Goal: Task Accomplishment & Management: Use online tool/utility

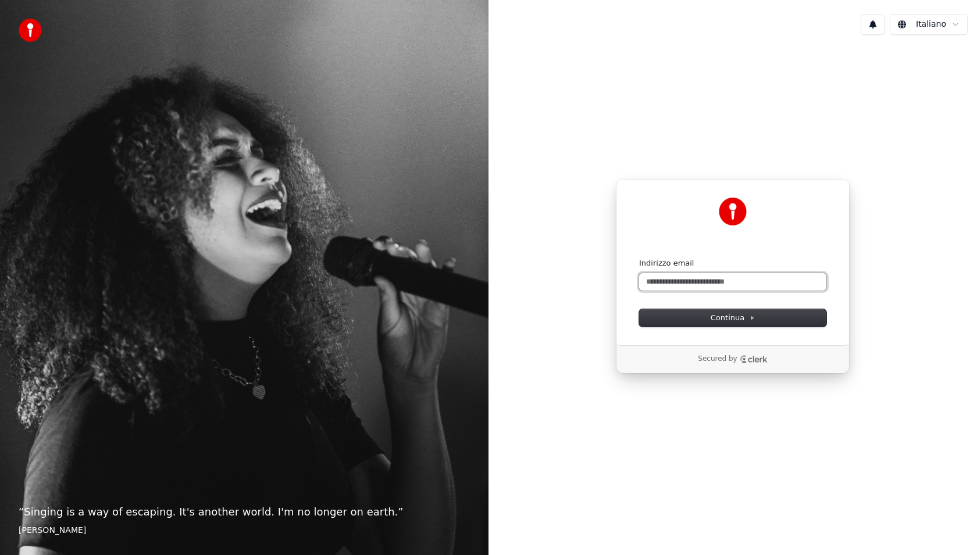
click at [738, 279] on input "Indirizzo email" at bounding box center [732, 281] width 187 height 17
click at [639, 258] on button "submit" at bounding box center [639, 258] width 0 height 0
type input "**********"
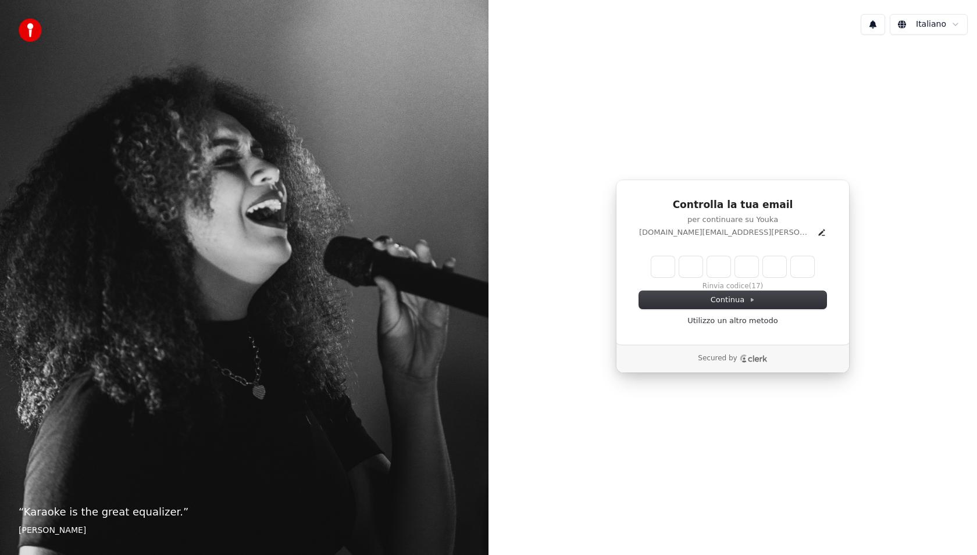
click at [660, 275] on input "Enter verification code" at bounding box center [732, 266] width 163 height 21
paste input "******"
type input "******"
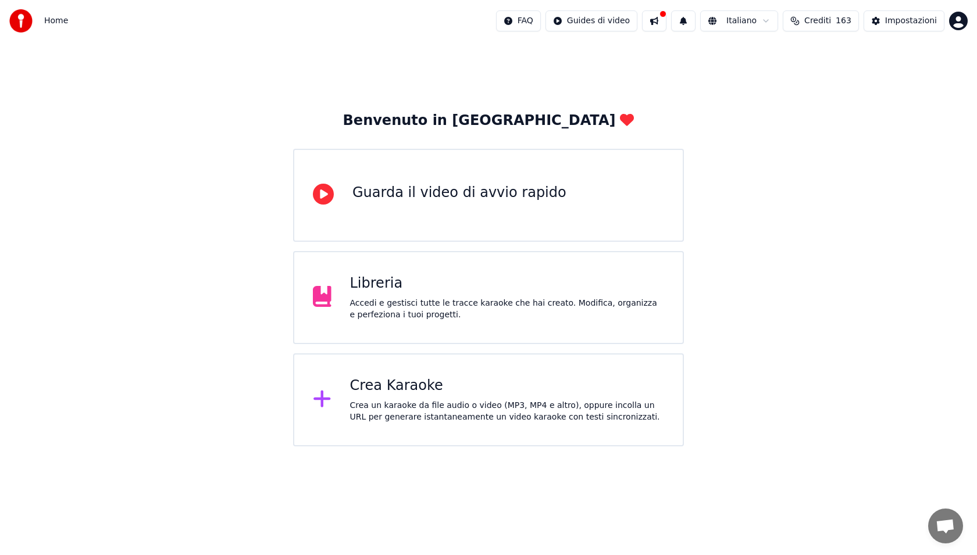
click at [398, 420] on div "Crea un karaoke da file audio o video (MP3, MP4 e altro), oppure incolla un URL…" at bounding box center [507, 411] width 315 height 23
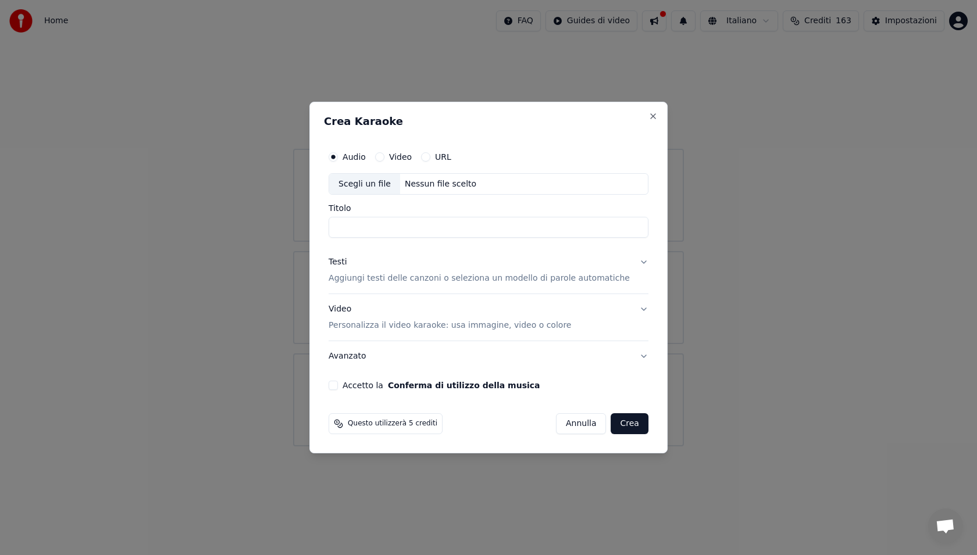
click at [380, 185] on div "Scegli un file" at bounding box center [364, 184] width 71 height 21
click at [420, 229] on input "Titolo" at bounding box center [489, 227] width 320 height 21
type input "**********"
click at [384, 279] on p "Aggiungi testi delle canzoni o seleziona un modello di parole automatiche" at bounding box center [479, 279] width 301 height 12
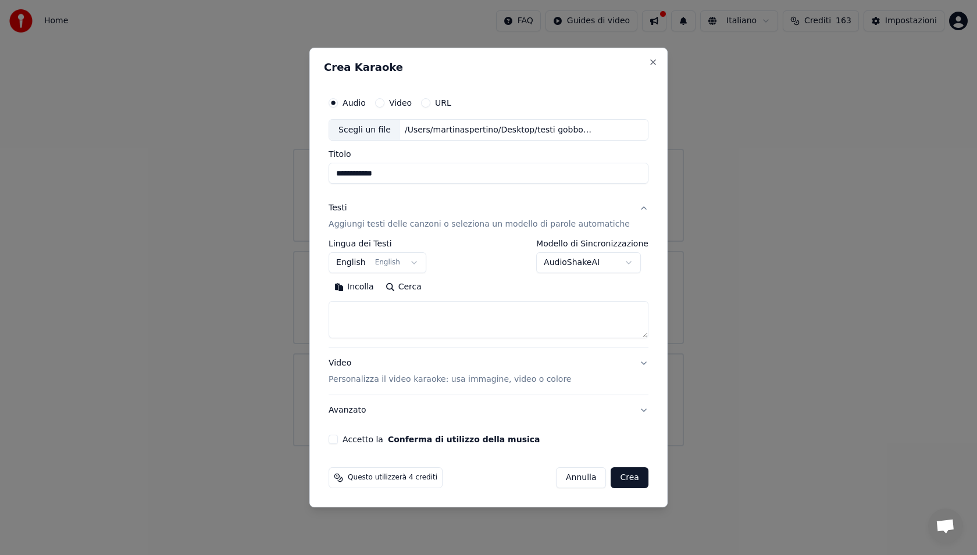
click at [384, 267] on button "English English" at bounding box center [378, 263] width 98 height 21
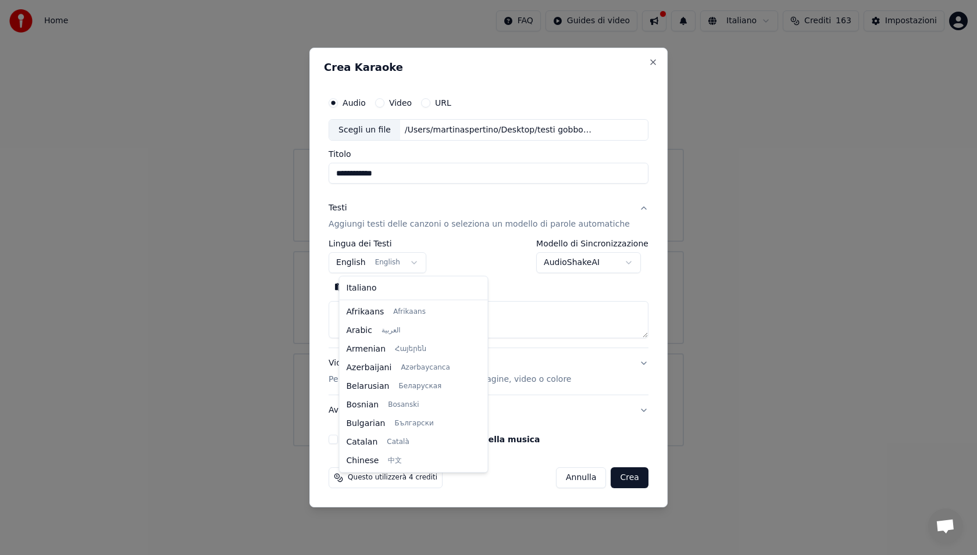
scroll to position [93, 0]
select select "**"
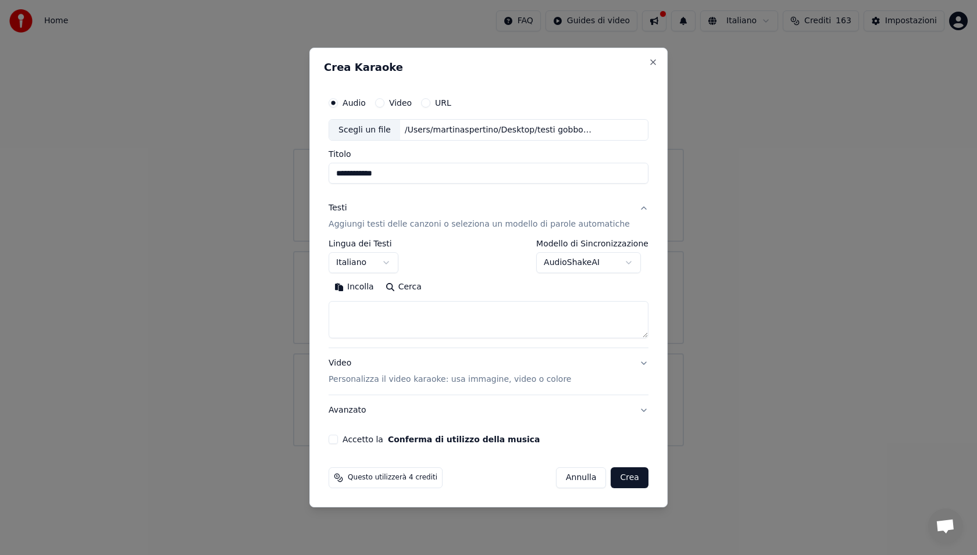
click at [379, 314] on textarea at bounding box center [489, 320] width 320 height 37
paste textarea "**********"
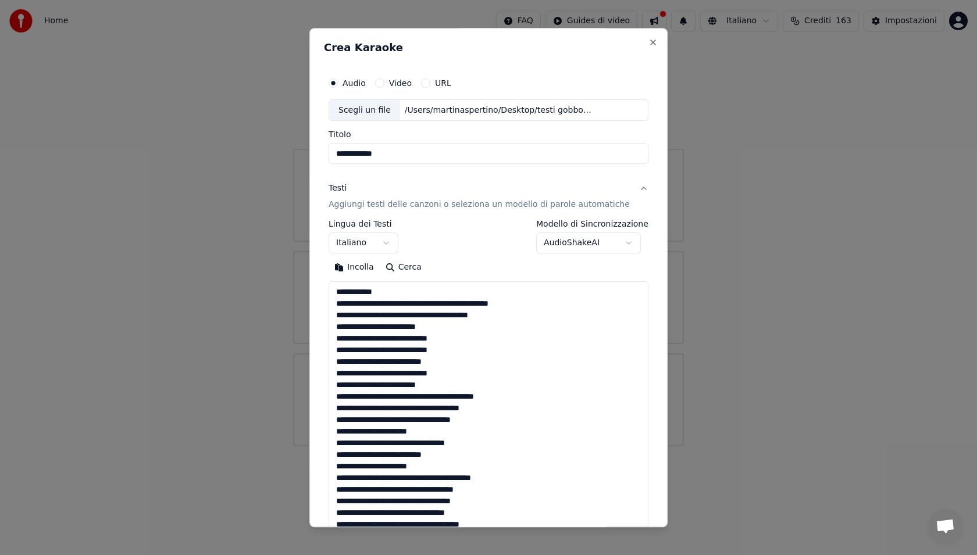
scroll to position [1200, 0]
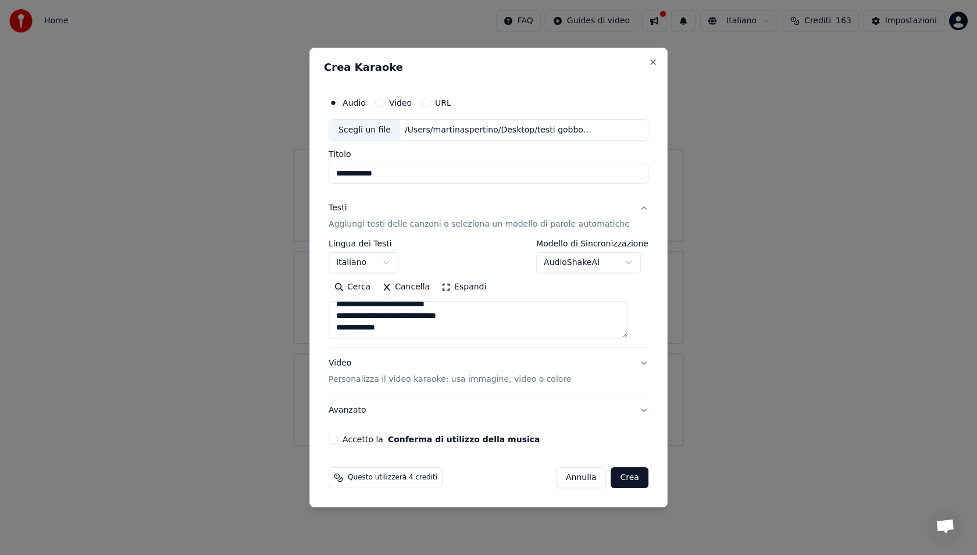
type textarea "**********"
click at [387, 377] on p "Personalizza il video karaoke: usa immagine, video o colore" at bounding box center [450, 380] width 242 height 12
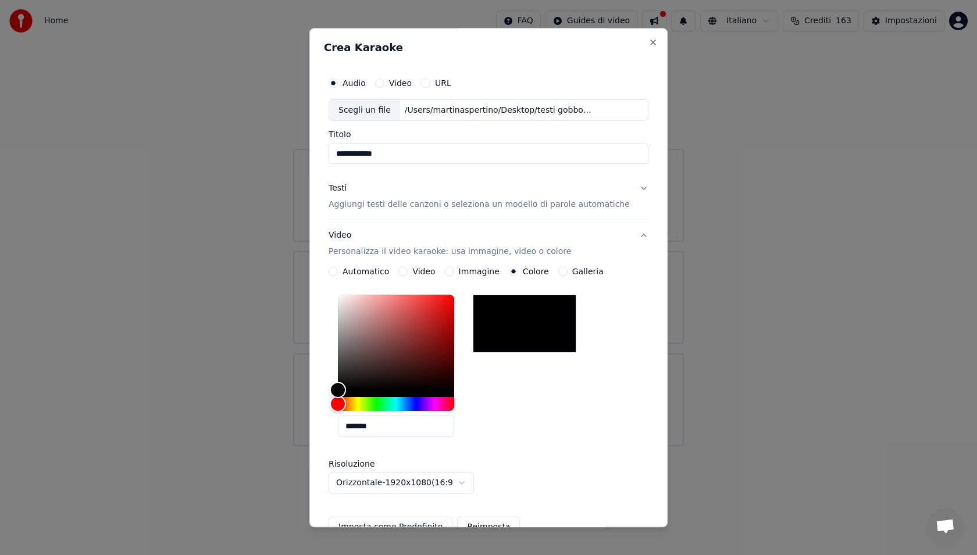
click at [519, 313] on div at bounding box center [525, 324] width 104 height 58
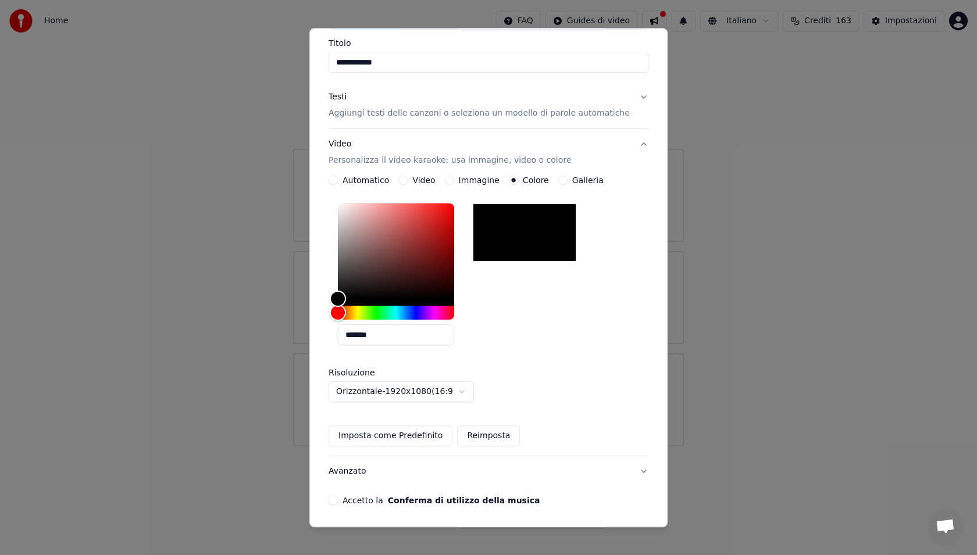
scroll to position [103, 0]
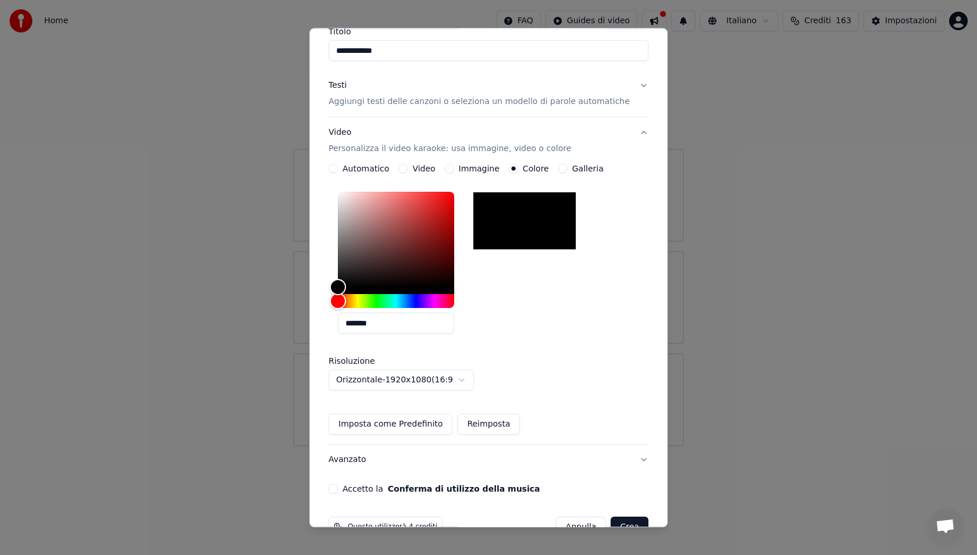
click at [409, 430] on button "Imposta come Predefinito" at bounding box center [391, 425] width 124 height 21
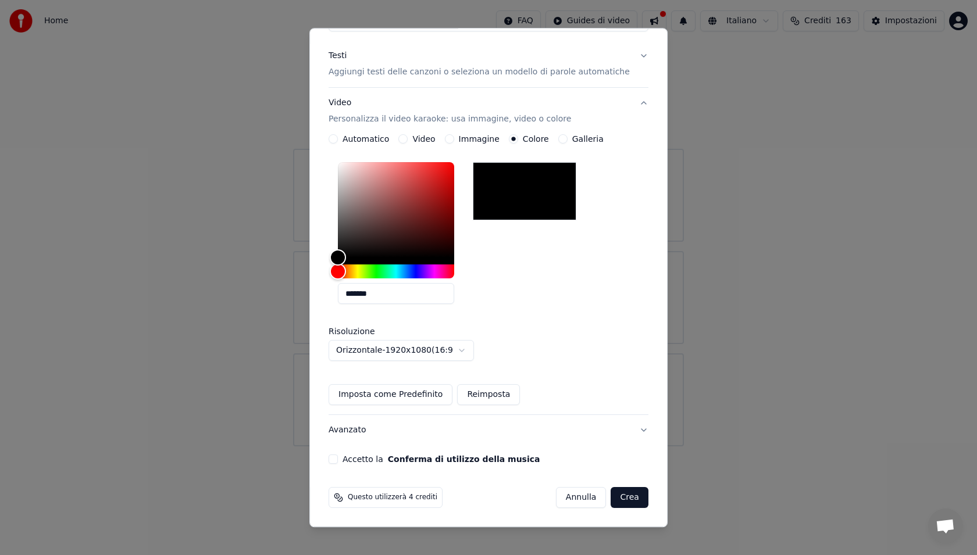
click at [406, 463] on button "Conferma di utilizzo della musica" at bounding box center [464, 460] width 152 height 8
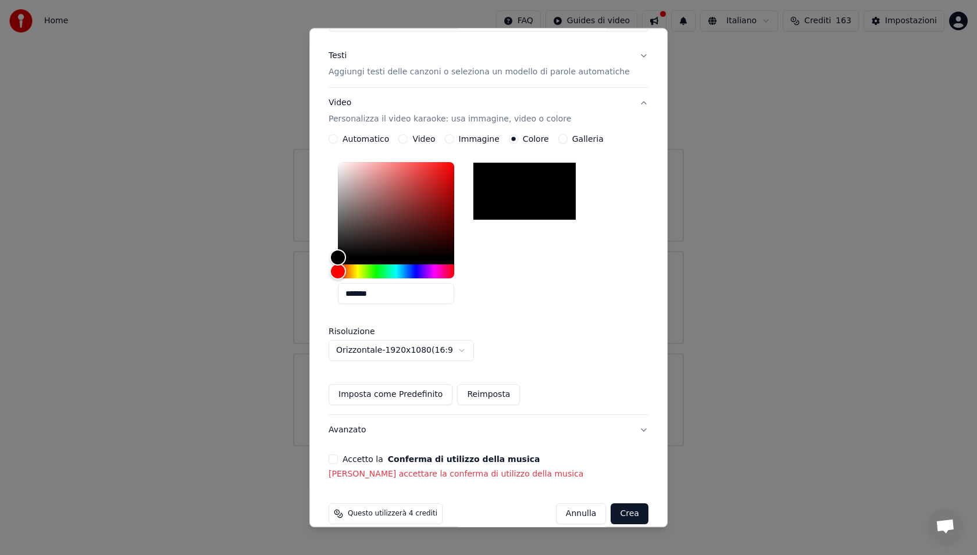
click at [338, 462] on button "Accetto la Conferma di utilizzo della musica" at bounding box center [333, 459] width 9 height 9
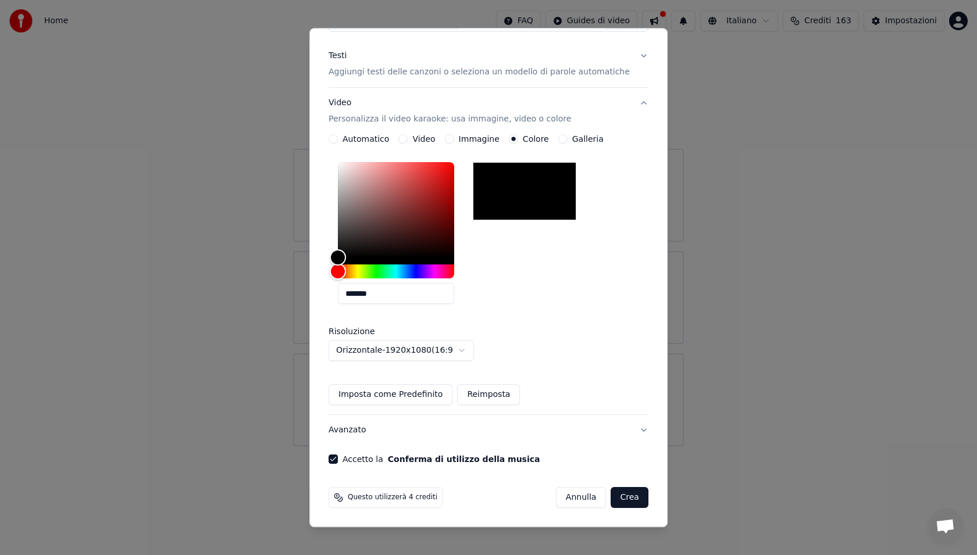
click at [624, 499] on button "Crea" at bounding box center [629, 498] width 37 height 21
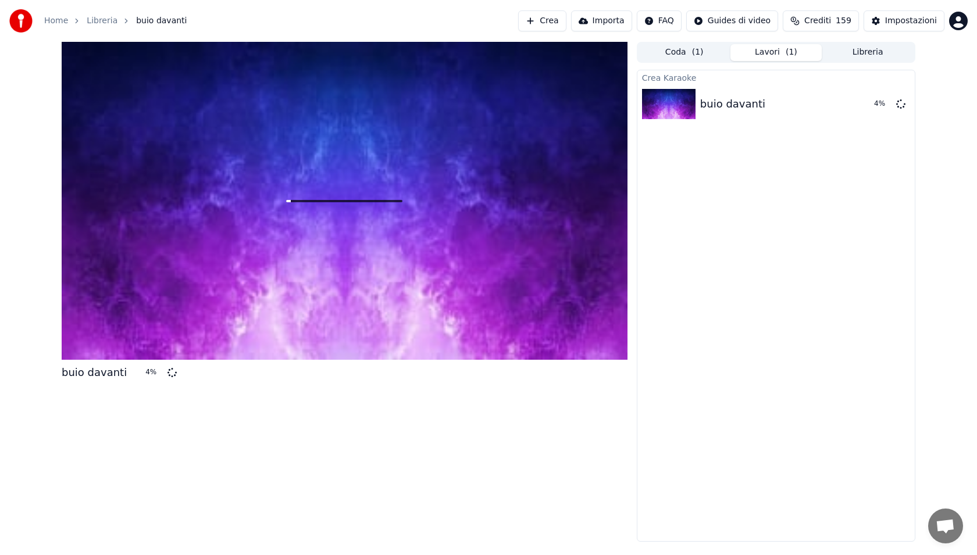
click at [548, 19] on button "Crea" at bounding box center [542, 20] width 48 height 21
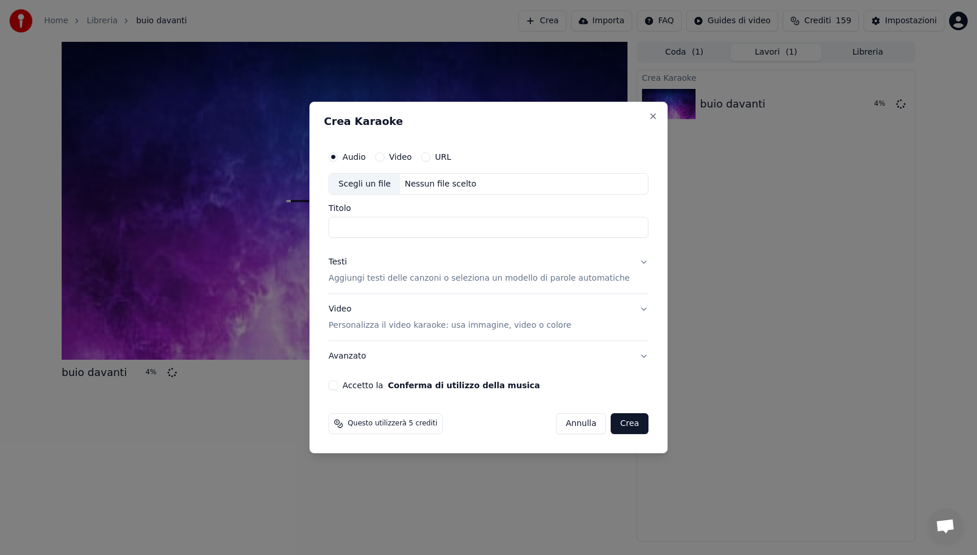
click at [369, 192] on div "Scegli un file" at bounding box center [364, 184] width 71 height 21
type input "**********"
click at [404, 274] on p "Aggiungi testi delle canzoni o seleziona un modello di parole automatiche" at bounding box center [479, 279] width 301 height 12
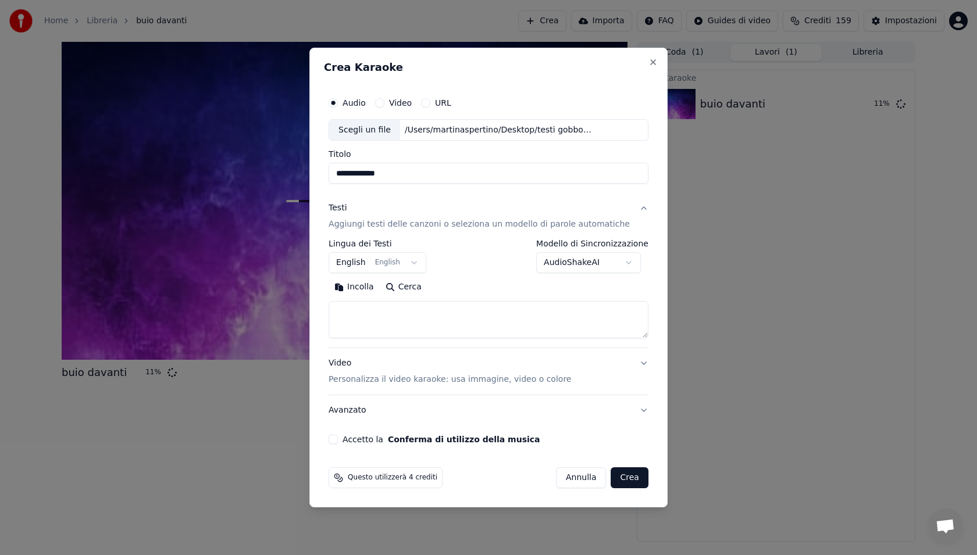
click at [381, 268] on body "**********" at bounding box center [488, 277] width 977 height 555
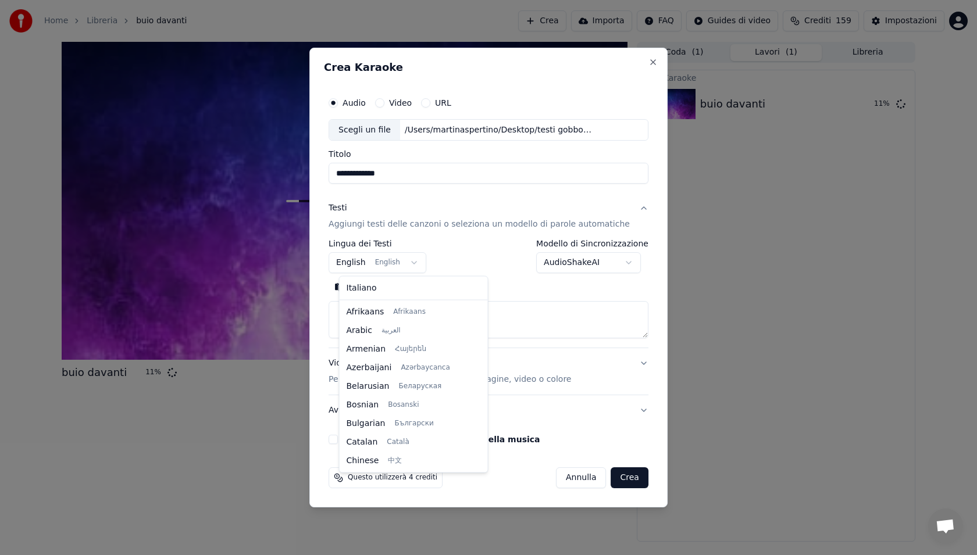
scroll to position [93, 0]
select select "**"
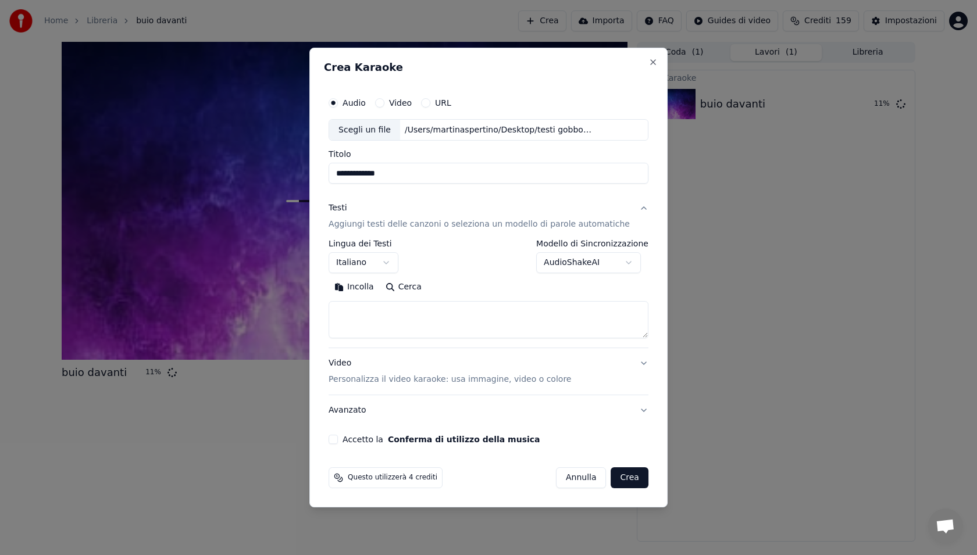
click at [380, 324] on textarea at bounding box center [489, 320] width 320 height 37
paste textarea "**********"
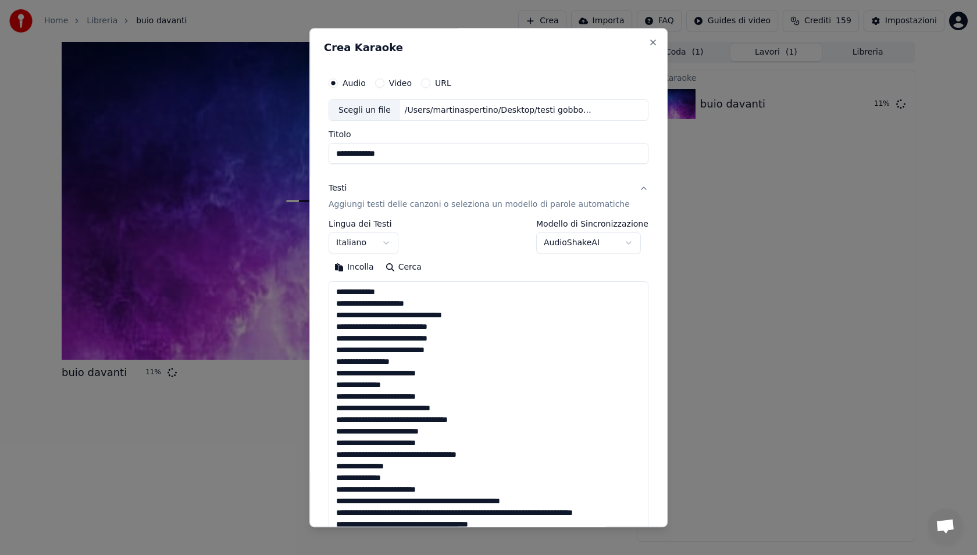
scroll to position [514, 0]
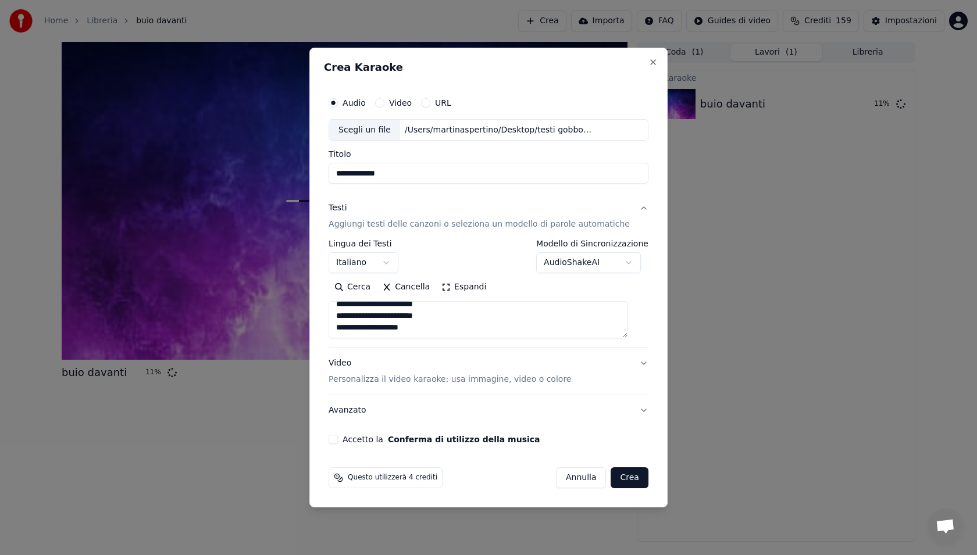
type textarea "**********"
click at [339, 444] on div "Accetto la Conferma di utilizzo della musica" at bounding box center [489, 439] width 320 height 9
click at [338, 443] on button "Accetto la Conferma di utilizzo della musica" at bounding box center [333, 439] width 9 height 9
click at [637, 366] on button "Video Personalizza il video karaoke: usa immagine, video o colore" at bounding box center [489, 372] width 320 height 47
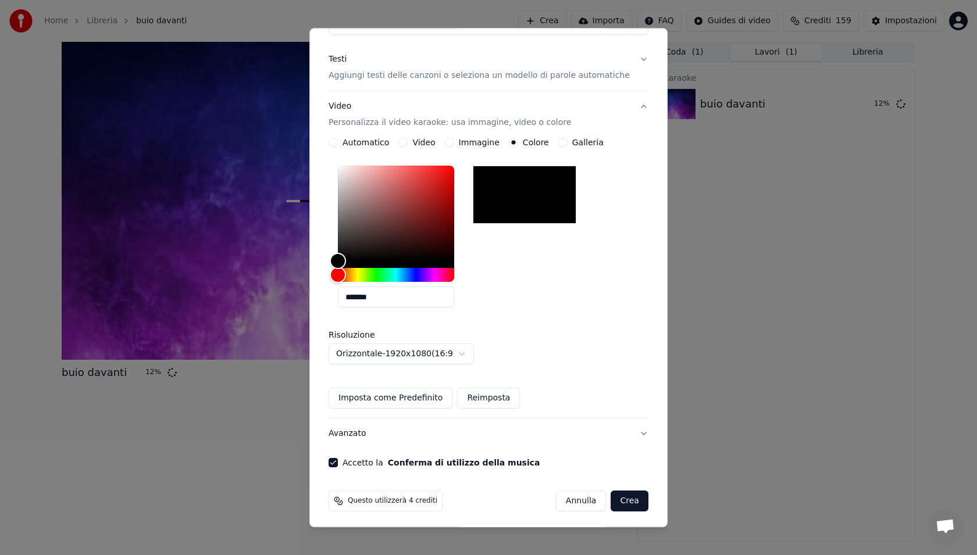
scroll to position [133, 0]
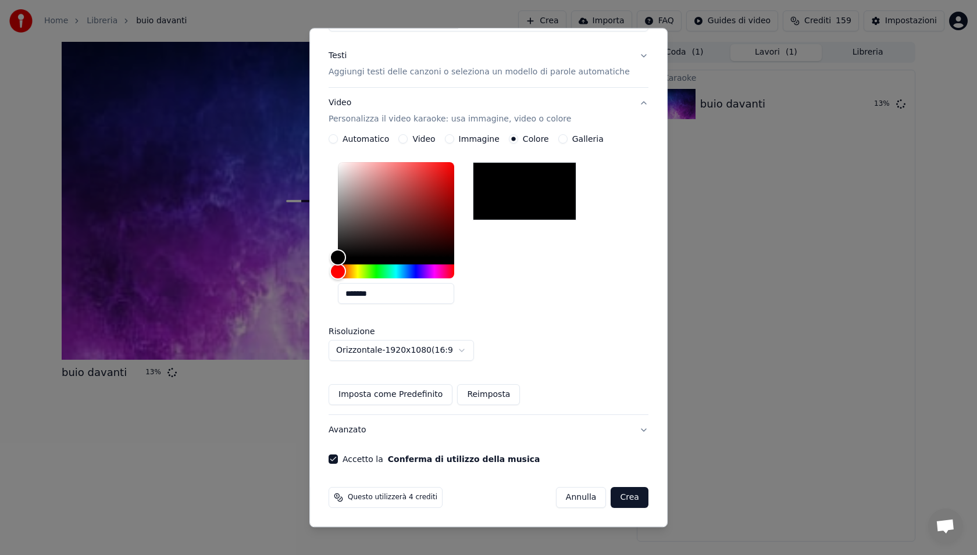
click at [620, 499] on button "Crea" at bounding box center [629, 498] width 37 height 21
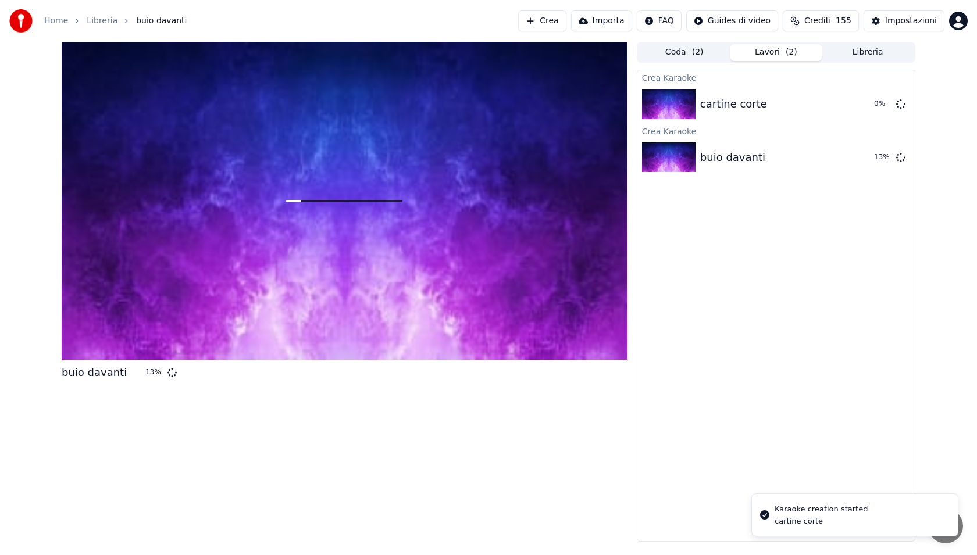
click at [550, 23] on button "Crea" at bounding box center [542, 20] width 48 height 21
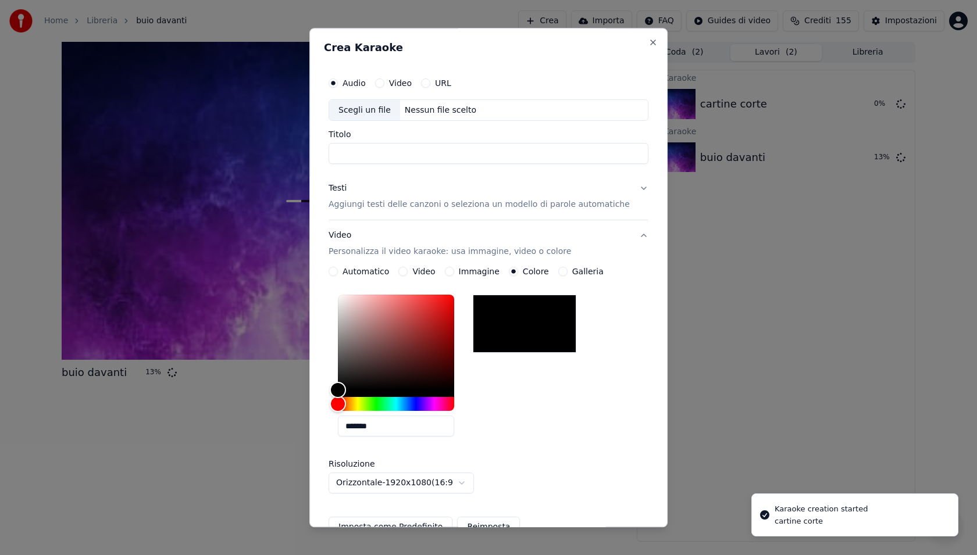
click at [370, 112] on div "Scegli un file" at bounding box center [364, 110] width 71 height 21
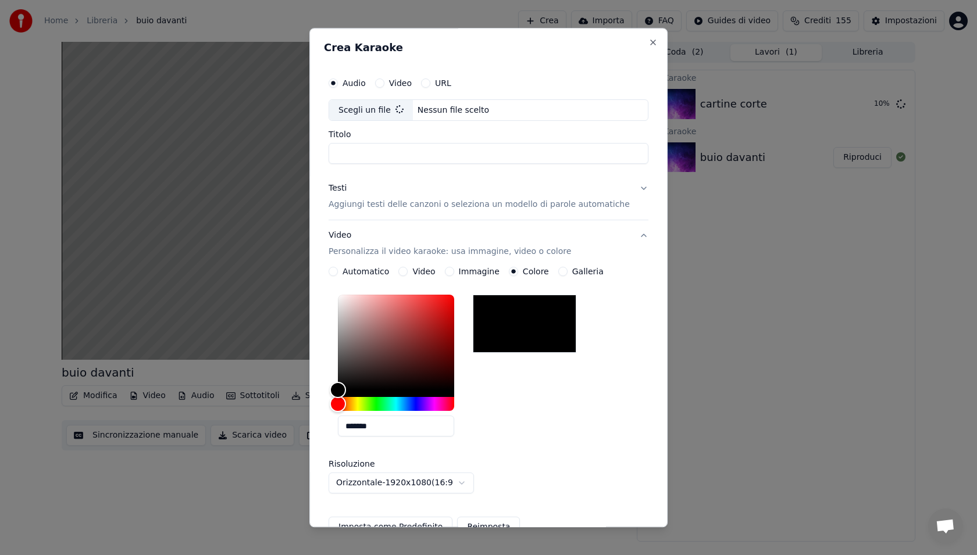
type input "**********"
click at [488, 202] on p "Aggiungi testi delle canzoni o seleziona un modello di parole automatiche" at bounding box center [479, 205] width 301 height 12
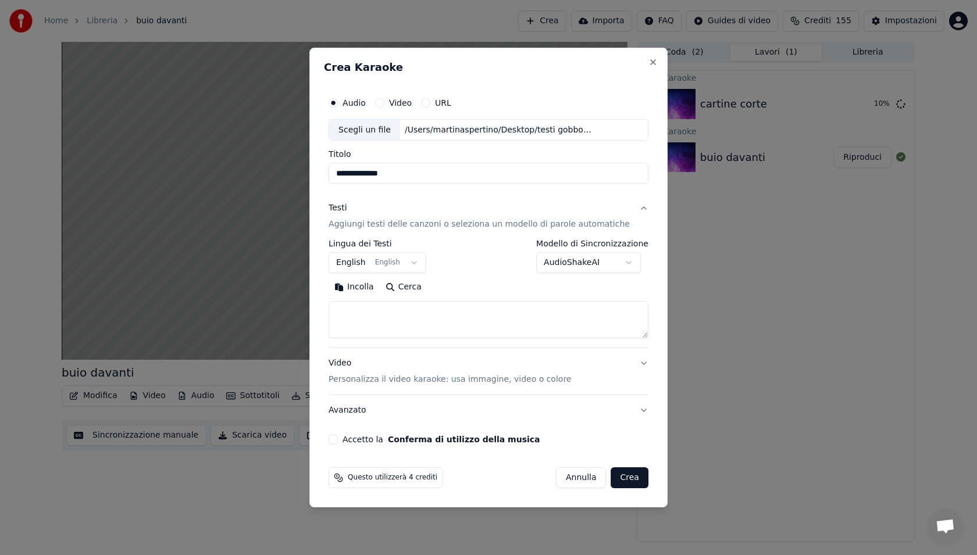
click at [405, 349] on button "Video Personalizza il video karaoke: usa immagine, video o colore" at bounding box center [489, 372] width 320 height 47
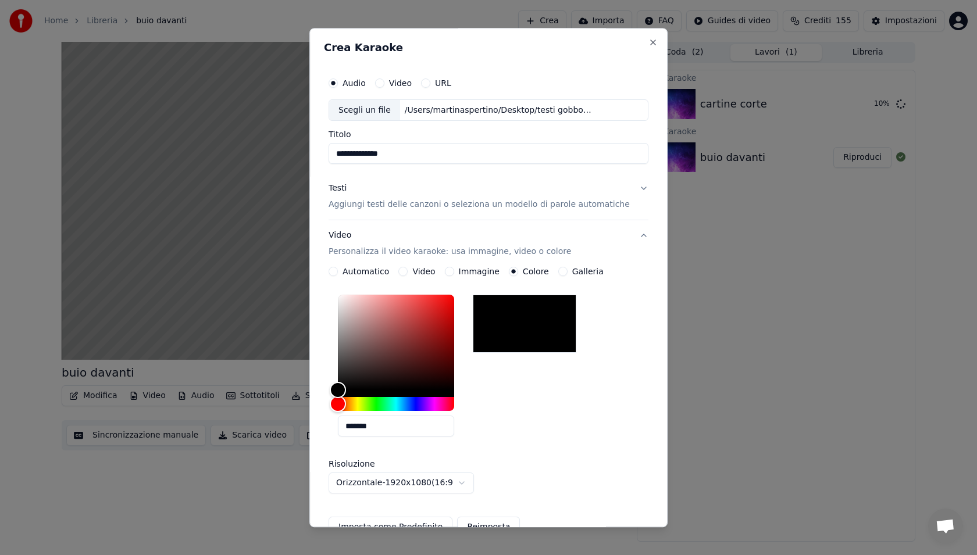
click at [450, 202] on p "Aggiungi testi delle canzoni o seleziona un modello di parole automatiche" at bounding box center [479, 205] width 301 height 12
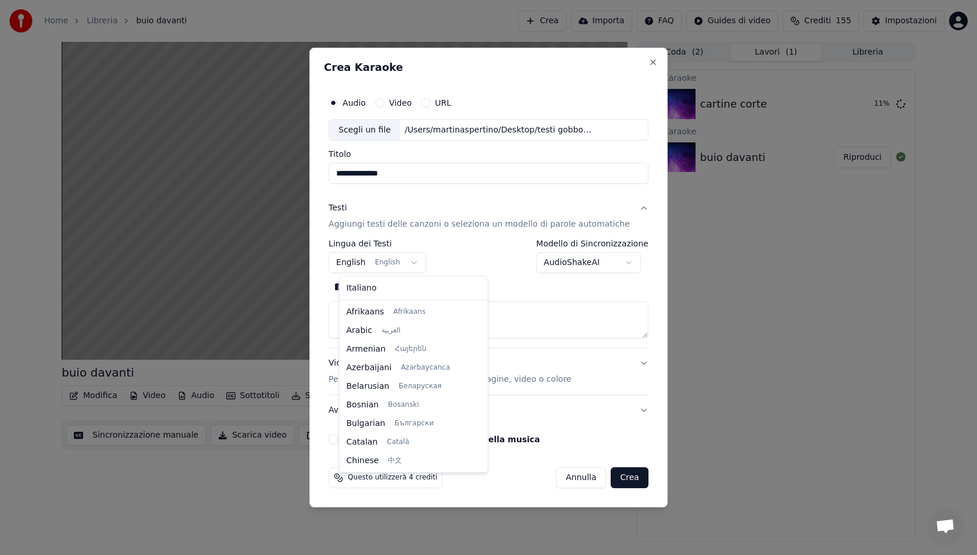
click at [363, 258] on body "**********" at bounding box center [488, 277] width 977 height 555
select select "**"
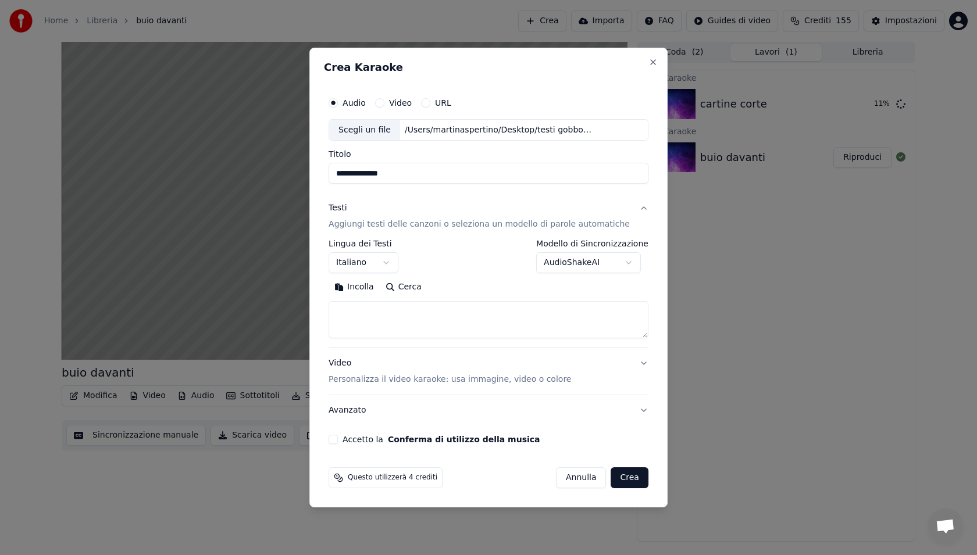
click at [373, 310] on textarea at bounding box center [489, 320] width 320 height 37
paste textarea "**********"
type textarea "**********"
click at [346, 433] on div "**********" at bounding box center [488, 268] width 329 height 363
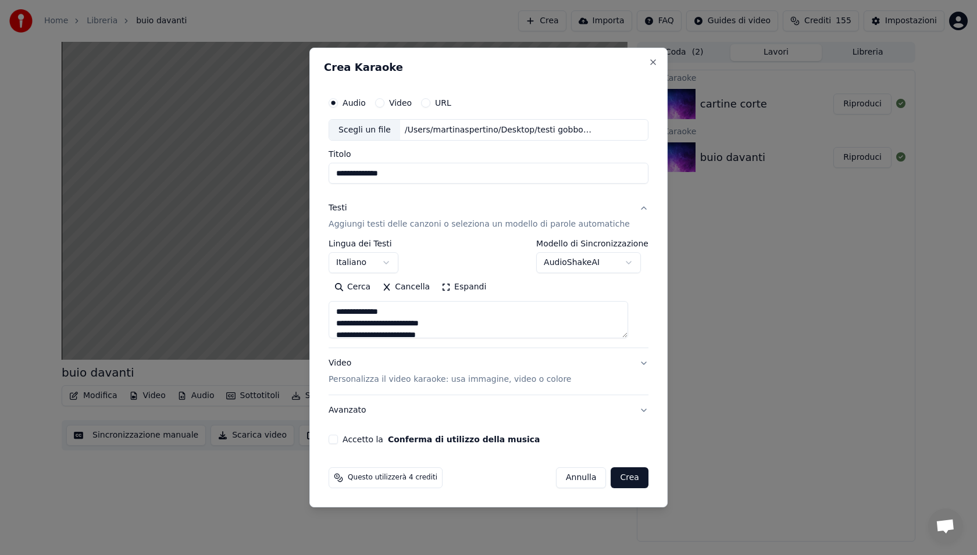
click at [343, 434] on div "**********" at bounding box center [488, 268] width 329 height 363
click at [338, 439] on button "Accetto la Conferma di utilizzo della musica" at bounding box center [333, 439] width 9 height 9
click at [387, 386] on button "Video Personalizza il video karaoke: usa immagine, video o colore" at bounding box center [489, 372] width 320 height 47
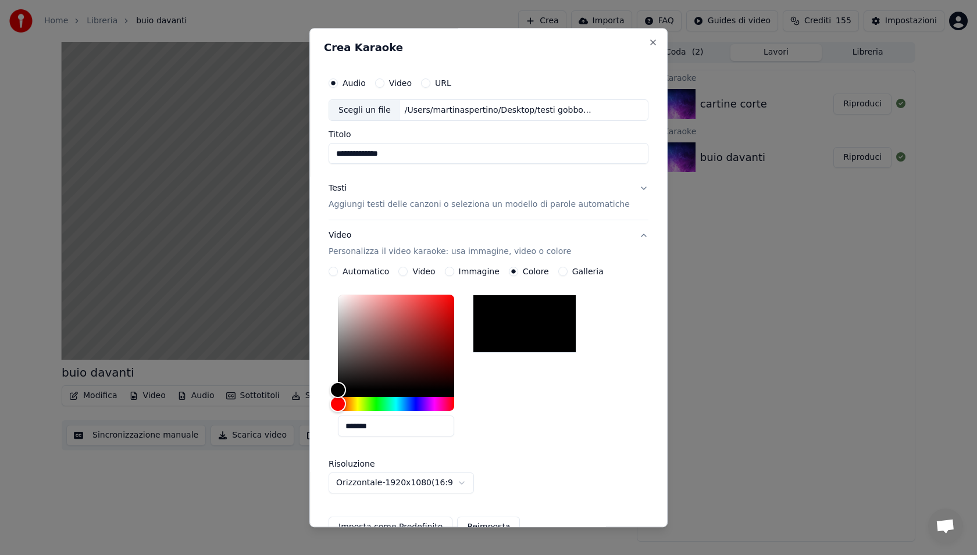
scroll to position [133, 0]
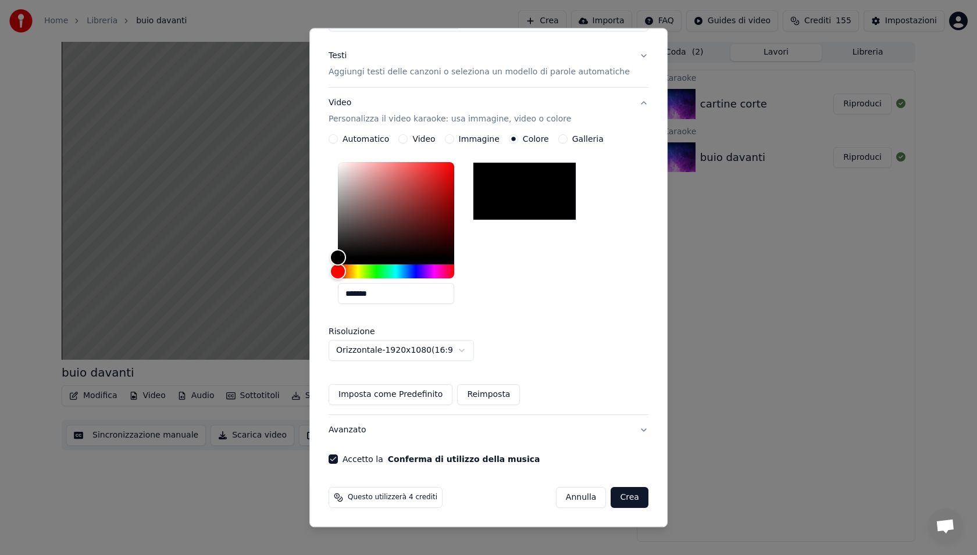
click at [620, 498] on button "Crea" at bounding box center [629, 498] width 37 height 21
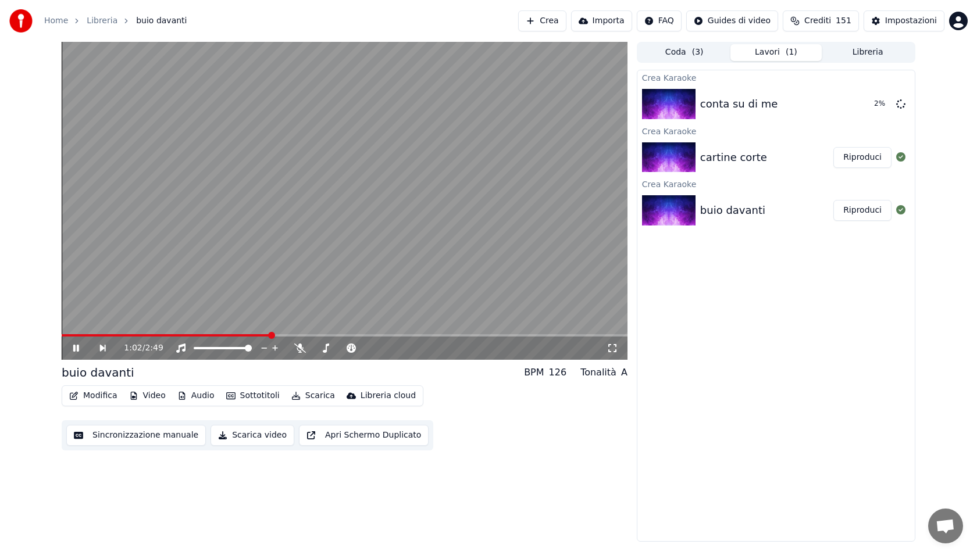
click at [77, 347] on icon at bounding box center [76, 348] width 6 height 7
click at [734, 225] on div "buio davanti Riproduci" at bounding box center [775, 211] width 277 height 40
click at [737, 213] on div "buio davanti" at bounding box center [732, 210] width 65 height 16
click at [737, 206] on div "buio davanti" at bounding box center [732, 210] width 65 height 16
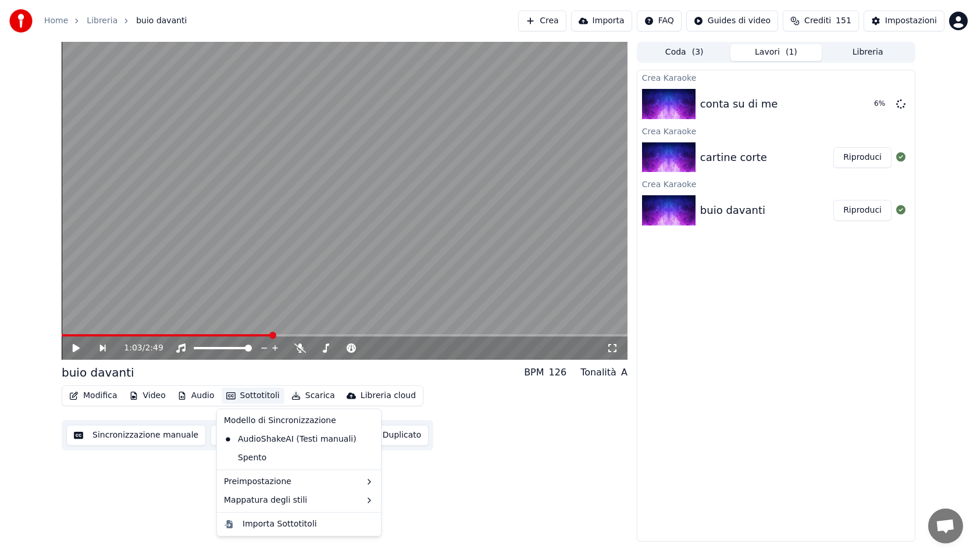
click at [247, 395] on button "Sottotitoli" at bounding box center [253, 396] width 63 height 16
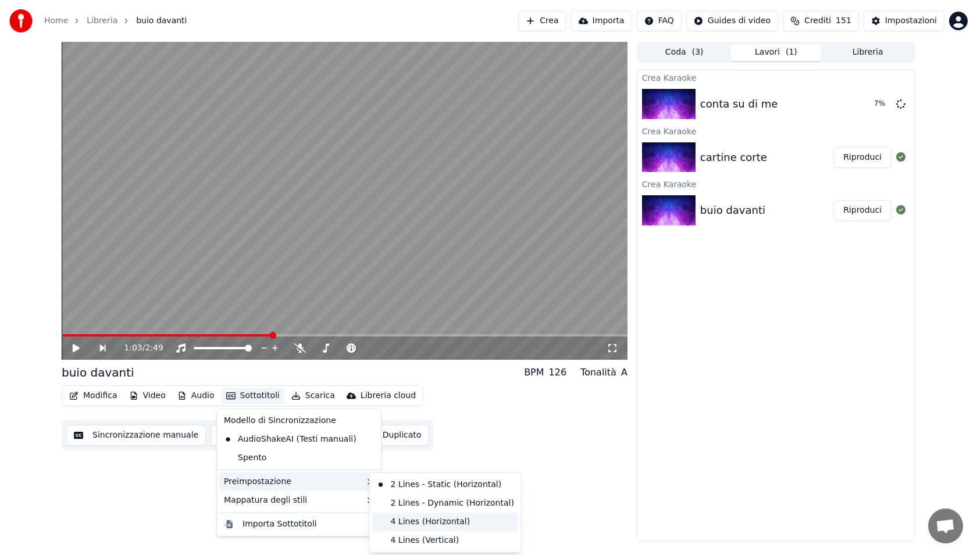
click at [396, 516] on div "4 Lines (Horizontal)" at bounding box center [445, 522] width 147 height 19
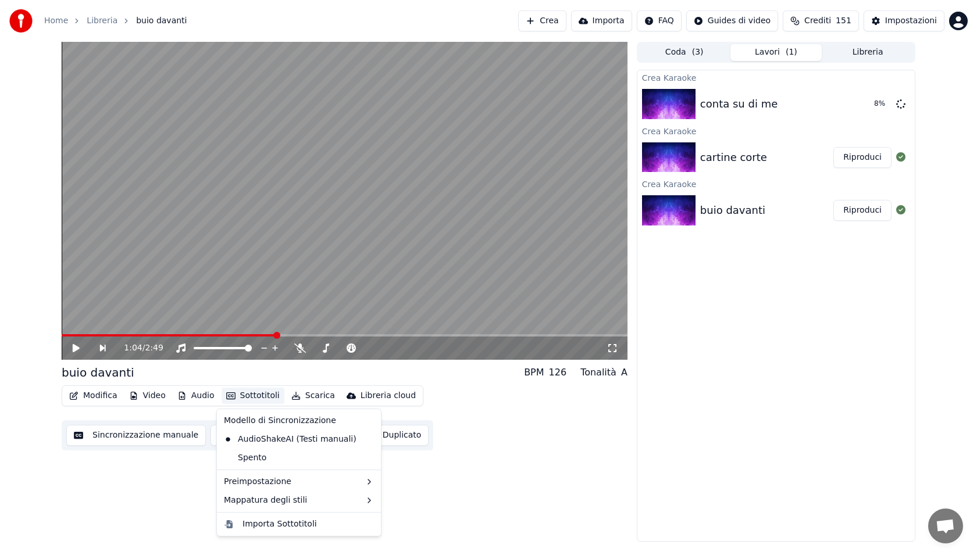
click at [500, 527] on div "1:04 / 2:49 buio davanti BPM 126 Tonalità A Modifica Video Audio Sottotitoli Sc…" at bounding box center [345, 292] width 566 height 500
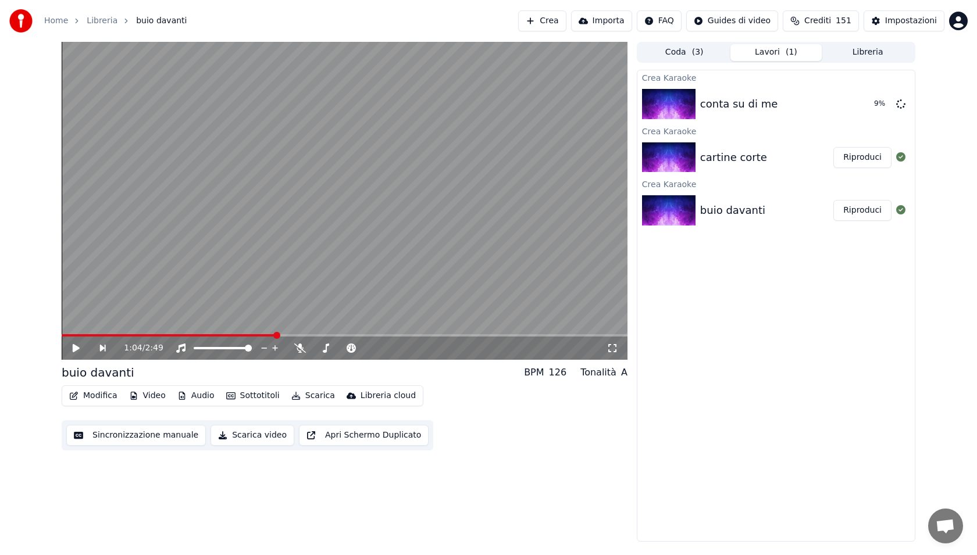
click at [249, 441] on button "Scarica video" at bounding box center [253, 435] width 84 height 21
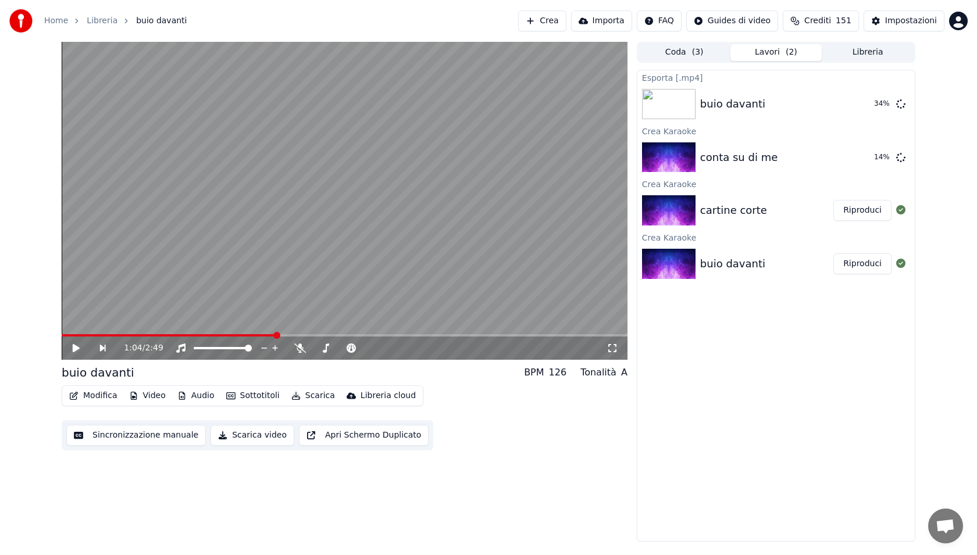
click at [744, 211] on div "cartine corte" at bounding box center [733, 210] width 67 height 16
click at [833, 218] on div "cartine corte" at bounding box center [766, 210] width 133 height 16
click at [858, 214] on button "Riproduci" at bounding box center [862, 210] width 58 height 21
click at [101, 331] on video at bounding box center [345, 201] width 566 height 318
click at [102, 334] on span at bounding box center [345, 335] width 566 height 2
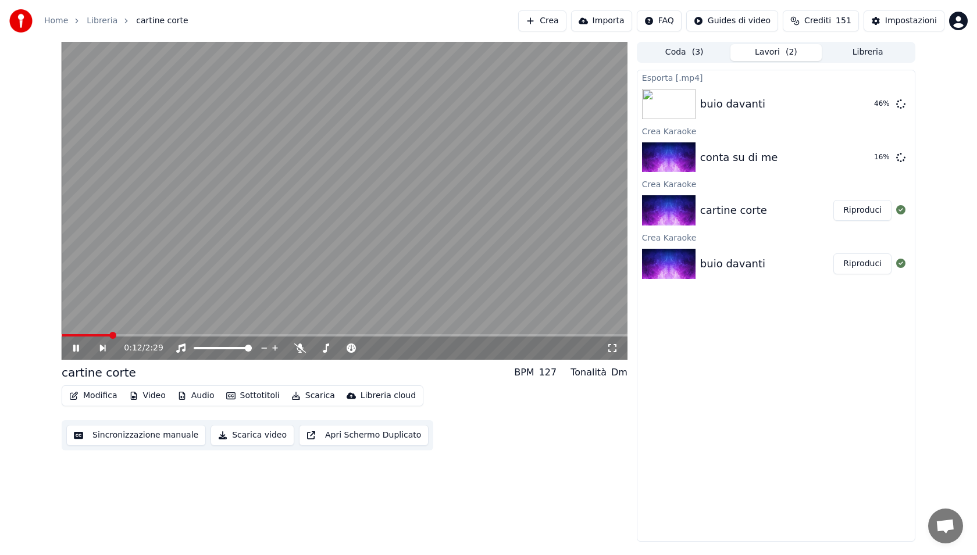
click at [71, 349] on icon at bounding box center [84, 348] width 27 height 9
click at [322, 400] on button "Scarica" at bounding box center [313, 396] width 53 height 16
drag, startPoint x: 322, startPoint y: 400, endPoint x: 325, endPoint y: 409, distance: 9.9
click at [325, 409] on div "Modifica Video Audio Sottotitoli Scarica Libreria cloud Sincronizzazione manual…" at bounding box center [345, 418] width 566 height 65
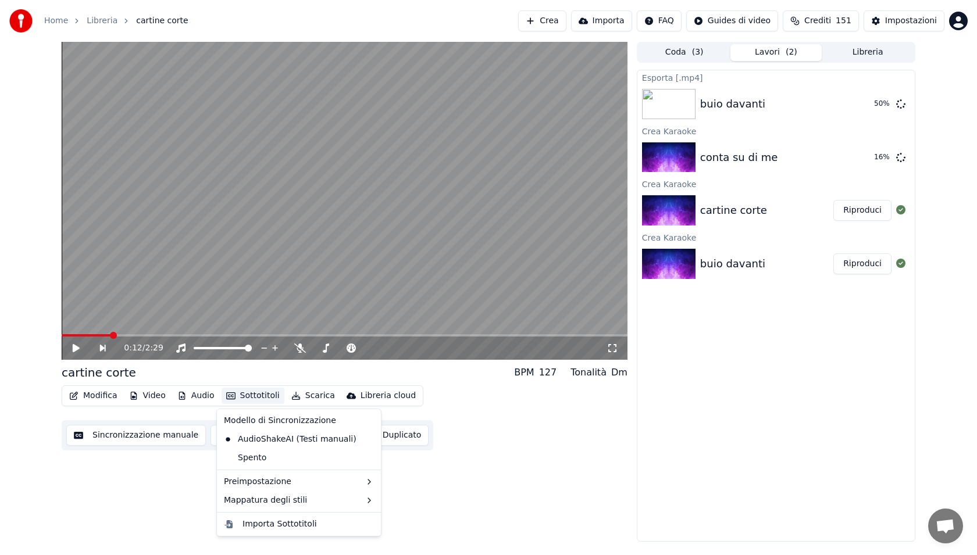
click at [258, 403] on button "Sottotitoli" at bounding box center [253, 396] width 63 height 16
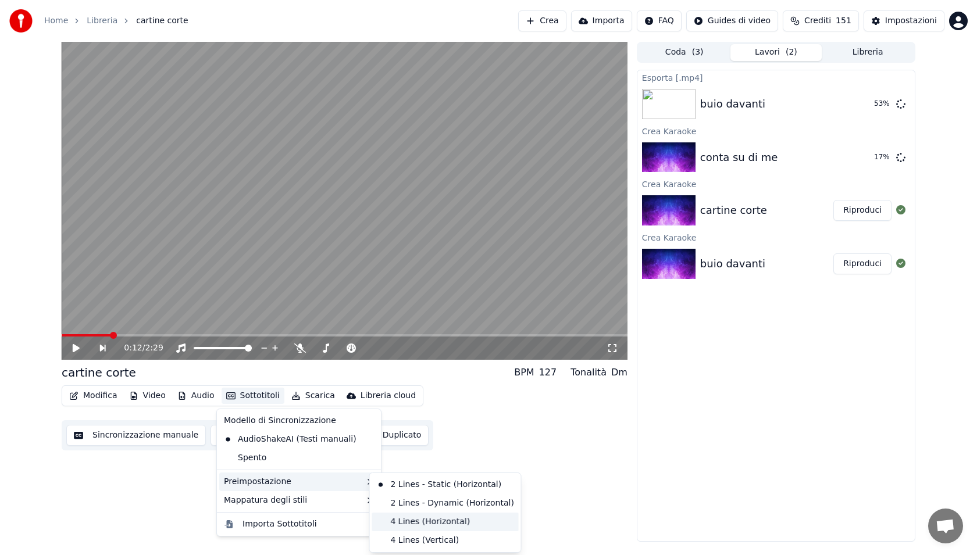
click at [454, 522] on div "4 Lines (Horizontal)" at bounding box center [445, 522] width 147 height 19
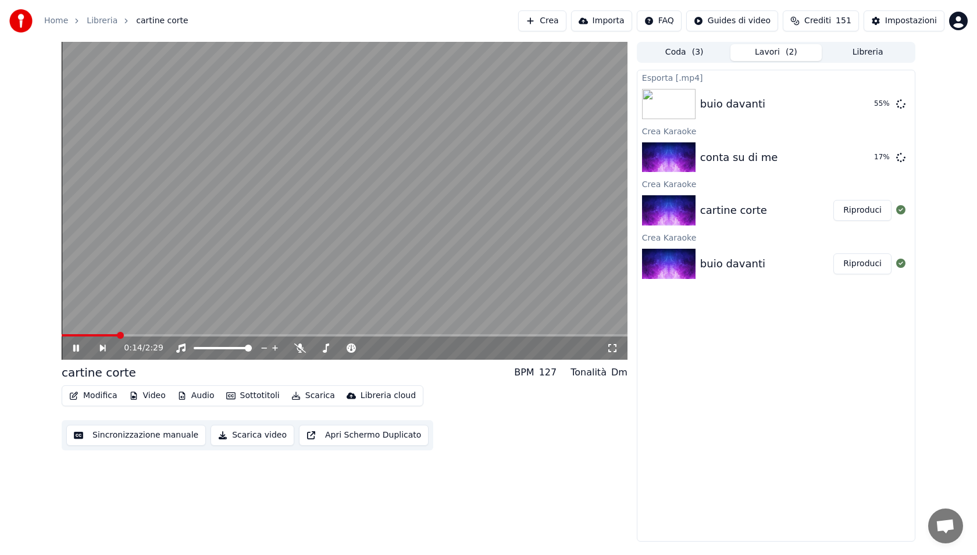
click at [74, 351] on icon at bounding box center [76, 348] width 6 height 7
click at [309, 402] on button "Scarica" at bounding box center [313, 396] width 53 height 16
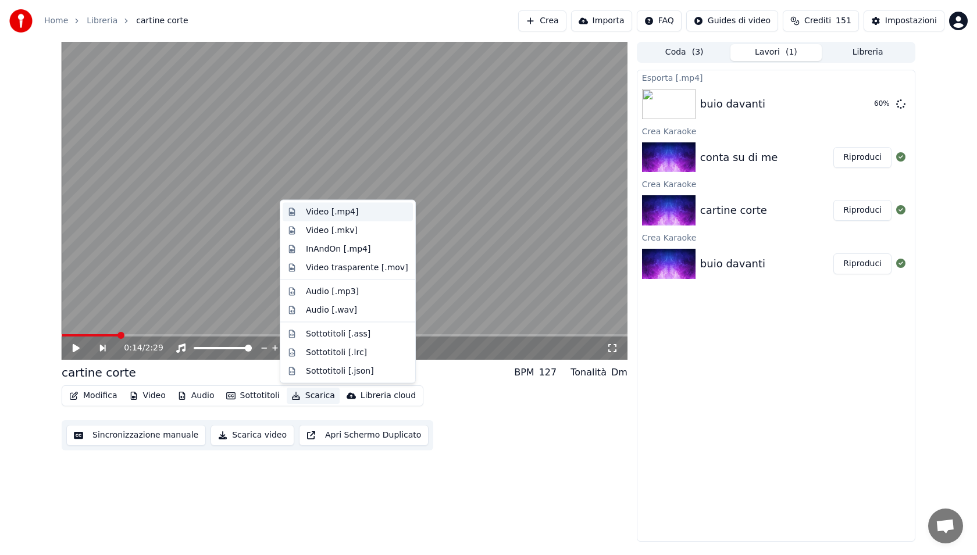
click at [351, 217] on div "Video [.mp4]" at bounding box center [332, 212] width 52 height 12
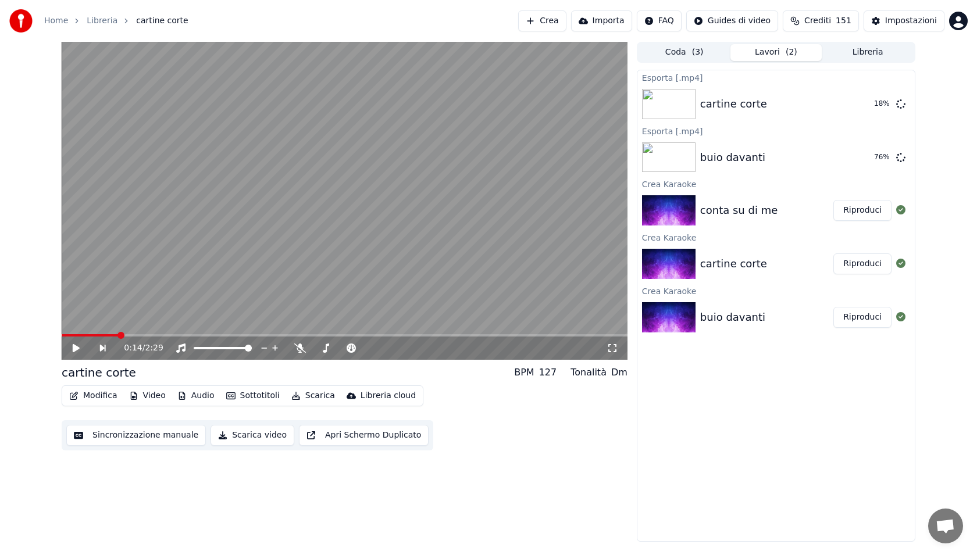
click at [730, 214] on div "conta su di me" at bounding box center [738, 210] width 77 height 16
click at [661, 216] on img at bounding box center [669, 210] width 54 height 30
click at [790, 183] on div "Crea Karaoke" at bounding box center [775, 184] width 277 height 14
click at [864, 207] on button "Riproduci" at bounding box center [862, 210] width 58 height 21
click at [87, 332] on video at bounding box center [345, 201] width 566 height 318
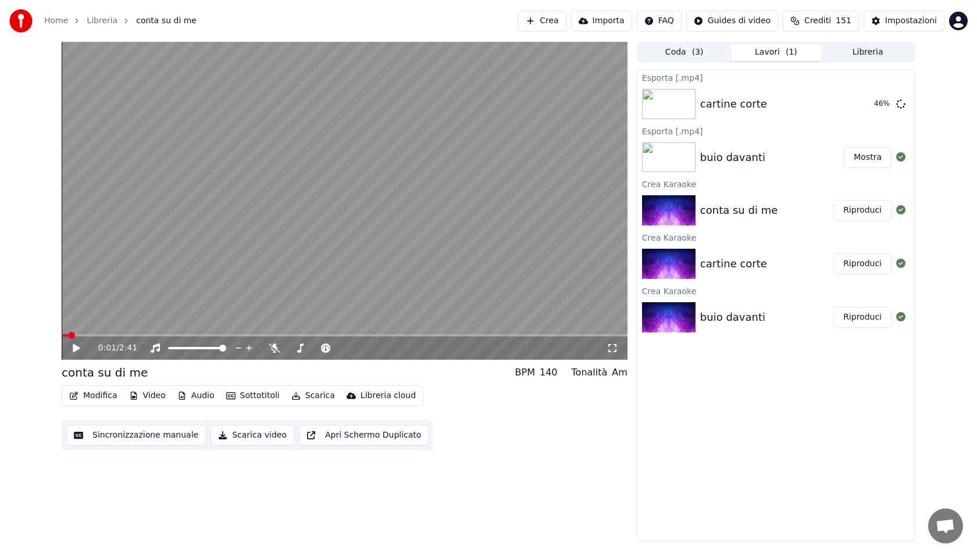
click at [264, 392] on button "Sottotitoli" at bounding box center [253, 396] width 63 height 16
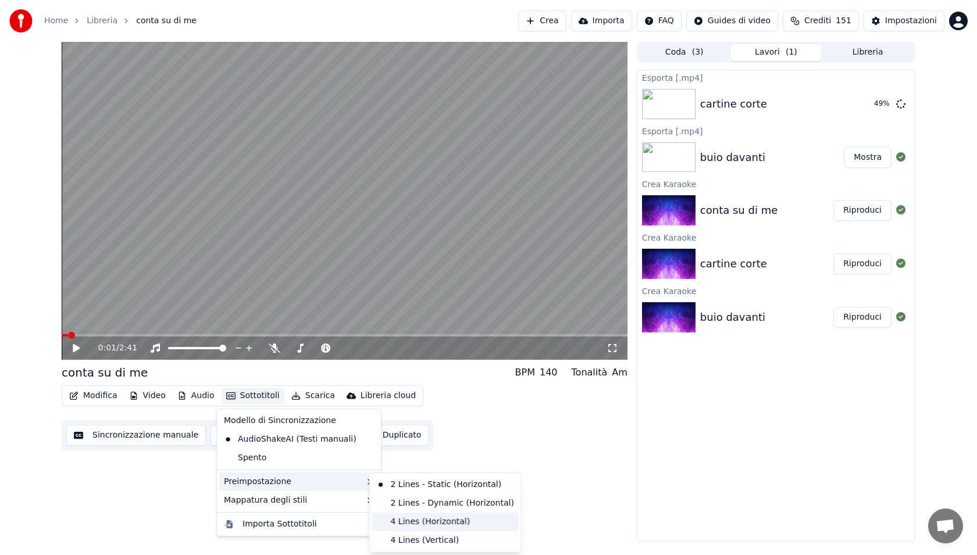
click at [400, 519] on div "4 Lines (Horizontal)" at bounding box center [445, 522] width 147 height 19
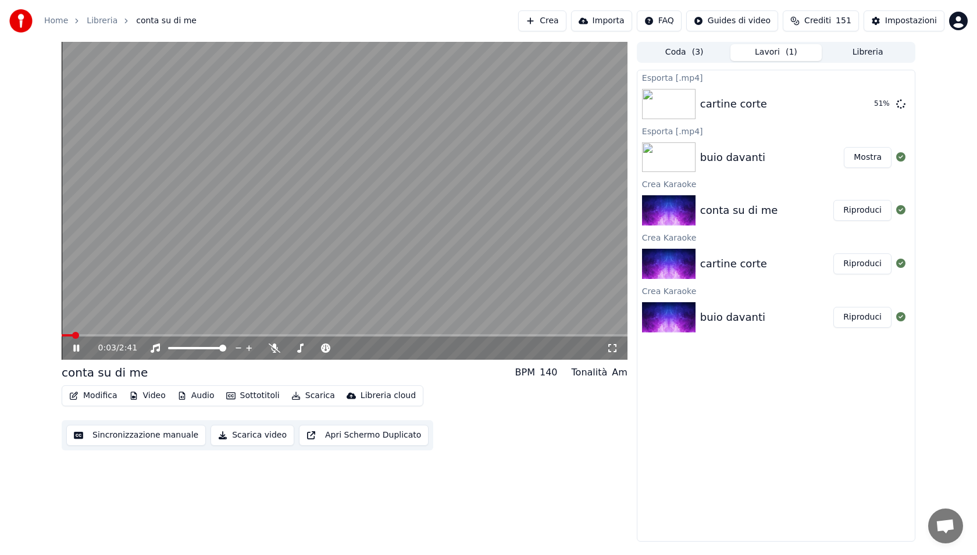
click at [126, 333] on video at bounding box center [345, 201] width 566 height 318
click at [154, 334] on video at bounding box center [345, 201] width 566 height 318
click at [142, 294] on video at bounding box center [345, 201] width 566 height 318
click at [92, 335] on span at bounding box center [345, 335] width 566 height 2
click at [134, 336] on span at bounding box center [345, 335] width 566 height 2
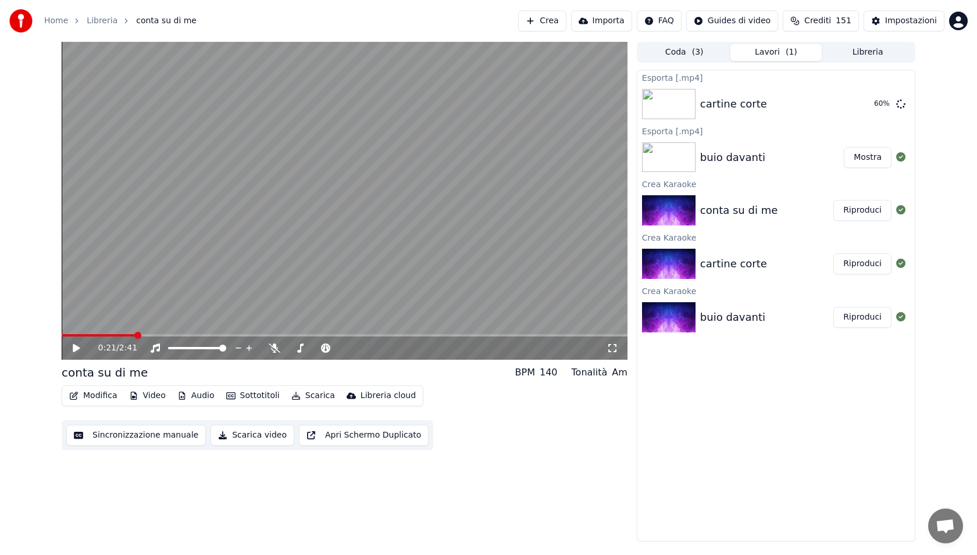
click at [217, 282] on video at bounding box center [345, 201] width 566 height 318
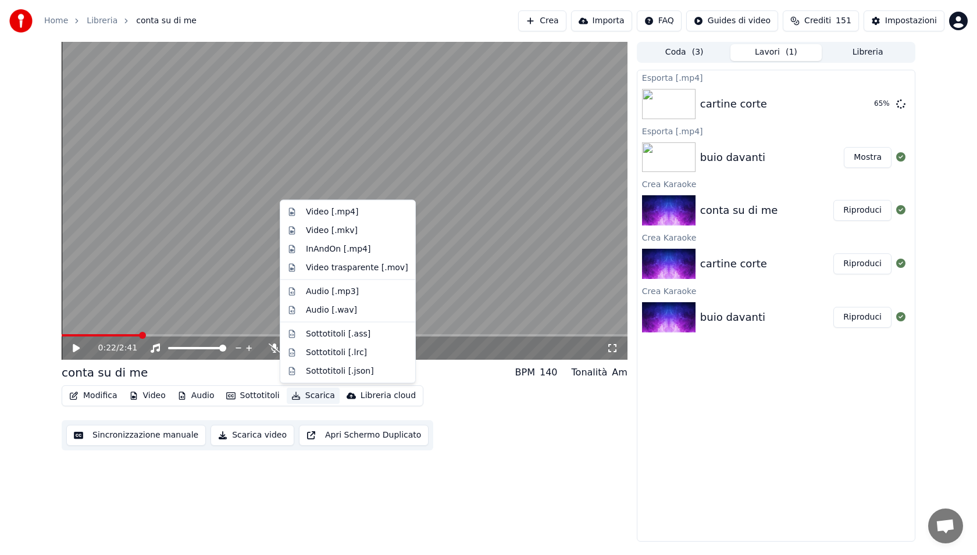
click at [305, 395] on button "Scarica" at bounding box center [313, 396] width 53 height 16
click at [355, 212] on div "Video [.mp4]" at bounding box center [357, 212] width 102 height 12
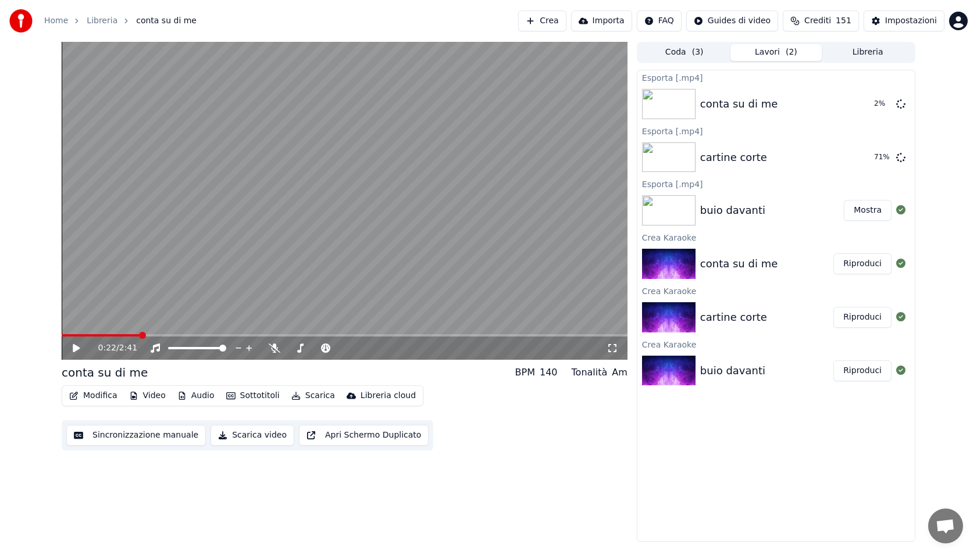
click at [557, 22] on button "Crea" at bounding box center [542, 20] width 48 height 21
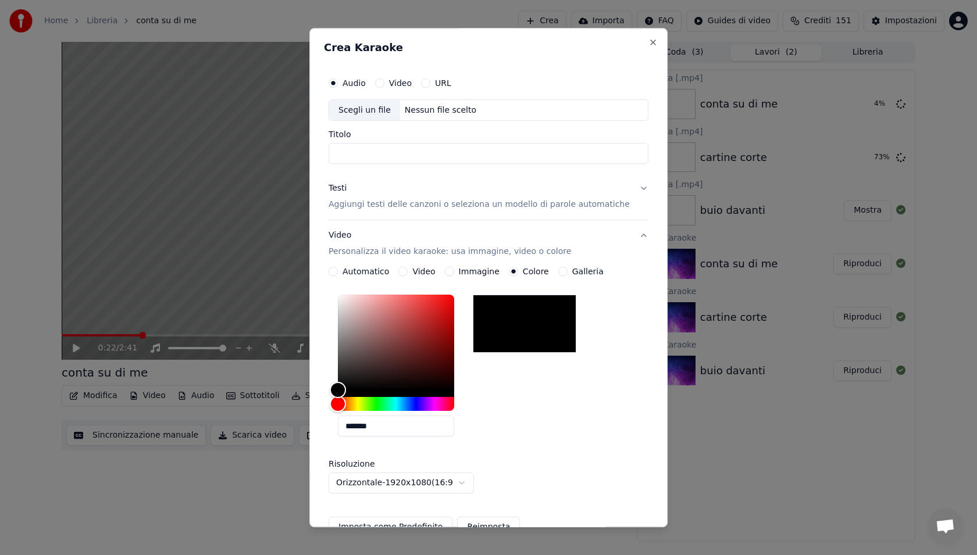
click at [367, 114] on div "Scegli un file" at bounding box center [364, 110] width 71 height 21
type input "**********"
click at [418, 213] on button "Testi Aggiungi testi delle canzoni o seleziona un modello di parole automatiche" at bounding box center [489, 197] width 320 height 47
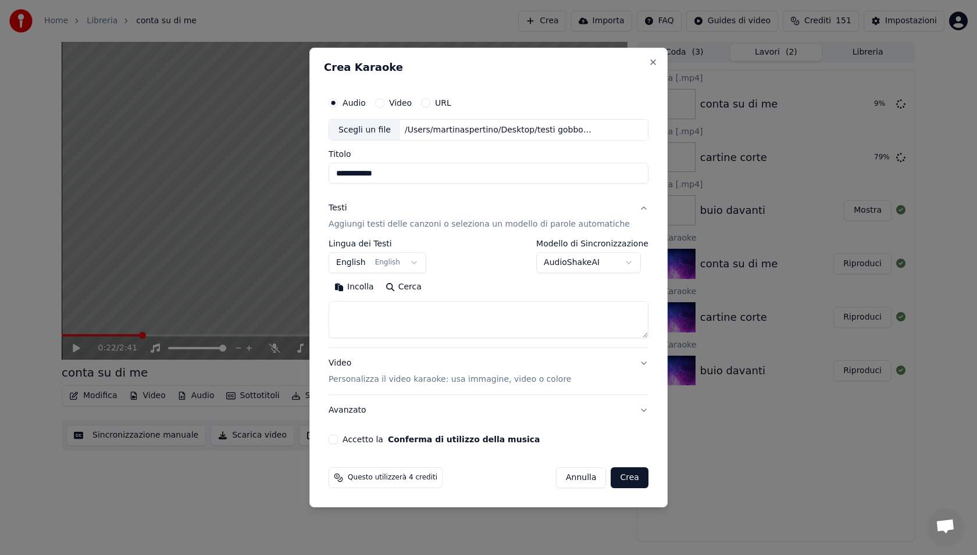
click at [356, 263] on body "**********" at bounding box center [488, 277] width 977 height 555
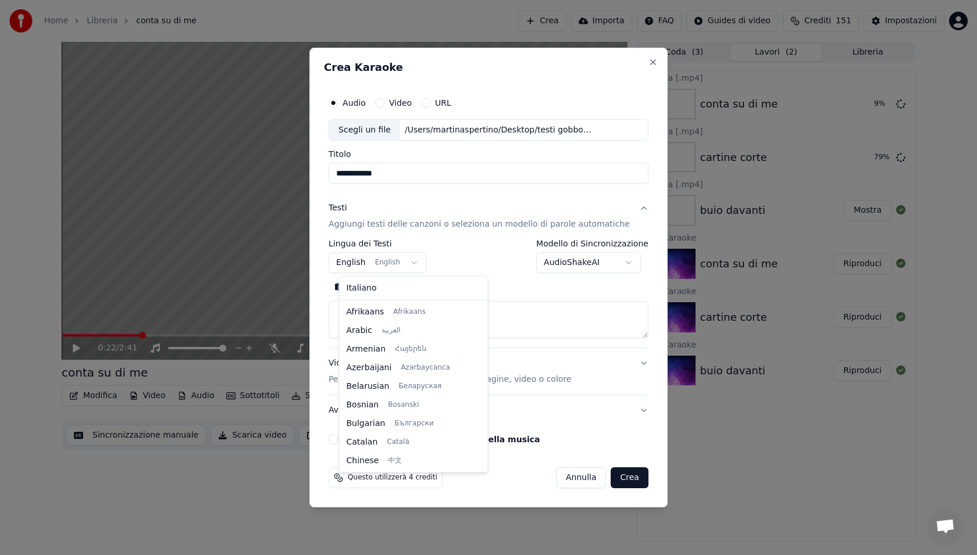
scroll to position [93, 0]
select select "**"
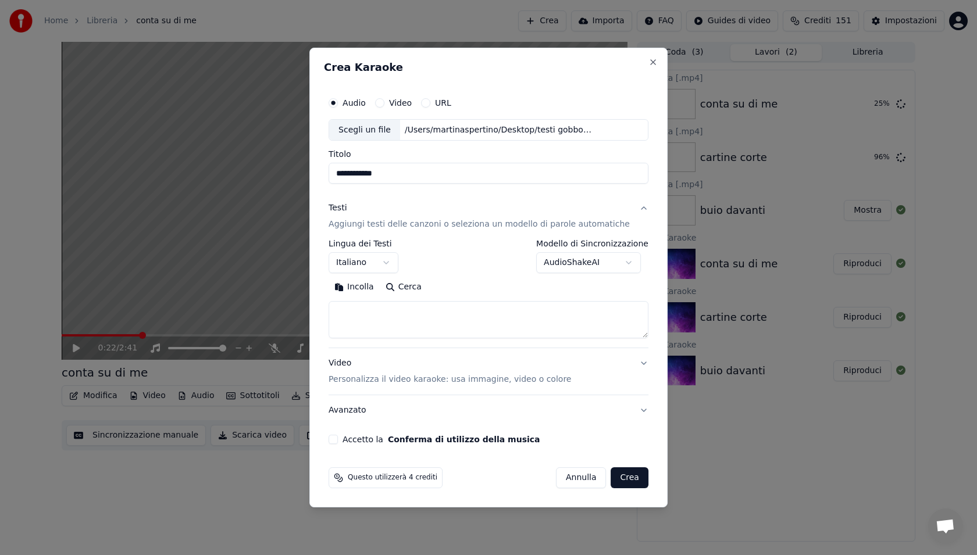
click at [375, 319] on textarea at bounding box center [489, 320] width 320 height 37
paste textarea "**********"
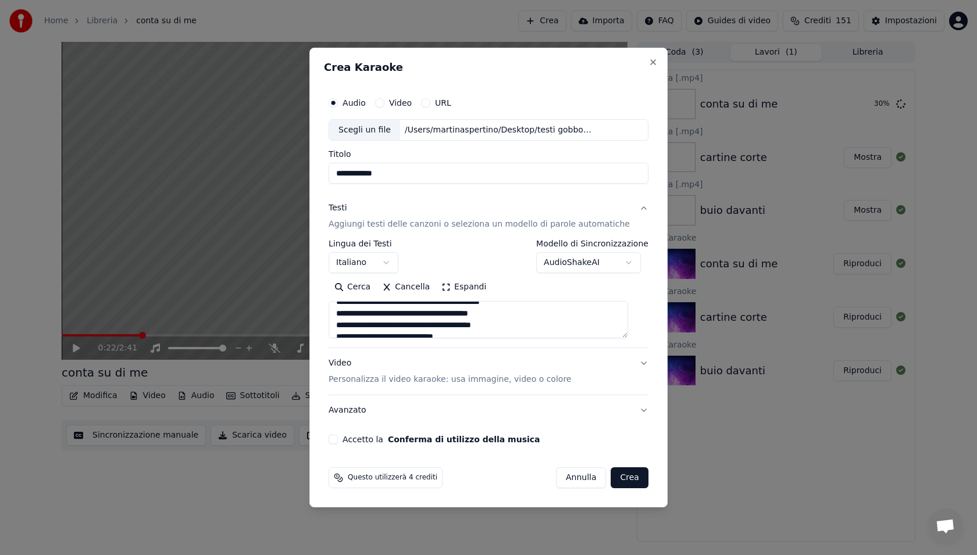
type textarea "**********"
click at [338, 436] on button "Accetto la Conferma di utilizzo della musica" at bounding box center [333, 439] width 9 height 9
click at [626, 480] on button "Crea" at bounding box center [629, 478] width 37 height 21
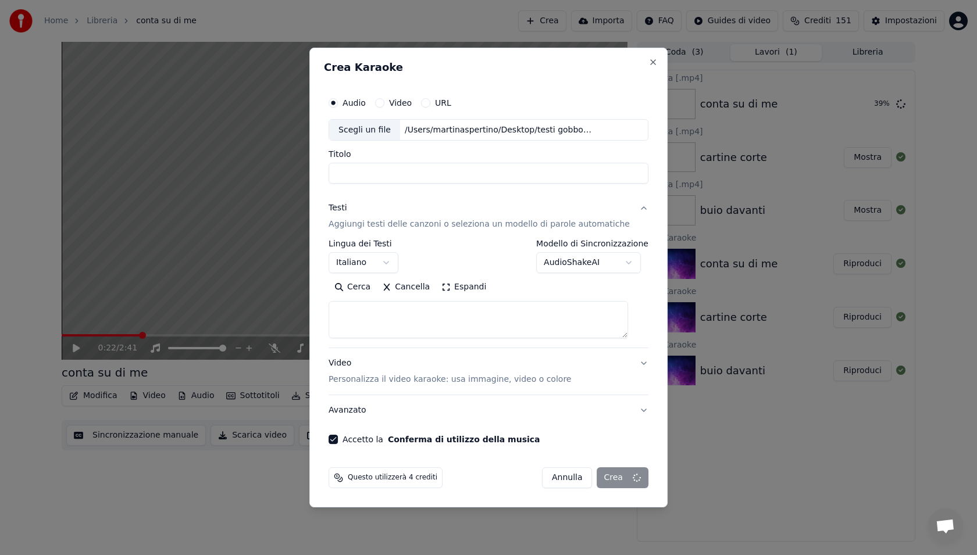
select select
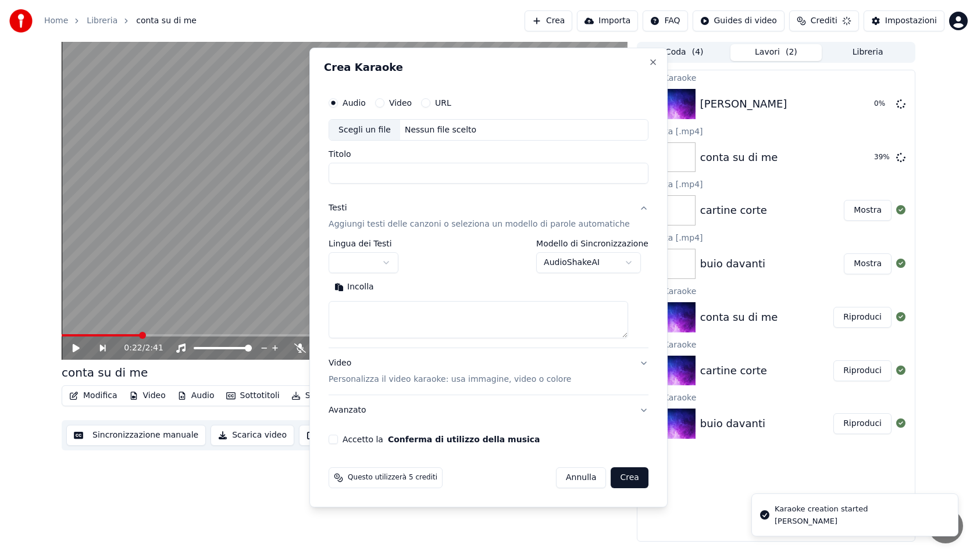
scroll to position [0, 0]
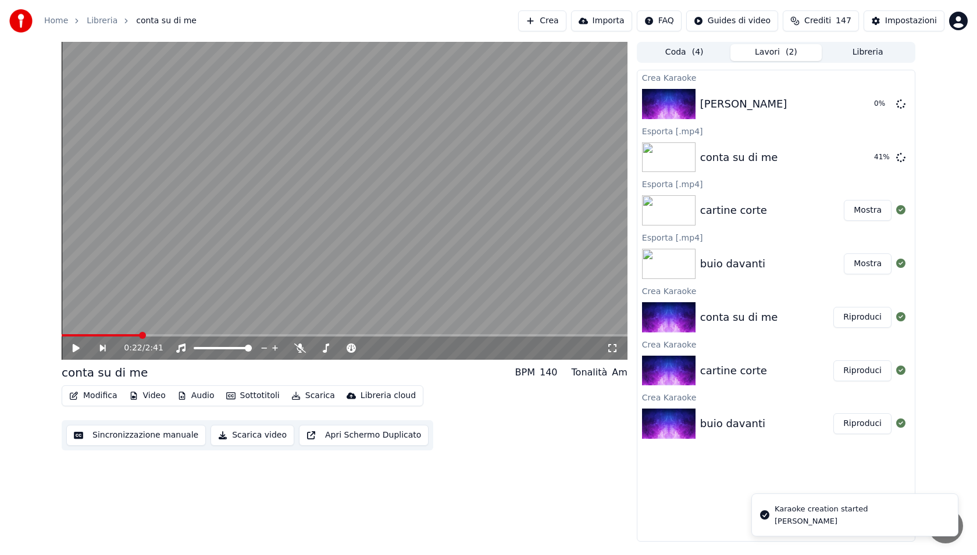
click at [550, 32] on div "Home Libreria conta su di me Crea Importa FAQ Guides di video Crediti 147 Impos…" at bounding box center [488, 21] width 977 height 42
click at [550, 27] on button "Crea" at bounding box center [542, 20] width 48 height 21
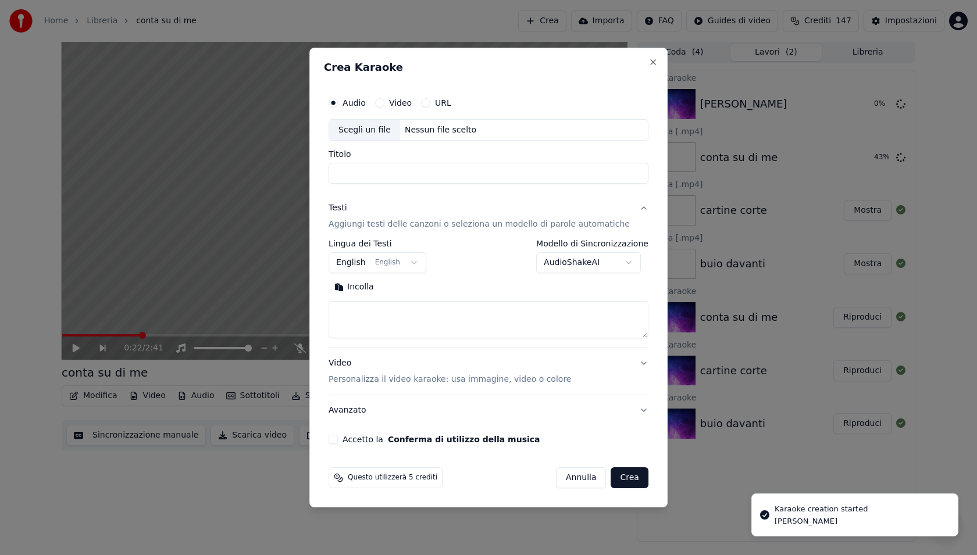
click at [366, 131] on div "Scegli un file" at bounding box center [364, 130] width 71 height 21
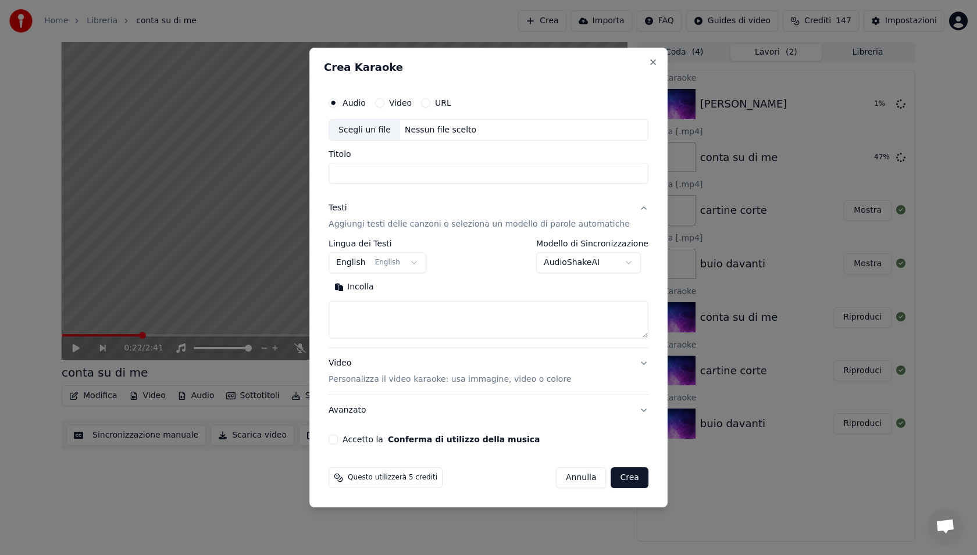
type input "********"
click at [384, 337] on textarea at bounding box center [489, 320] width 320 height 37
paste textarea "**********"
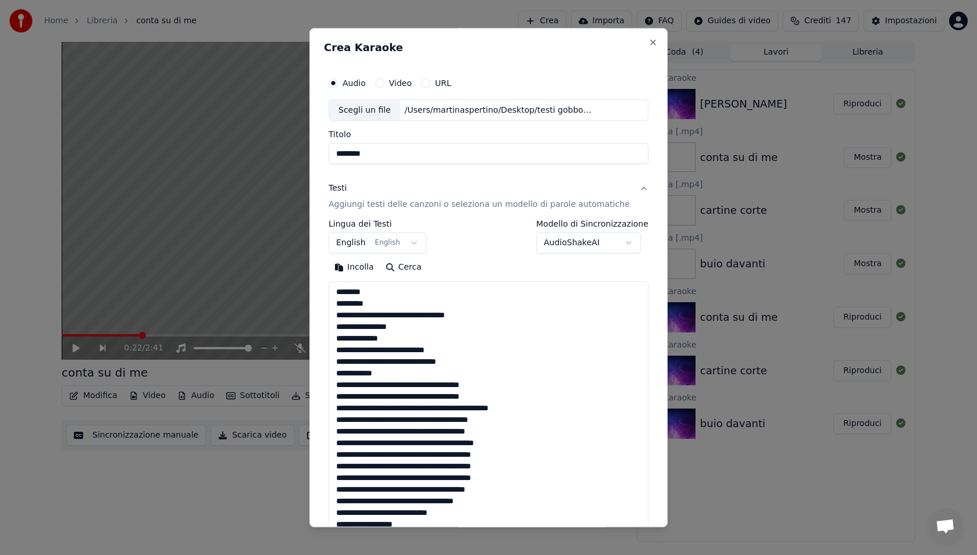
scroll to position [584, 0]
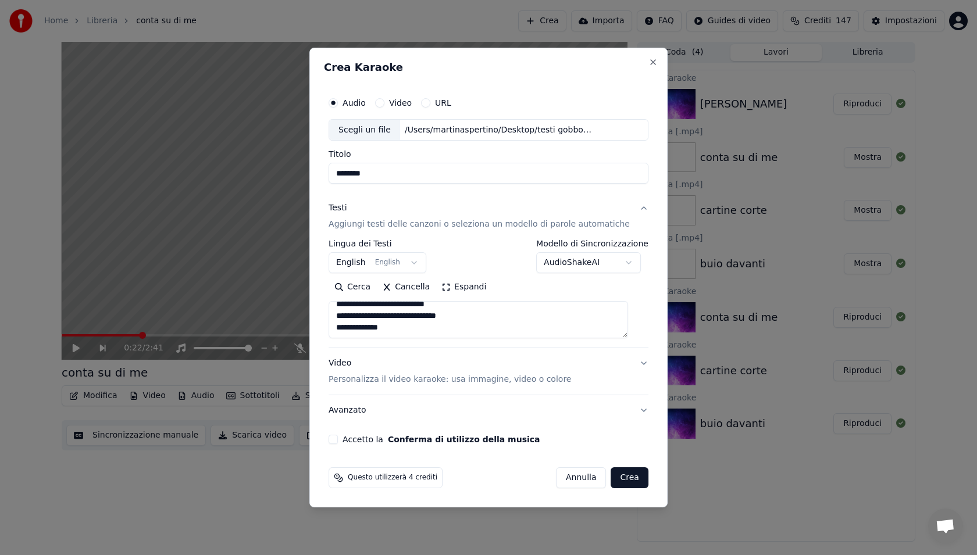
type textarea "**********"
click at [338, 444] on button "Accetto la Conferma di utilizzo della musica" at bounding box center [333, 439] width 9 height 9
click at [632, 479] on button "Crea" at bounding box center [629, 478] width 37 height 21
select select "**"
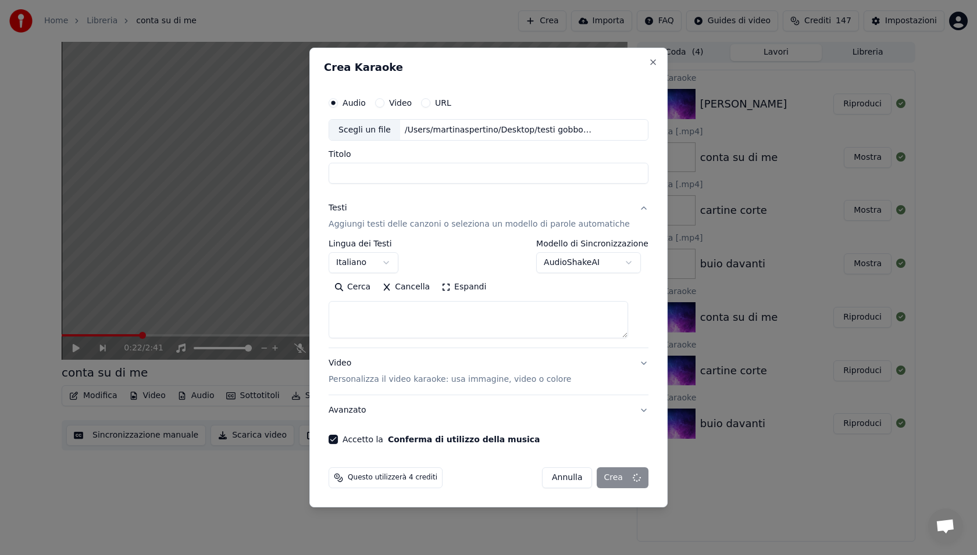
select select
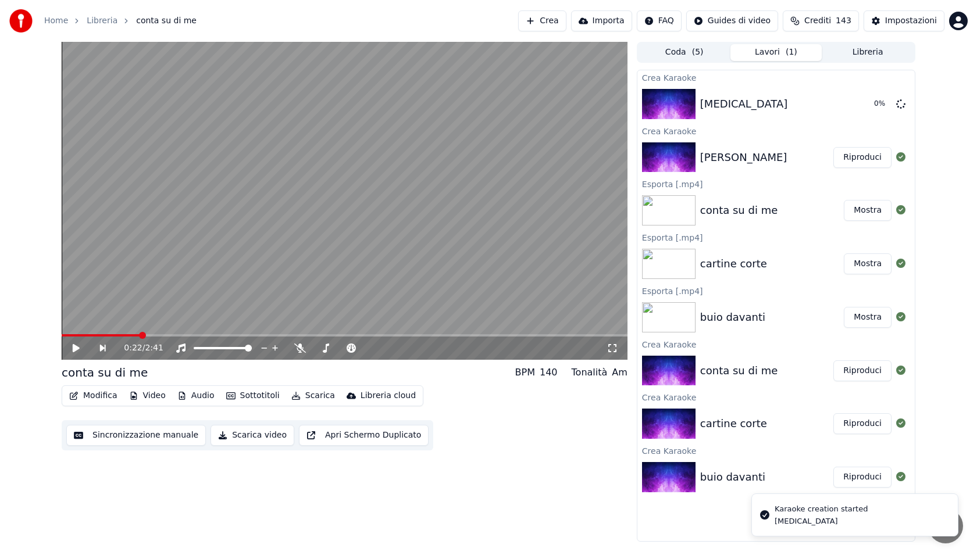
click at [561, 17] on button "Crea" at bounding box center [542, 20] width 48 height 21
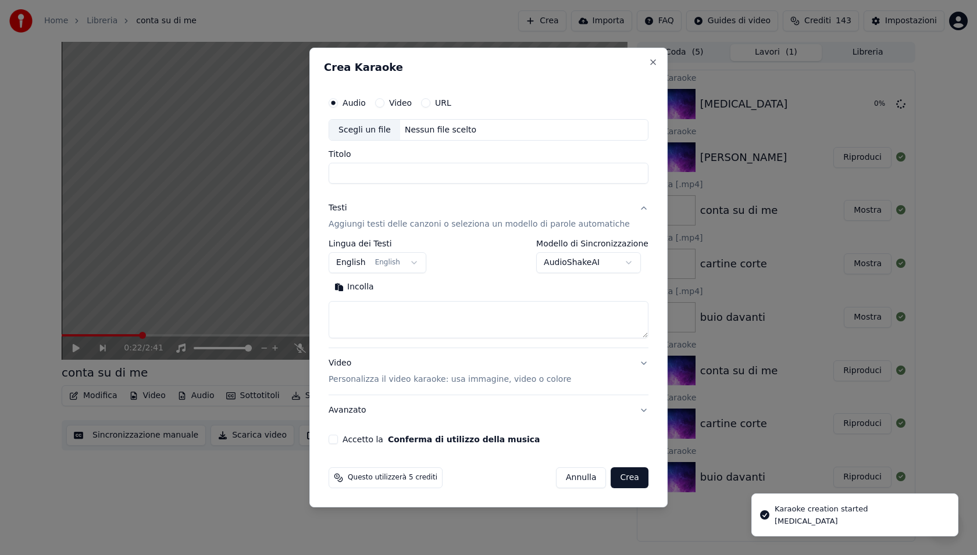
click at [377, 135] on div "Scegli un file" at bounding box center [364, 130] width 71 height 21
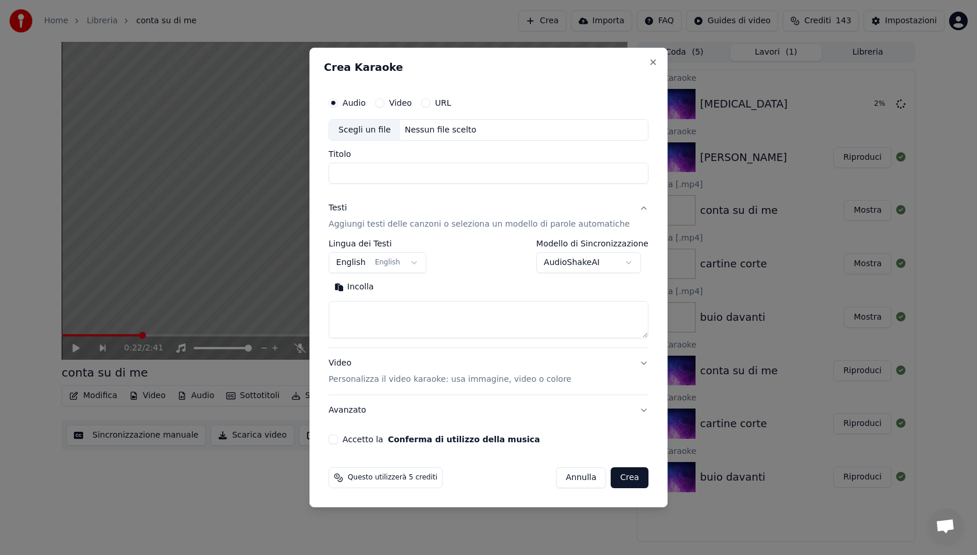
type input "*******"
click at [383, 326] on textarea at bounding box center [489, 320] width 320 height 37
paste textarea "**********"
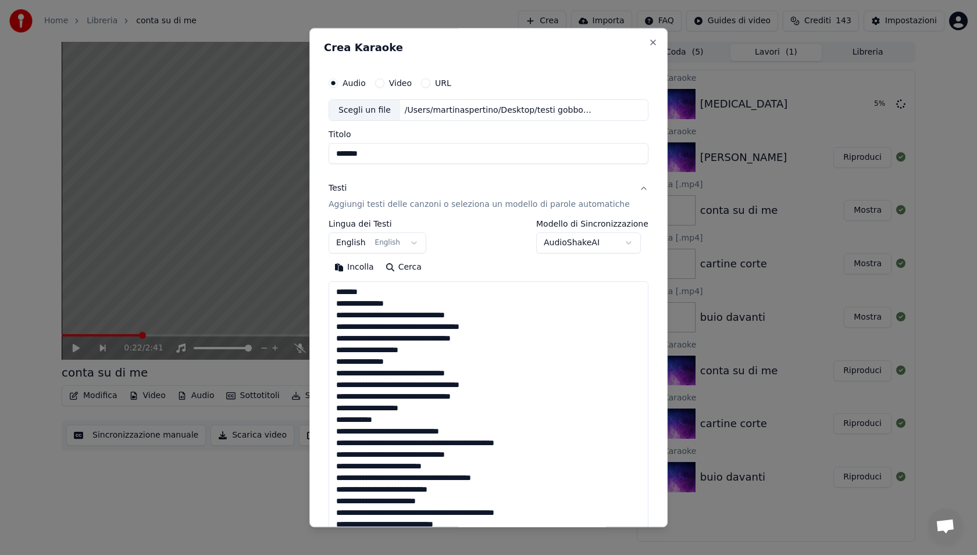
scroll to position [665, 0]
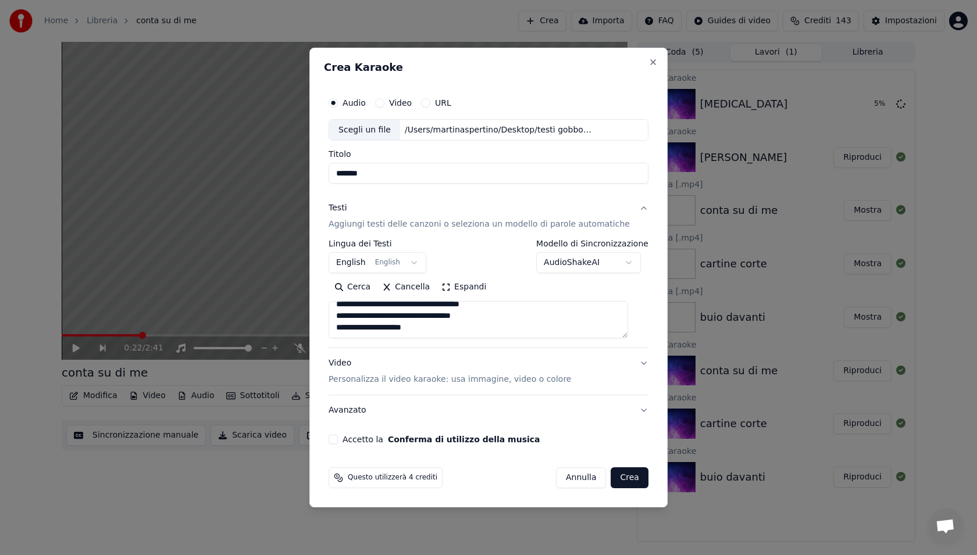
type textarea "**********"
click at [368, 264] on body "**********" at bounding box center [488, 277] width 977 height 555
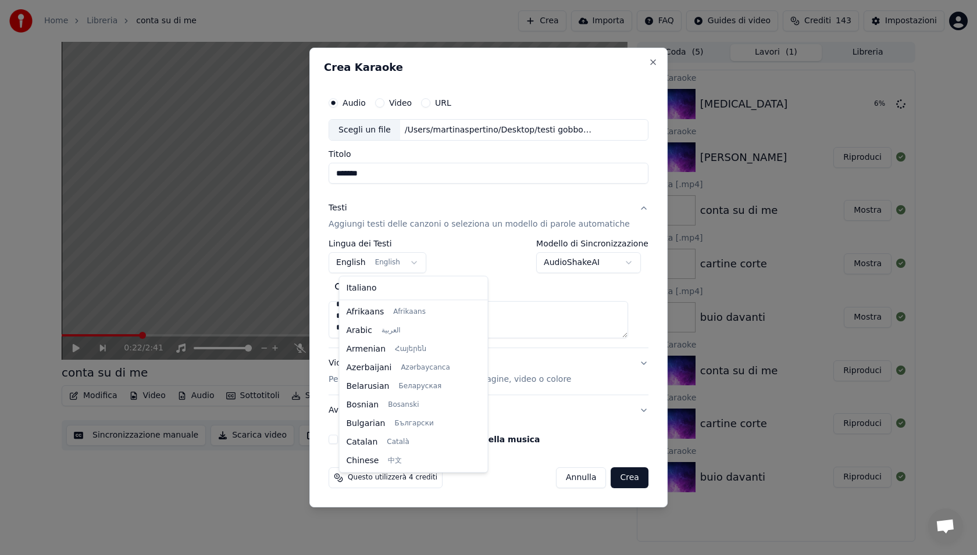
scroll to position [93, 0]
select select "**"
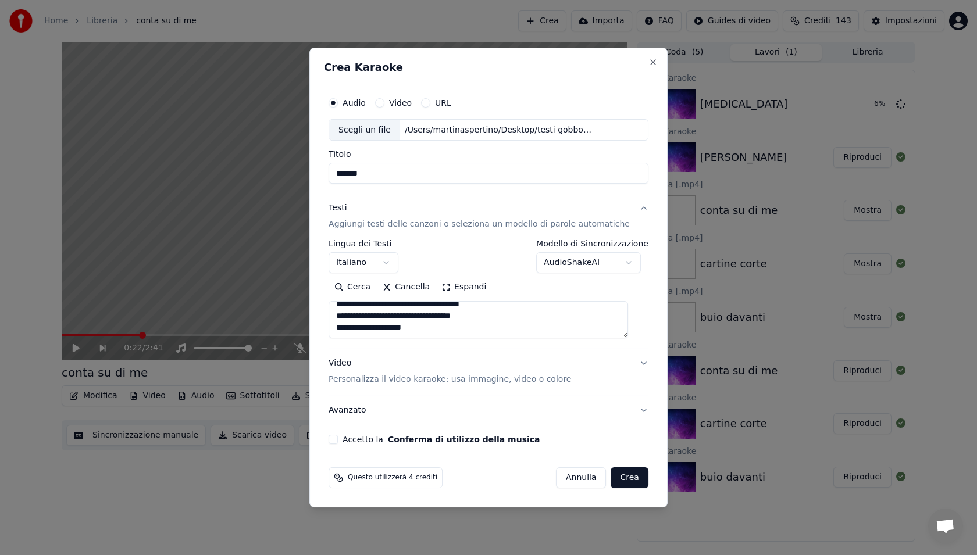
click at [351, 437] on div "Accetto la Conferma di utilizzo della musica" at bounding box center [489, 439] width 320 height 9
click at [351, 439] on div "Accetto la Conferma di utilizzo della musica" at bounding box center [489, 439] width 320 height 9
click at [338, 438] on button "Accetto la Conferma di utilizzo della musica" at bounding box center [333, 439] width 9 height 9
click at [626, 480] on button "Crea" at bounding box center [629, 478] width 37 height 21
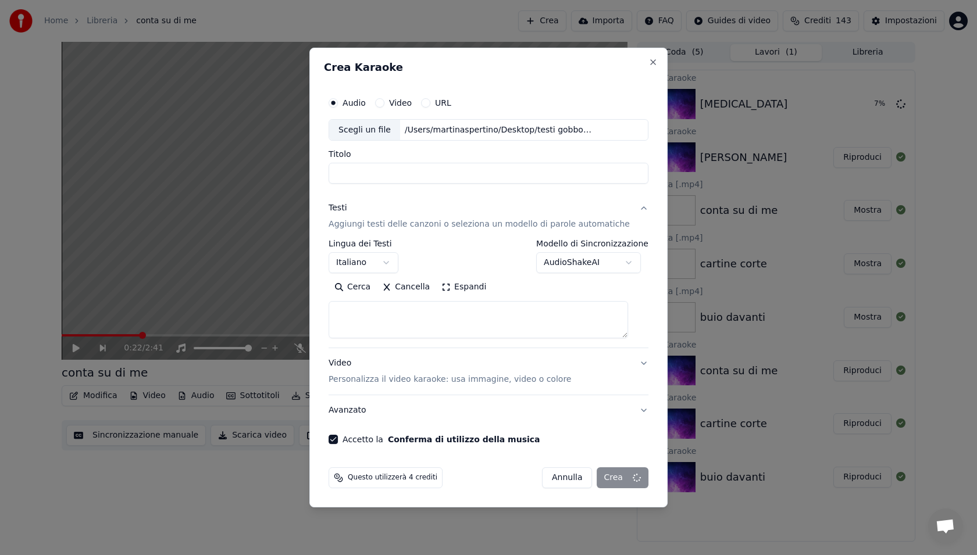
select select
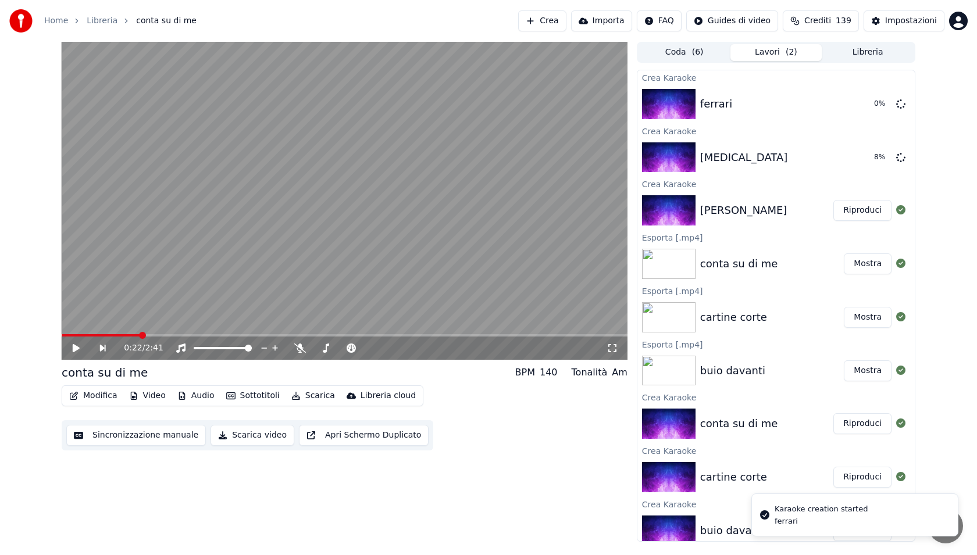
click at [558, 14] on button "Crea" at bounding box center [542, 20] width 48 height 21
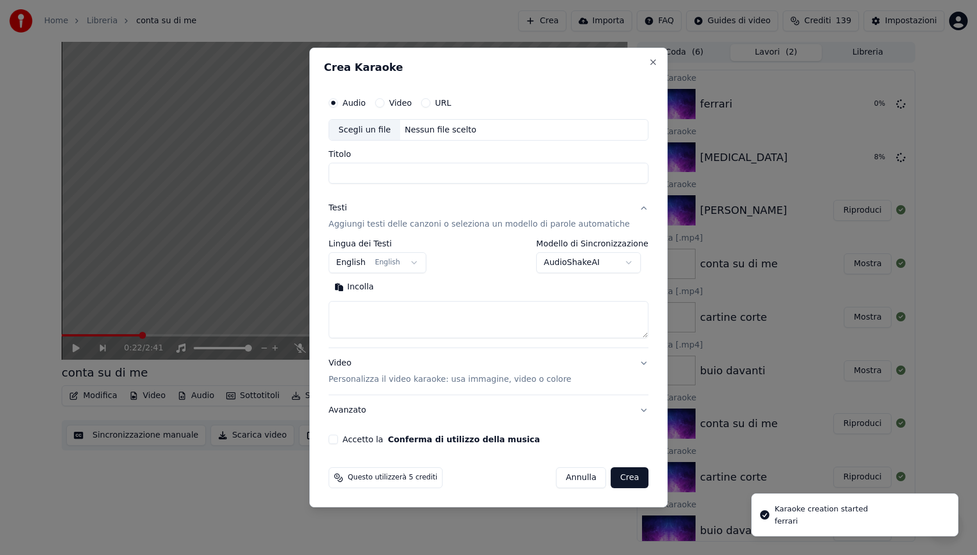
click at [366, 128] on div "Scegli un file" at bounding box center [364, 130] width 71 height 21
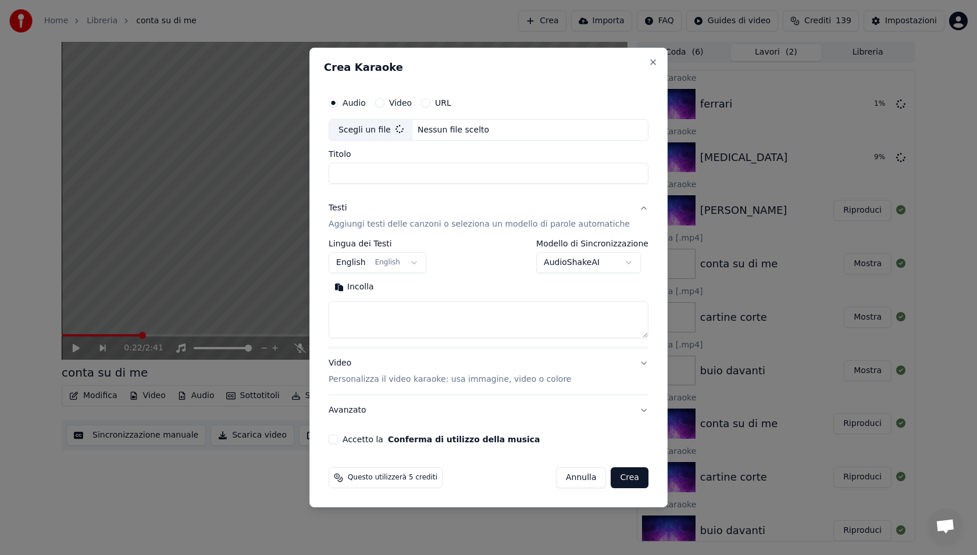
type input "*******"
click at [423, 328] on textarea at bounding box center [489, 320] width 320 height 37
paste textarea "**********"
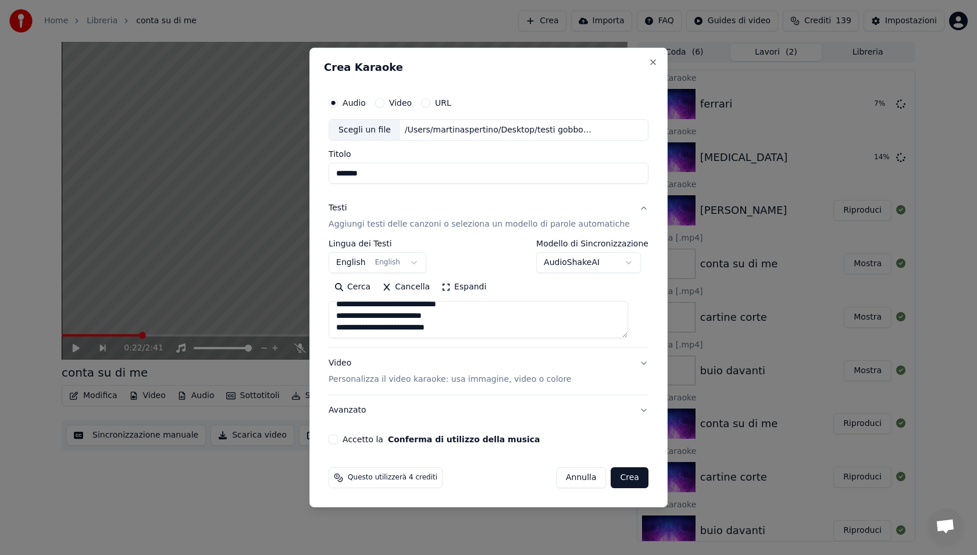
type textarea "**********"
click at [365, 265] on body "**********" at bounding box center [488, 277] width 977 height 555
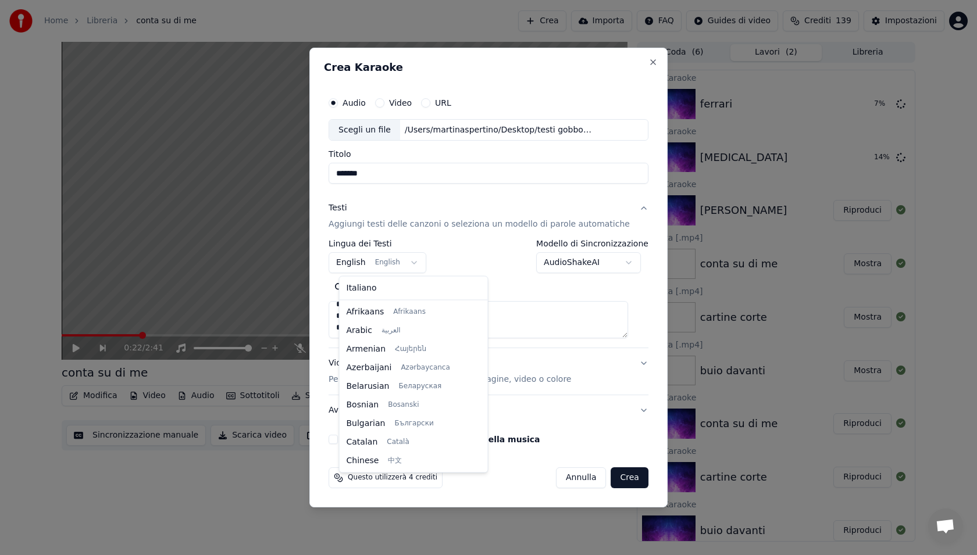
scroll to position [93, 0]
select select "**"
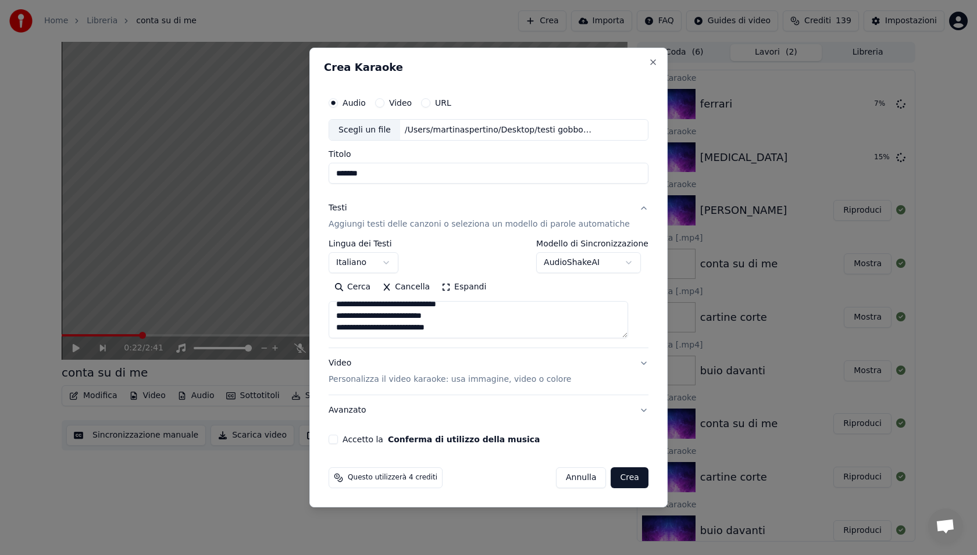
click at [344, 444] on div "**********" at bounding box center [488, 268] width 329 height 363
click at [338, 440] on button "Accetto la Conferma di utilizzo della musica" at bounding box center [333, 439] width 9 height 9
click at [632, 476] on button "Crea" at bounding box center [629, 478] width 37 height 21
select select
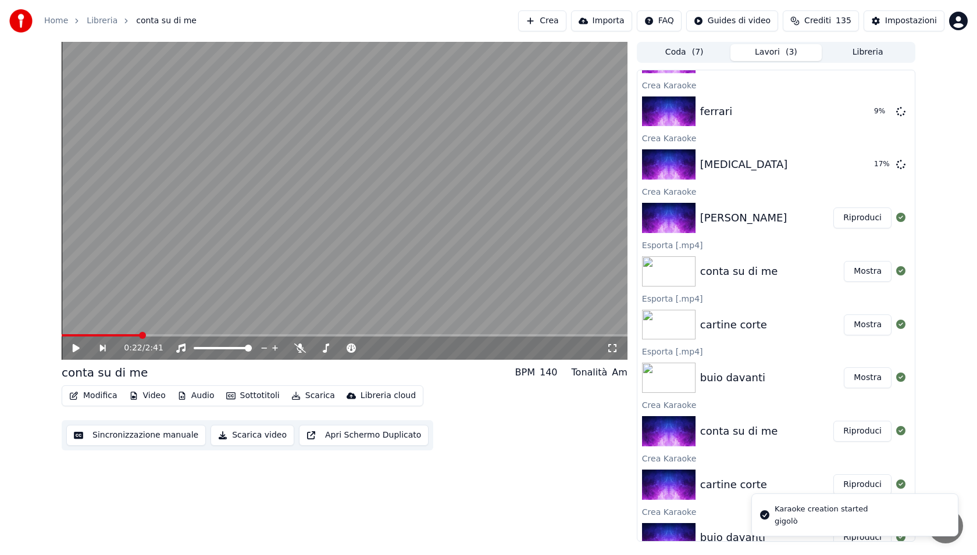
scroll to position [54, 0]
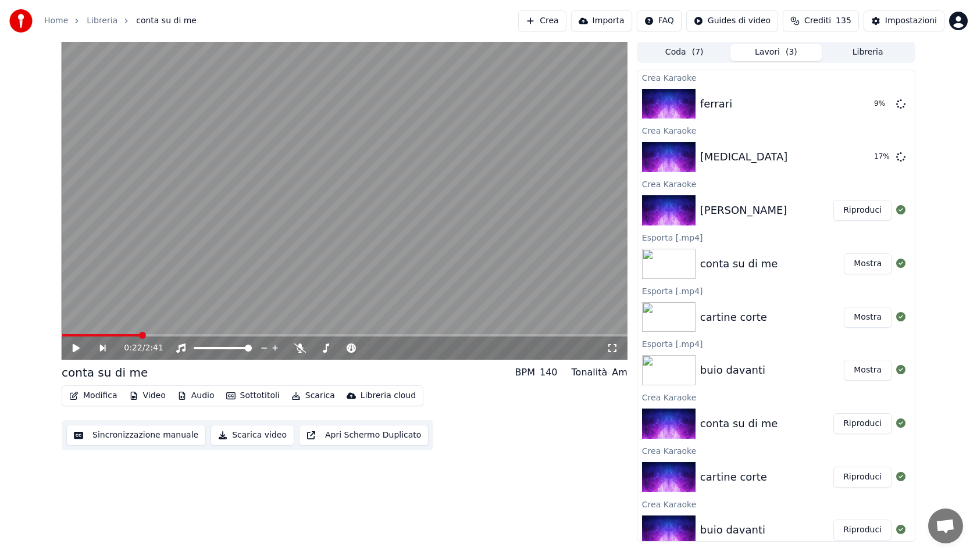
click at [870, 367] on button "Mostra" at bounding box center [868, 370] width 48 height 21
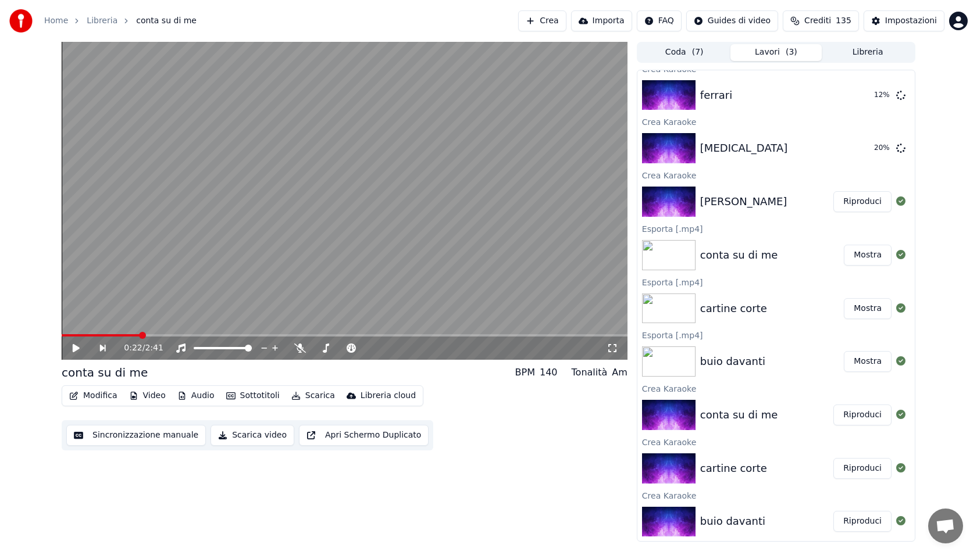
scroll to position [0, 0]
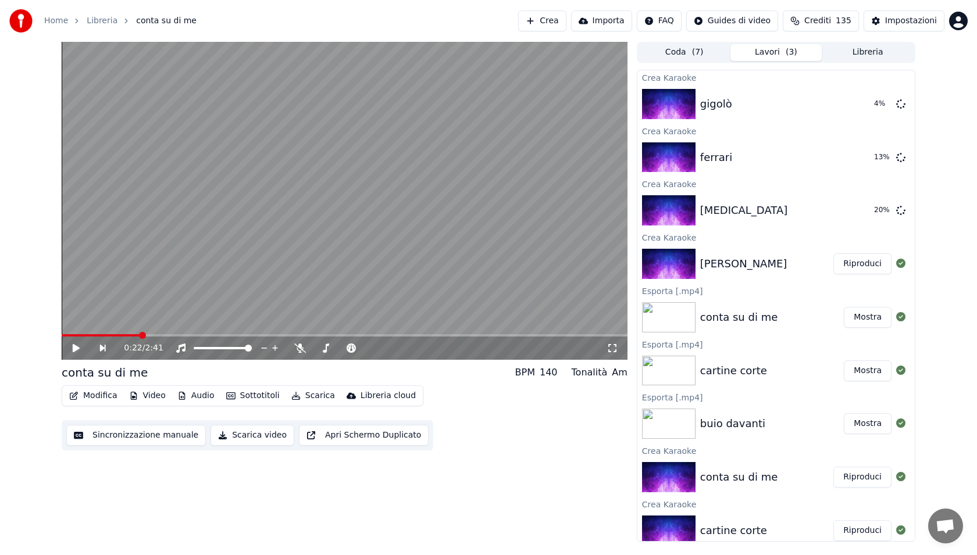
click at [862, 267] on button "Riproduci" at bounding box center [862, 264] width 58 height 21
click at [260, 393] on button "Sottotitoli" at bounding box center [253, 396] width 63 height 16
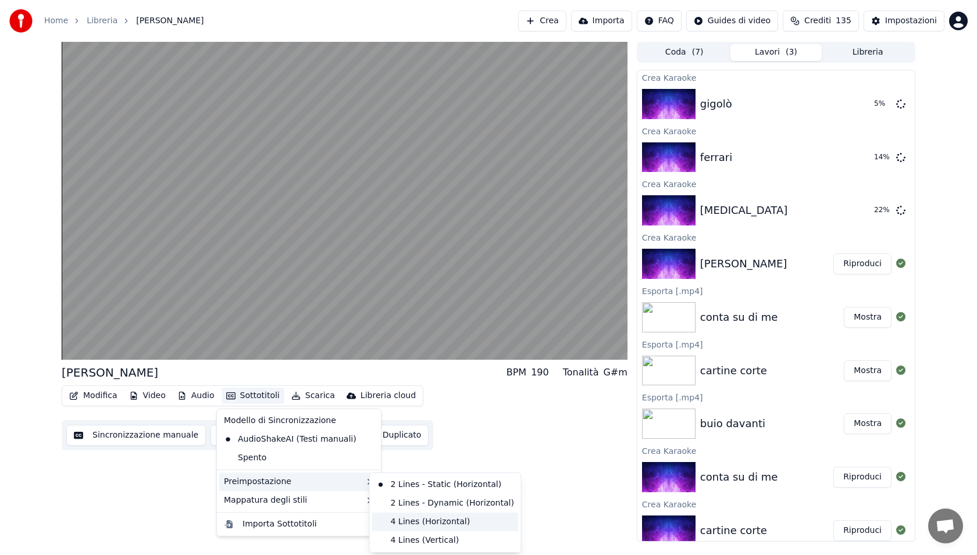
click at [415, 516] on div "4 Lines (Horizontal)" at bounding box center [445, 522] width 147 height 19
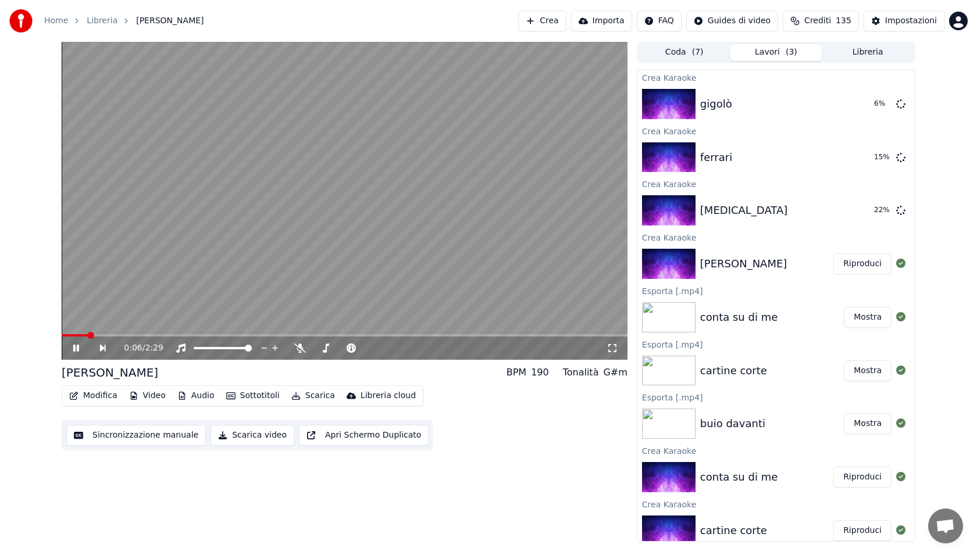
click at [78, 352] on icon at bounding box center [84, 348] width 27 height 9
click at [300, 400] on button "Scarica" at bounding box center [313, 396] width 53 height 16
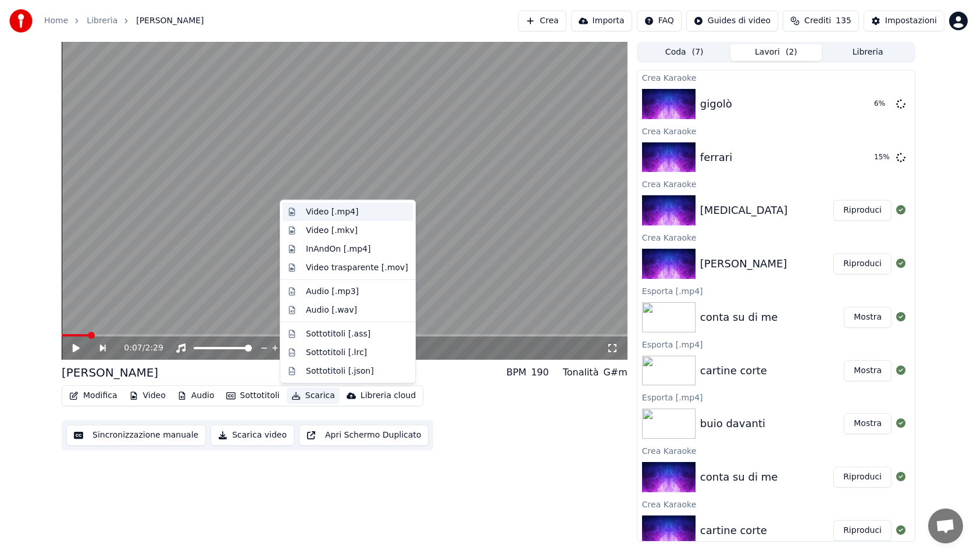
click at [348, 208] on div "Video [.mp4]" at bounding box center [332, 212] width 52 height 12
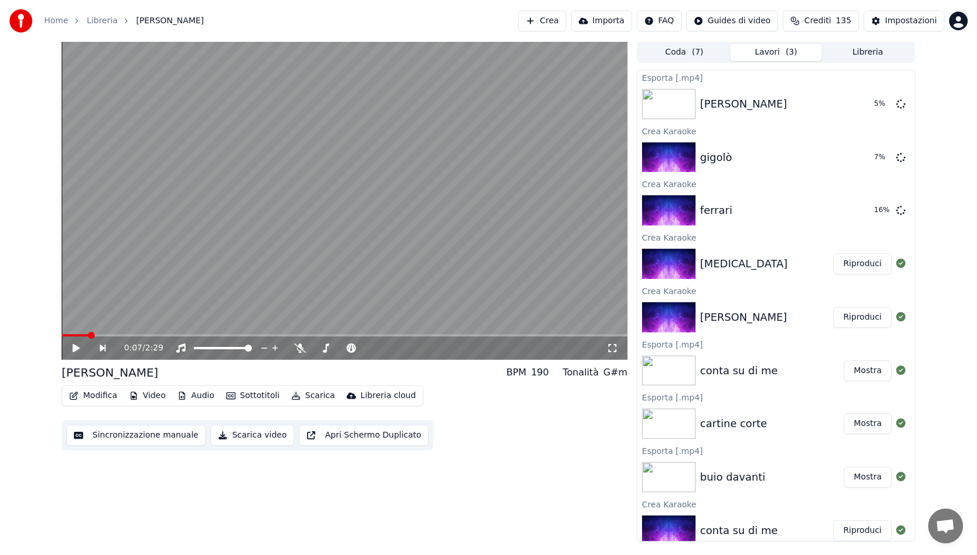
click at [858, 259] on button "Riproduci" at bounding box center [862, 264] width 58 height 21
click at [265, 387] on div "Modifica Video Audio Sottotitoli Scarica Libreria cloud" at bounding box center [243, 396] width 362 height 21
click at [263, 394] on button "Sottotitoli" at bounding box center [253, 396] width 63 height 16
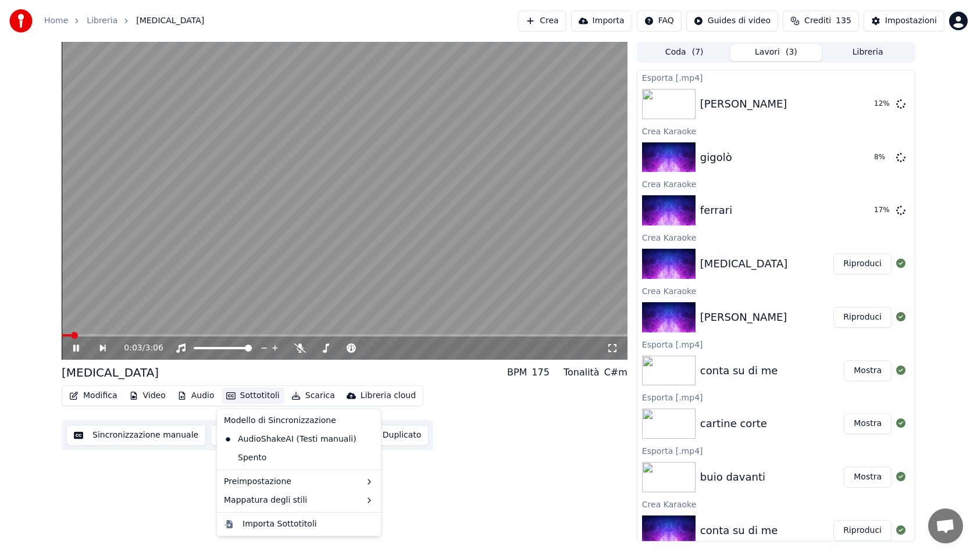
click at [262, 393] on button "Sottotitoli" at bounding box center [253, 396] width 63 height 16
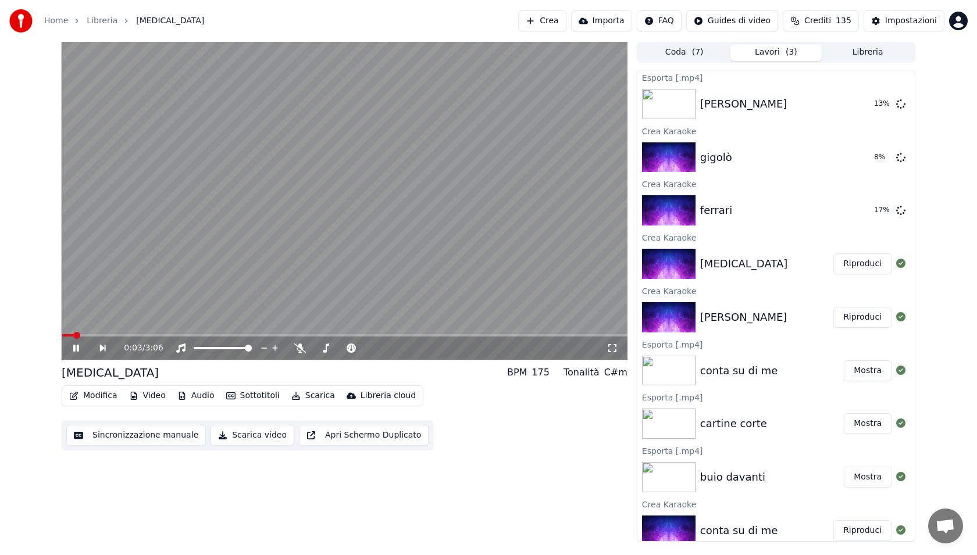
click at [262, 393] on button "Sottotitoli" at bounding box center [253, 396] width 63 height 16
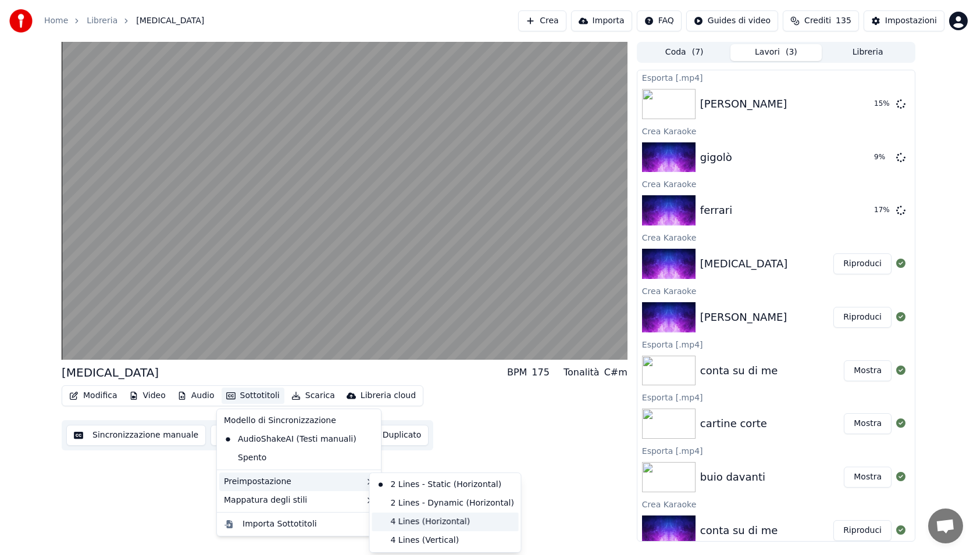
click at [442, 519] on div "4 Lines (Horizontal)" at bounding box center [445, 522] width 147 height 19
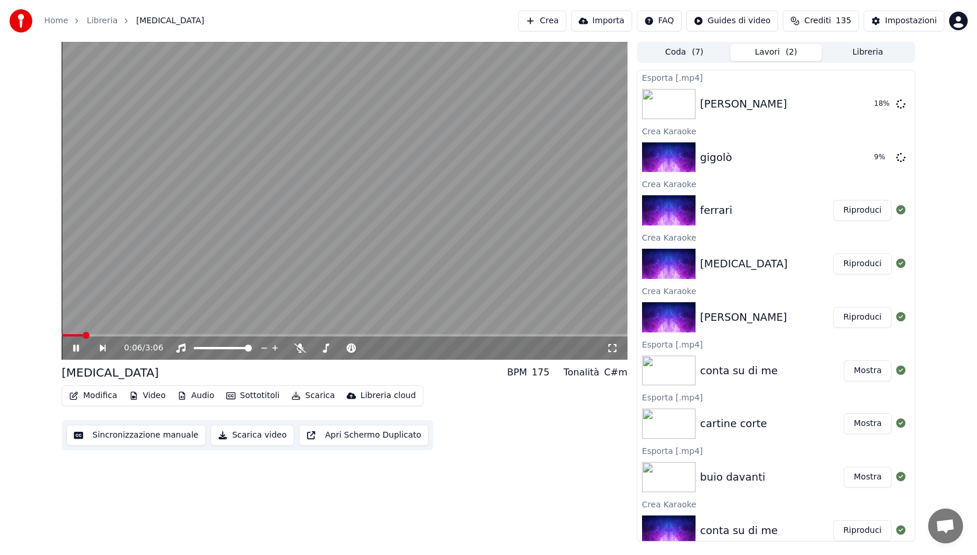
click at [173, 333] on video at bounding box center [345, 201] width 566 height 318
click at [184, 336] on span at bounding box center [345, 335] width 566 height 2
click at [231, 290] on video at bounding box center [345, 201] width 566 height 318
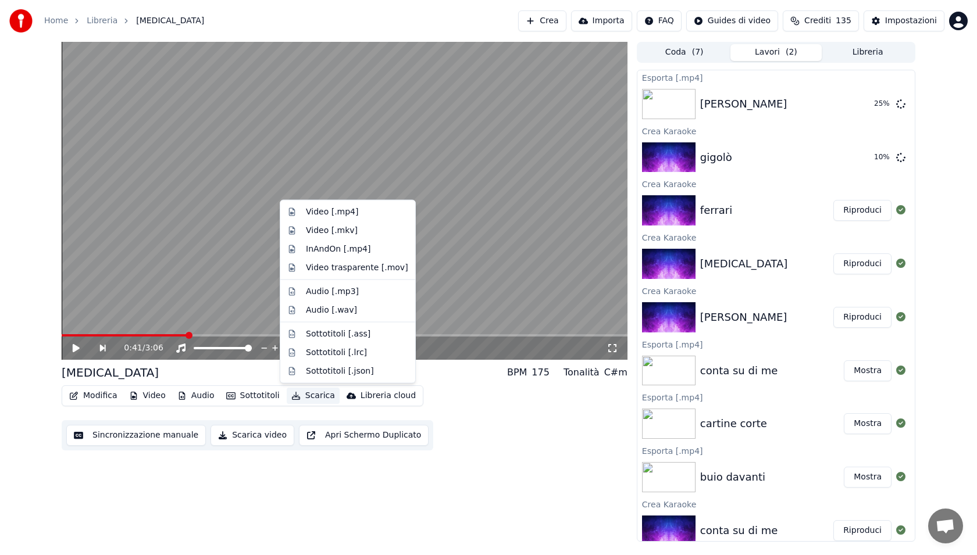
click at [318, 398] on button "Scarica" at bounding box center [313, 396] width 53 height 16
click at [370, 212] on div "Video [.mp4]" at bounding box center [357, 212] width 102 height 12
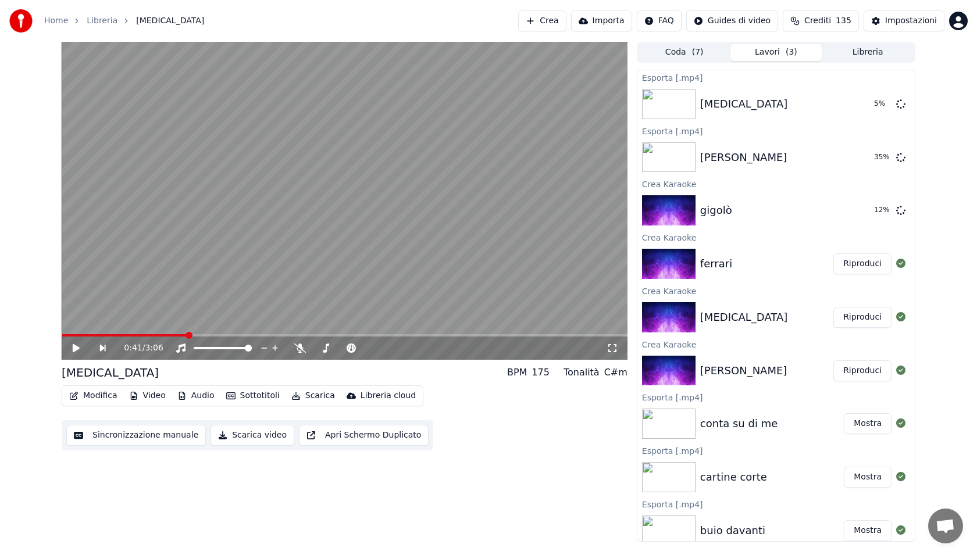
click at [869, 266] on button "Riproduci" at bounding box center [862, 264] width 58 height 21
click at [245, 399] on button "Sottotitoli" at bounding box center [253, 396] width 63 height 16
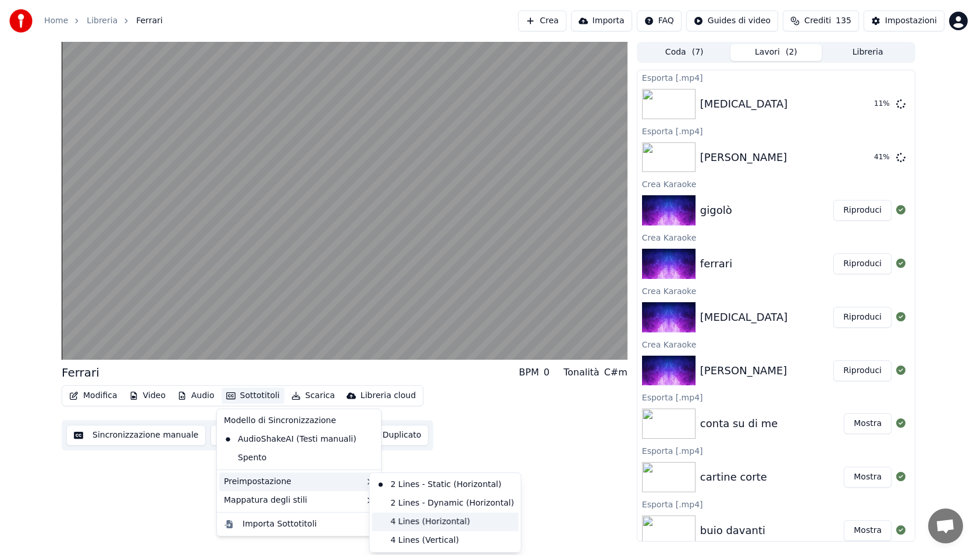
click at [423, 522] on div "4 Lines (Horizontal)" at bounding box center [445, 522] width 147 height 19
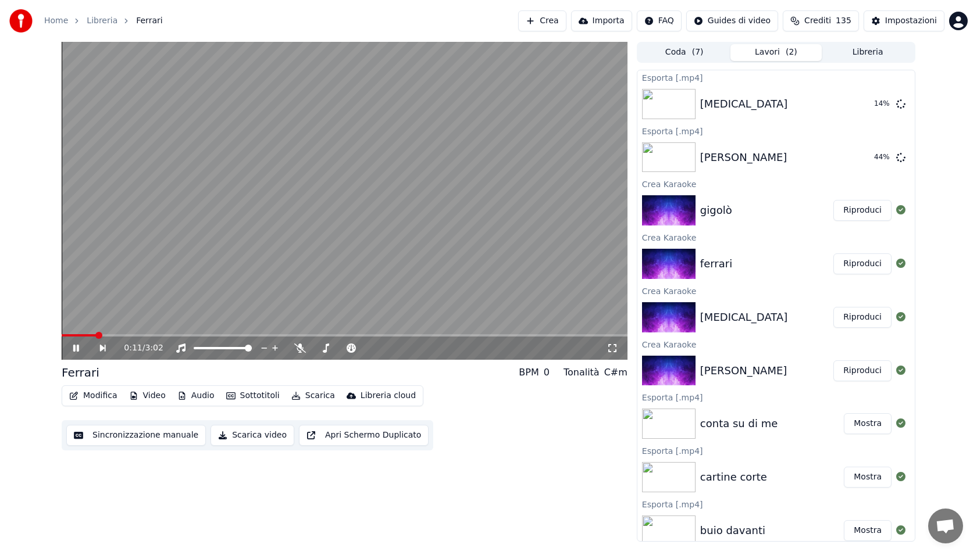
click at [376, 81] on video at bounding box center [345, 201] width 566 height 318
click at [308, 392] on button "Scarica" at bounding box center [313, 396] width 53 height 16
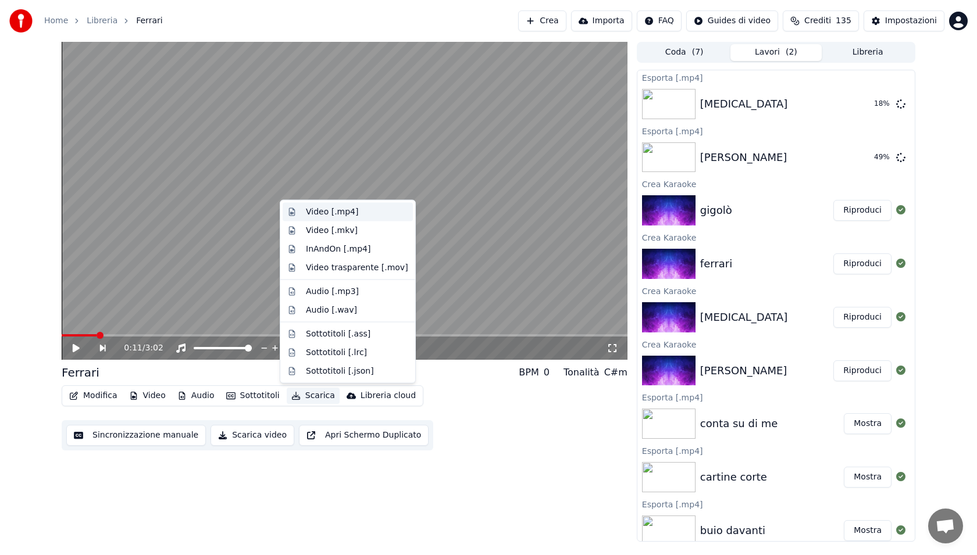
click at [365, 210] on div "Video [.mp4]" at bounding box center [357, 212] width 102 height 12
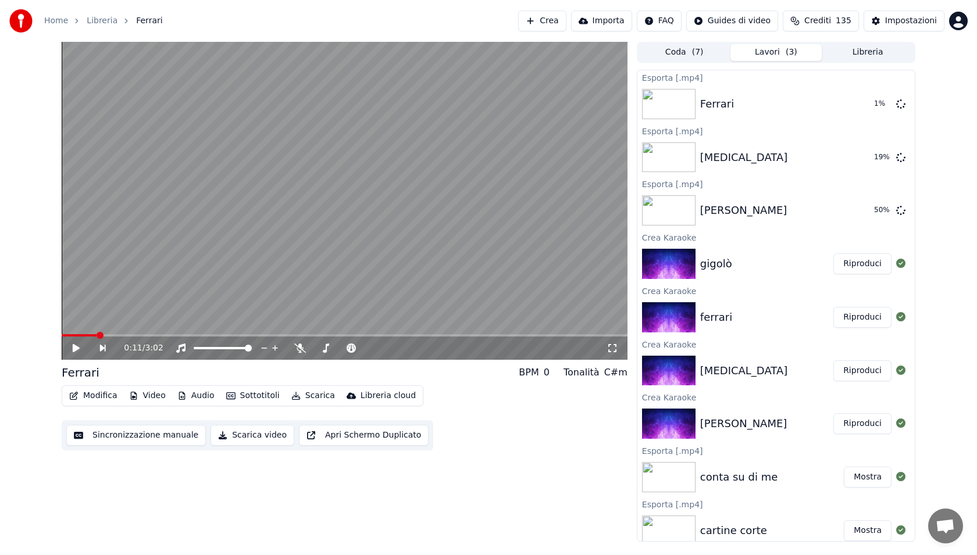
click at [862, 267] on button "Riproduci" at bounding box center [862, 264] width 58 height 21
click at [72, 349] on icon at bounding box center [84, 348] width 27 height 9
click at [251, 393] on button "Sottotitoli" at bounding box center [253, 396] width 63 height 16
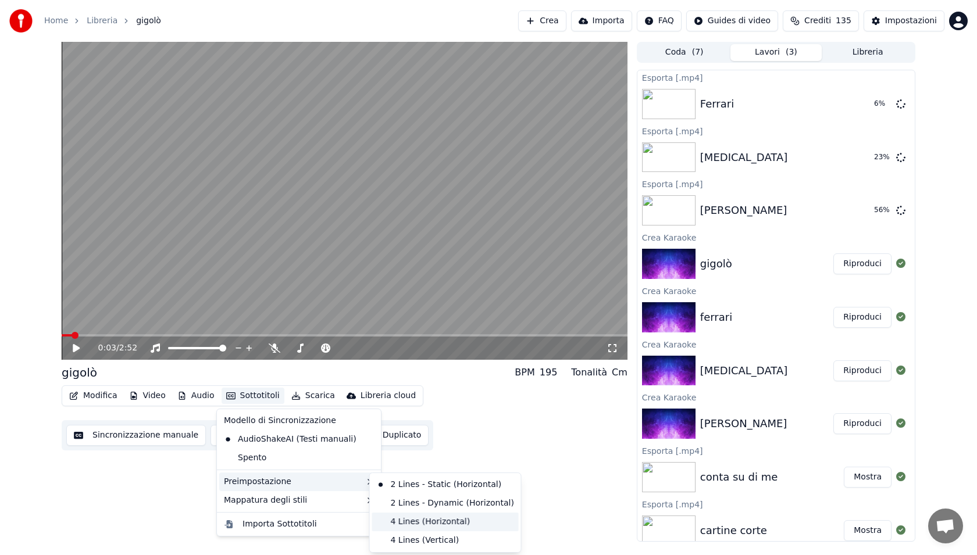
click at [443, 519] on div "4 Lines (Horizontal)" at bounding box center [445, 522] width 147 height 19
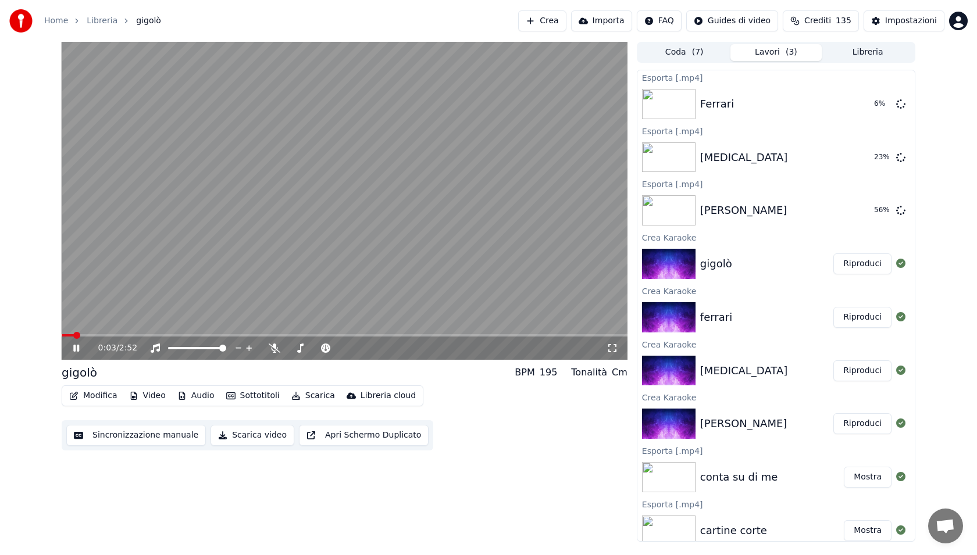
click at [114, 333] on video at bounding box center [345, 201] width 566 height 318
click at [118, 337] on div "0:04 / 2:52" at bounding box center [345, 348] width 566 height 23
click at [88, 333] on span at bounding box center [84, 335] width 7 height 7
click at [217, 297] on video at bounding box center [345, 201] width 566 height 318
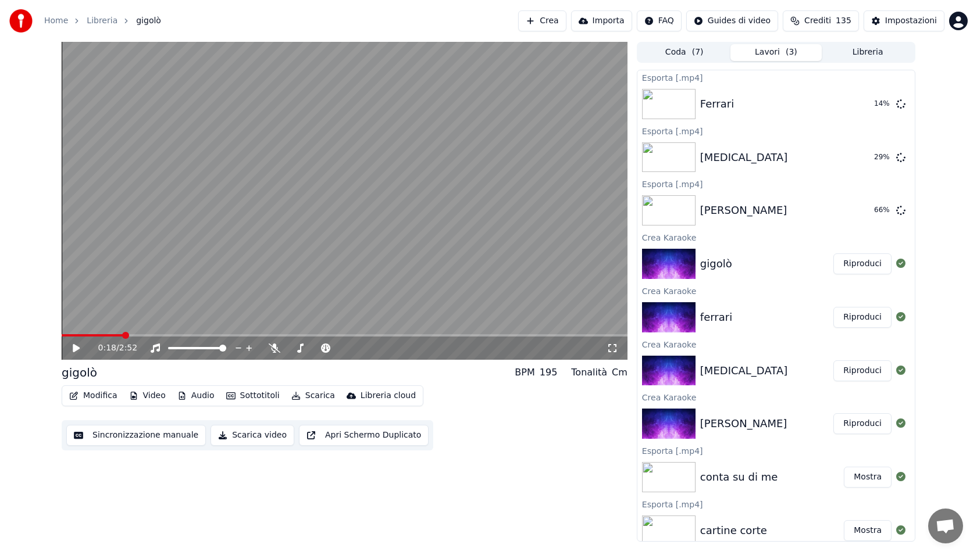
click at [320, 401] on button "Scarica" at bounding box center [313, 396] width 53 height 16
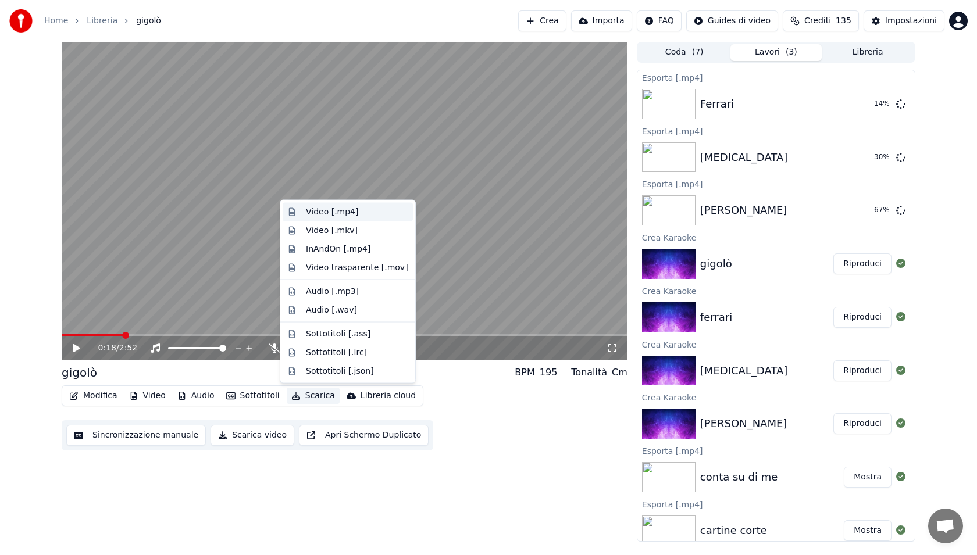
click at [358, 215] on div "Video [.mp4]" at bounding box center [357, 212] width 102 height 12
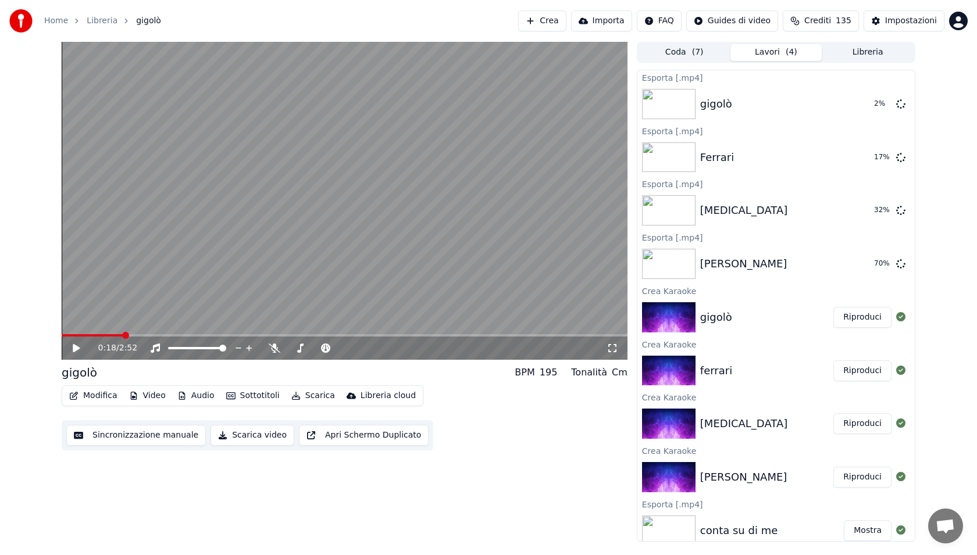
click at [549, 17] on button "Crea" at bounding box center [542, 20] width 48 height 21
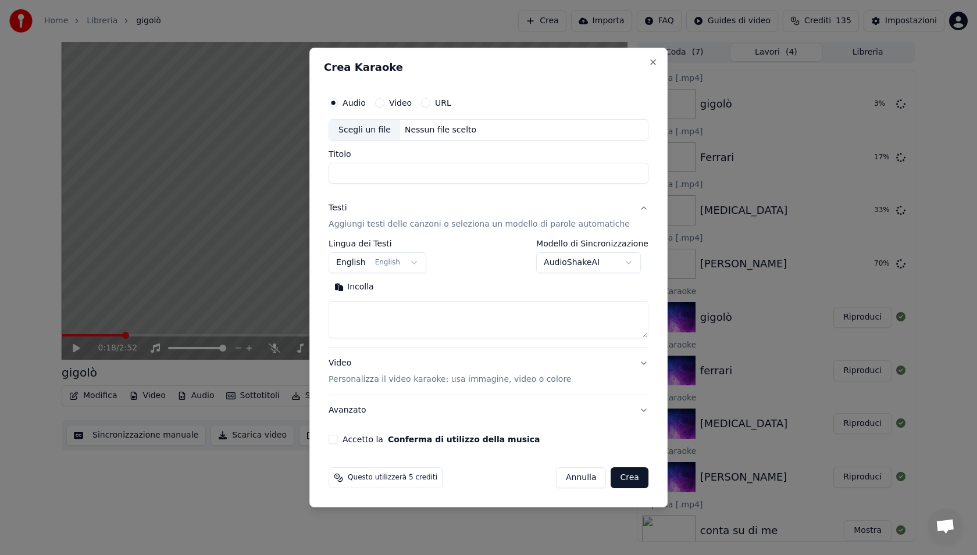
click at [371, 135] on div "Scegli un file" at bounding box center [364, 130] width 71 height 21
click at [379, 320] on textarea at bounding box center [489, 320] width 320 height 37
type input "**********"
paste textarea "**********"
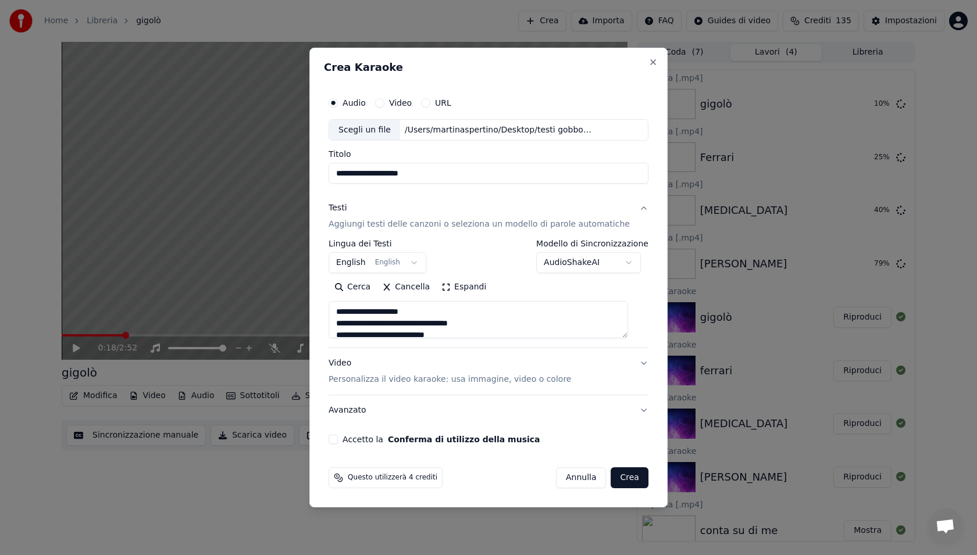
type textarea "**********"
click at [379, 260] on button "English English" at bounding box center [378, 263] width 98 height 21
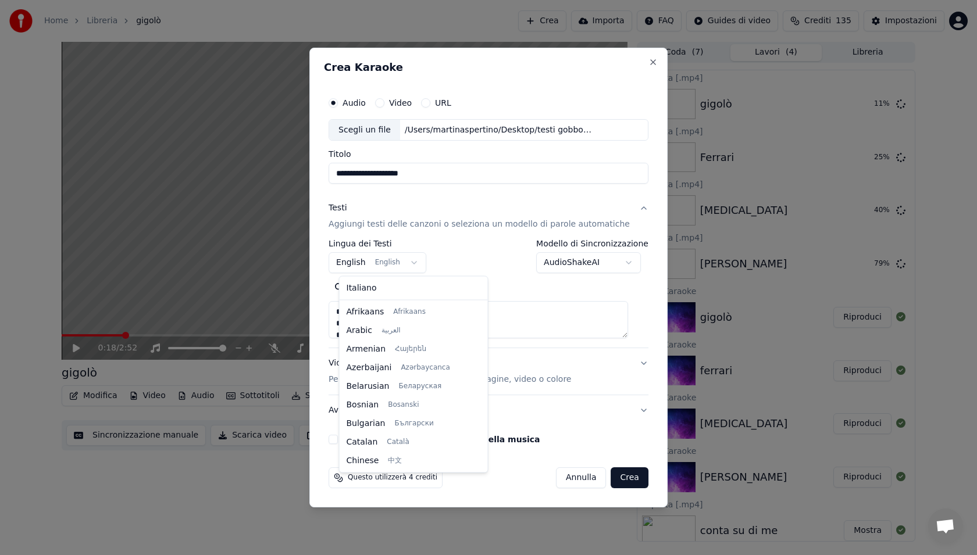
click at [362, 267] on body "**********" at bounding box center [488, 277] width 977 height 555
select select "**"
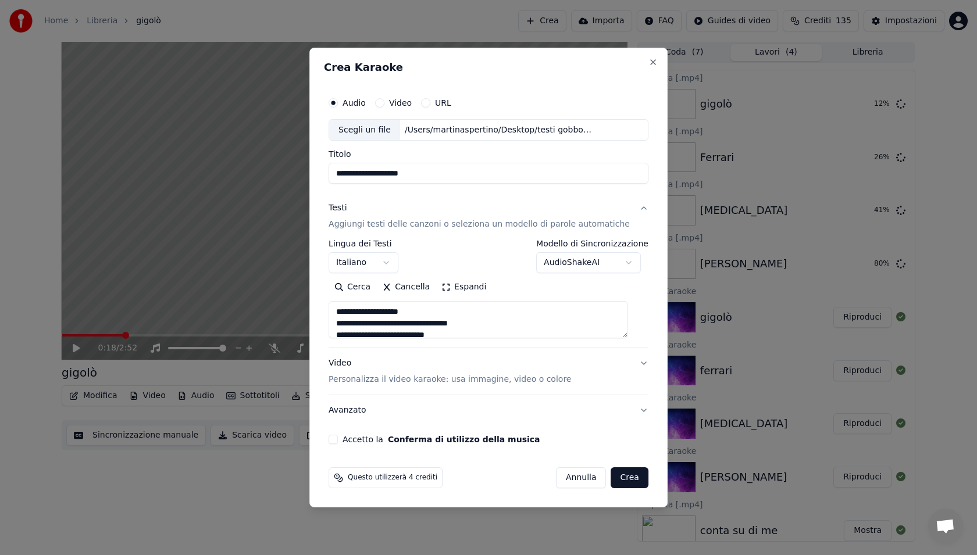
click at [338, 437] on button "Accetto la Conferma di utilizzo della musica" at bounding box center [333, 439] width 9 height 9
click at [392, 380] on p "Personalizza il video karaoke: usa immagine, video o colore" at bounding box center [450, 380] width 242 height 12
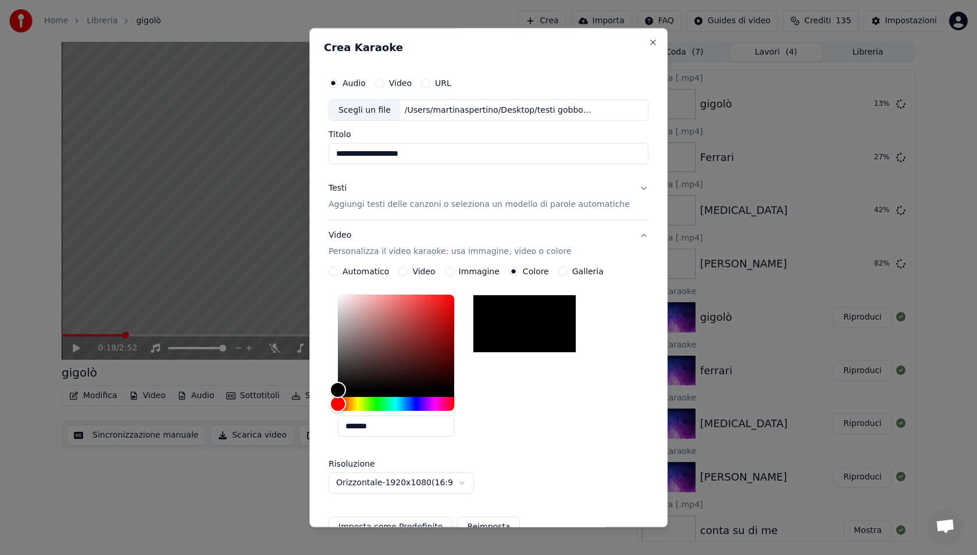
scroll to position [133, 0]
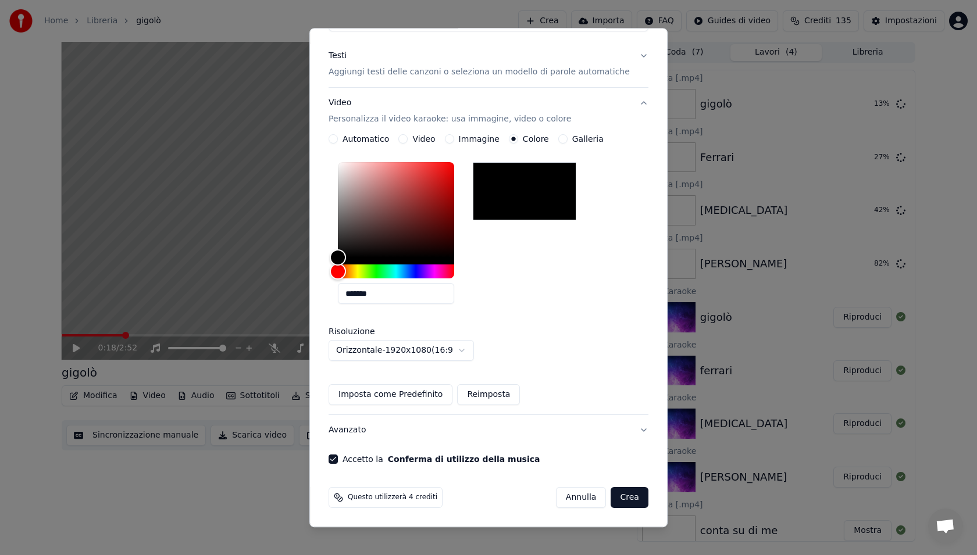
click at [618, 495] on button "Crea" at bounding box center [629, 498] width 37 height 21
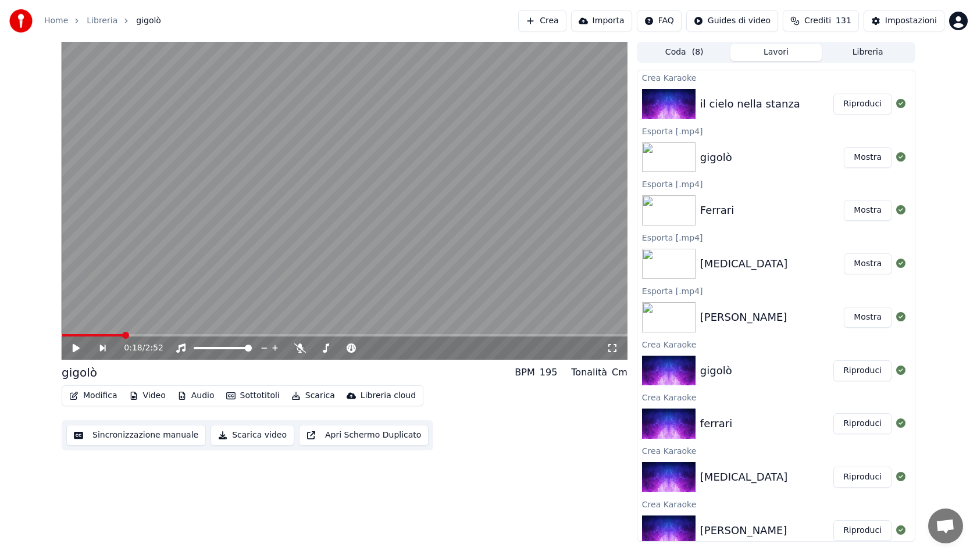
click at [861, 115] on div "il cielo nella stanza Riproduci" at bounding box center [775, 104] width 277 height 40
click at [855, 108] on button "Riproduci" at bounding box center [862, 104] width 58 height 21
click at [226, 398] on icon "button" at bounding box center [230, 396] width 9 height 8
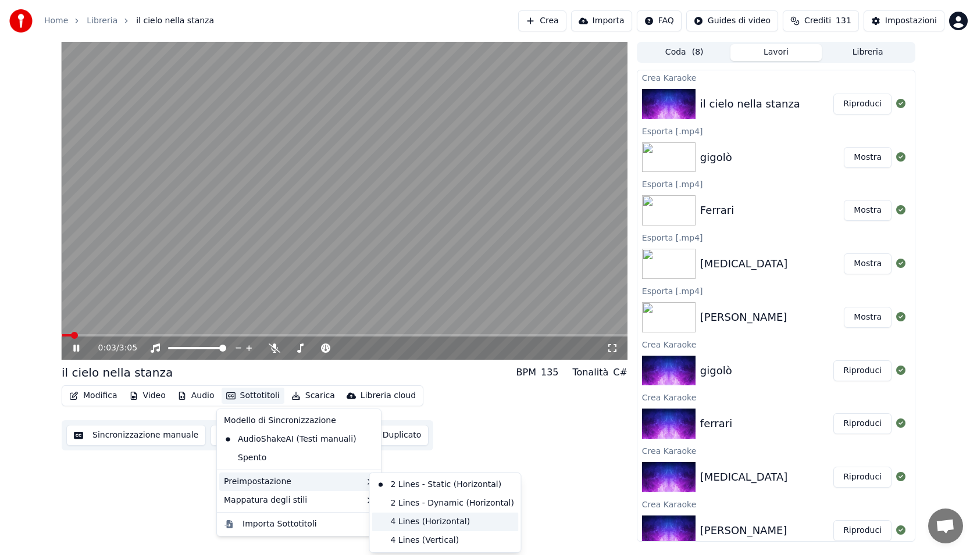
click at [399, 516] on div "4 Lines (Horizontal)" at bounding box center [445, 522] width 147 height 19
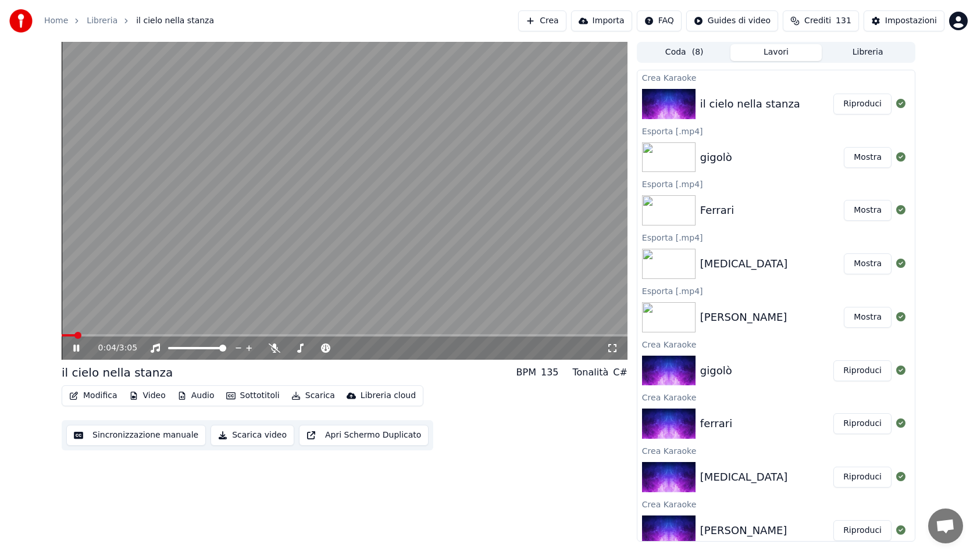
click at [171, 335] on span at bounding box center [345, 335] width 566 height 2
click at [295, 398] on icon "button" at bounding box center [295, 396] width 9 height 8
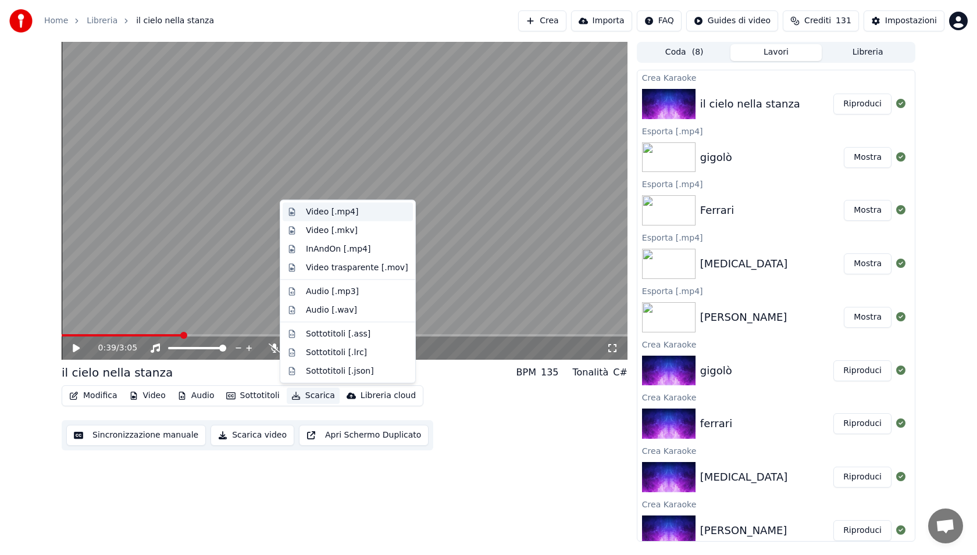
click at [355, 215] on div "Video [.mp4]" at bounding box center [357, 212] width 102 height 12
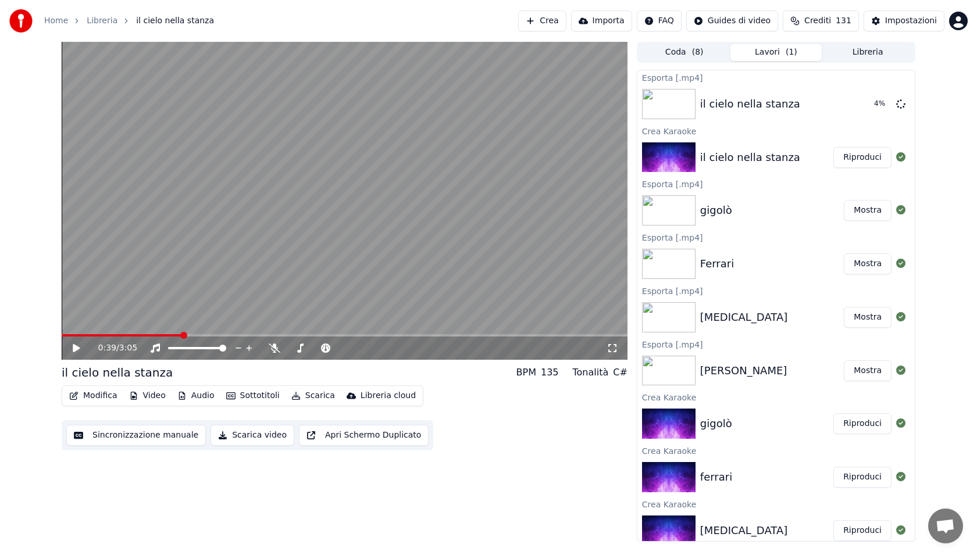
click at [562, 18] on button "Crea" at bounding box center [542, 20] width 48 height 21
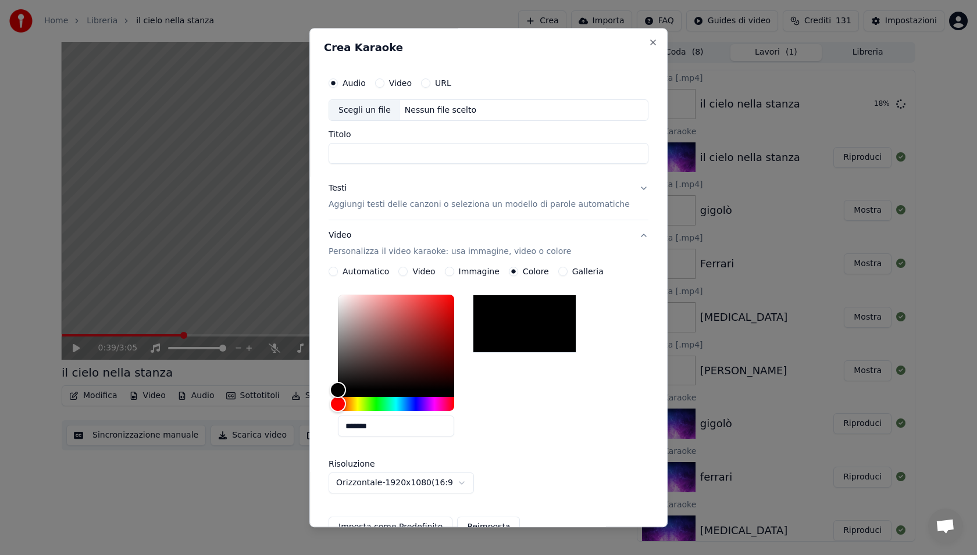
click at [381, 115] on div "Scegli un file" at bounding box center [364, 110] width 71 height 21
type input "**********"
click at [482, 160] on input "**********" at bounding box center [489, 154] width 320 height 21
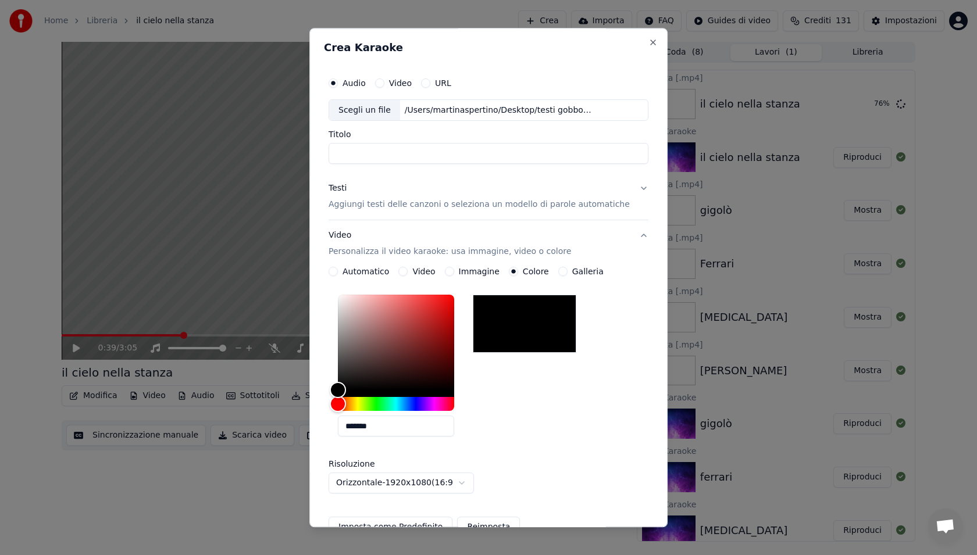
click at [366, 109] on div "Scegli un file" at bounding box center [364, 110] width 71 height 21
type input "*******"
click at [419, 203] on p "Aggiungi testi delle canzoni o seleziona un modello di parole automatiche" at bounding box center [479, 205] width 301 height 12
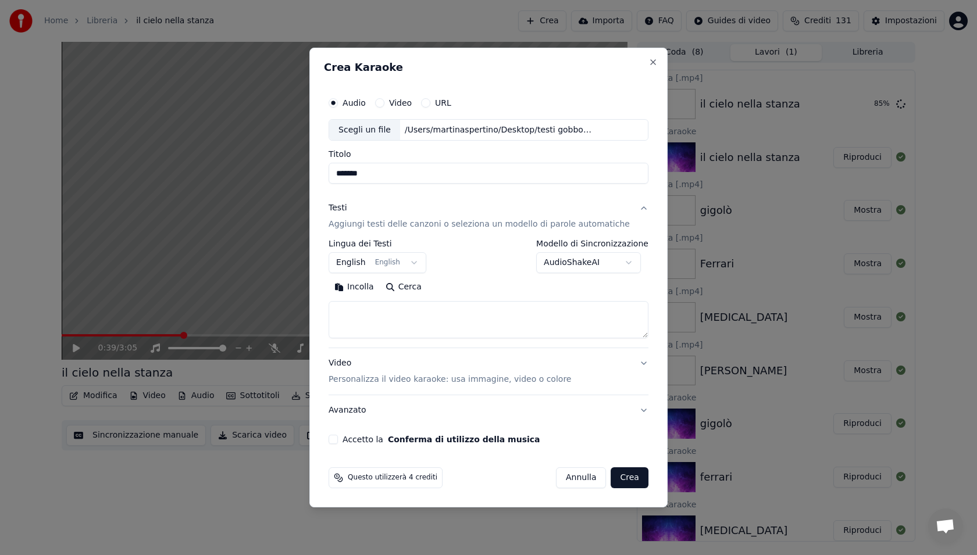
click at [365, 261] on body "Home Libreria il cielo nella stanza Crea Importa FAQ Guides di video Crediti 13…" at bounding box center [488, 277] width 977 height 555
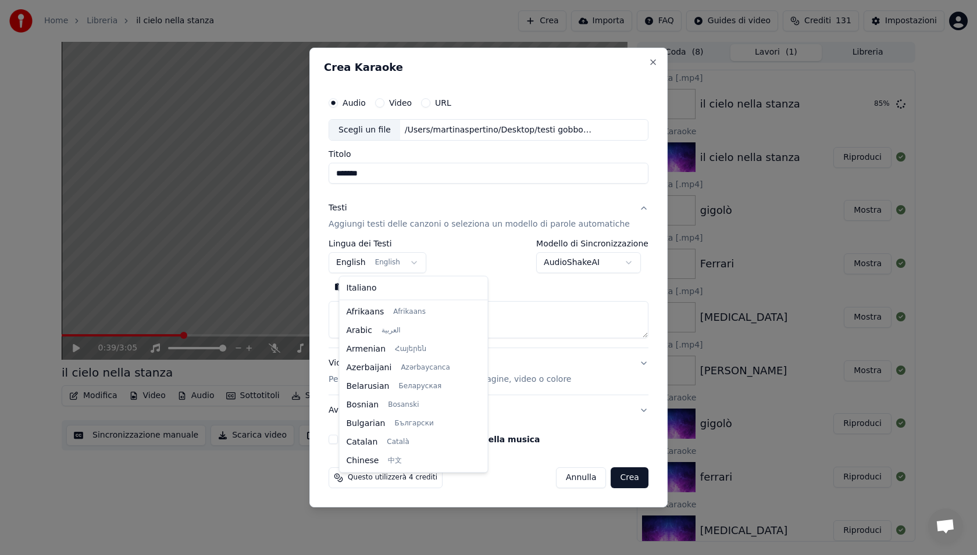
scroll to position [93, 0]
select select "**"
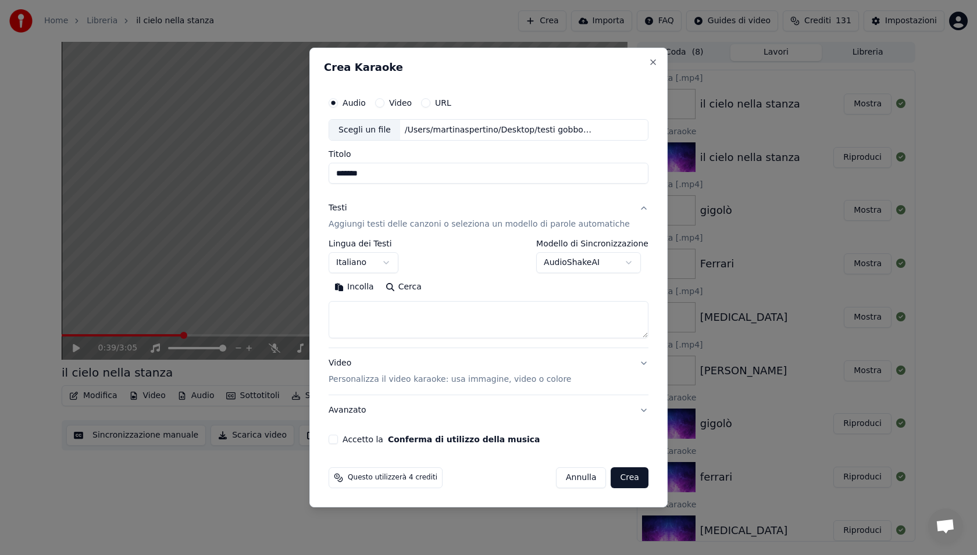
click at [441, 316] on textarea at bounding box center [489, 320] width 320 height 37
paste textarea "**********"
type textarea "**********"
click at [338, 441] on button "Accetto la Conferma di utilizzo della musica" at bounding box center [333, 439] width 9 height 9
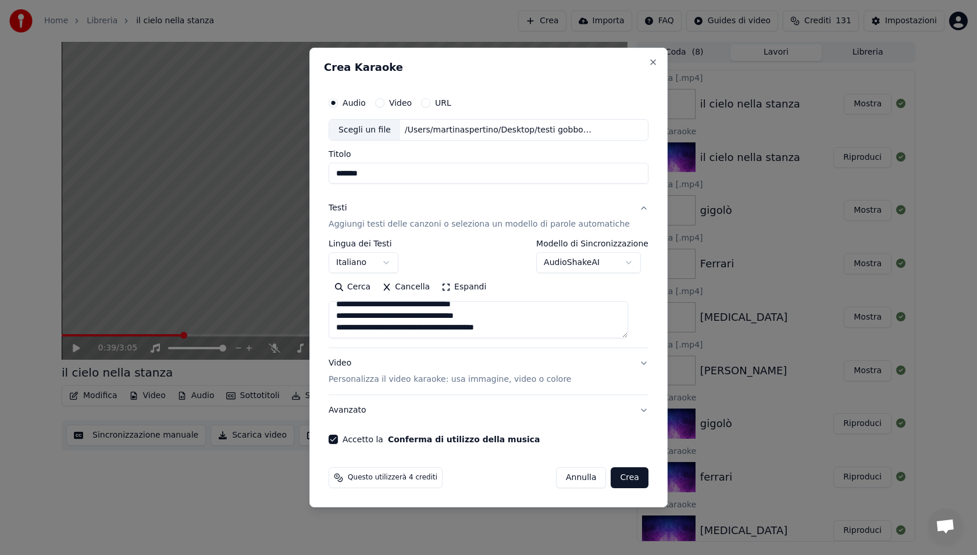
click at [369, 384] on p "Personalizza il video karaoke: usa immagine, video o colore" at bounding box center [450, 380] width 242 height 12
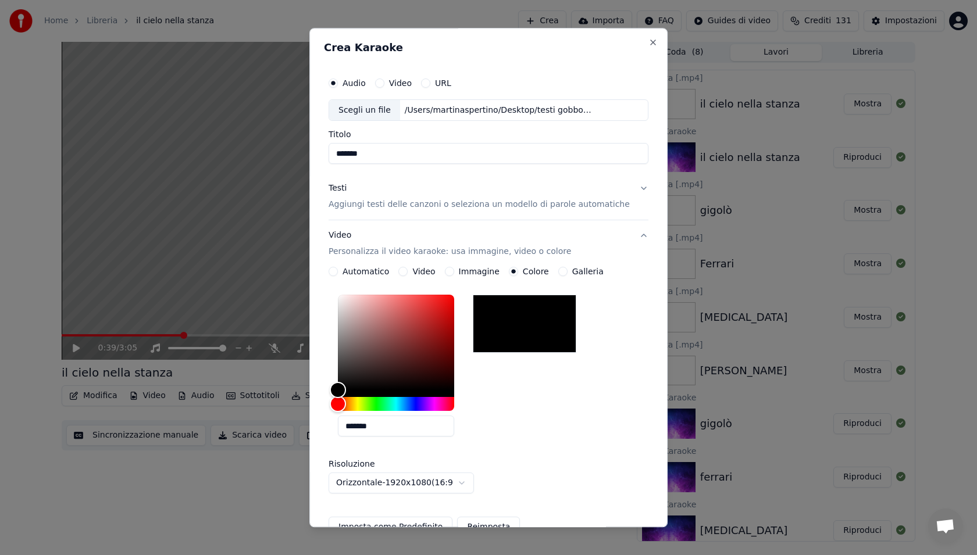
scroll to position [133, 0]
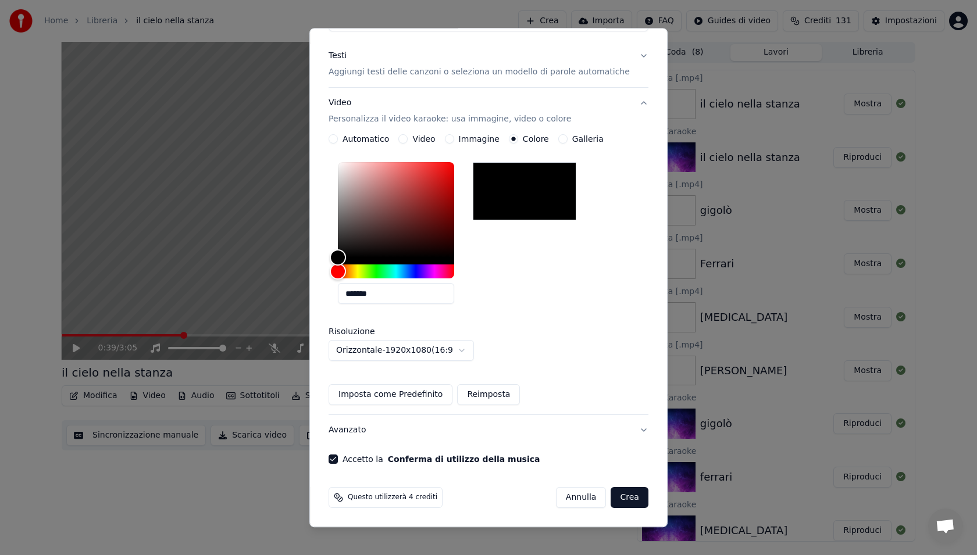
click at [636, 498] on button "Crea" at bounding box center [629, 498] width 37 height 21
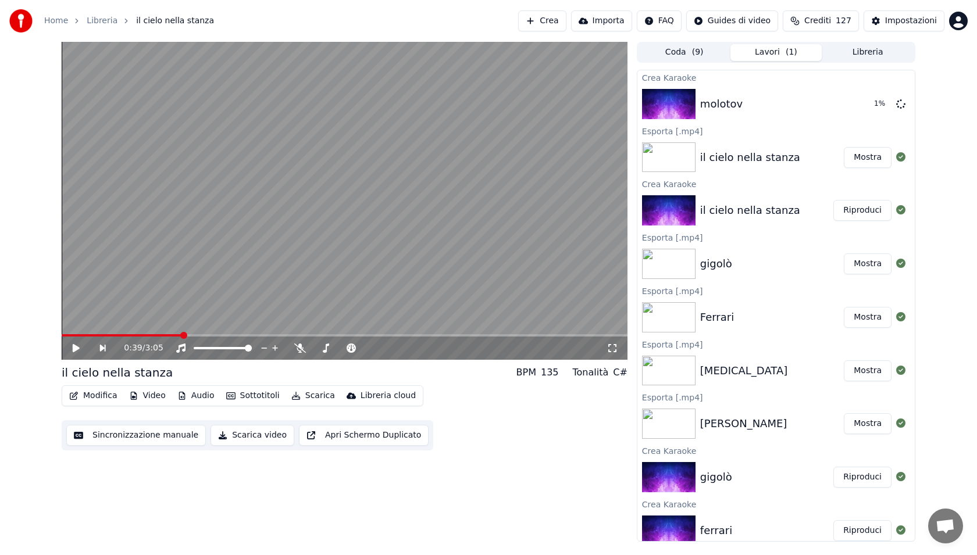
click at [544, 20] on button "Crea" at bounding box center [542, 20] width 48 height 21
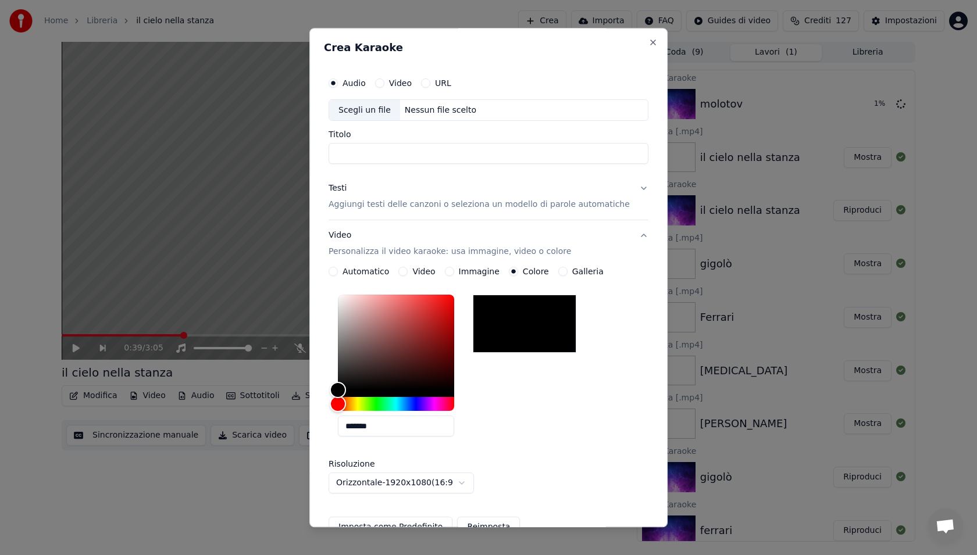
click at [343, 114] on div "Scegli un file" at bounding box center [364, 110] width 71 height 21
type input "**********"
click at [406, 205] on p "Aggiungi testi delle canzoni o seleziona un modello di parole automatiche" at bounding box center [479, 205] width 301 height 12
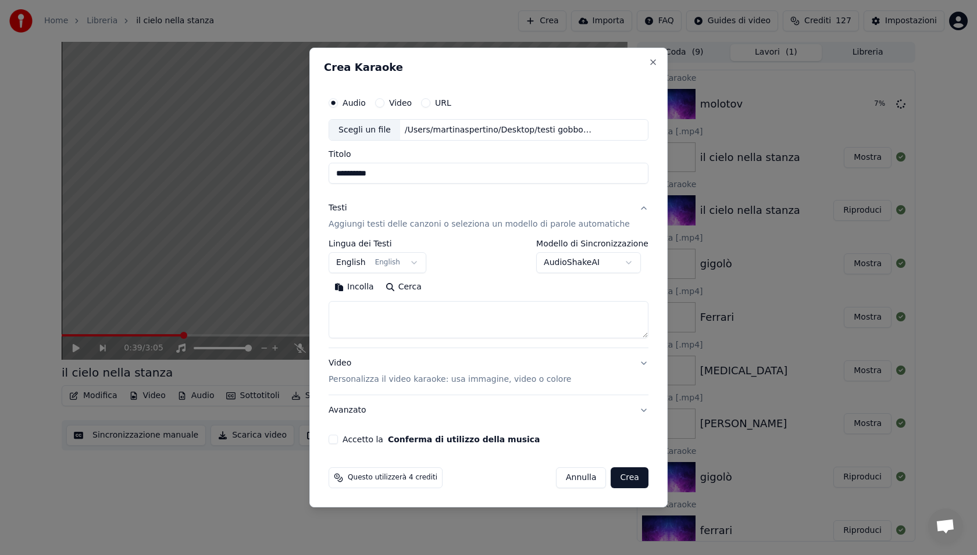
click at [362, 263] on body "**********" at bounding box center [488, 277] width 977 height 555
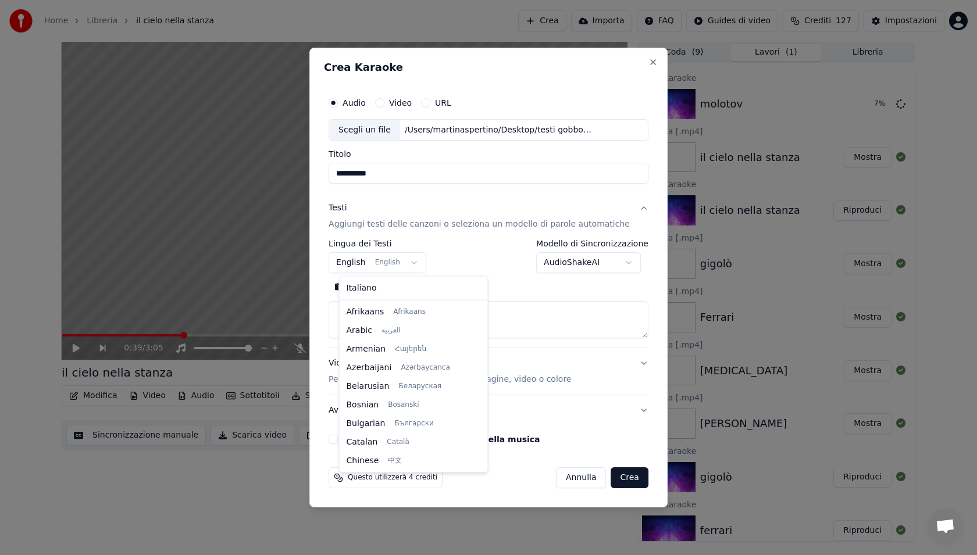
scroll to position [93, 0]
select select "**"
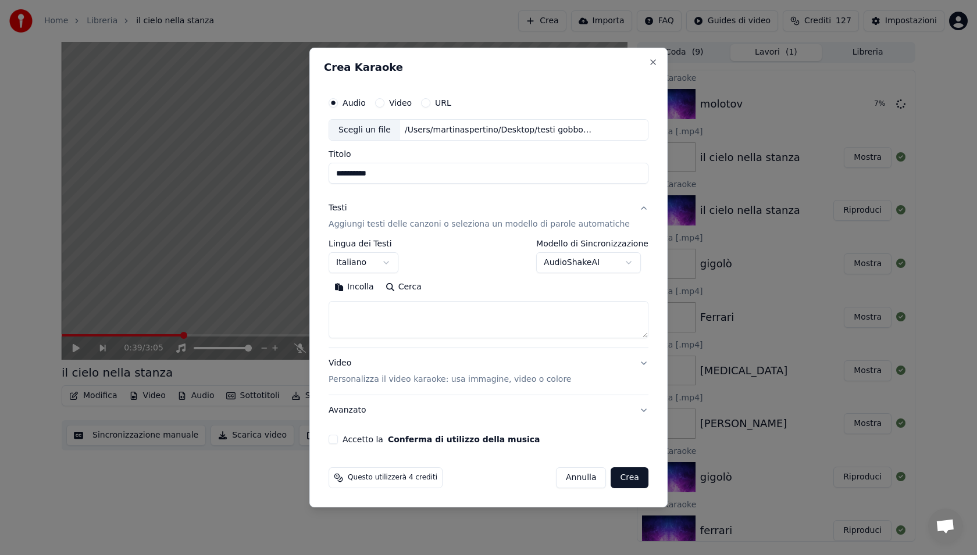
click at [372, 316] on textarea at bounding box center [489, 320] width 320 height 37
paste textarea "**********"
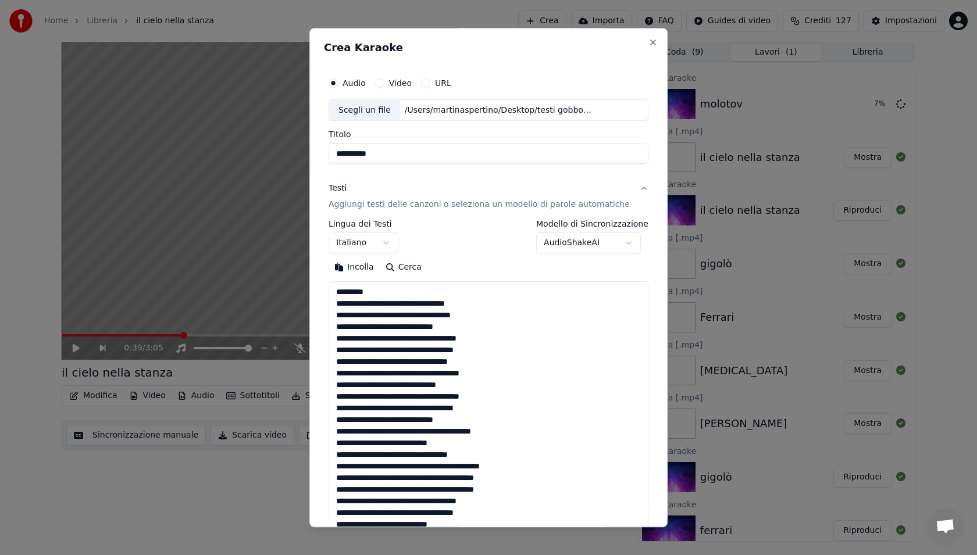
scroll to position [514, 0]
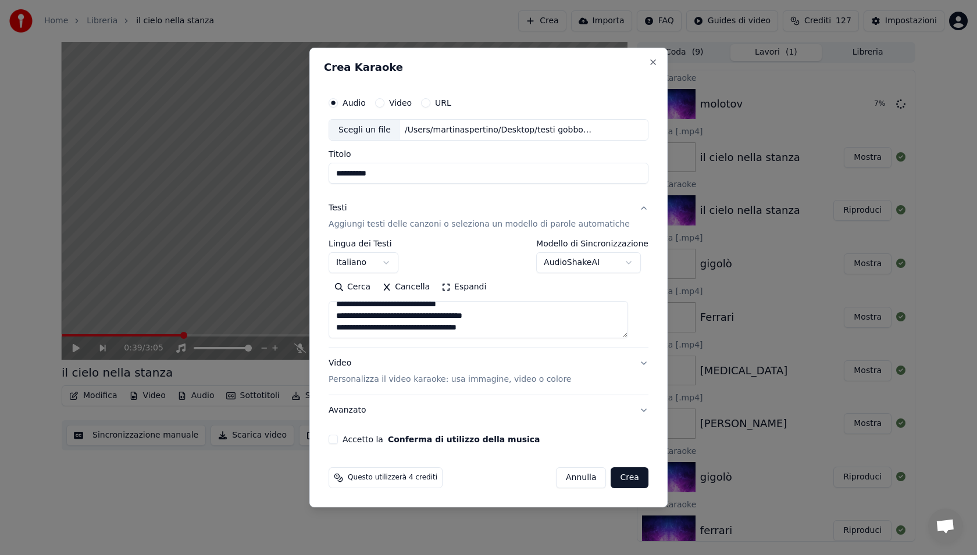
type textarea "**********"
click at [338, 444] on button "Accetto la Conferma di utilizzo della musica" at bounding box center [333, 439] width 9 height 9
click at [620, 478] on button "Crea" at bounding box center [629, 478] width 37 height 21
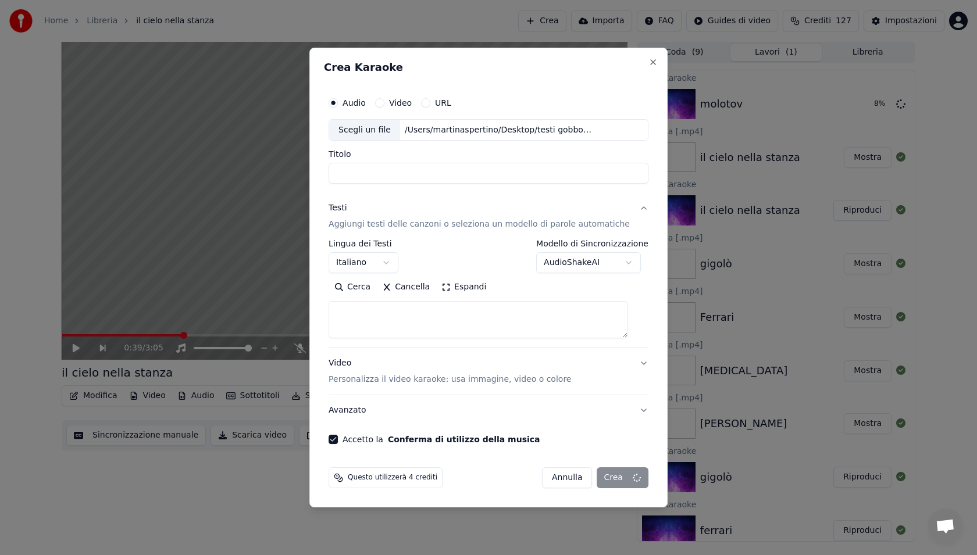
select select
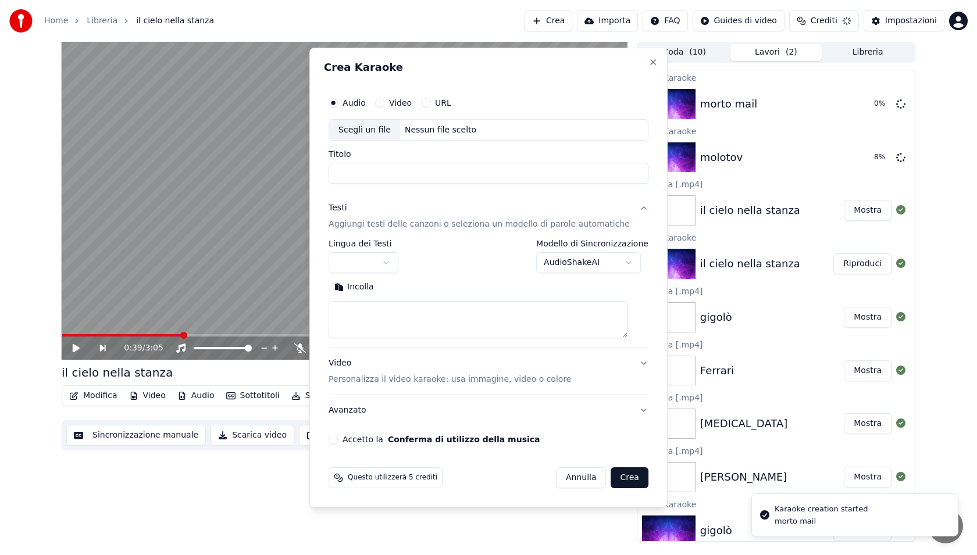
scroll to position [0, 0]
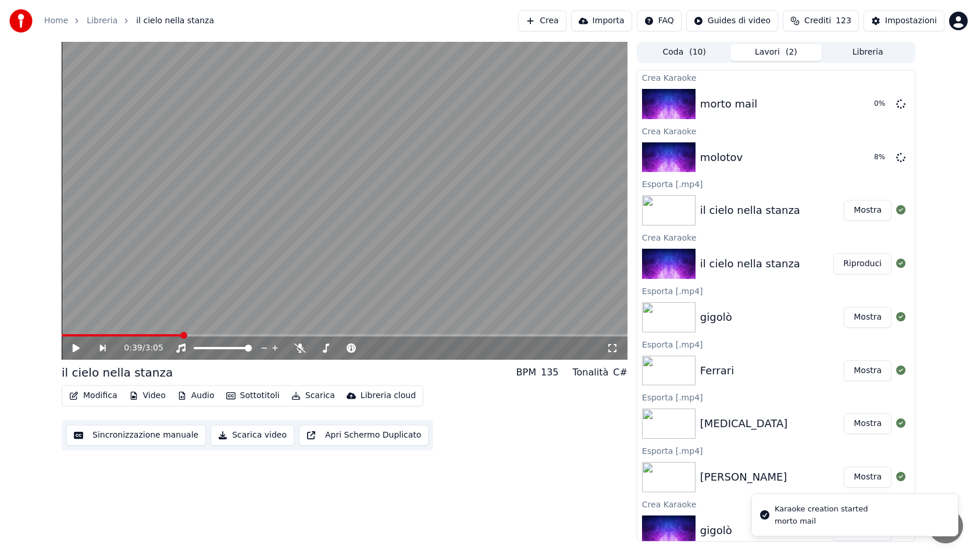
click at [557, 24] on button "Crea" at bounding box center [542, 20] width 48 height 21
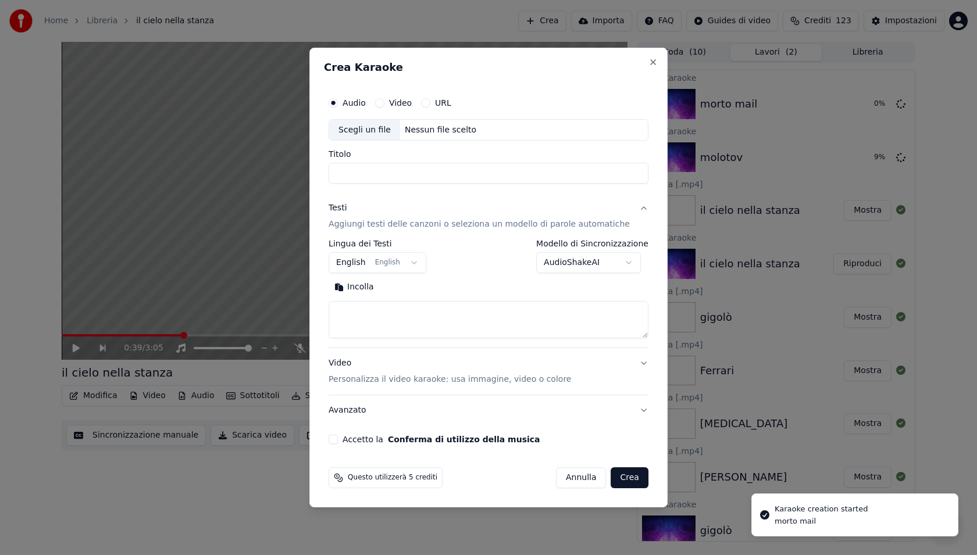
click at [381, 130] on div "Scegli un file" at bounding box center [364, 130] width 71 height 21
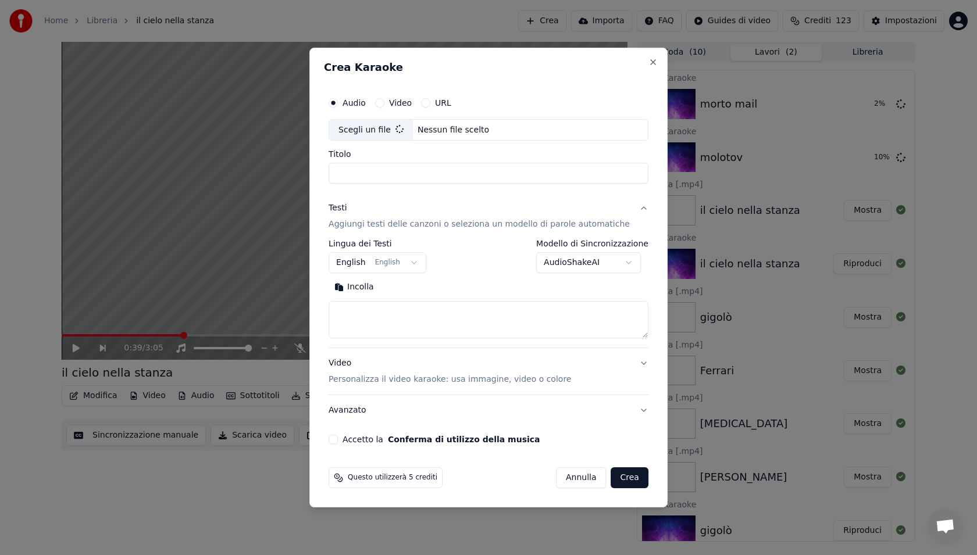
type input "******"
click at [390, 327] on textarea at bounding box center [489, 320] width 320 height 37
paste textarea "**********"
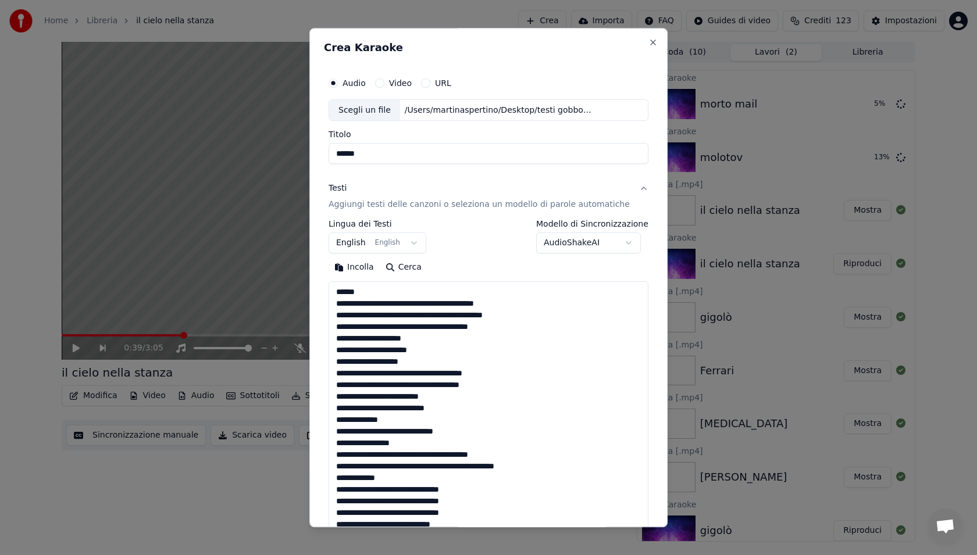
scroll to position [595, 0]
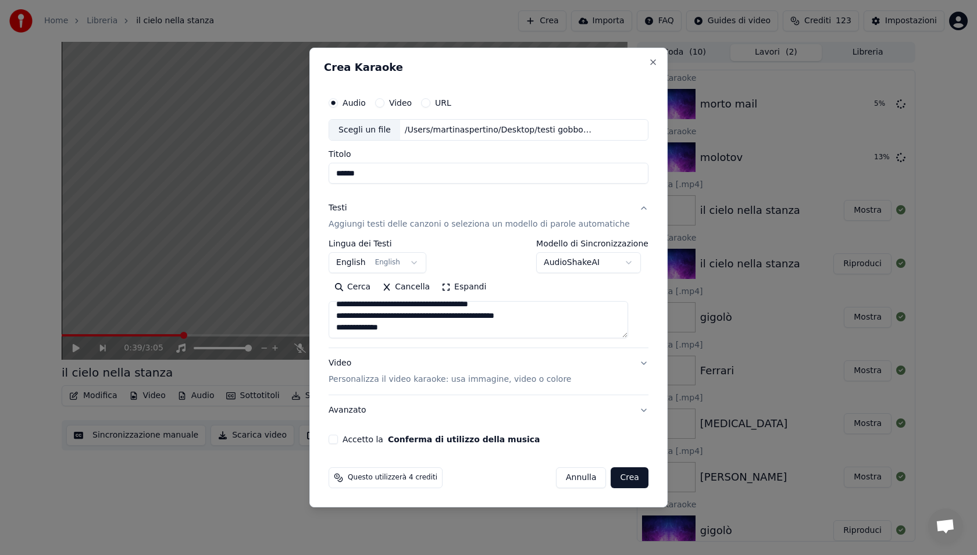
type textarea "**********"
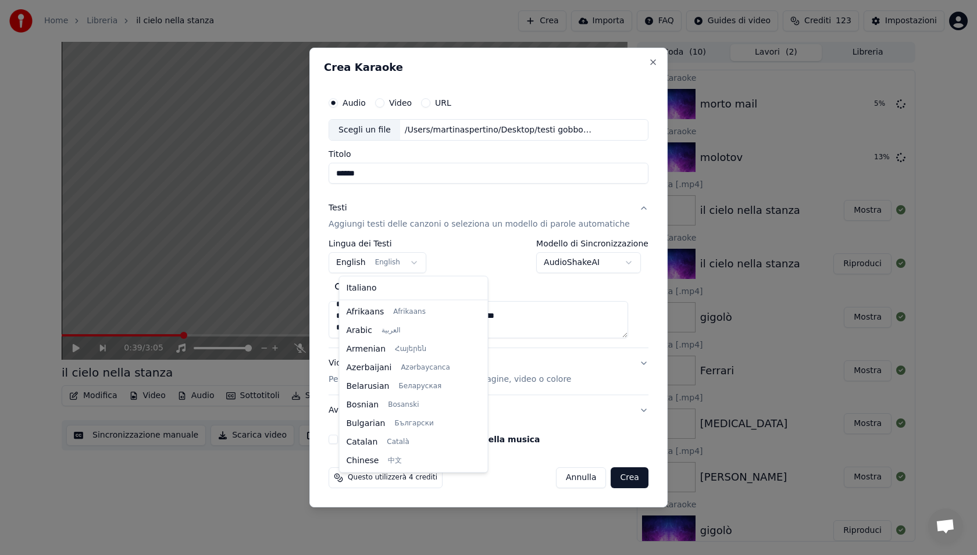
click at [361, 264] on body "Home Libreria il cielo nella stanza Crea Importa FAQ Guides di video Crediti 12…" at bounding box center [488, 277] width 977 height 555
select select "**"
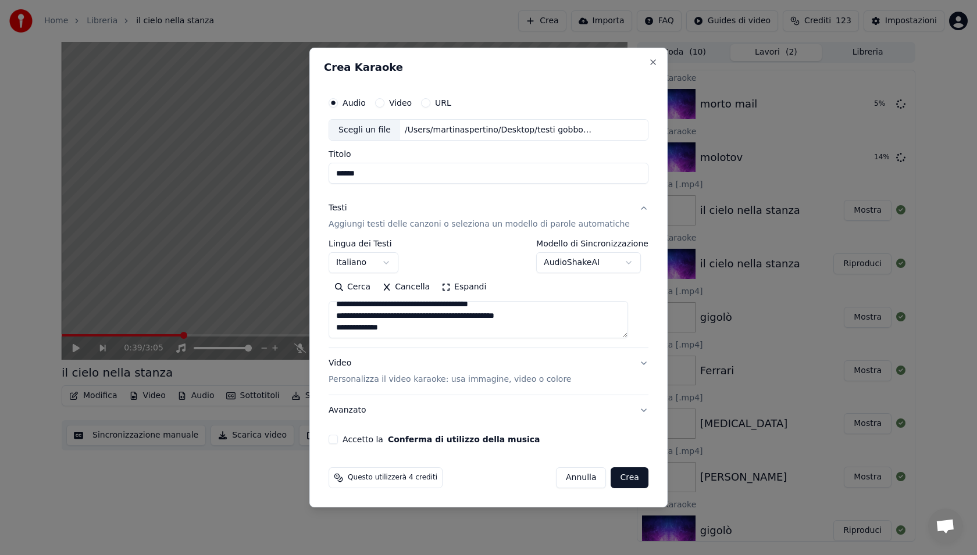
click at [338, 442] on button "Accetto la Conferma di utilizzo della musica" at bounding box center [333, 439] width 9 height 9
click at [612, 481] on button "Crea" at bounding box center [629, 478] width 37 height 21
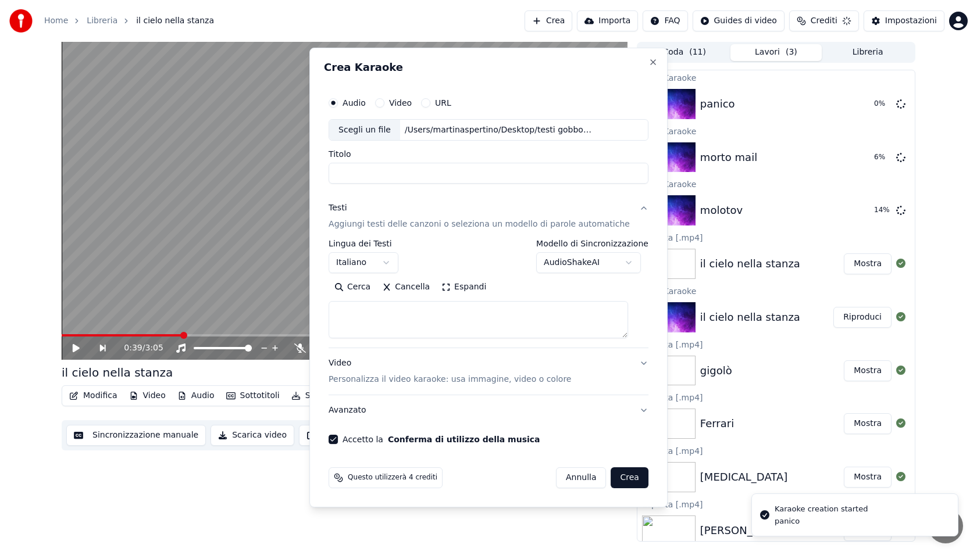
scroll to position [0, 0]
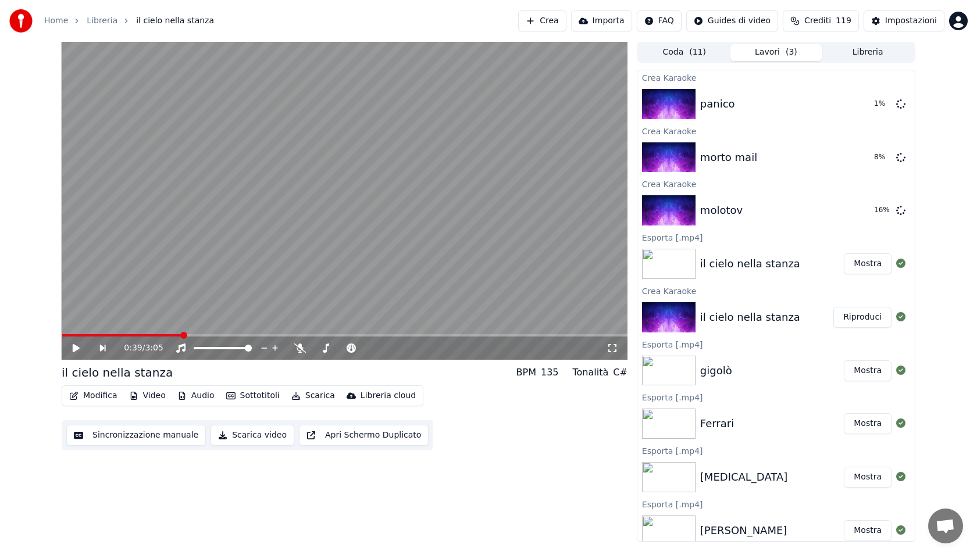
click at [554, 17] on button "Crea" at bounding box center [542, 20] width 48 height 21
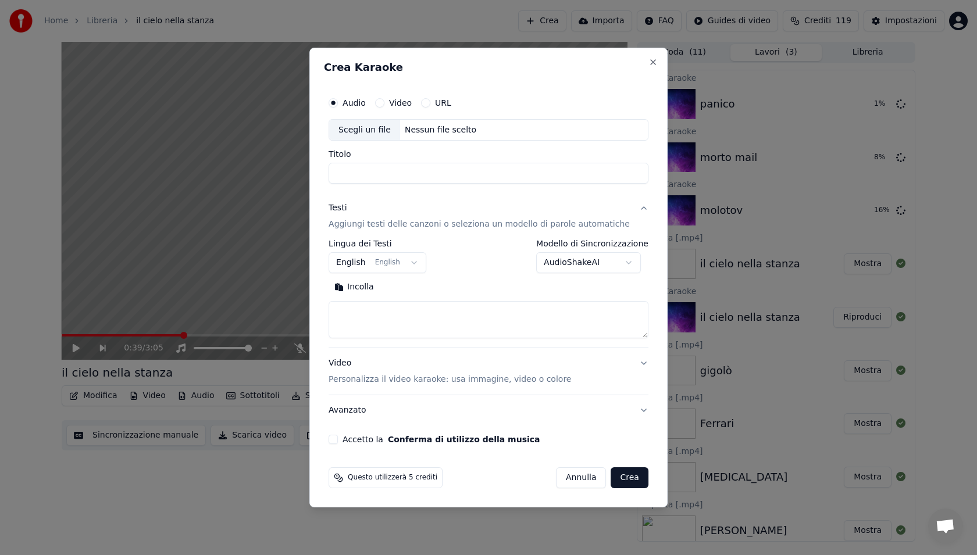
click at [397, 131] on div "Scegli un file" at bounding box center [364, 130] width 71 height 21
type input "*********"
click at [417, 304] on textarea at bounding box center [489, 320] width 320 height 37
click at [372, 260] on body "Home Libreria il cielo nella stanza Crea Importa FAQ Guides di video Crediti 11…" at bounding box center [488, 277] width 977 height 555
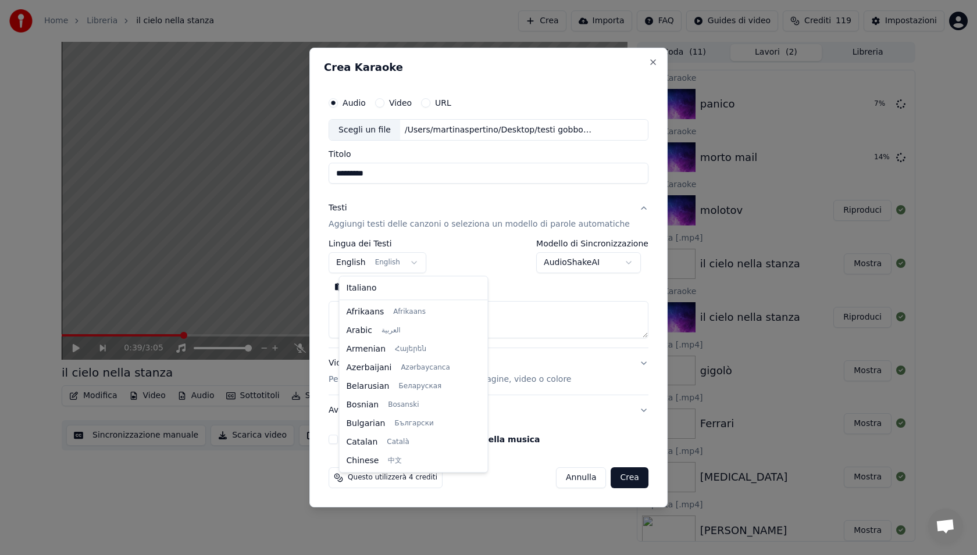
scroll to position [93, 0]
select select "**"
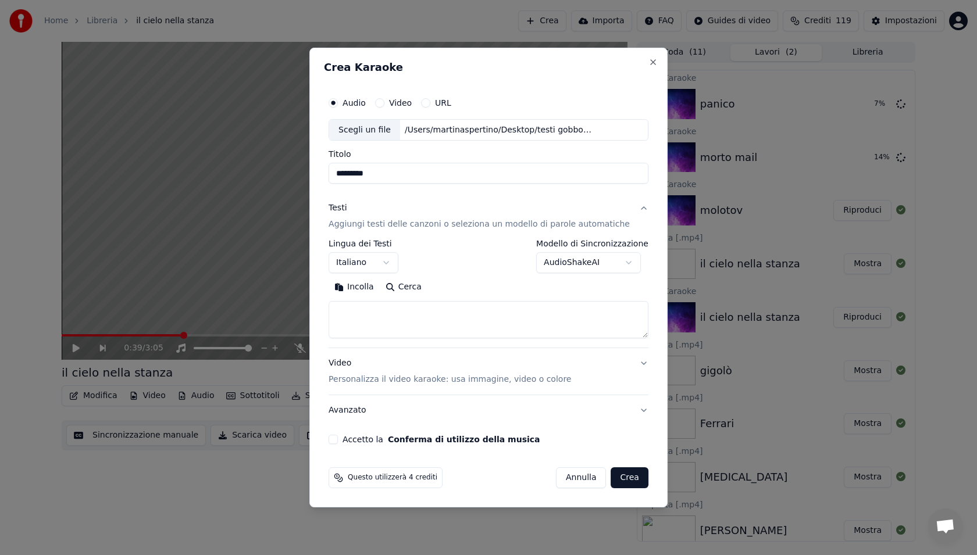
click at [376, 308] on textarea at bounding box center [489, 320] width 320 height 37
paste textarea "**********"
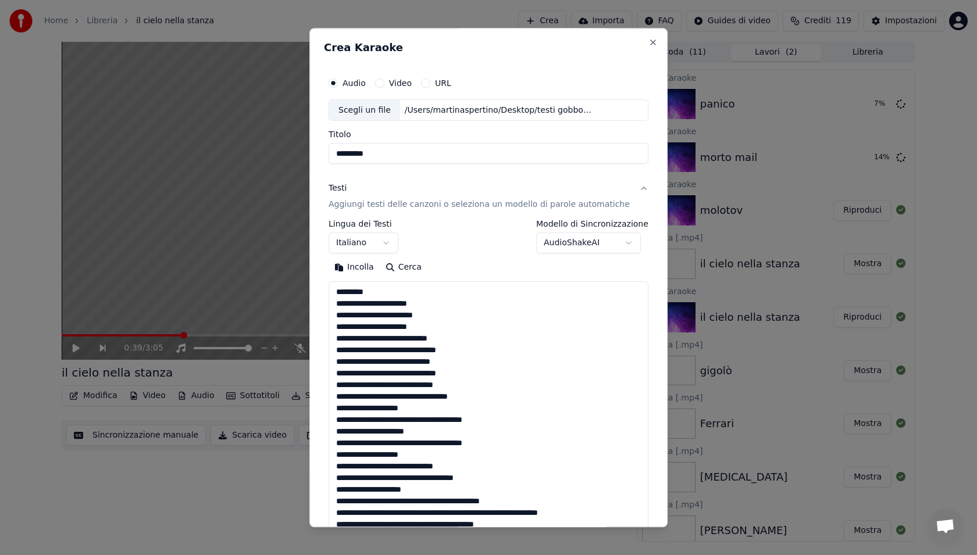
scroll to position [874, 0]
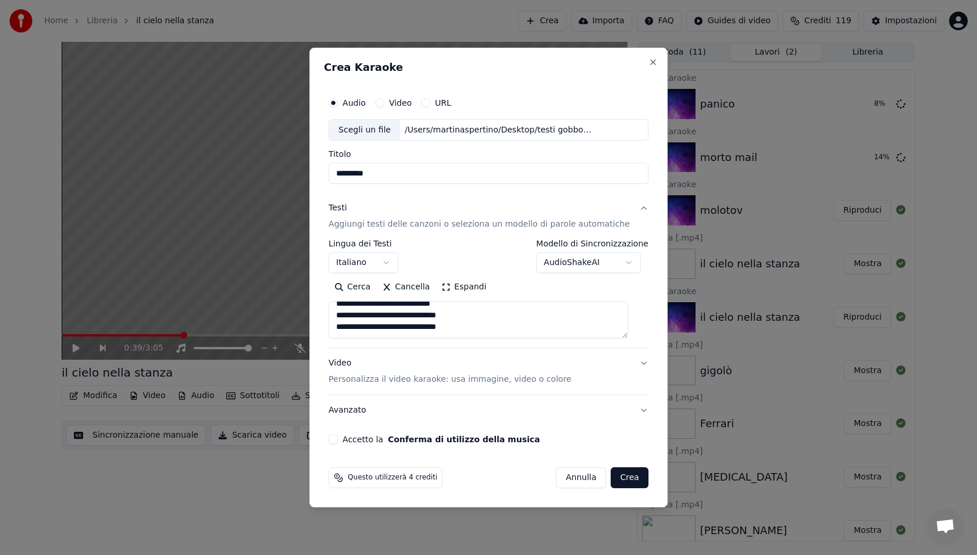
type textarea "**********"
click at [338, 442] on button "Accetto la Conferma di utilizzo della musica" at bounding box center [333, 439] width 9 height 9
click at [614, 479] on button "Crea" at bounding box center [629, 478] width 37 height 21
select select
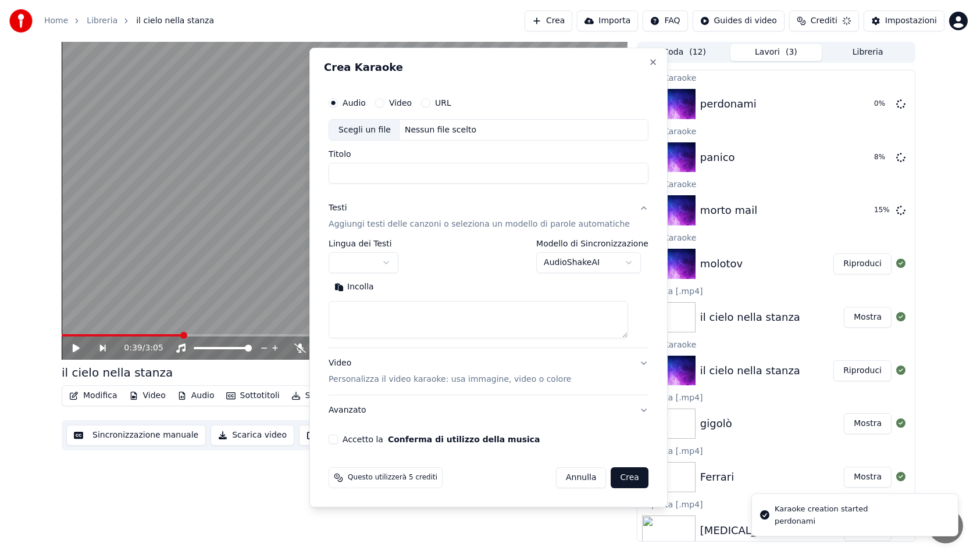
scroll to position [0, 0]
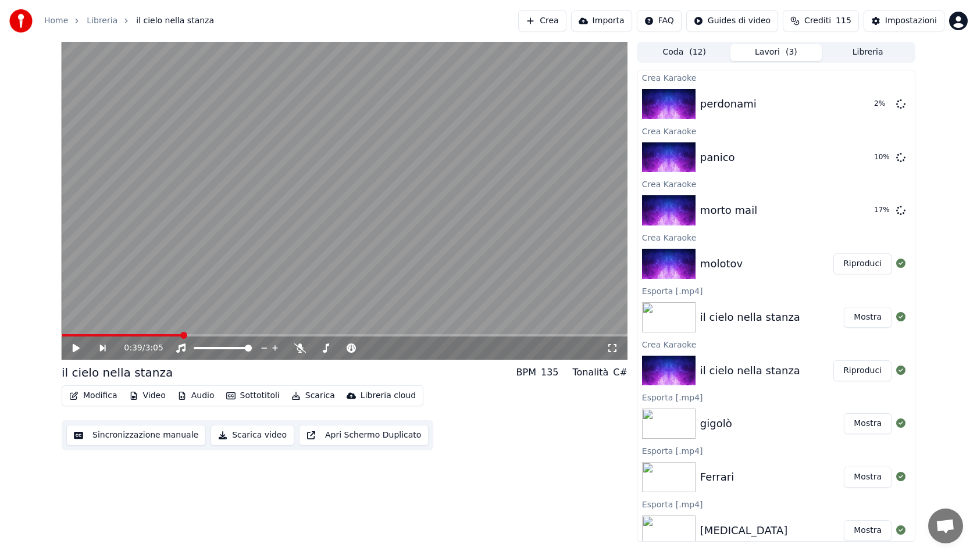
click at [748, 282] on div "molotov Riproduci" at bounding box center [775, 264] width 277 height 40
click at [799, 259] on div "molotov" at bounding box center [766, 264] width 133 height 16
click at [872, 261] on button "Riproduci" at bounding box center [862, 264] width 58 height 21
click at [261, 404] on div "Modifica Video Audio Sottotitoli Scarica Libreria cloud" at bounding box center [243, 396] width 362 height 21
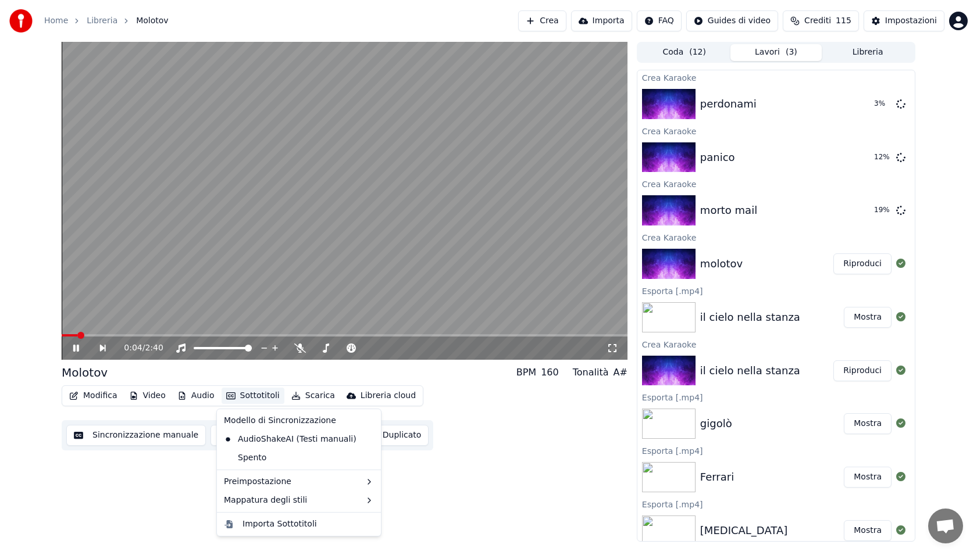
click at [259, 402] on button "Sottotitoli" at bounding box center [253, 396] width 63 height 16
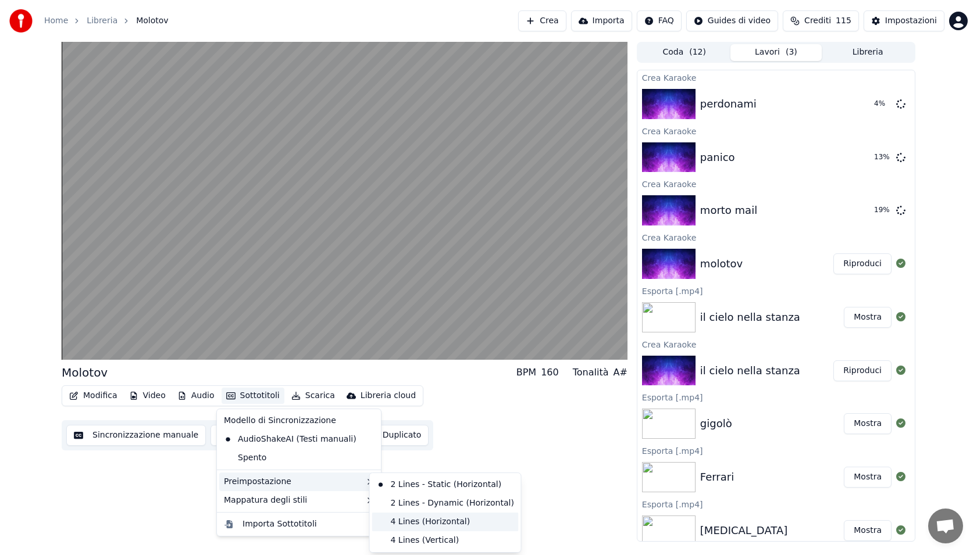
click at [443, 520] on div "4 Lines (Horizontal)" at bounding box center [445, 522] width 147 height 19
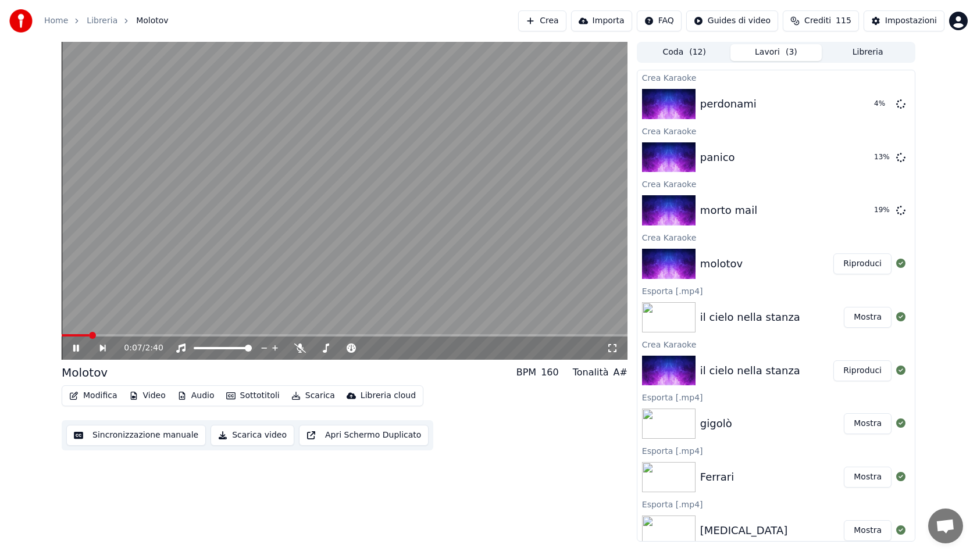
click at [163, 333] on video at bounding box center [345, 201] width 566 height 318
click at [78, 356] on div "0:08 / 2:40" at bounding box center [345, 348] width 566 height 23
click at [97, 334] on video at bounding box center [345, 201] width 566 height 318
click at [138, 335] on span at bounding box center [134, 335] width 7 height 7
click at [205, 333] on video at bounding box center [345, 201] width 566 height 318
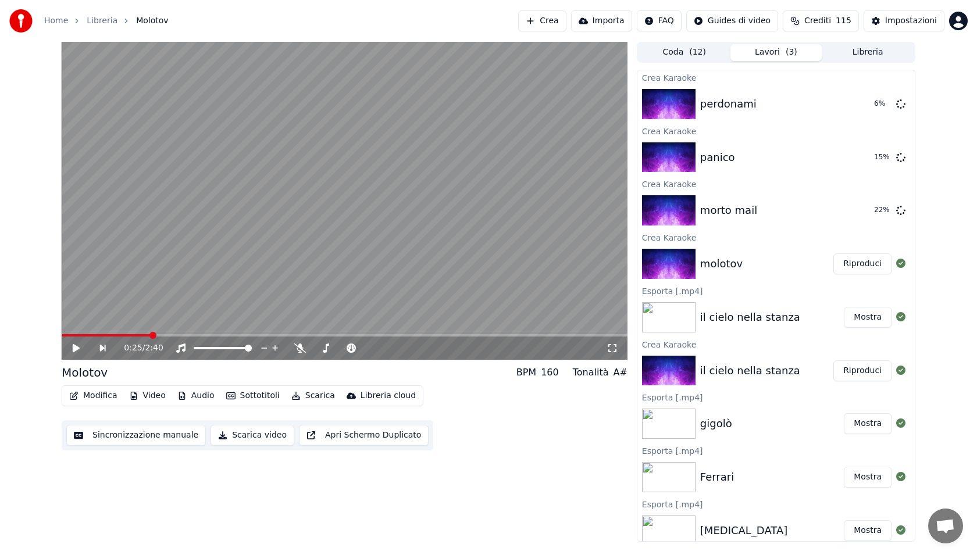
click at [307, 398] on button "Scarica" at bounding box center [313, 396] width 53 height 16
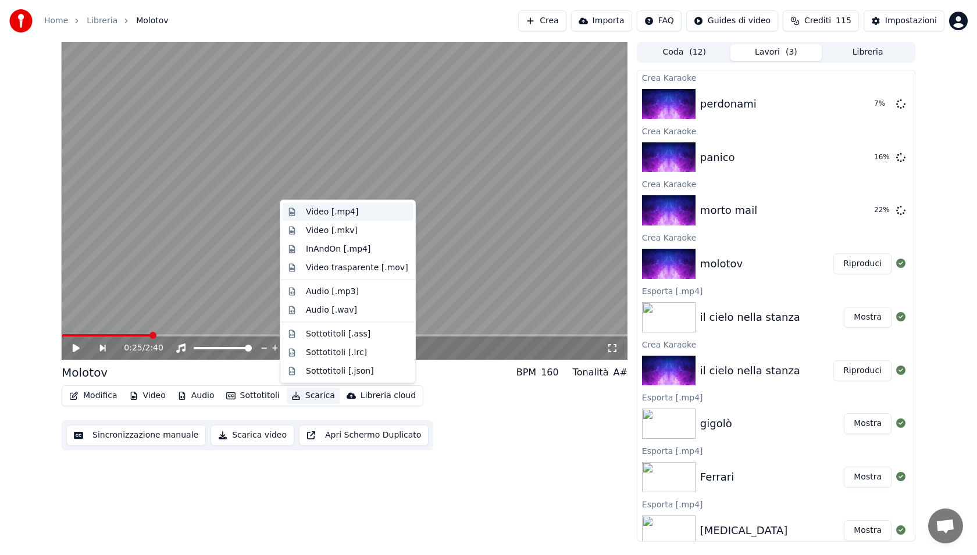
click at [366, 213] on div "Video [.mp4]" at bounding box center [357, 212] width 102 height 12
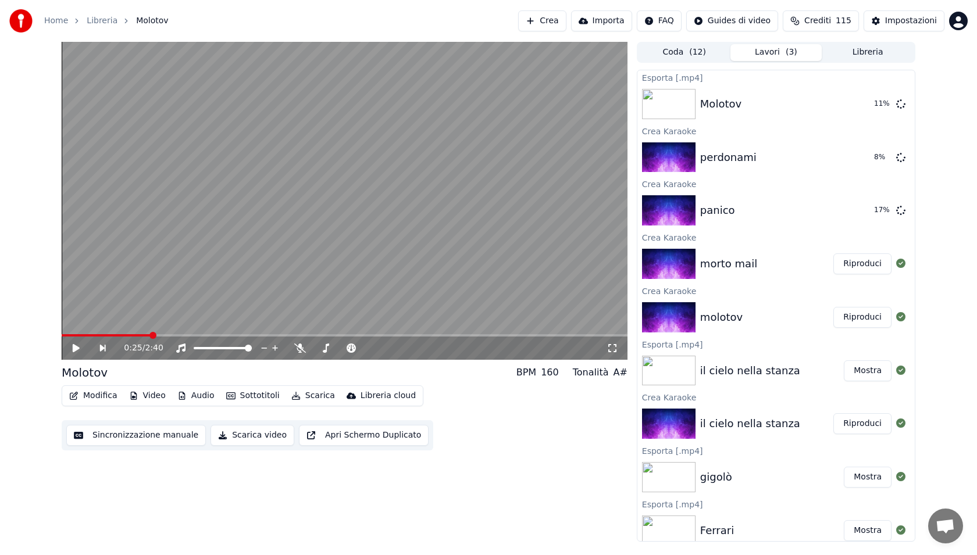
click at [853, 264] on button "Riproduci" at bounding box center [862, 264] width 58 height 21
click at [247, 400] on button "Sottotitoli" at bounding box center [253, 396] width 63 height 16
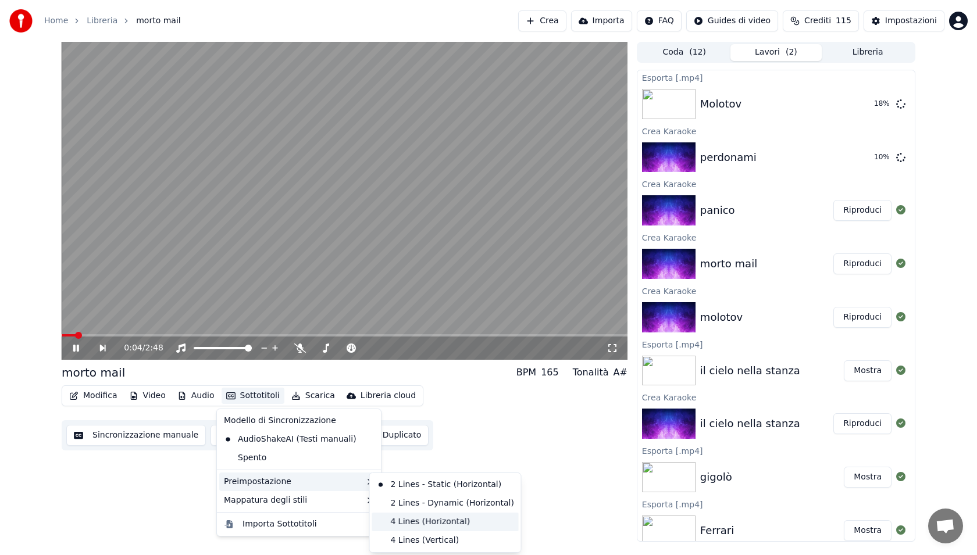
click at [418, 520] on div "4 Lines (Horizontal)" at bounding box center [445, 522] width 147 height 19
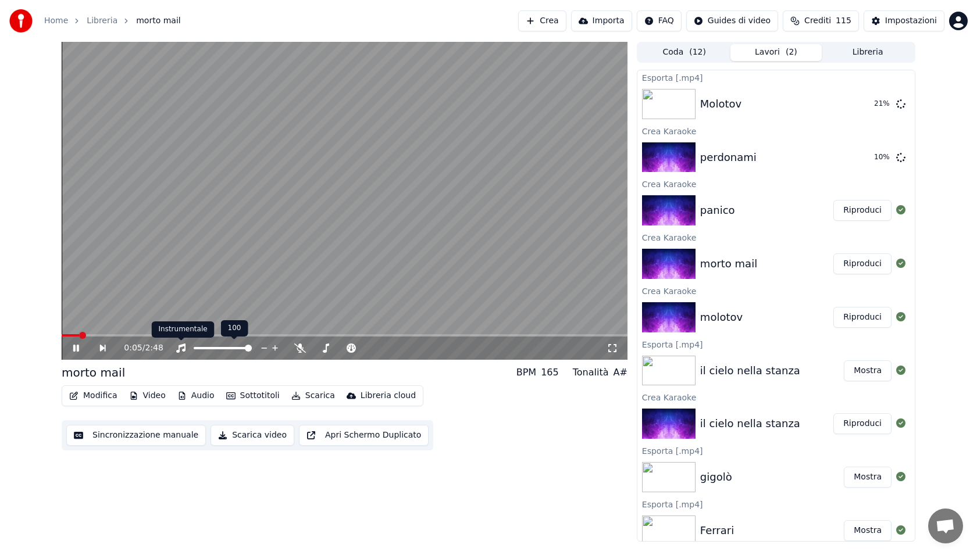
click at [177, 340] on div "0:05 / 2:48" at bounding box center [345, 348] width 566 height 23
click at [173, 335] on span at bounding box center [345, 335] width 566 height 2
click at [242, 290] on video at bounding box center [345, 201] width 566 height 318
click at [317, 403] on button "Scarica" at bounding box center [313, 396] width 53 height 16
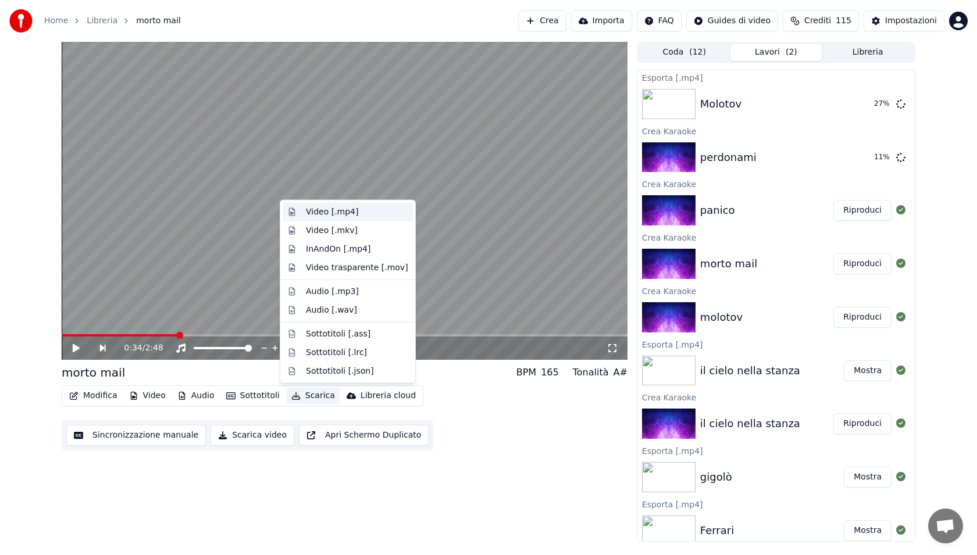
click at [344, 211] on div "Video [.mp4]" at bounding box center [332, 212] width 52 height 12
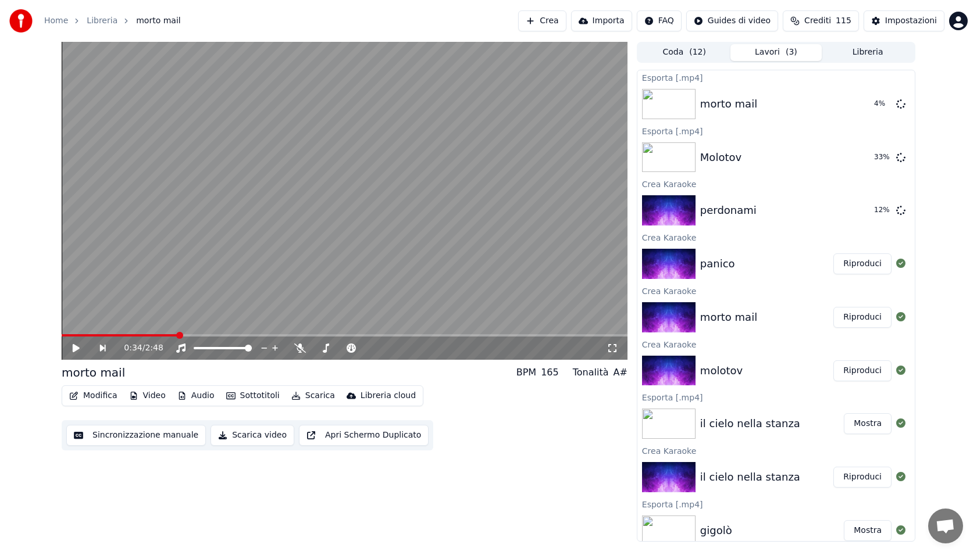
click at [858, 270] on button "Riproduci" at bounding box center [862, 264] width 58 height 21
click at [81, 334] on span at bounding box center [84, 335] width 7 height 7
click at [47, 336] on div "0:00 / 2:49 panico BPM 127 Tonalità Em Modifica Video Audio Sottotitoli Scarica…" at bounding box center [488, 292] width 977 height 500
click at [62, 336] on span at bounding box center [65, 335] width 7 height 7
click at [62, 334] on span at bounding box center [65, 335] width 7 height 7
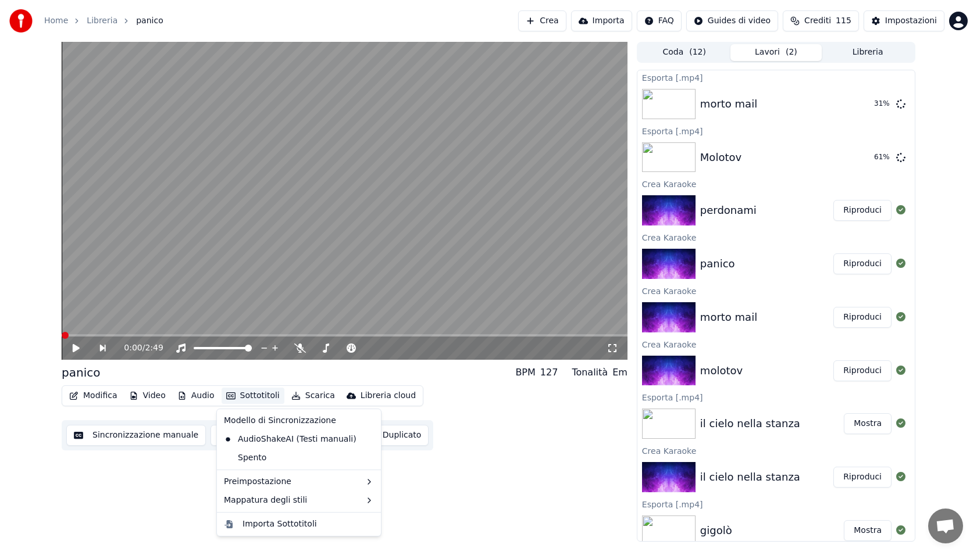
click at [259, 400] on button "Sottotitoli" at bounding box center [253, 396] width 63 height 16
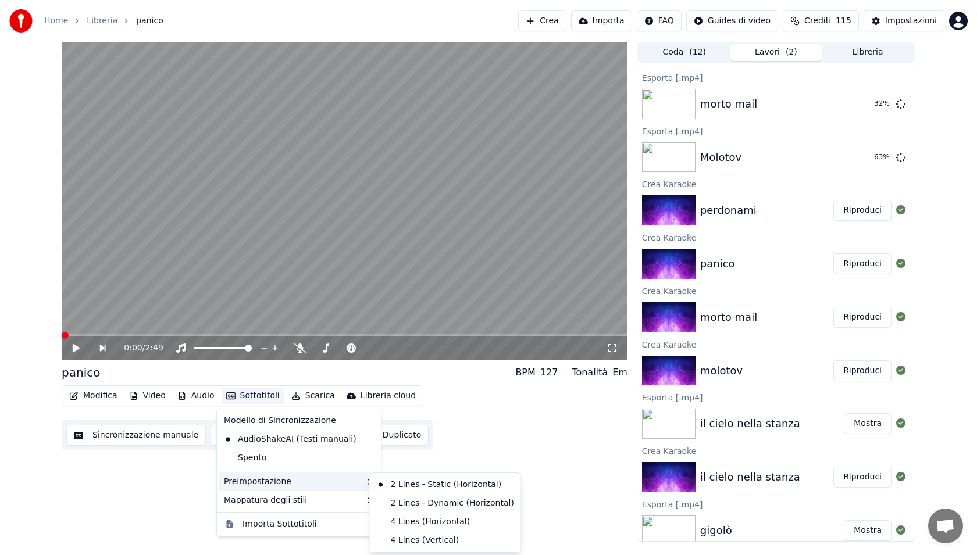
drag, startPoint x: 417, startPoint y: 509, endPoint x: 417, endPoint y: 522, distance: 12.2
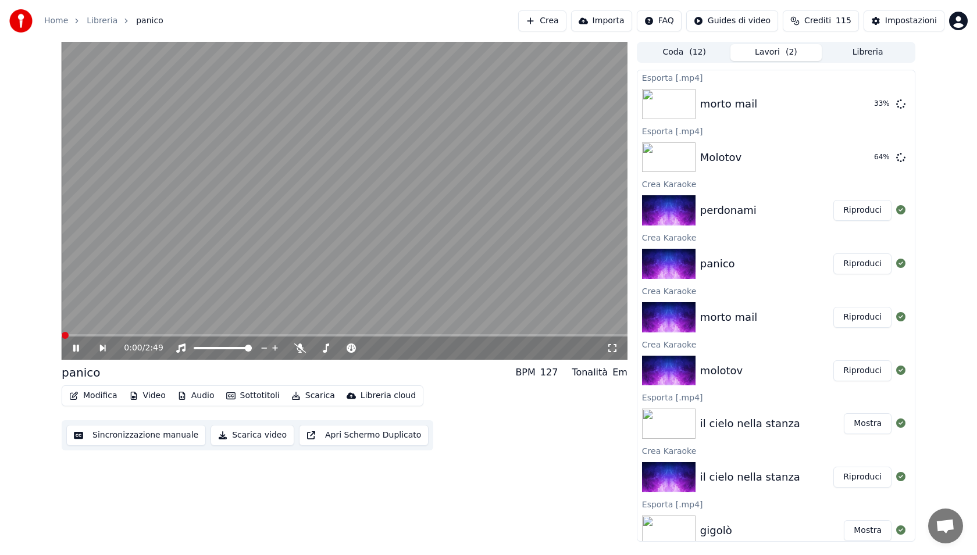
click at [266, 309] on video at bounding box center [345, 201] width 566 height 318
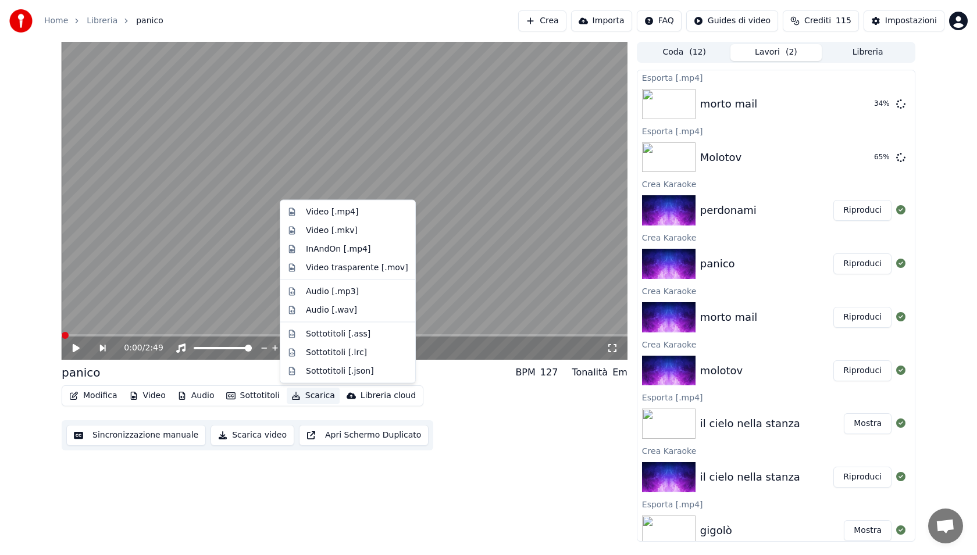
click at [321, 396] on button "Scarica" at bounding box center [313, 396] width 53 height 16
click at [386, 211] on div "Video [.mp4]" at bounding box center [357, 212] width 102 height 12
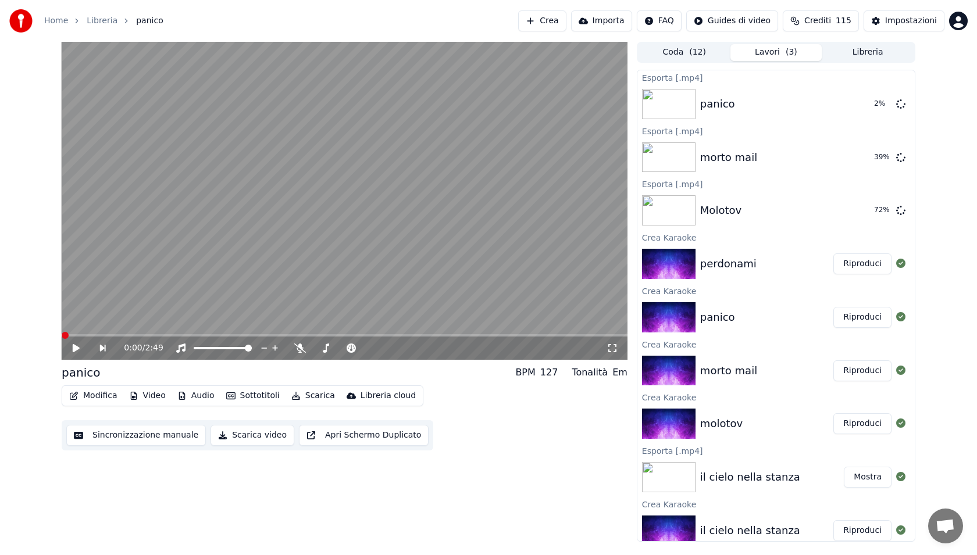
click at [864, 266] on button "Riproduci" at bounding box center [862, 264] width 58 height 21
click at [250, 398] on button "Sottotitoli" at bounding box center [253, 396] width 63 height 16
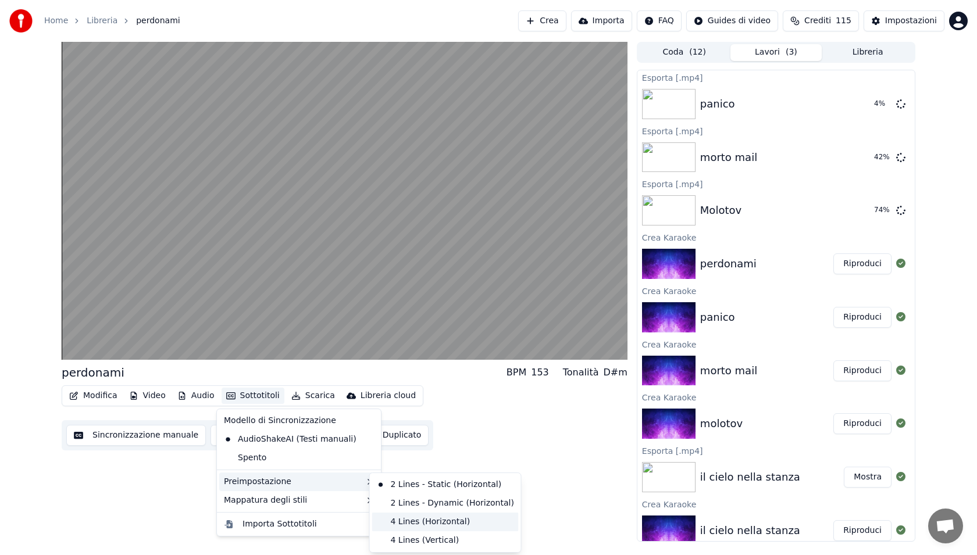
click at [434, 529] on div "4 Lines (Horizontal)" at bounding box center [445, 522] width 147 height 19
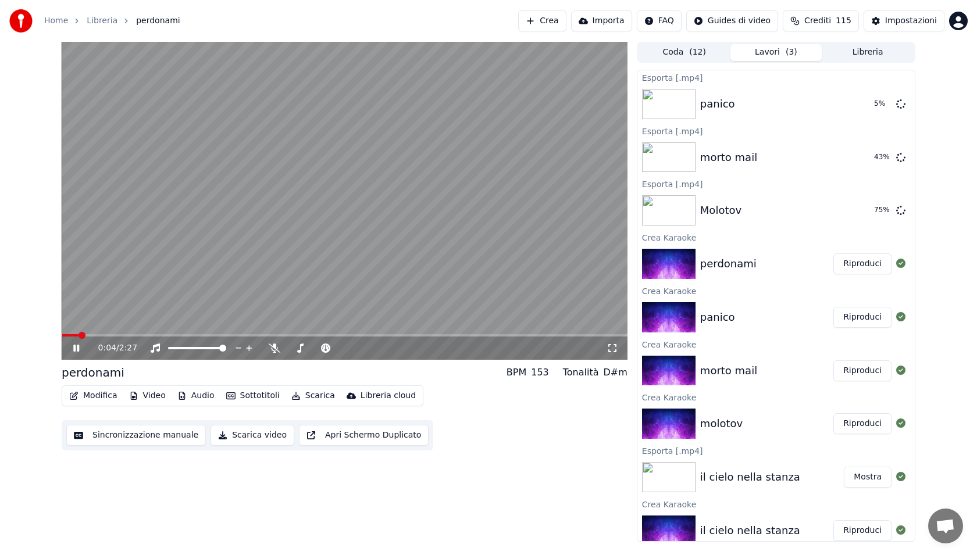
click at [257, 399] on button "Sottotitoli" at bounding box center [253, 396] width 63 height 16
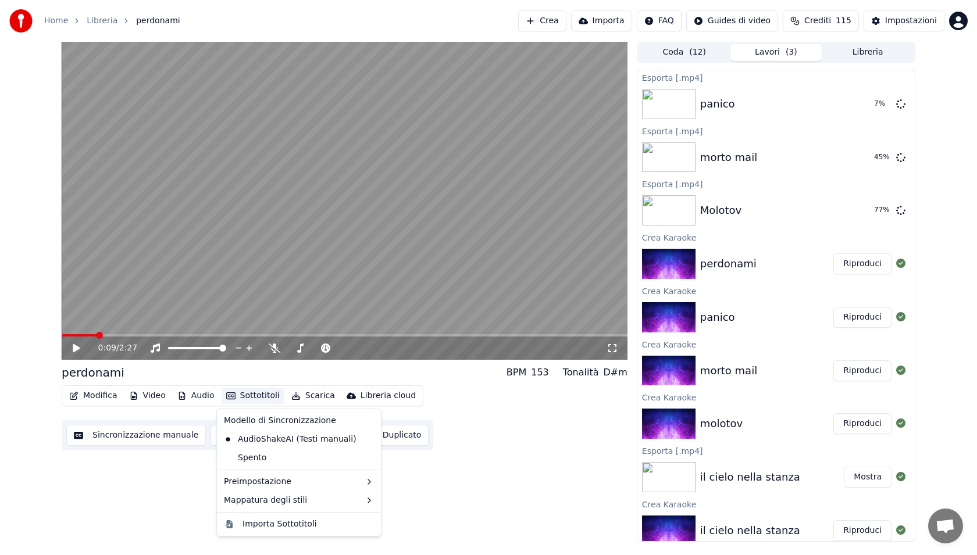
click at [416, 502] on div "0:09 / 2:27 perdonami BPM 153 Tonalità D#m Modifica Video Audio Sottotitoli Sca…" at bounding box center [345, 292] width 566 height 500
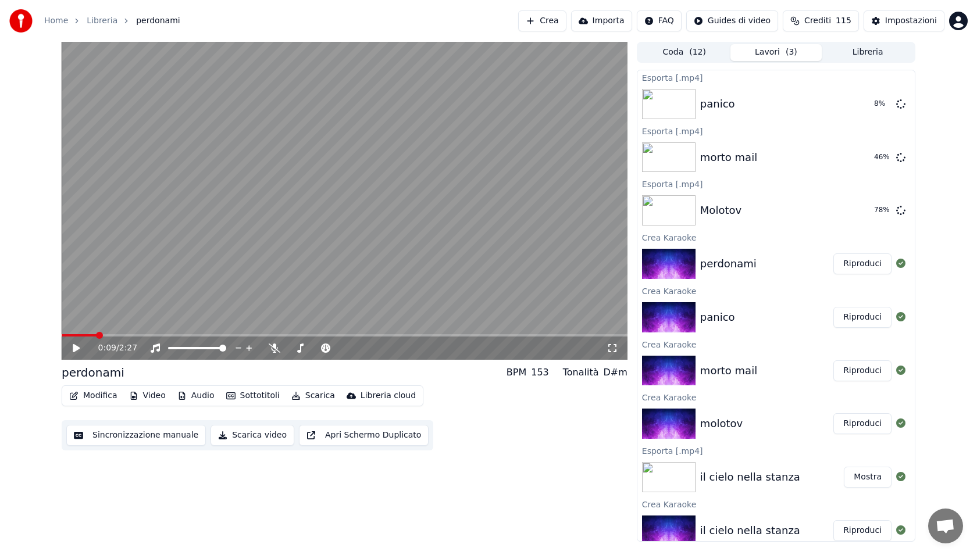
click at [309, 400] on button "Scarica" at bounding box center [313, 396] width 53 height 16
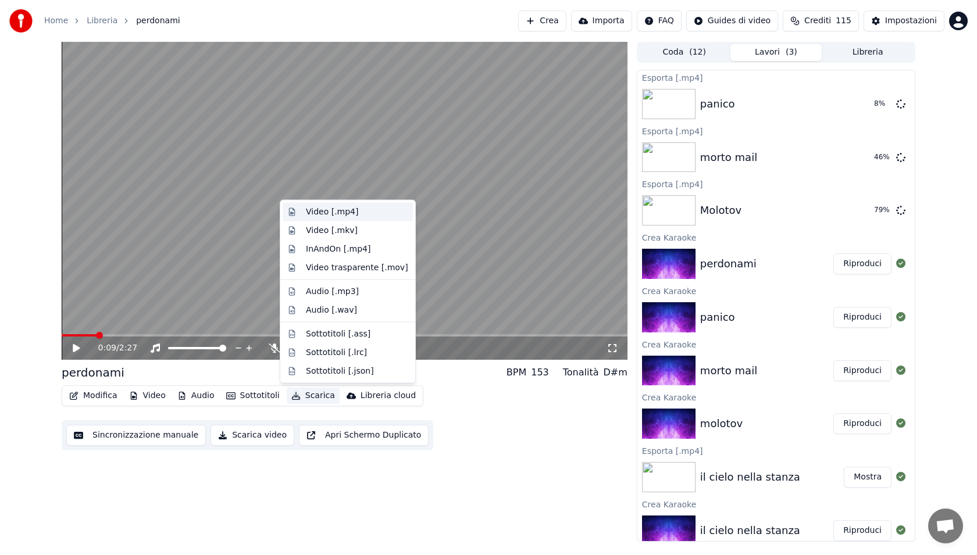
click at [345, 208] on div "Video [.mp4]" at bounding box center [332, 212] width 52 height 12
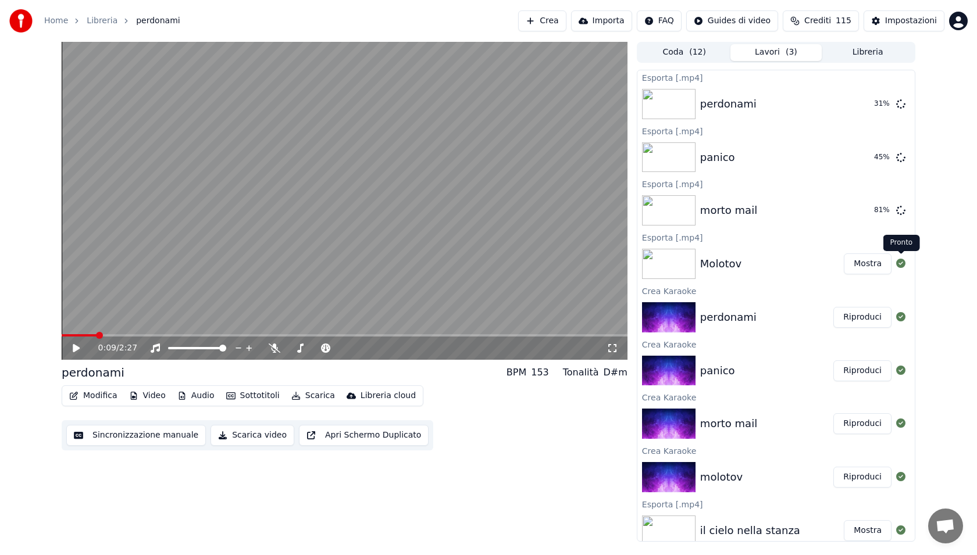
click at [880, 267] on button "Mostra" at bounding box center [868, 264] width 48 height 21
click at [553, 31] on button "Crea" at bounding box center [542, 20] width 48 height 21
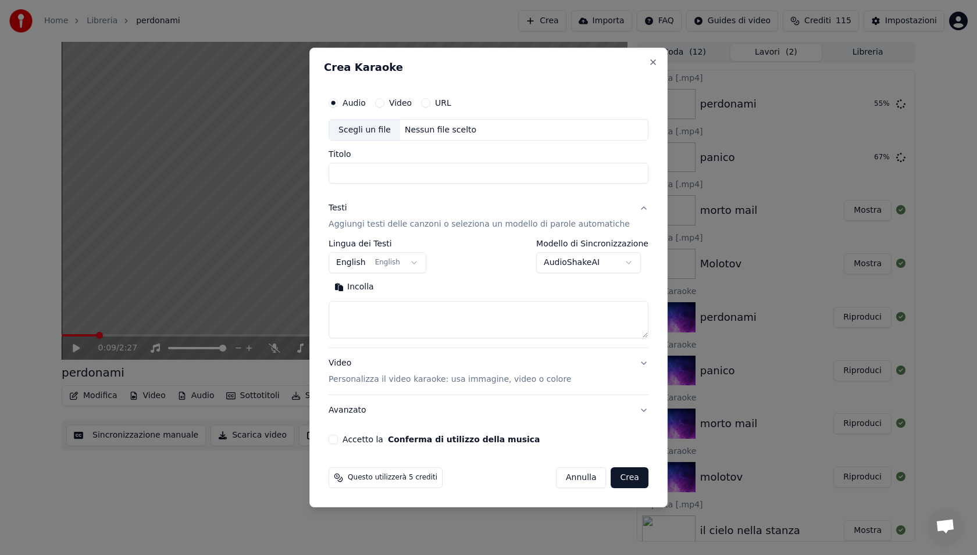
click at [372, 136] on div "Scegli un file" at bounding box center [364, 130] width 71 height 21
click at [376, 140] on div "Scegli un file" at bounding box center [364, 130] width 71 height 21
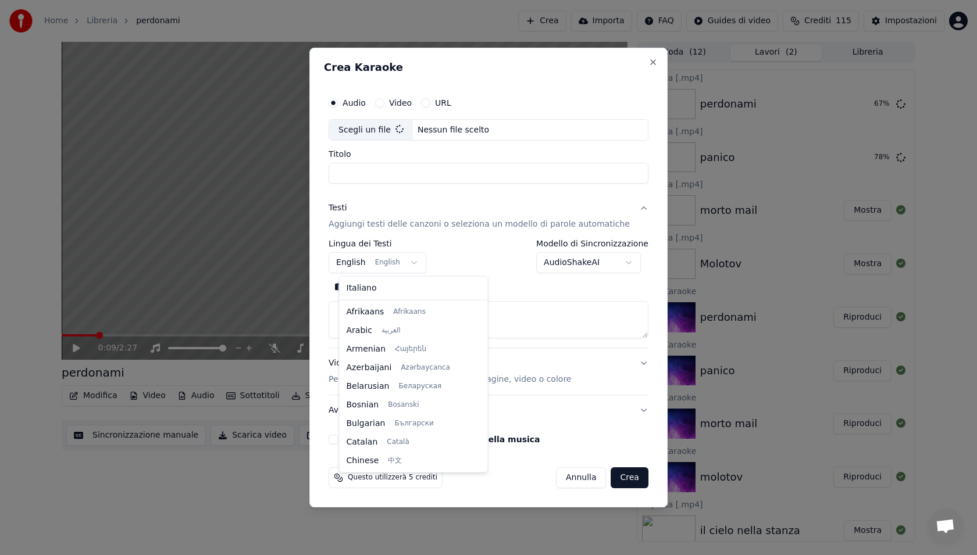
click at [358, 259] on body "Home Libreria perdonami Crea Importa FAQ Guides di video Crediti 115 Impostazio…" at bounding box center [488, 277] width 977 height 555
type input "*****"
select select "**"
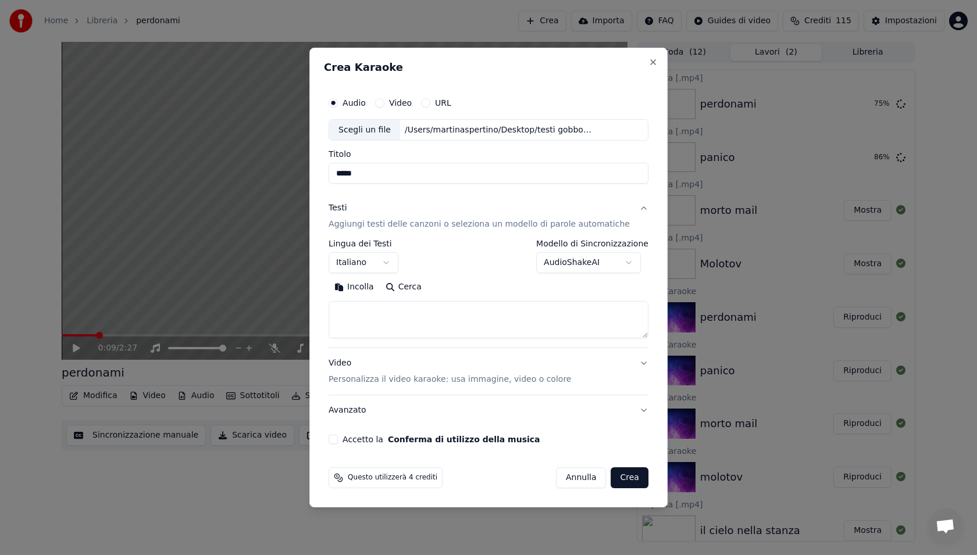
click at [422, 312] on textarea at bounding box center [489, 320] width 320 height 37
paste textarea "**********"
type textarea "**********"
click at [634, 364] on button "Video Personalizza il video karaoke: usa immagine, video o colore" at bounding box center [489, 372] width 320 height 47
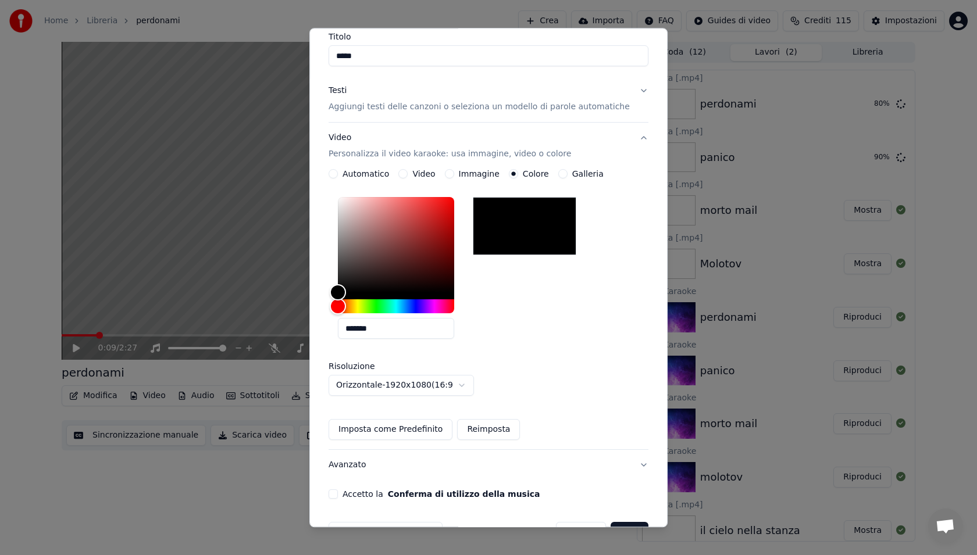
scroll to position [133, 0]
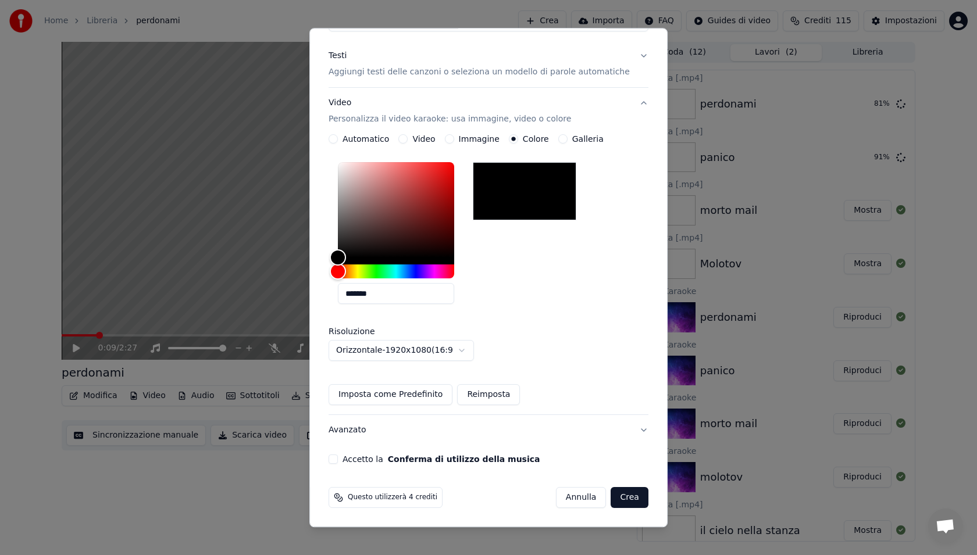
click at [338, 459] on button "Accetto la Conferma di utilizzo della musica" at bounding box center [333, 459] width 9 height 9
click at [620, 496] on button "Crea" at bounding box center [629, 498] width 37 height 21
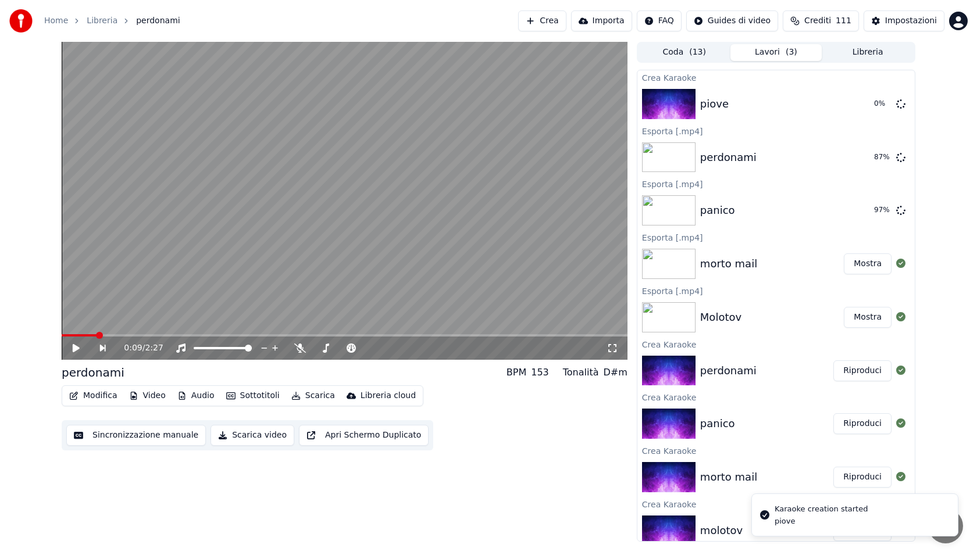
click at [564, 26] on button "Crea" at bounding box center [542, 20] width 48 height 21
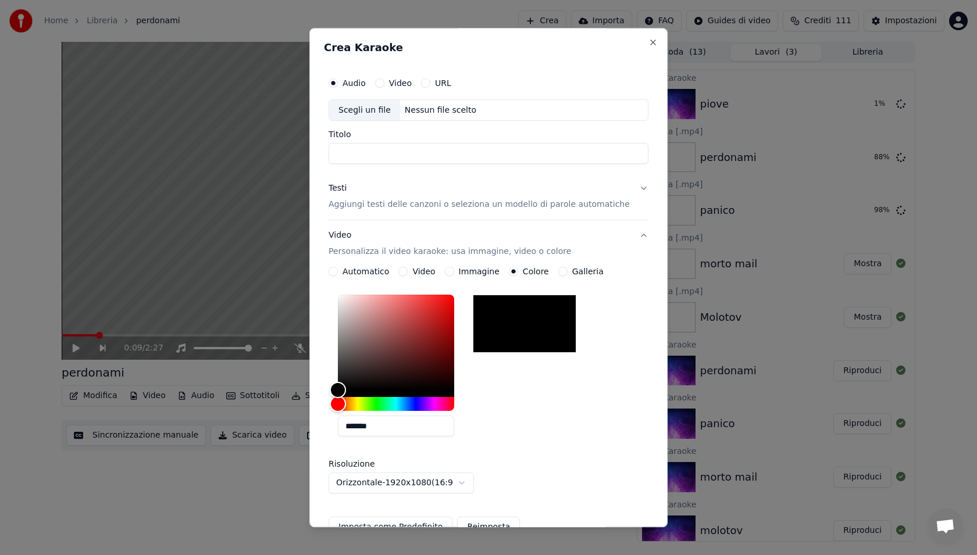
click at [376, 99] on div "Scegli un file Nessun file scelto" at bounding box center [489, 110] width 320 height 22
type input "**********"
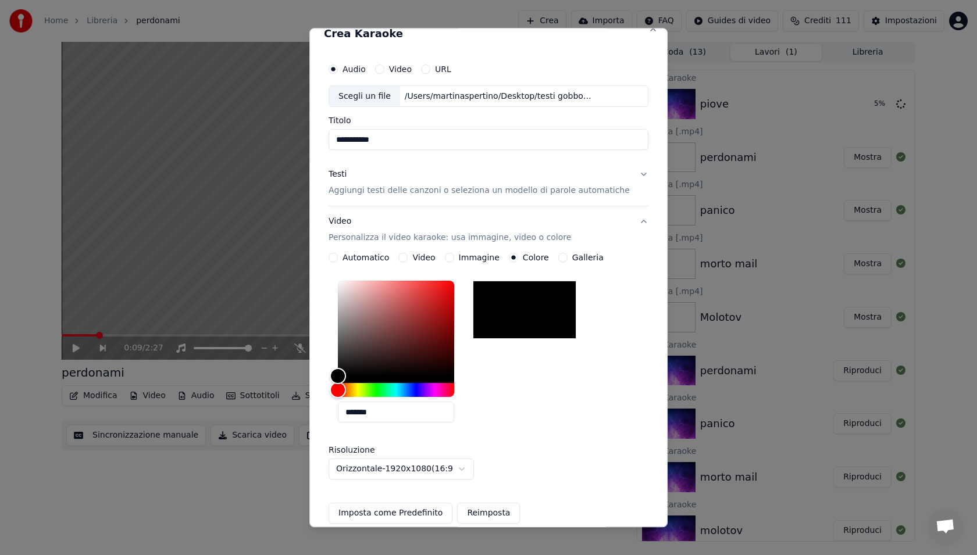
click at [437, 193] on p "Aggiungi testi delle canzoni o seleziona un modello di parole automatiche" at bounding box center [479, 192] width 301 height 12
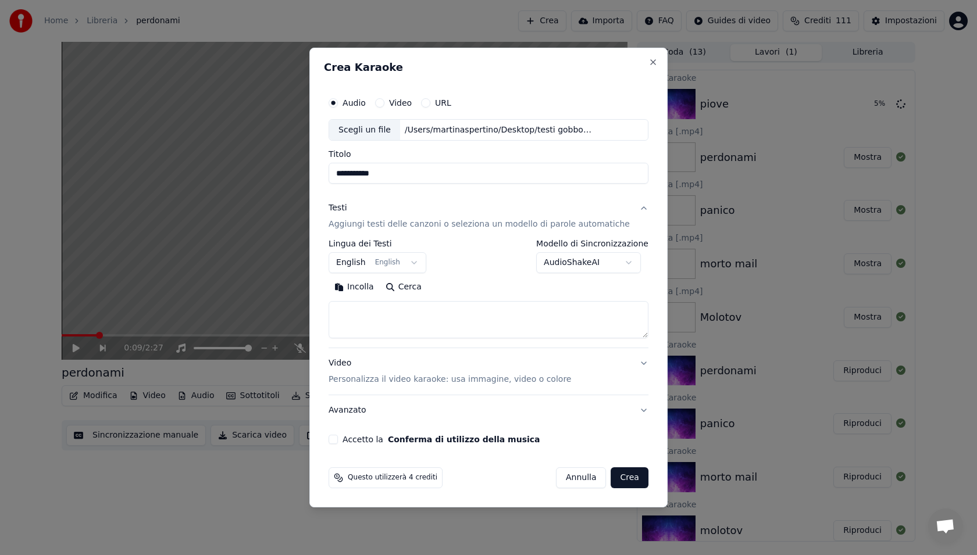
scroll to position [0, 0]
click at [370, 324] on textarea at bounding box center [489, 320] width 320 height 37
paste textarea "**********"
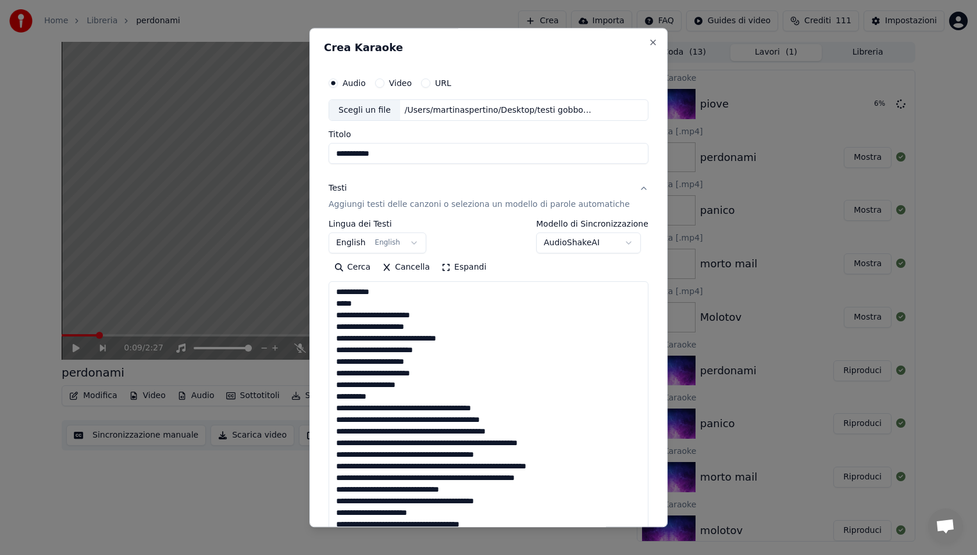
scroll to position [932, 0]
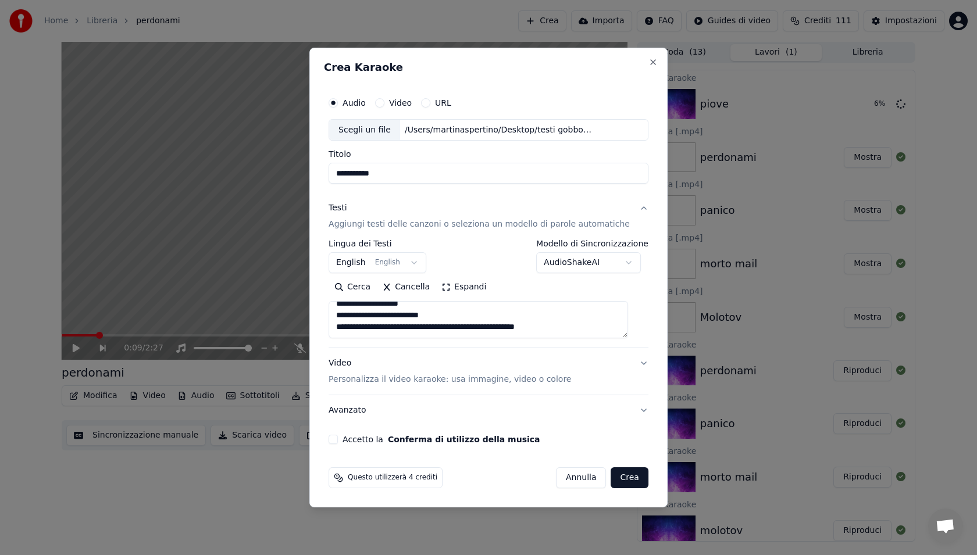
type textarea "**********"
click at [363, 263] on body "Home Libreria perdonami Crea Importa FAQ Guides di video Crediti 111 Impostazio…" at bounding box center [488, 277] width 977 height 555
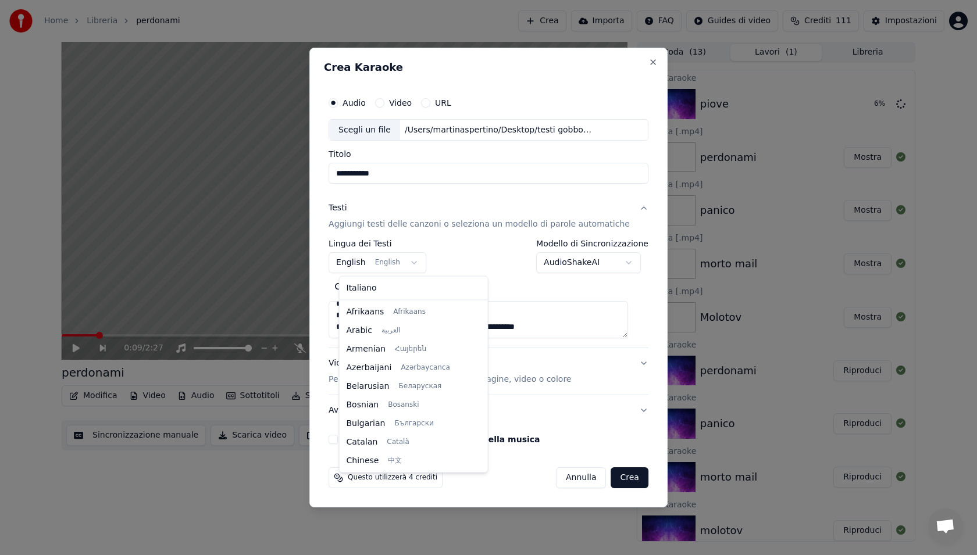
scroll to position [93, 0]
click at [376, 299] on div "Italiano Afrikaans Afrikaans Arabic العربية Armenian Հայերեն Azerbaijani Azərba…" at bounding box center [414, 375] width 148 height 196
select select "**"
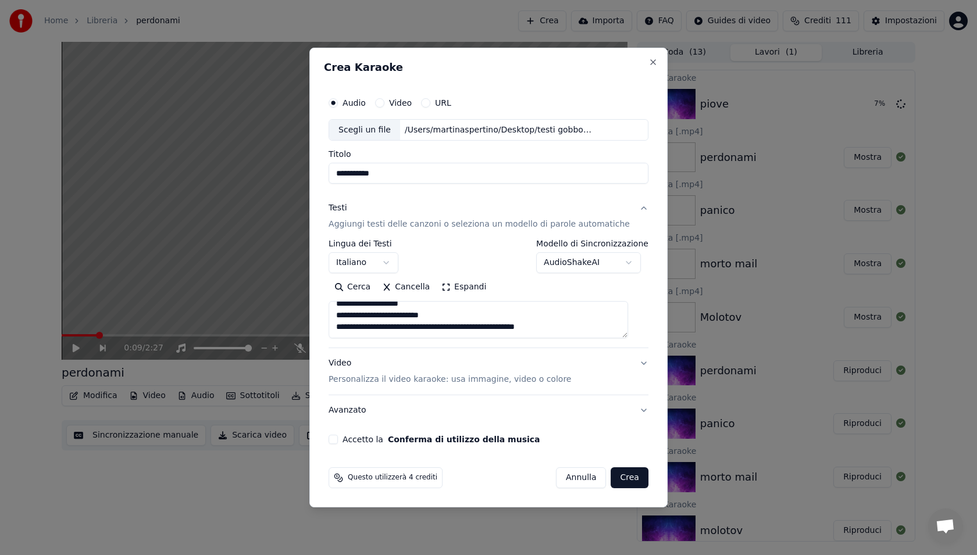
click at [414, 380] on p "Personalizza il video karaoke: usa immagine, video o colore" at bounding box center [450, 380] width 242 height 12
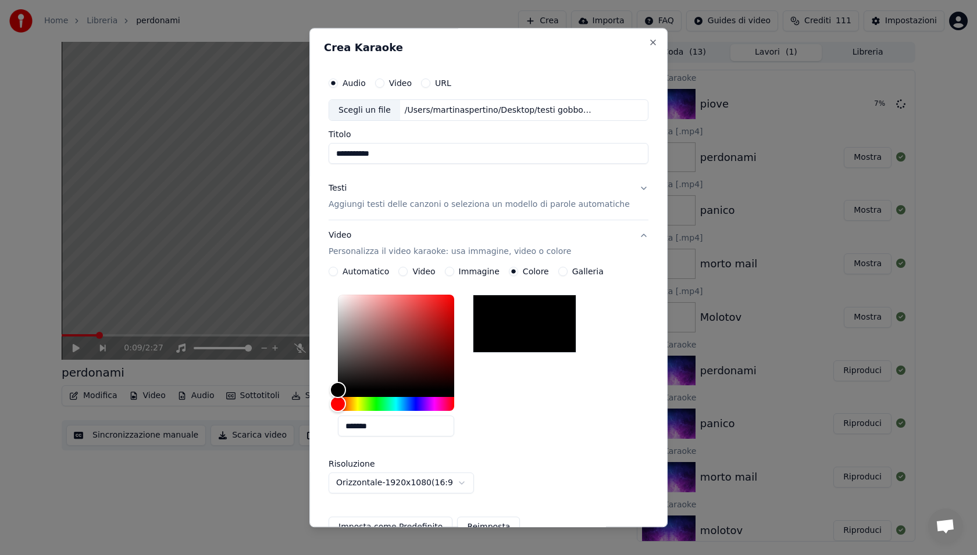
scroll to position [133, 0]
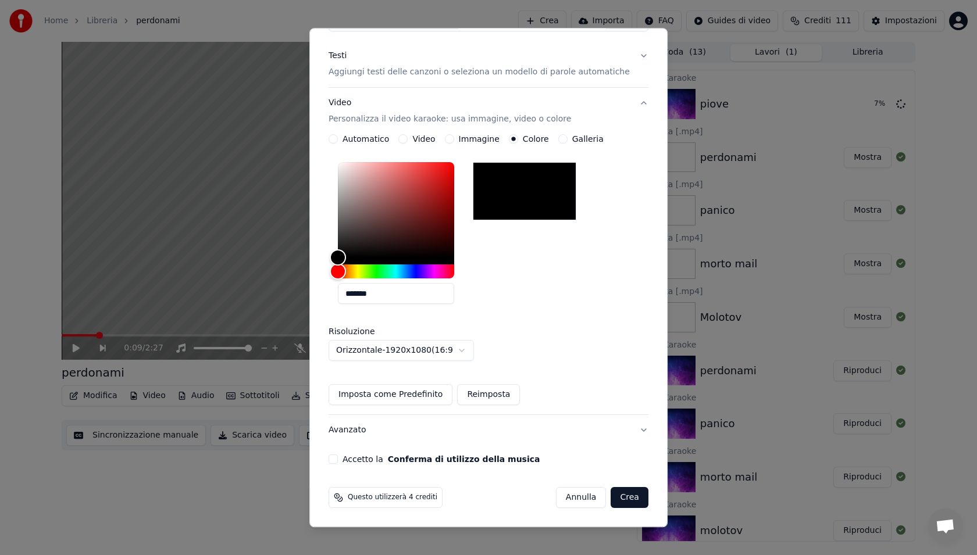
click at [348, 461] on div "Accetto la Conferma di utilizzo della musica" at bounding box center [489, 459] width 320 height 9
click at [338, 456] on button "Accetto la Conferma di utilizzo della musica" at bounding box center [333, 459] width 9 height 9
click at [624, 502] on button "Crea" at bounding box center [629, 498] width 37 height 21
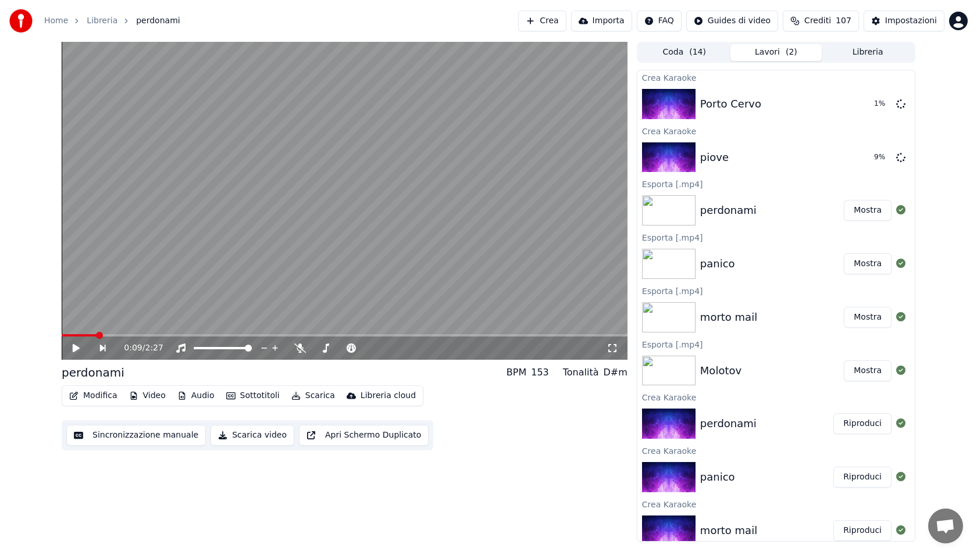
click at [538, 25] on button "Crea" at bounding box center [542, 20] width 48 height 21
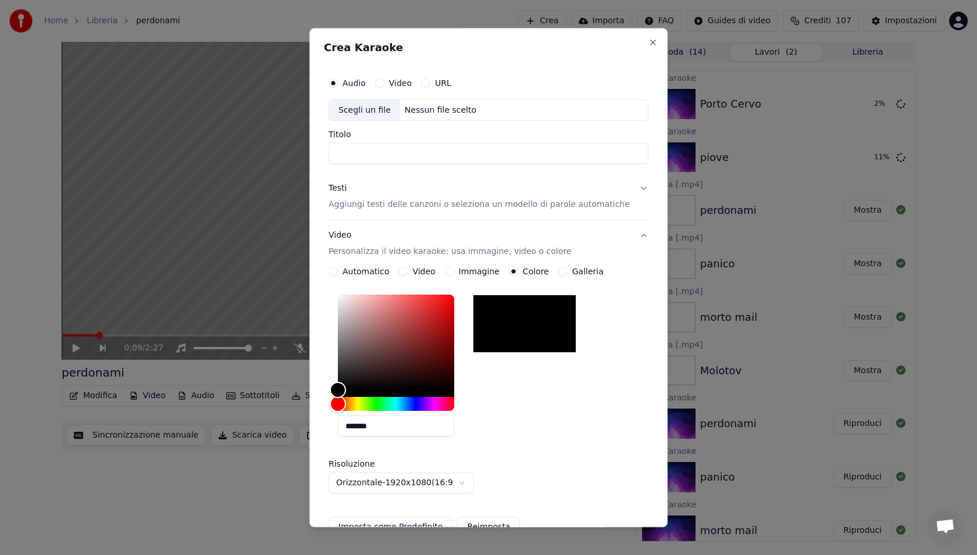
click at [384, 115] on div "Scegli un file" at bounding box center [364, 110] width 71 height 21
type input "**********"
click at [559, 192] on div "Testi Aggiungi testi delle canzoni o seleziona un modello di parole automatiche" at bounding box center [479, 197] width 301 height 28
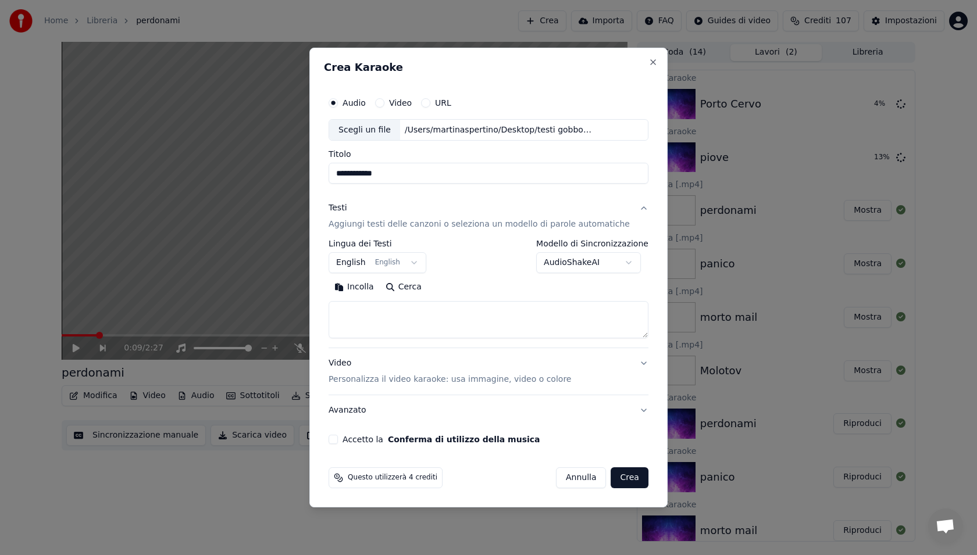
click at [372, 267] on body "Home Libreria perdonami Crea Importa FAQ Guides di video Crediti 107 Impostazio…" at bounding box center [488, 277] width 977 height 555
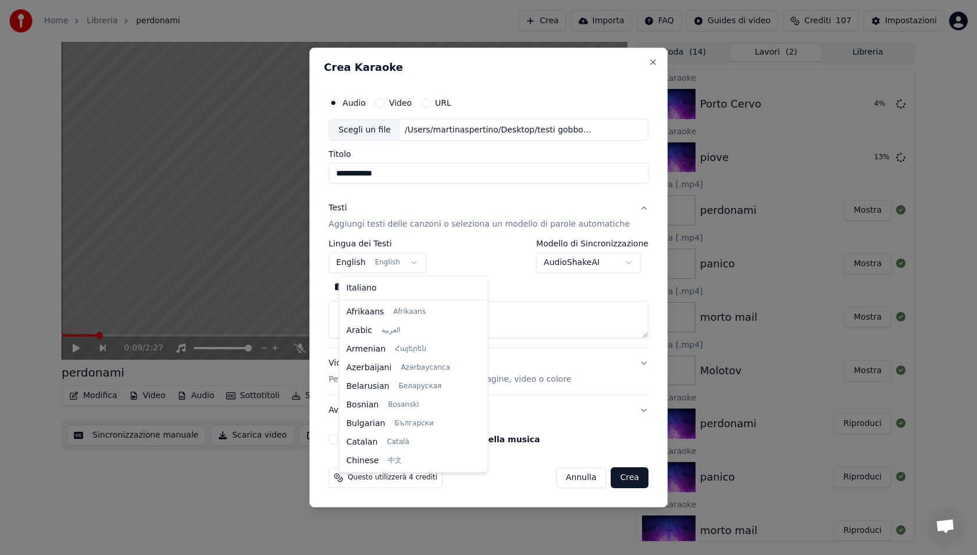
scroll to position [93, 0]
select select "**"
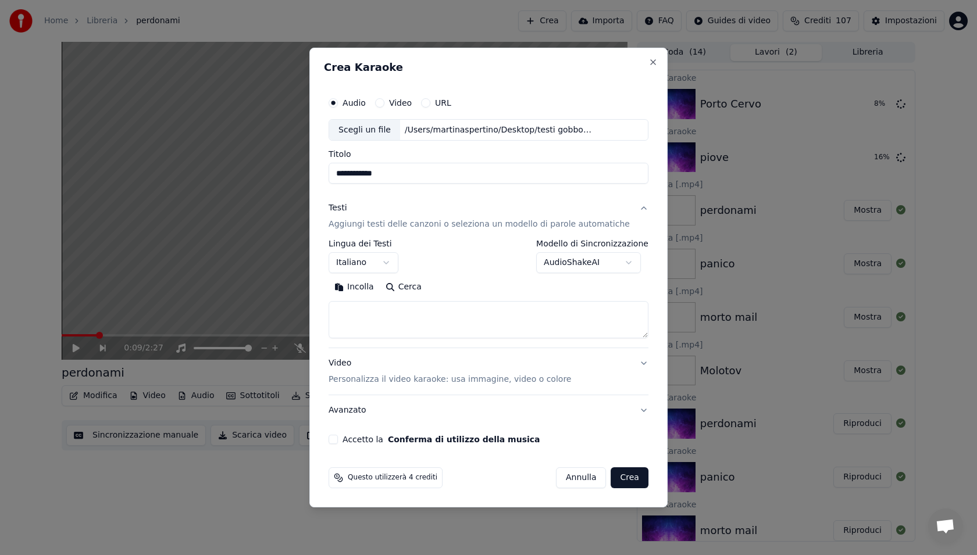
click at [401, 341] on div "**********" at bounding box center [489, 294] width 320 height 108
click at [401, 312] on textarea at bounding box center [489, 320] width 320 height 37
paste textarea "**********"
type textarea "**********"
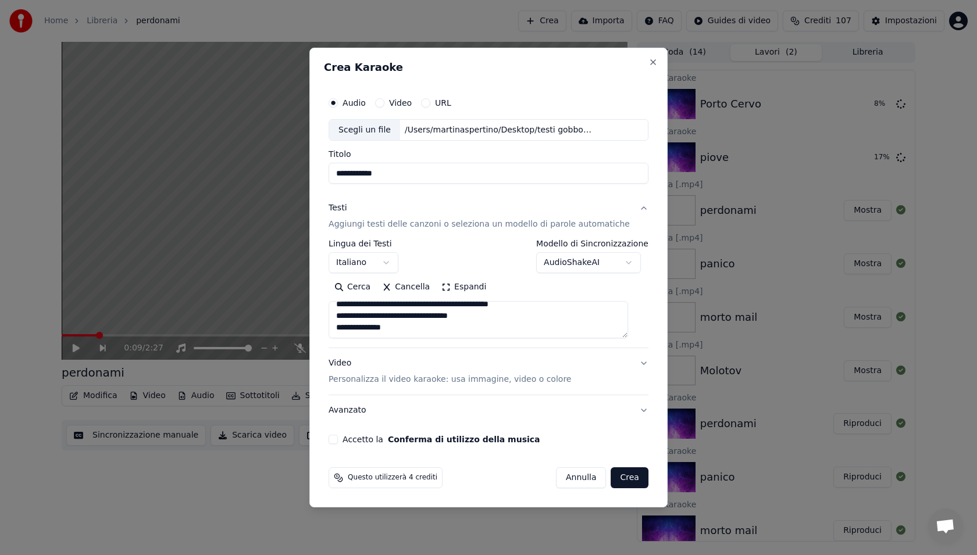
click at [338, 440] on button "Accetto la Conferma di utilizzo della musica" at bounding box center [333, 439] width 9 height 9
click at [611, 476] on button "Crea" at bounding box center [629, 478] width 37 height 21
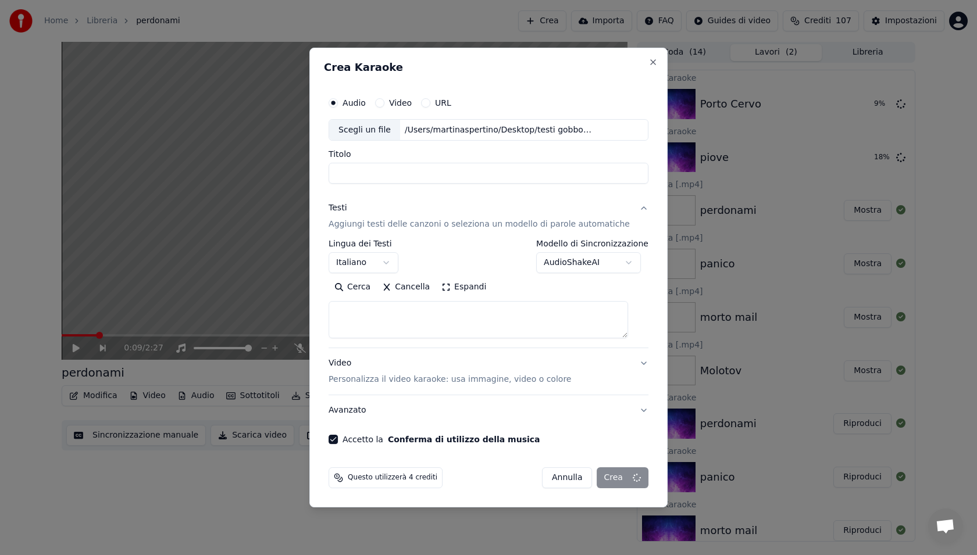
select select
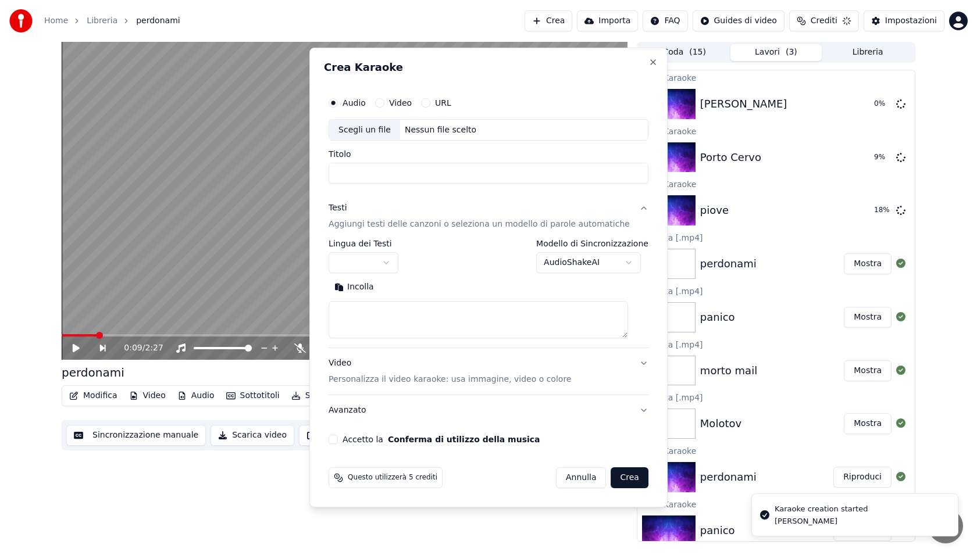
scroll to position [0, 0]
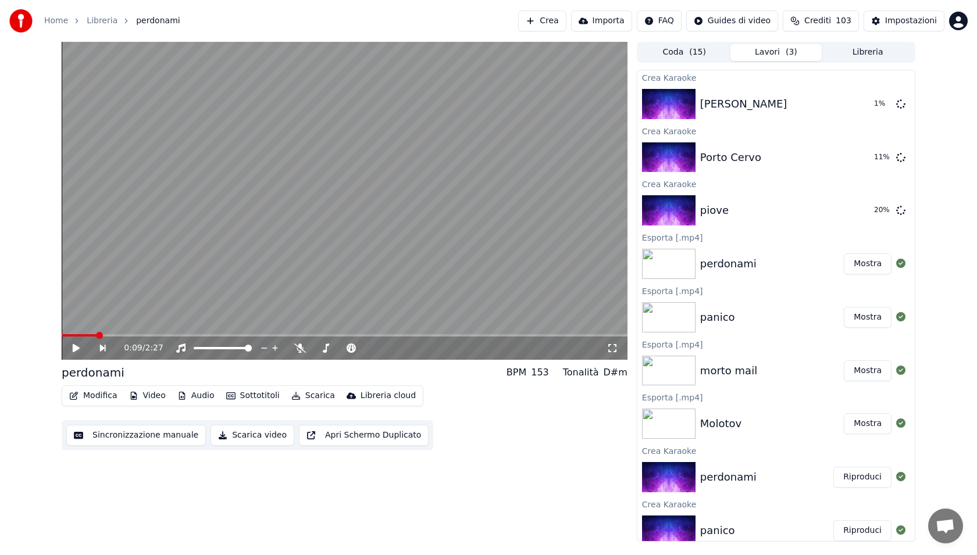
click at [862, 267] on button "Mostra" at bounding box center [868, 264] width 48 height 21
click at [557, 24] on button "Crea" at bounding box center [542, 20] width 48 height 21
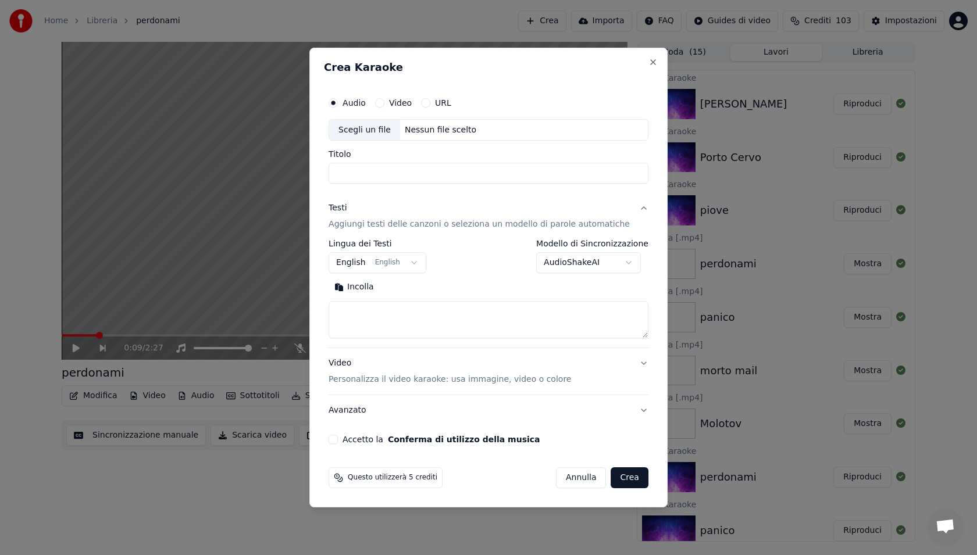
click at [381, 121] on div "Scegli un file" at bounding box center [364, 130] width 71 height 21
type input "*******"
click at [383, 127] on div "Scegli un file" at bounding box center [364, 130] width 71 height 21
click at [364, 256] on body "Home Libreria perdonami Crea Importa FAQ Guides di video Crediti 103 Impostazio…" at bounding box center [488, 277] width 977 height 555
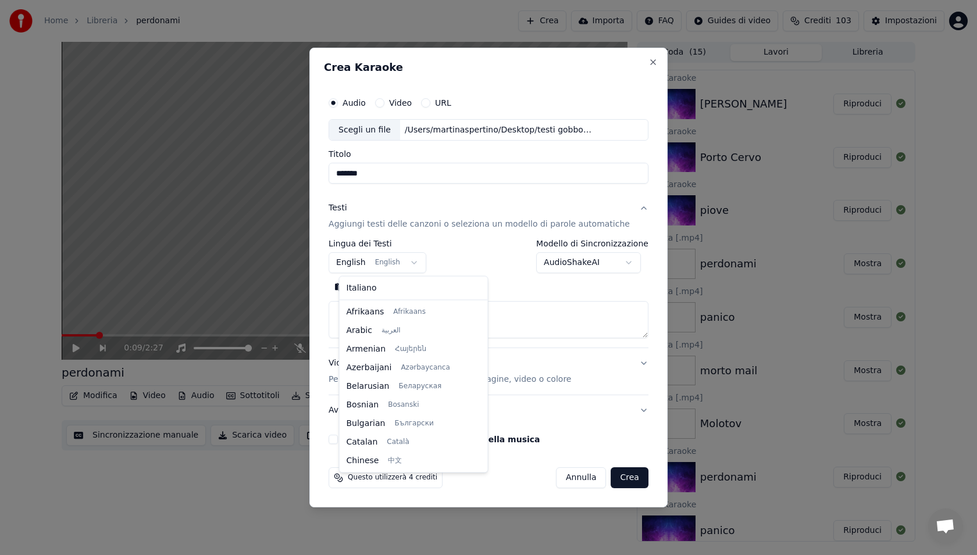
scroll to position [93, 0]
select select "**"
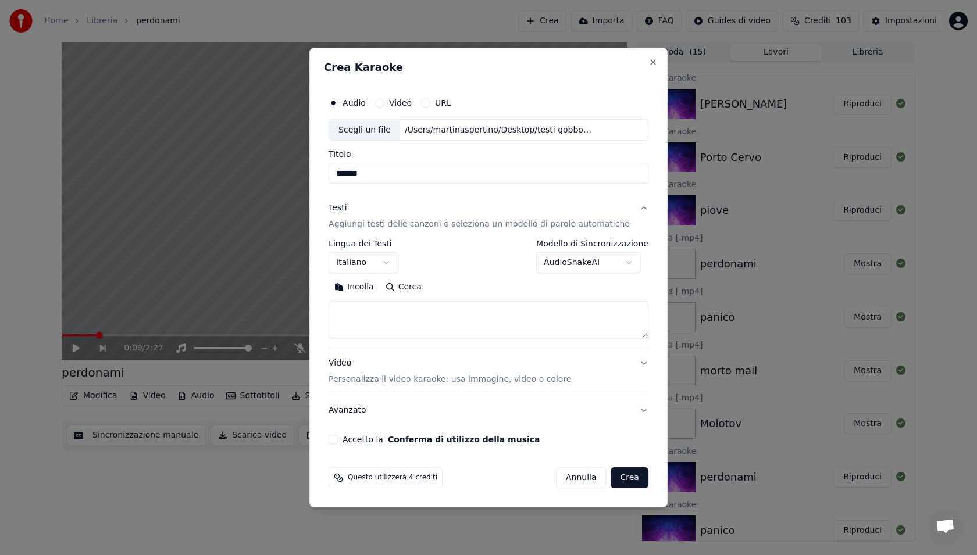
click at [375, 316] on textarea at bounding box center [489, 320] width 320 height 37
paste textarea "**********"
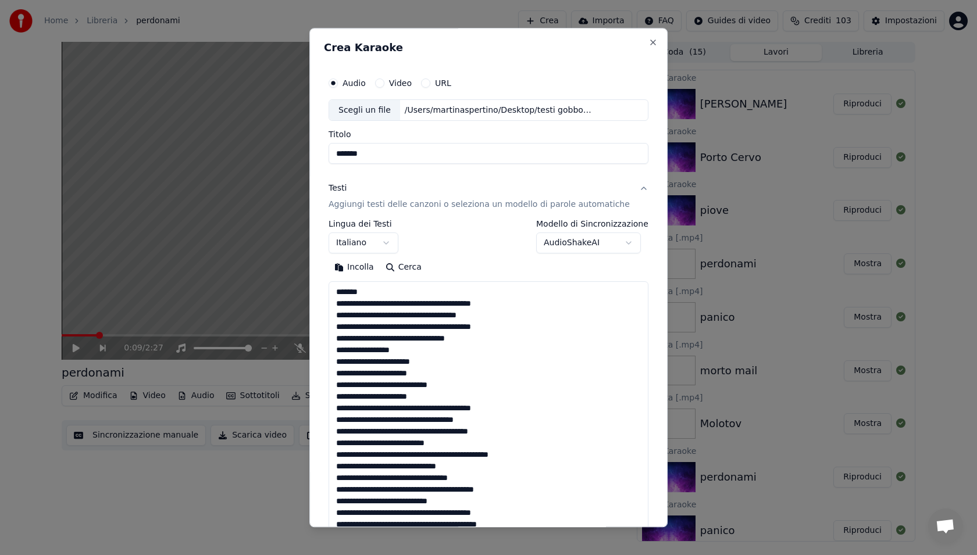
scroll to position [491, 0]
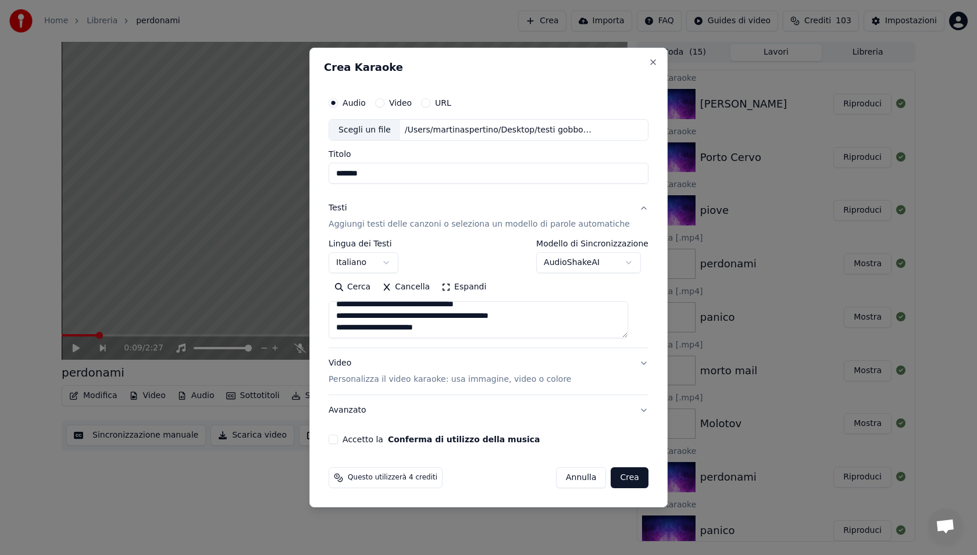
type textarea "**********"
click at [348, 441] on div "Accetto la Conferma di utilizzo della musica" at bounding box center [489, 439] width 320 height 9
click at [338, 439] on button "Accetto la Conferma di utilizzo della musica" at bounding box center [333, 439] width 9 height 9
click at [396, 380] on p "Personalizza il video karaoke: usa immagine, video o colore" at bounding box center [450, 380] width 242 height 12
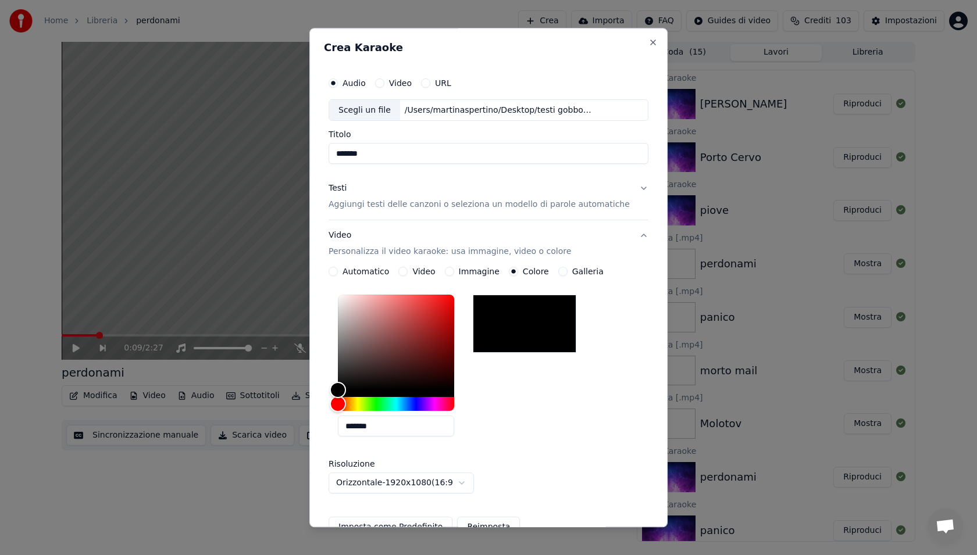
scroll to position [133, 0]
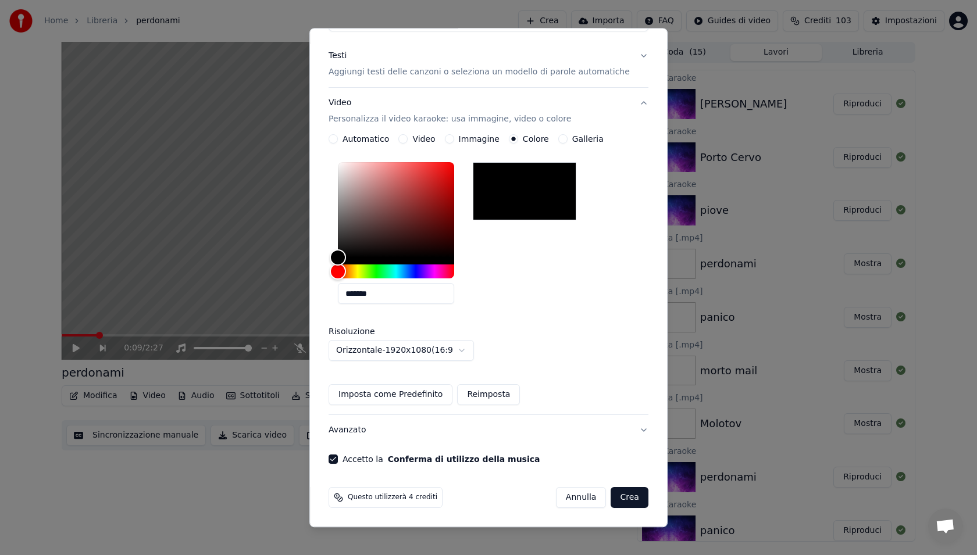
click at [611, 498] on button "Crea" at bounding box center [629, 498] width 37 height 21
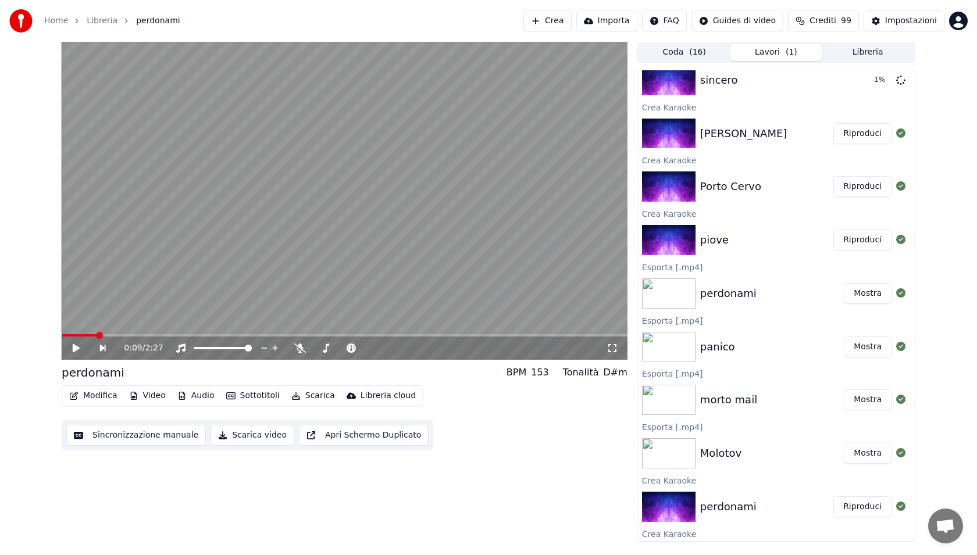
scroll to position [0, 0]
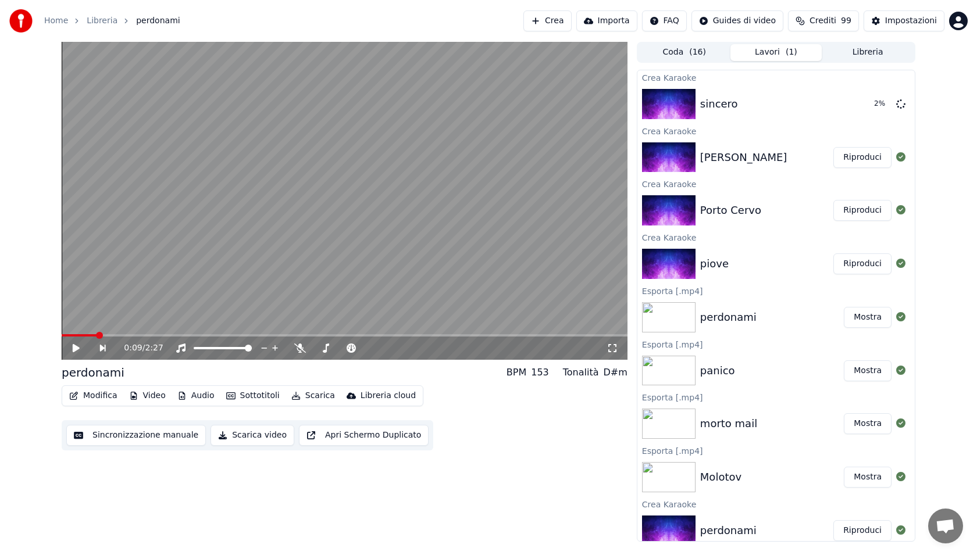
click at [863, 270] on button "Riproduci" at bounding box center [862, 264] width 58 height 21
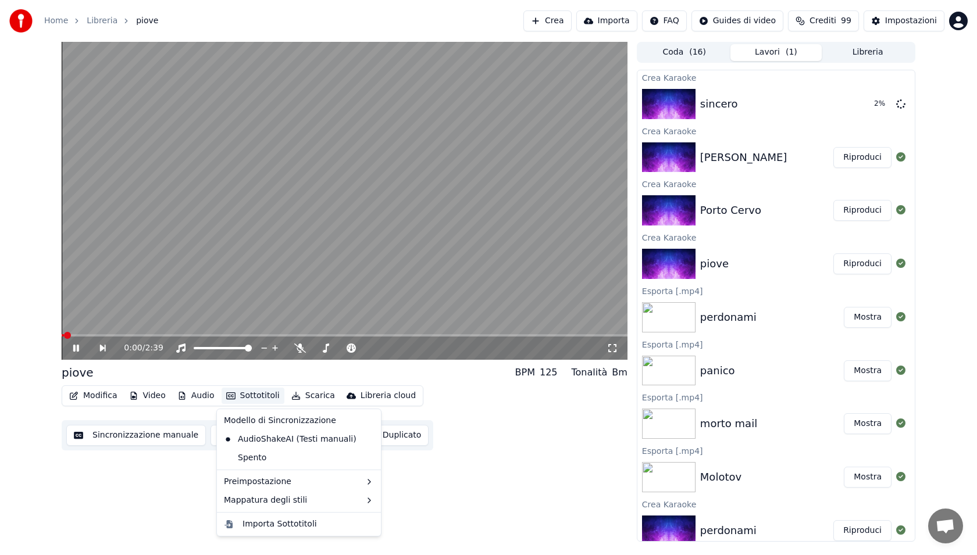
click at [258, 397] on button "Sottotitoli" at bounding box center [253, 396] width 63 height 16
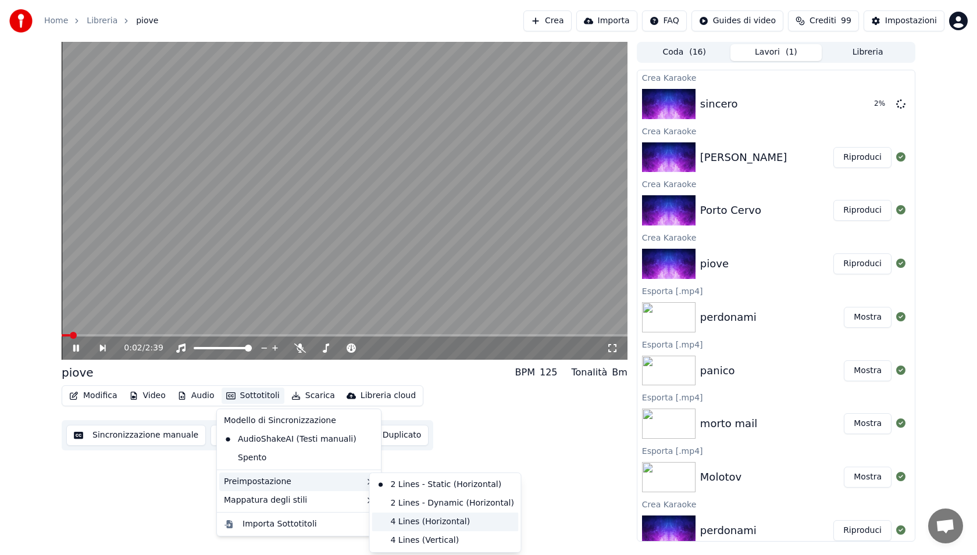
click at [419, 523] on div "4 Lines (Horizontal)" at bounding box center [445, 522] width 147 height 19
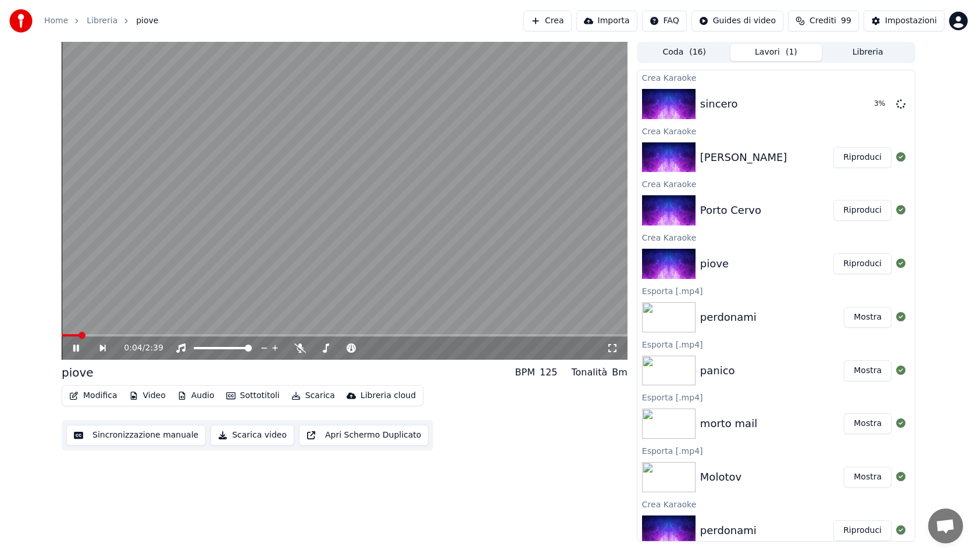
click at [142, 333] on video at bounding box center [345, 201] width 566 height 318
click at [143, 334] on span at bounding box center [345, 335] width 566 height 2
click at [143, 333] on span at bounding box center [145, 335] width 7 height 7
click at [308, 395] on button "Scarica" at bounding box center [313, 396] width 53 height 16
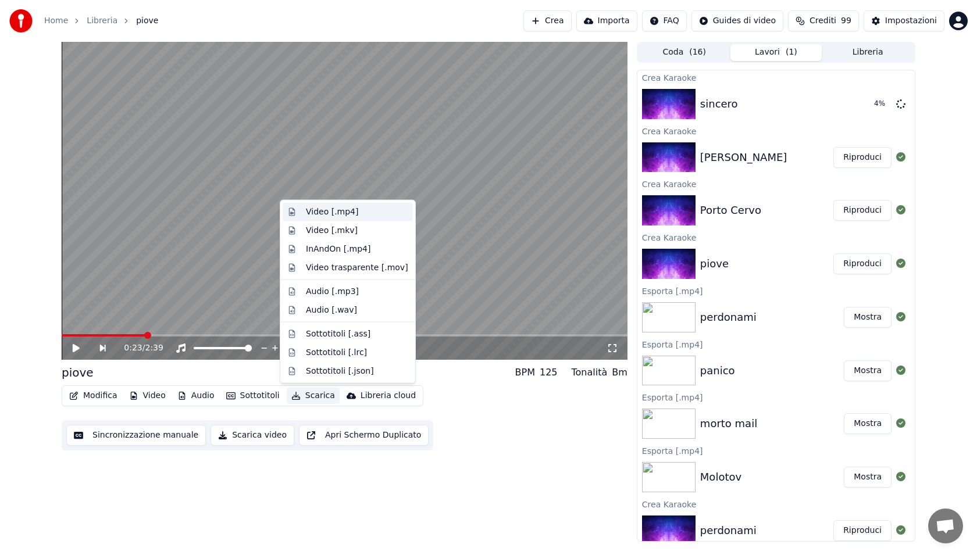
click at [370, 206] on div "Video [.mp4]" at bounding box center [357, 212] width 102 height 12
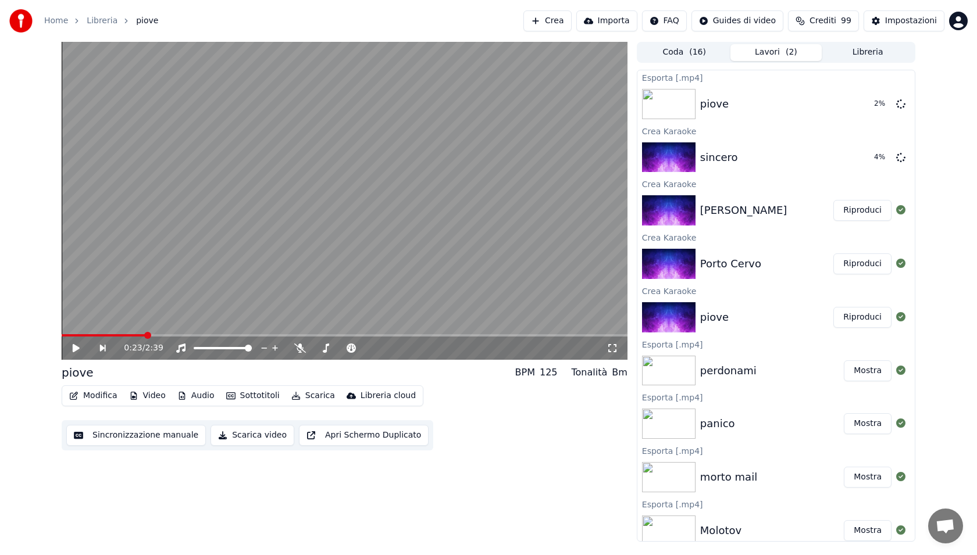
click at [874, 263] on button "Riproduci" at bounding box center [862, 264] width 58 height 21
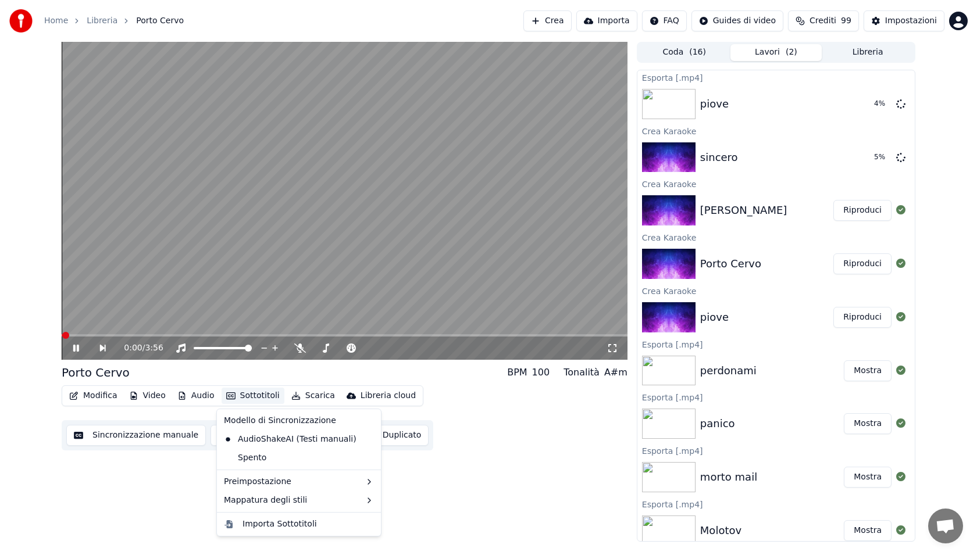
click at [255, 395] on button "Sottotitoli" at bounding box center [253, 396] width 63 height 16
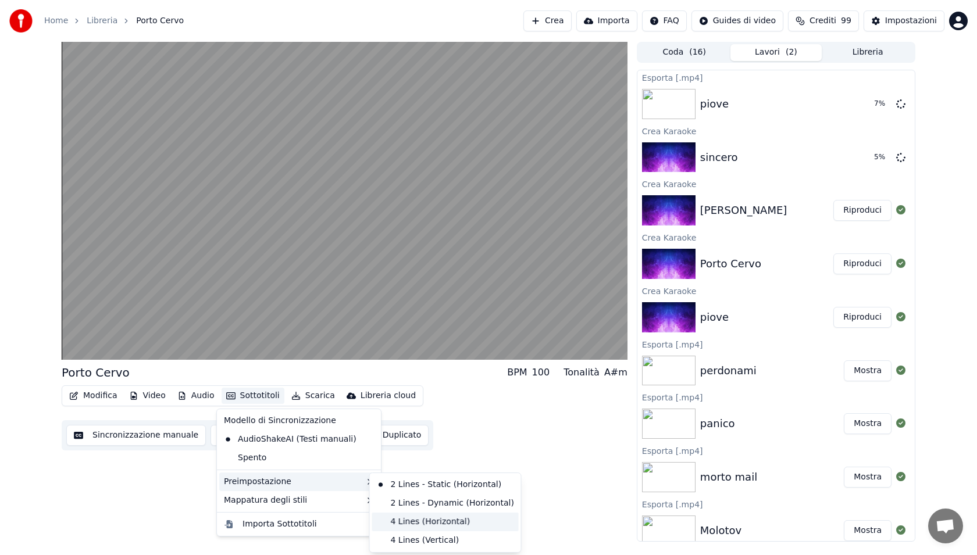
click at [416, 523] on div "4 Lines (Horizontal)" at bounding box center [445, 522] width 147 height 19
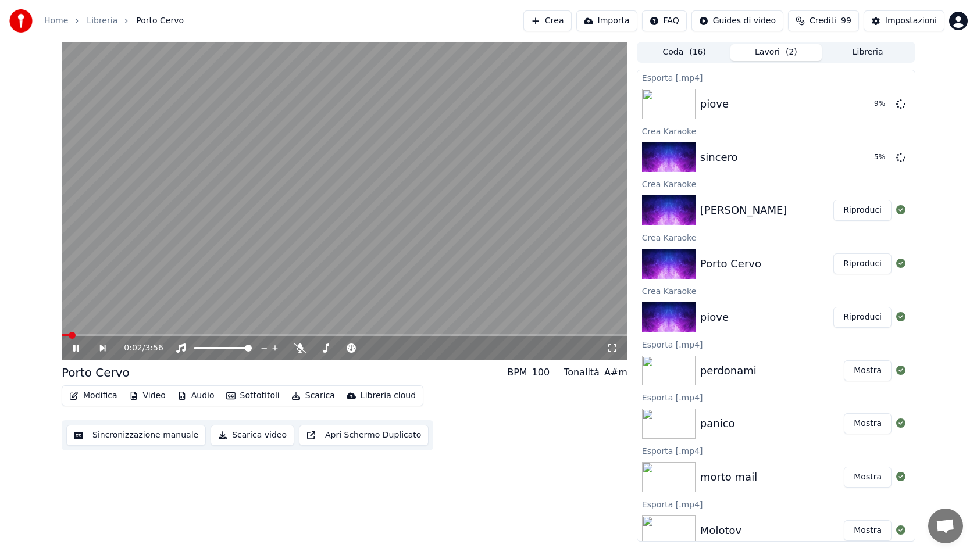
click at [202, 333] on video at bounding box center [345, 201] width 566 height 318
click at [202, 336] on span at bounding box center [345, 335] width 566 height 2
click at [202, 316] on video at bounding box center [345, 201] width 566 height 318
click at [318, 396] on button "Scarica" at bounding box center [313, 396] width 53 height 16
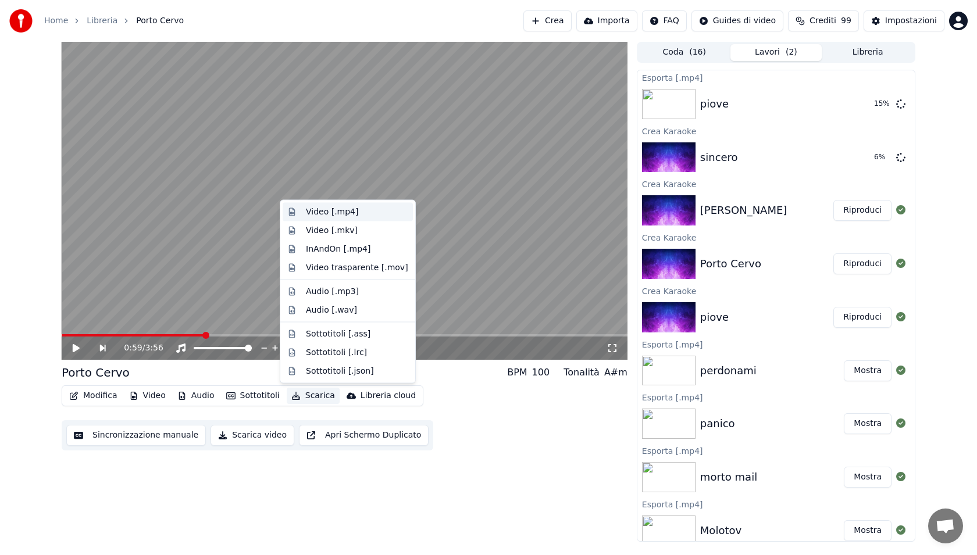
click at [351, 209] on div "Video [.mp4]" at bounding box center [332, 212] width 52 height 12
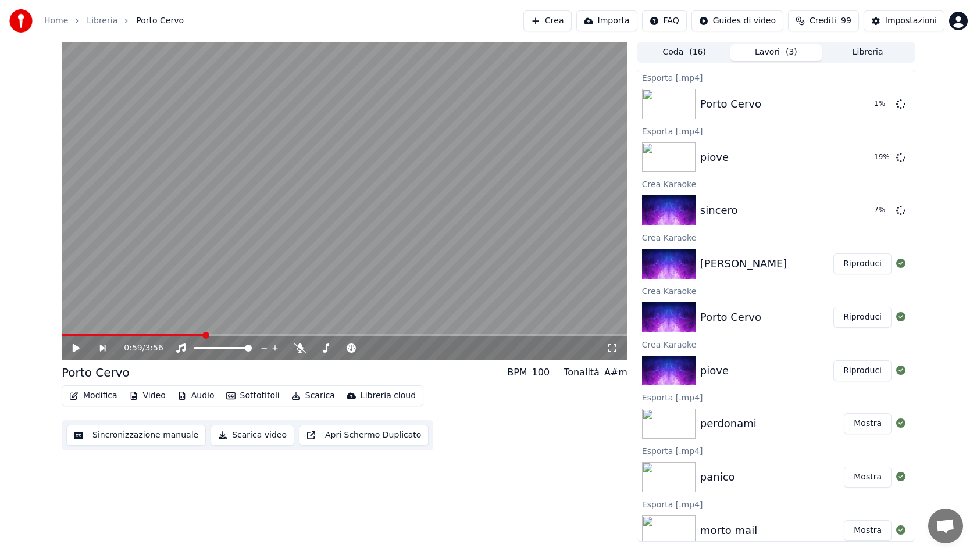
click at [864, 268] on button "Riproduci" at bounding box center [862, 264] width 58 height 21
click at [254, 394] on button "Sottotitoli" at bounding box center [253, 396] width 63 height 16
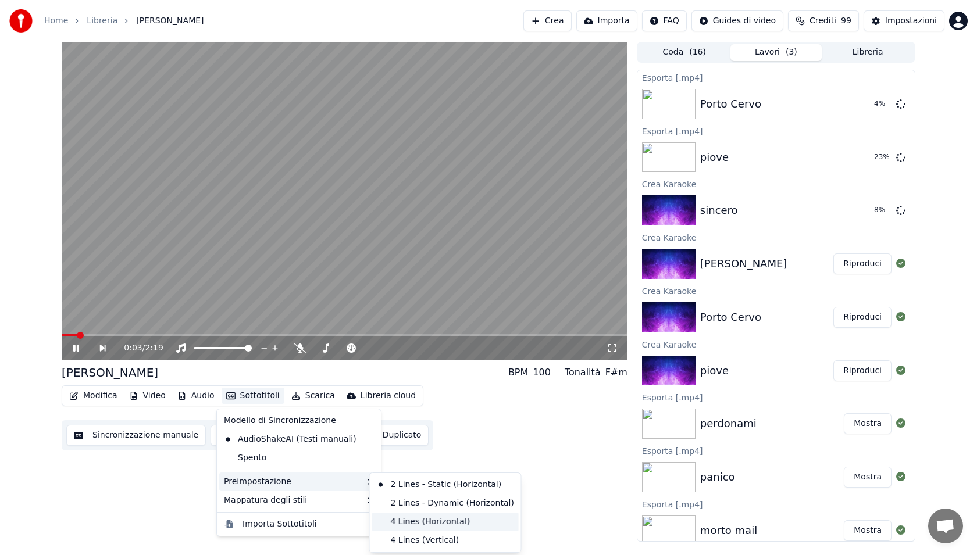
click at [434, 516] on div "4 Lines (Horizontal)" at bounding box center [445, 522] width 147 height 19
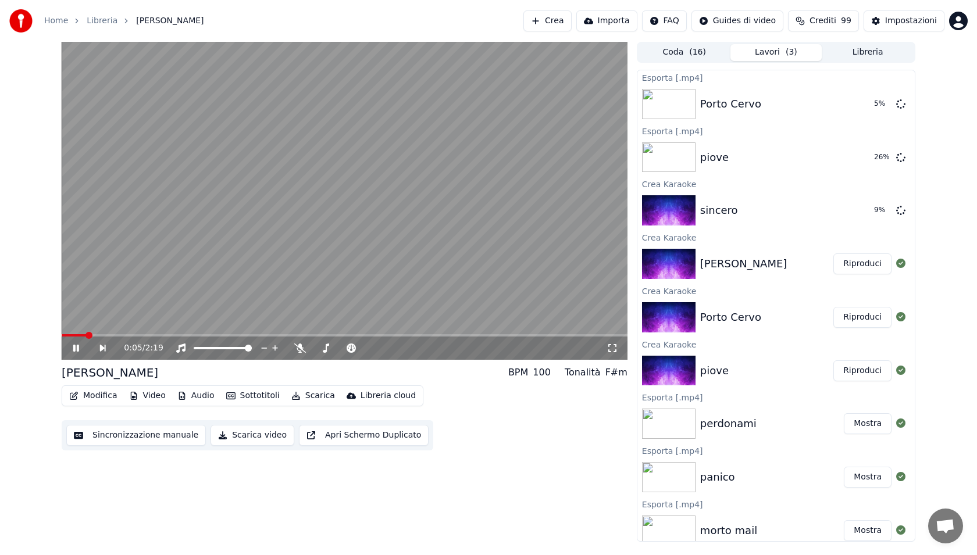
click at [137, 333] on video at bounding box center [345, 201] width 566 height 318
click at [138, 340] on div "0:06 / 2:19" at bounding box center [345, 348] width 566 height 23
click at [137, 336] on span at bounding box center [345, 335] width 566 height 2
click at [154, 281] on video at bounding box center [345, 201] width 566 height 318
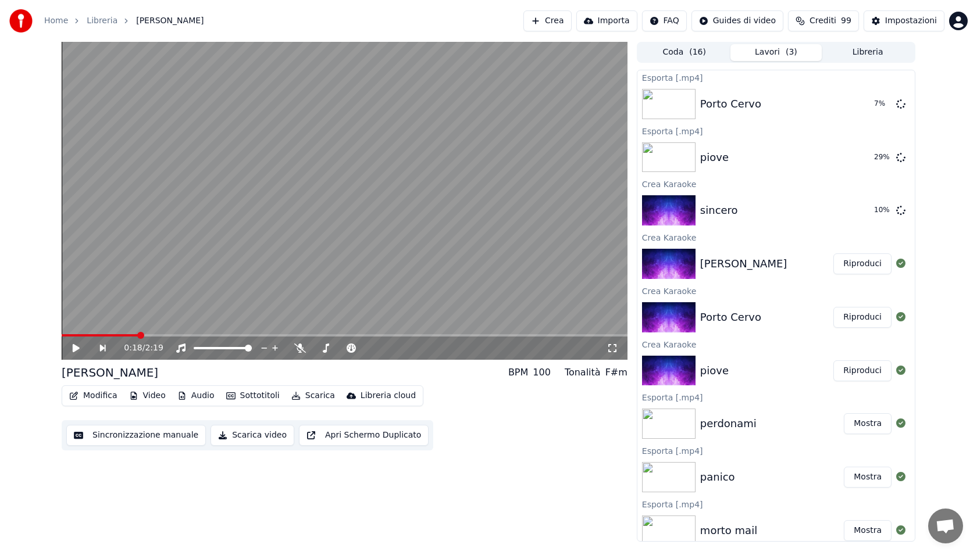
click at [313, 394] on button "Scarica" at bounding box center [313, 396] width 53 height 16
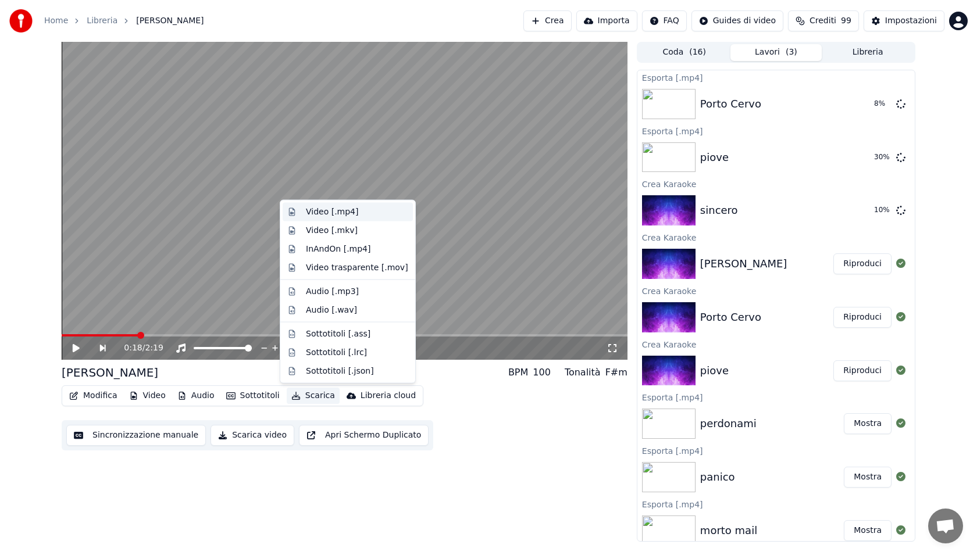
click at [362, 212] on div "Video [.mp4]" at bounding box center [357, 212] width 102 height 12
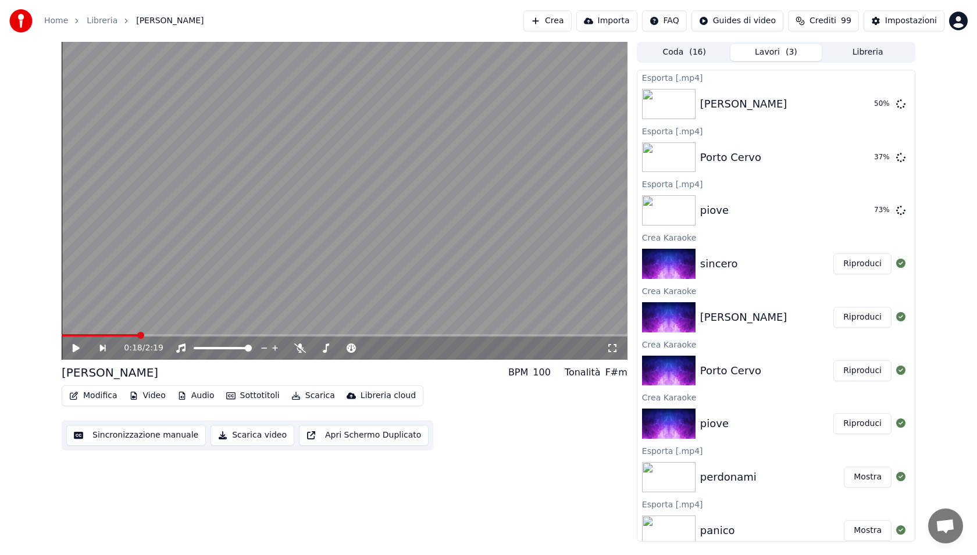
click at [862, 265] on button "Riproduci" at bounding box center [862, 264] width 58 height 21
click at [243, 402] on button "Sottotitoli" at bounding box center [253, 396] width 63 height 16
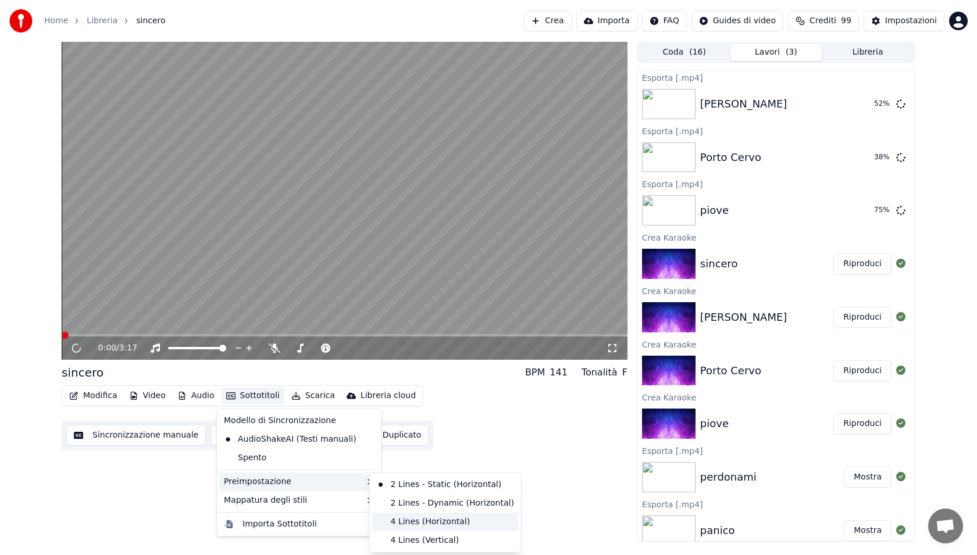
click at [419, 526] on div "4 Lines (Horizontal)" at bounding box center [445, 522] width 147 height 19
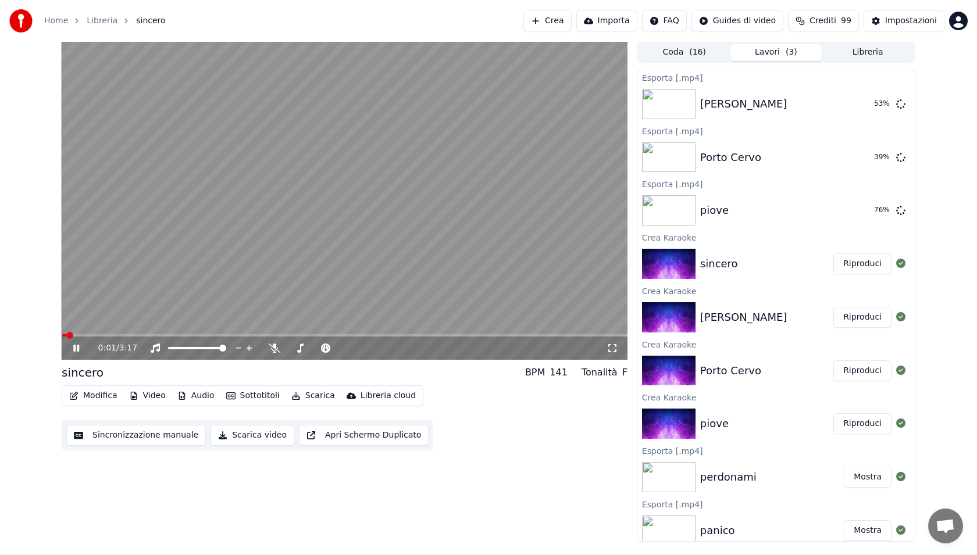
click at [75, 347] on icon at bounding box center [76, 348] width 6 height 7
click at [161, 336] on span at bounding box center [345, 335] width 566 height 2
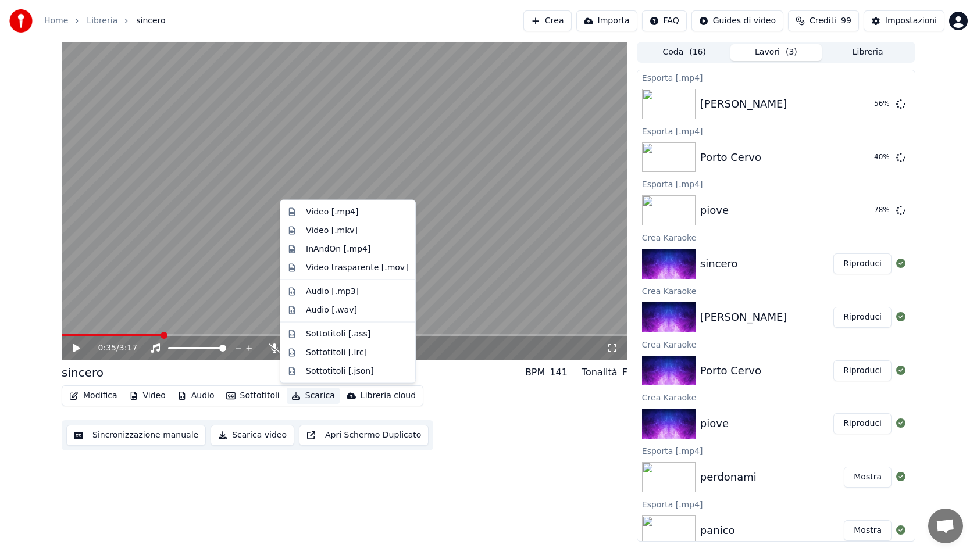
click at [302, 397] on button "Scarica" at bounding box center [313, 396] width 53 height 16
click at [347, 209] on div "Video [.mp4]" at bounding box center [332, 212] width 52 height 12
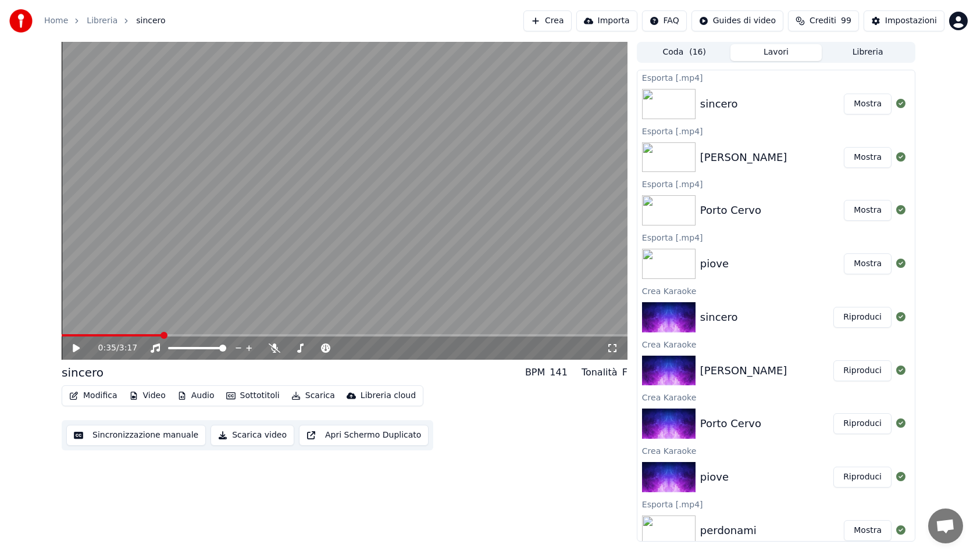
click at [555, 17] on button "Crea" at bounding box center [547, 20] width 48 height 21
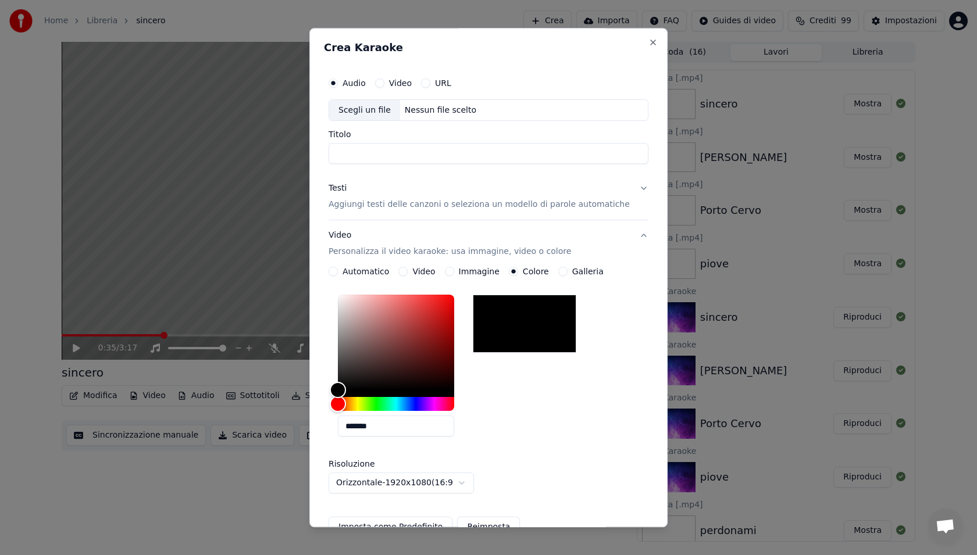
click at [378, 151] on input "Titolo" at bounding box center [489, 154] width 320 height 21
click at [366, 113] on div "Scegli un file" at bounding box center [364, 110] width 71 height 21
type input "**********"
click at [379, 202] on p "Aggiungi testi delle canzoni o seleziona un modello di parole automatiche" at bounding box center [479, 205] width 301 height 12
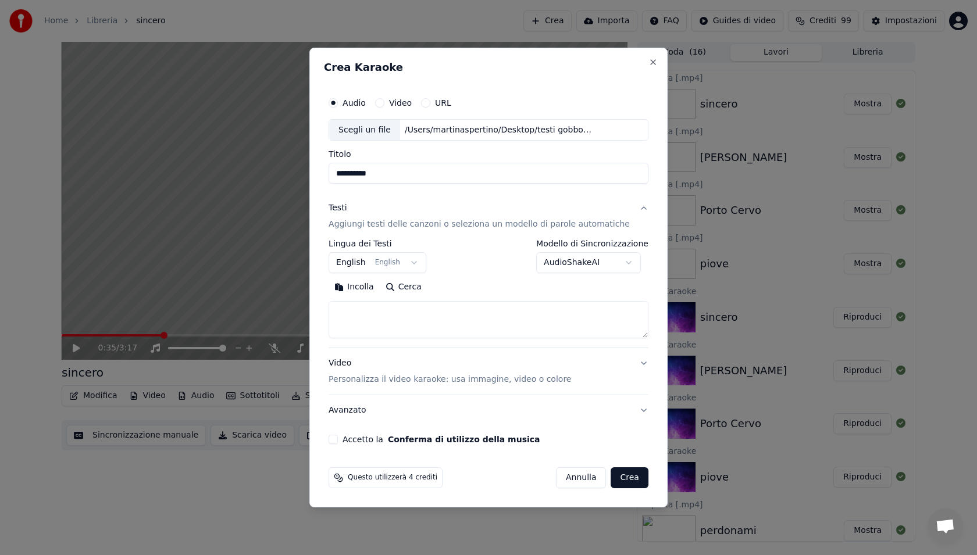
click at [372, 318] on textarea at bounding box center [489, 320] width 320 height 37
click at [369, 274] on div "**********" at bounding box center [489, 289] width 320 height 99
click at [369, 272] on body "Home Libreria sincero Crea Importa FAQ Guides di video Crediti 99 Impostazioni …" at bounding box center [488, 277] width 977 height 555
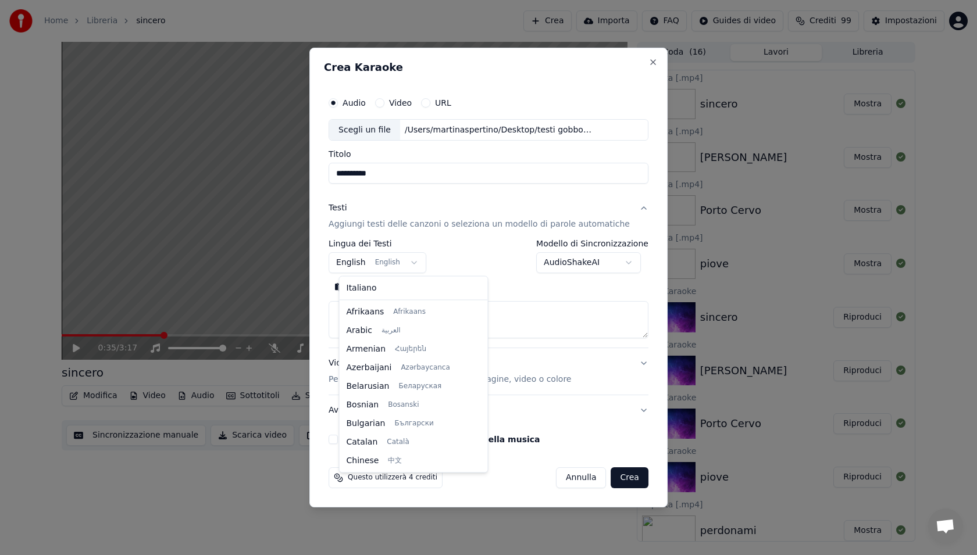
scroll to position [93, 0]
select select "**"
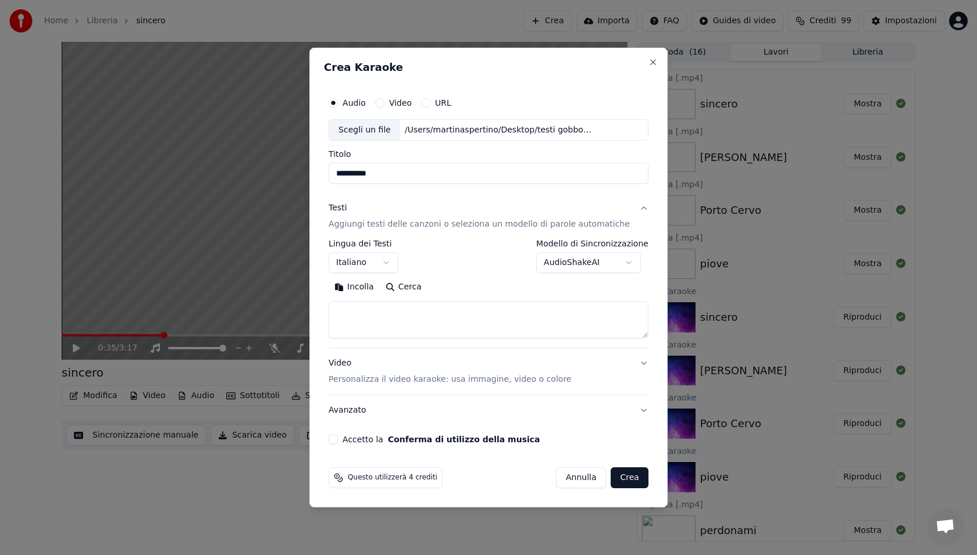
click at [374, 308] on textarea at bounding box center [489, 320] width 320 height 37
paste textarea "**********"
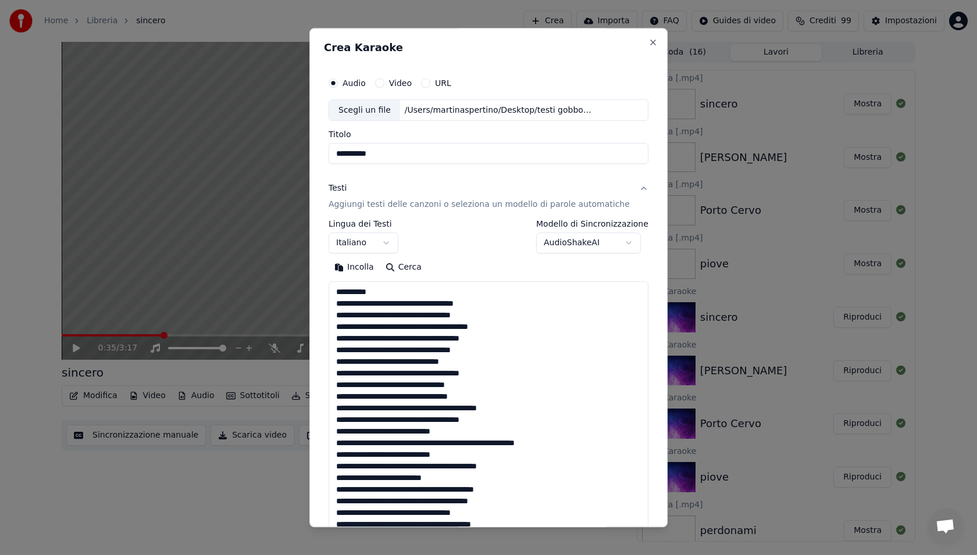
scroll to position [967, 0]
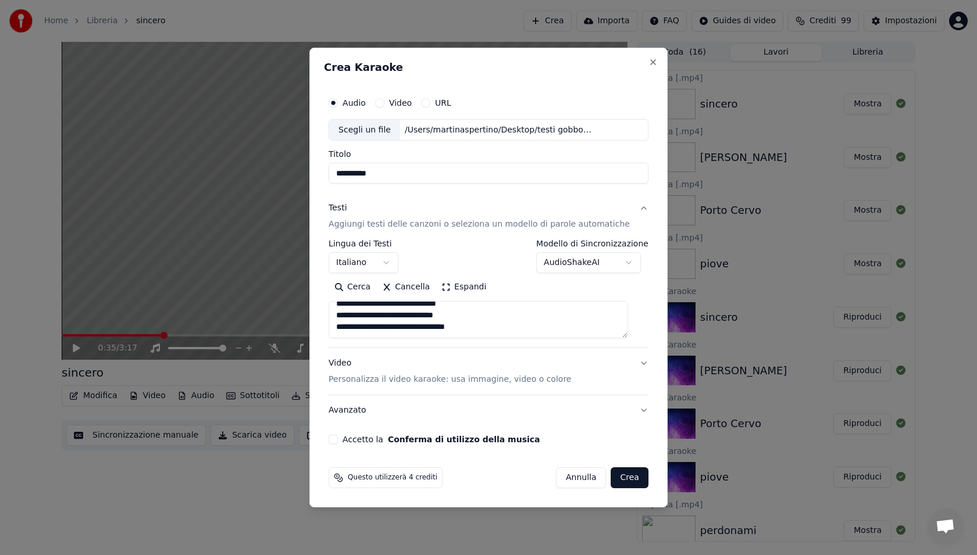
type textarea "**********"
click at [338, 440] on button "Accetto la Conferma di utilizzo della musica" at bounding box center [333, 439] width 9 height 9
click at [622, 480] on button "Crea" at bounding box center [629, 478] width 37 height 21
select select
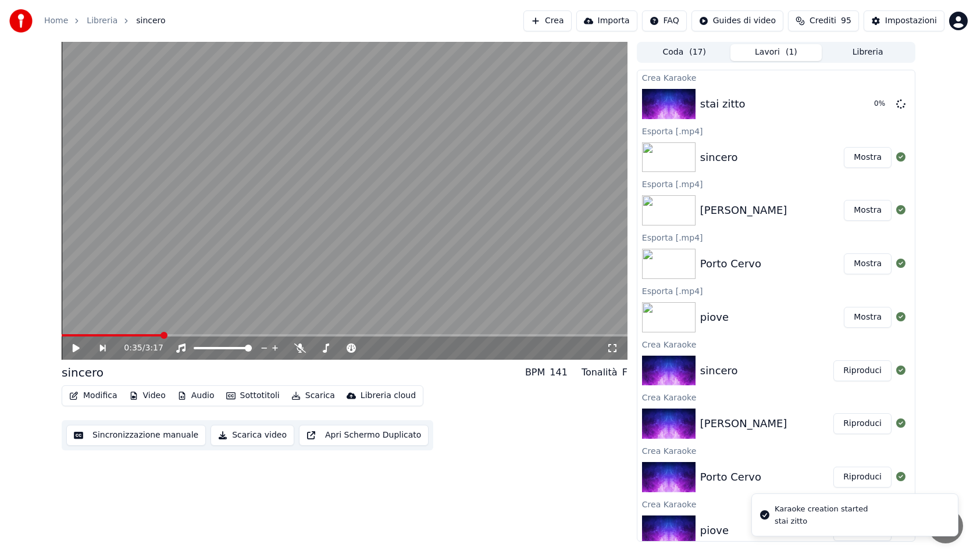
click at [547, 23] on button "Crea" at bounding box center [547, 20] width 48 height 21
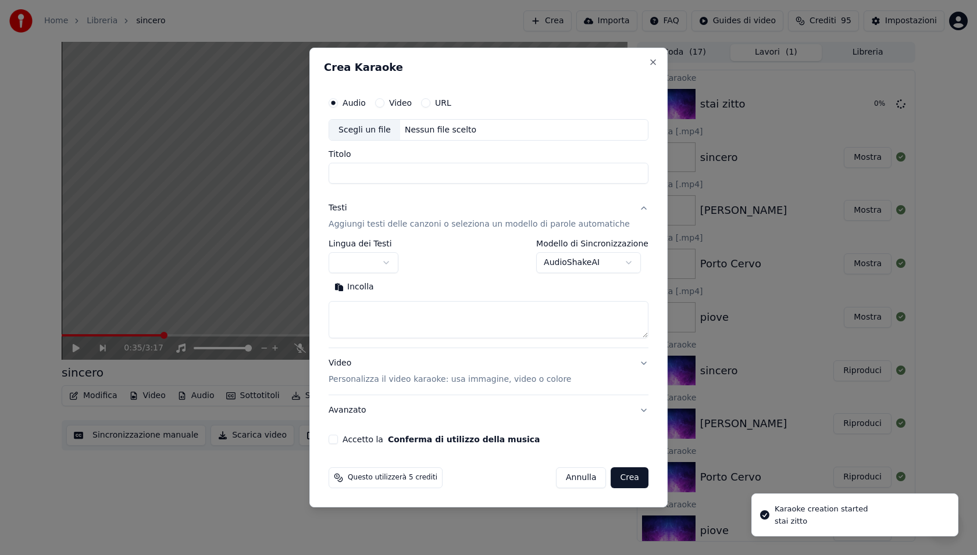
click at [387, 127] on div "Scegli un file" at bounding box center [364, 130] width 71 height 21
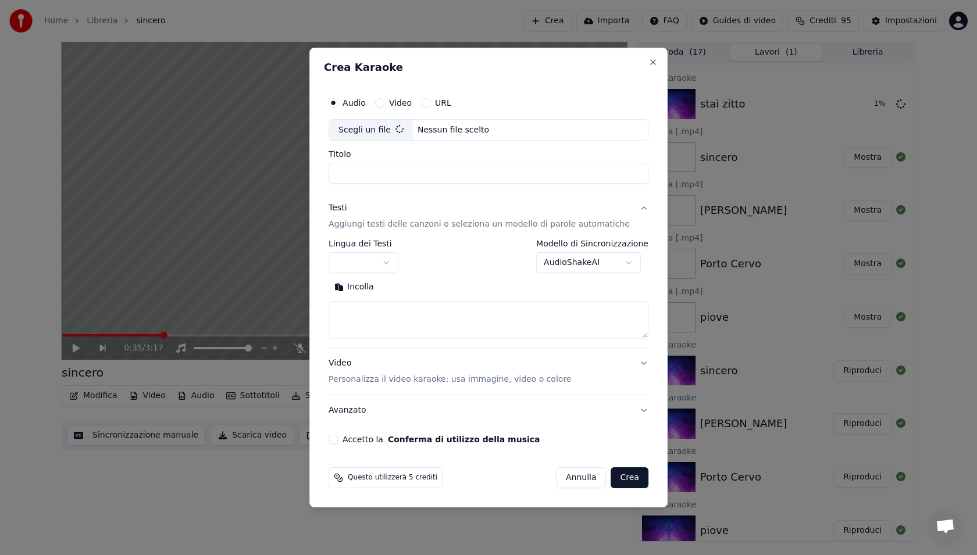
type input "**********"
click at [372, 265] on body "Home Libreria sincero Crea Importa FAQ Guides di video Crediti 95 Impostazioni …" at bounding box center [488, 277] width 977 height 555
click at [376, 332] on textarea at bounding box center [489, 320] width 320 height 37
click at [443, 318] on textarea at bounding box center [489, 320] width 320 height 37
paste textarea "**********"
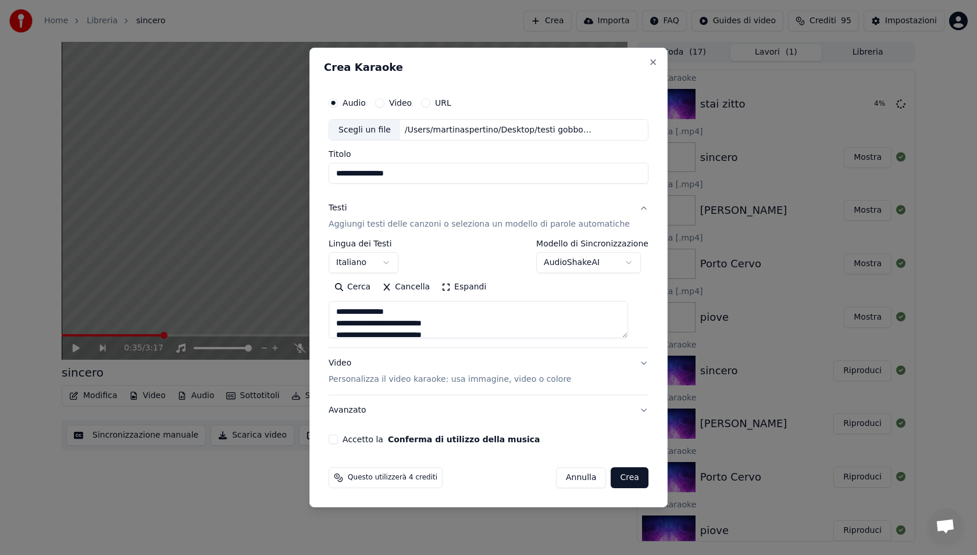
scroll to position [584, 0]
type textarea "**********"
click at [338, 437] on button "Accetto la Conferma di utilizzo della musica" at bounding box center [333, 439] width 9 height 9
click at [612, 477] on button "Crea" at bounding box center [629, 478] width 37 height 21
select select
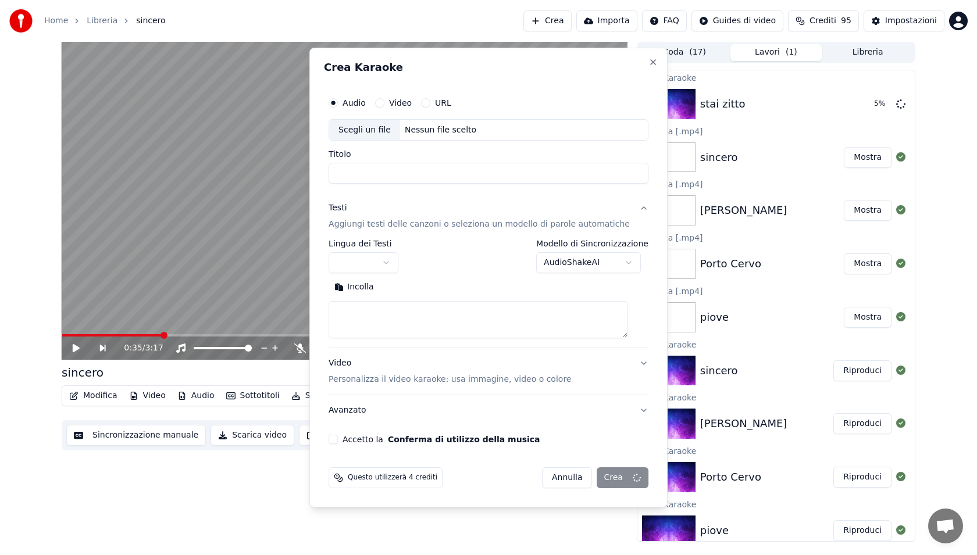
scroll to position [0, 0]
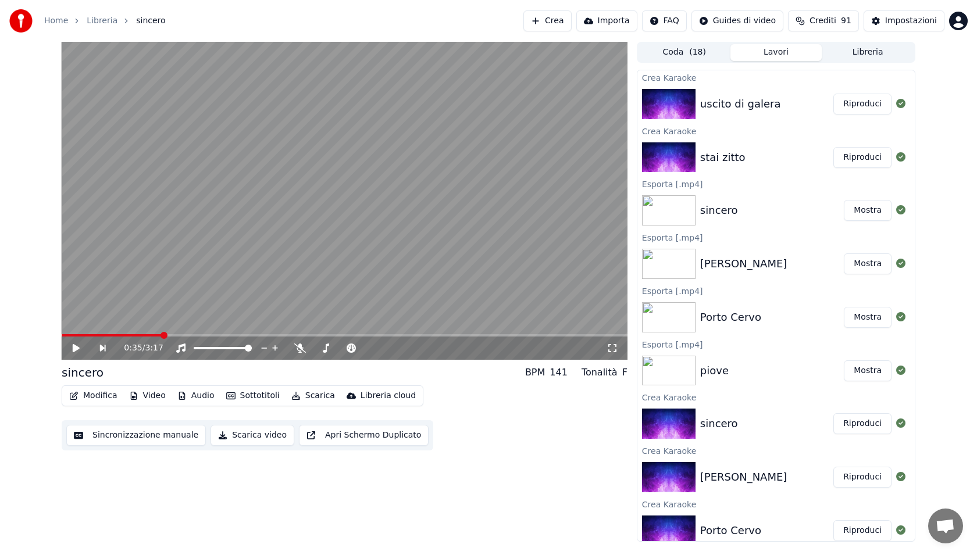
click at [555, 31] on button "Crea" at bounding box center [547, 20] width 48 height 21
click at [541, 17] on button "Crea" at bounding box center [547, 20] width 48 height 21
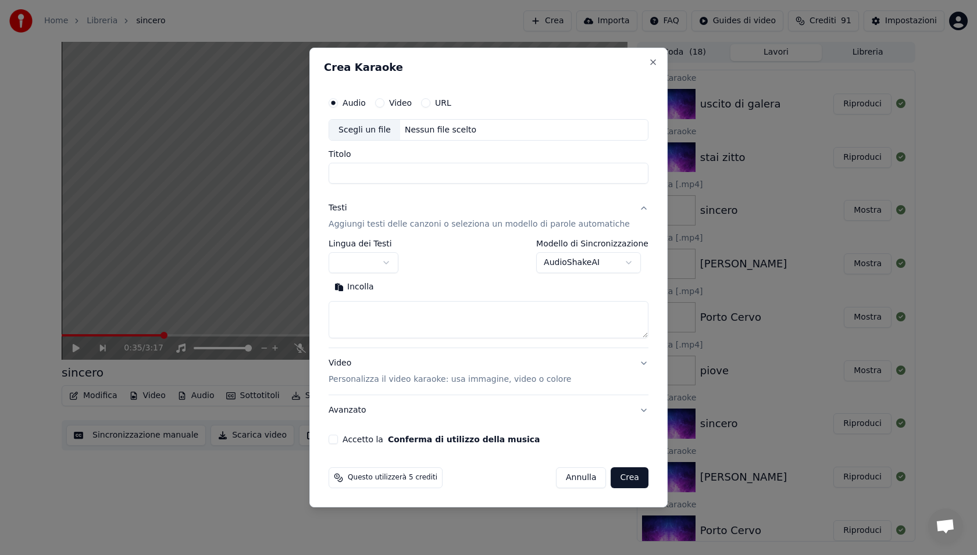
click at [387, 129] on div "Scegli un file" at bounding box center [364, 130] width 71 height 21
type input "**********"
click at [420, 320] on textarea at bounding box center [489, 320] width 320 height 37
paste textarea "**********"
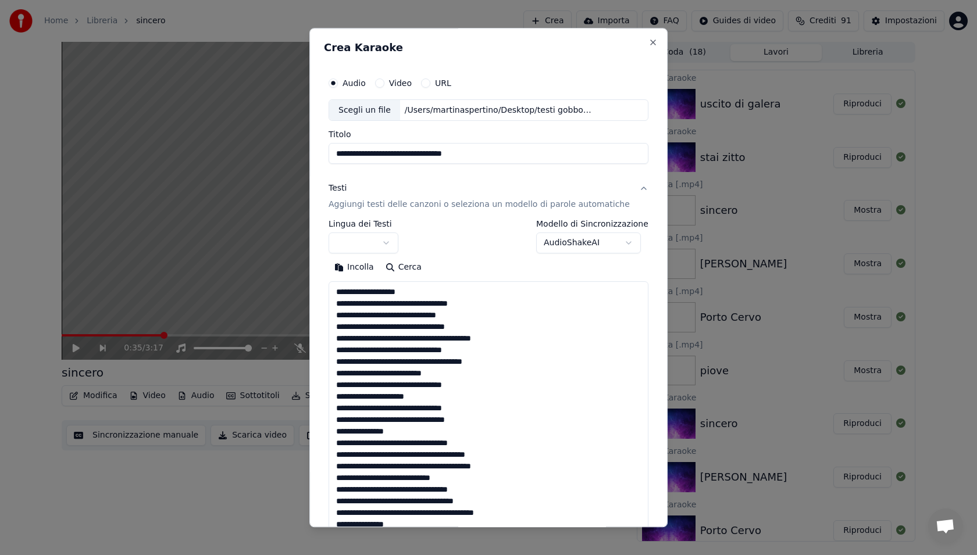
scroll to position [816, 0]
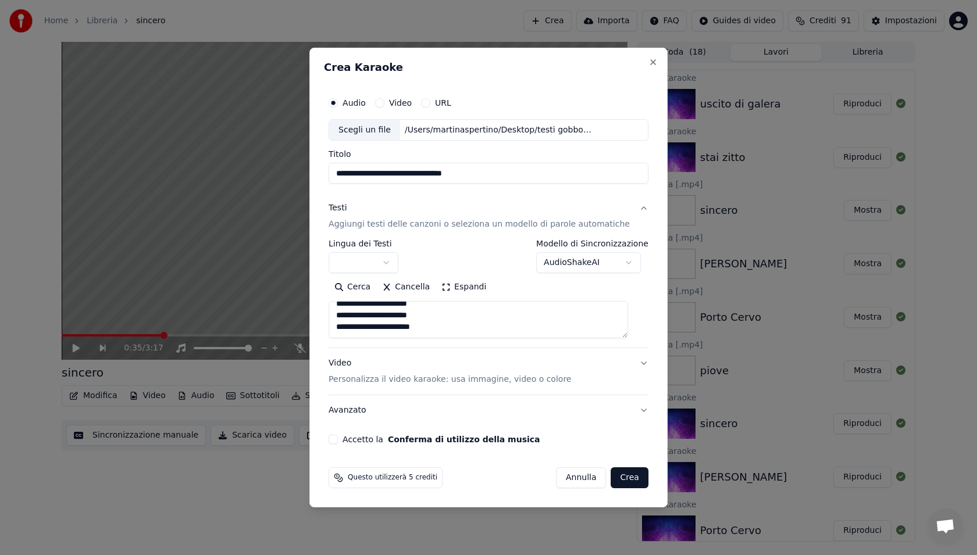
type textarea "**********"
click at [376, 255] on body "Home Libreria sincero Crea Importa FAQ Guides di video Crediti 91 Impostazioni …" at bounding box center [488, 277] width 977 height 555
click at [338, 440] on button "Accetto la Conferma di utilizzo della musica" at bounding box center [333, 439] width 9 height 9
click at [632, 481] on button "Crea" at bounding box center [629, 478] width 37 height 21
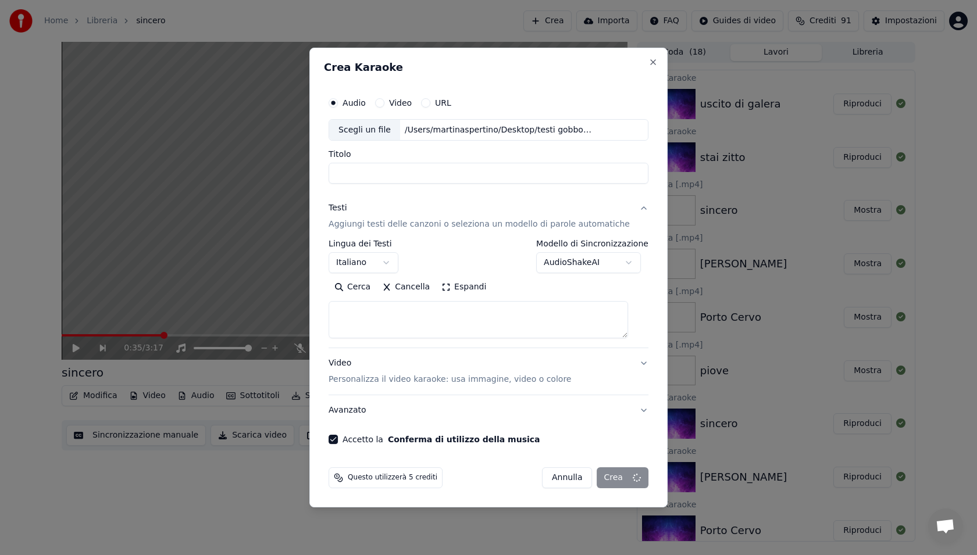
select select
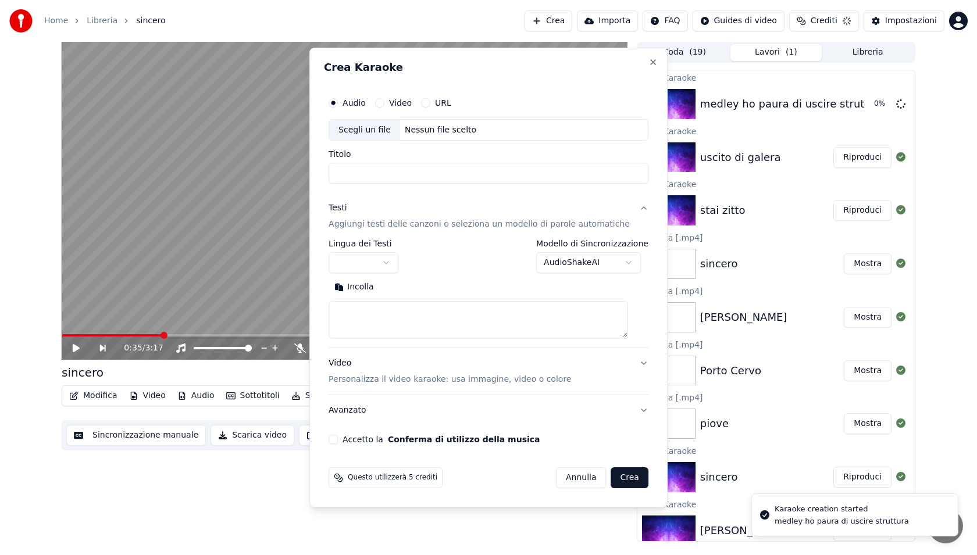
scroll to position [0, 0]
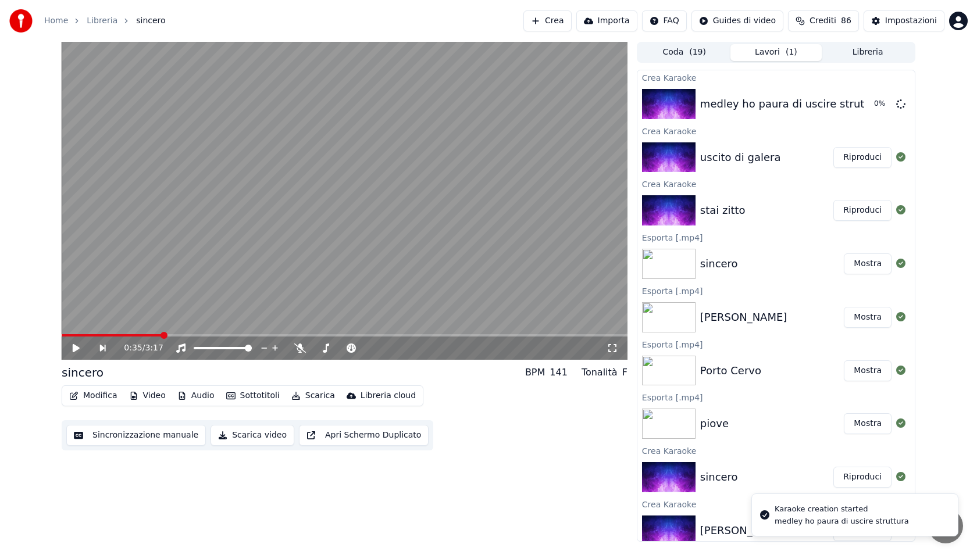
click at [862, 210] on button "Riproduci" at bounding box center [862, 210] width 58 height 21
click at [833, 200] on button "Riproduci" at bounding box center [862, 210] width 58 height 21
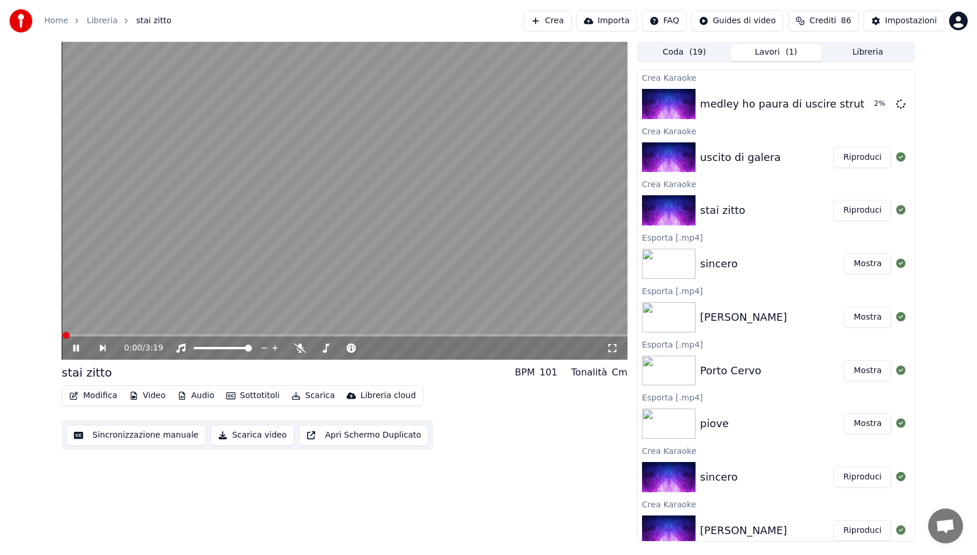
click at [76, 350] on icon at bounding box center [84, 348] width 27 height 9
click at [62, 336] on span at bounding box center [65, 335] width 7 height 7
click at [248, 392] on button "Sottotitoli" at bounding box center [253, 396] width 63 height 16
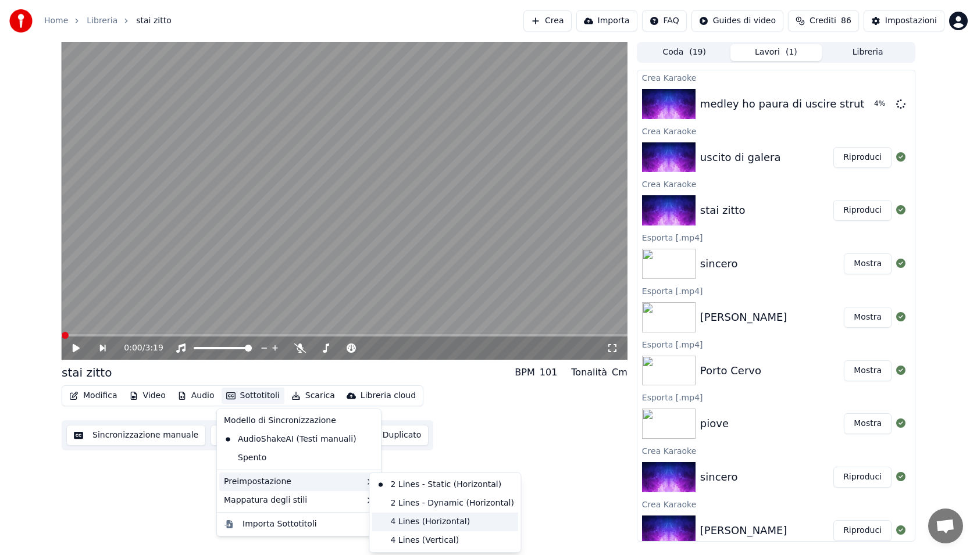
click at [421, 519] on div "4 Lines (Horizontal)" at bounding box center [445, 522] width 147 height 19
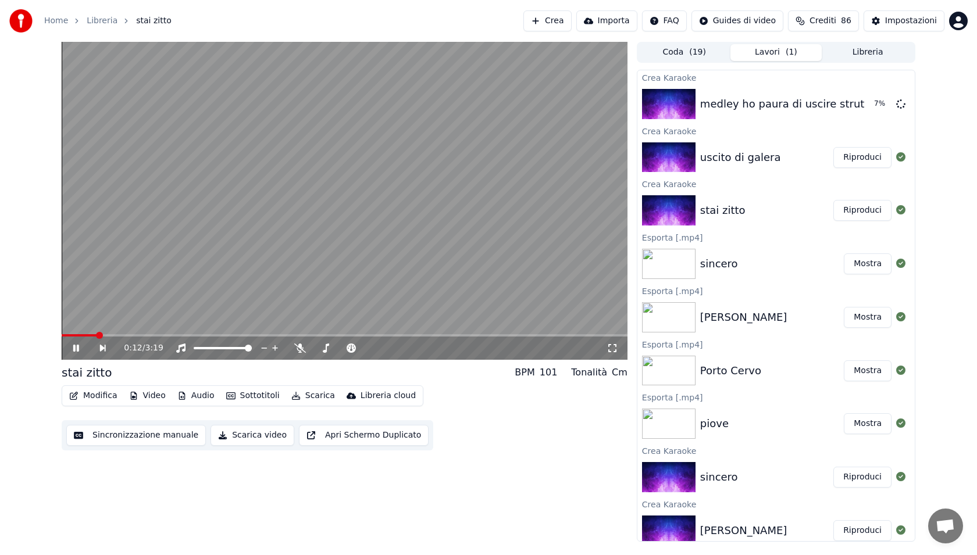
click at [78, 349] on icon at bounding box center [76, 348] width 6 height 7
click at [62, 338] on span at bounding box center [65, 335] width 7 height 7
click at [306, 397] on button "Scarica" at bounding box center [313, 396] width 53 height 16
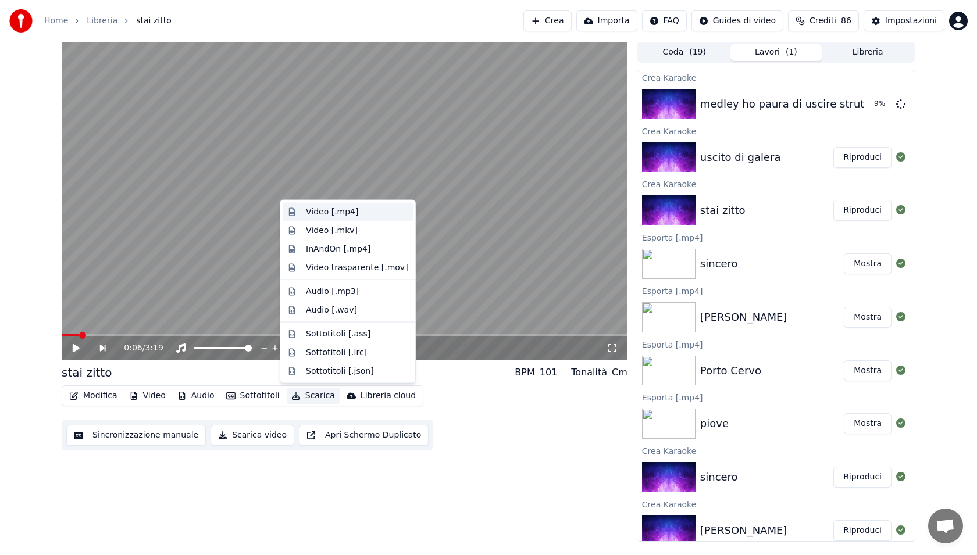
click at [356, 216] on div "Video [.mp4]" at bounding box center [357, 212] width 102 height 12
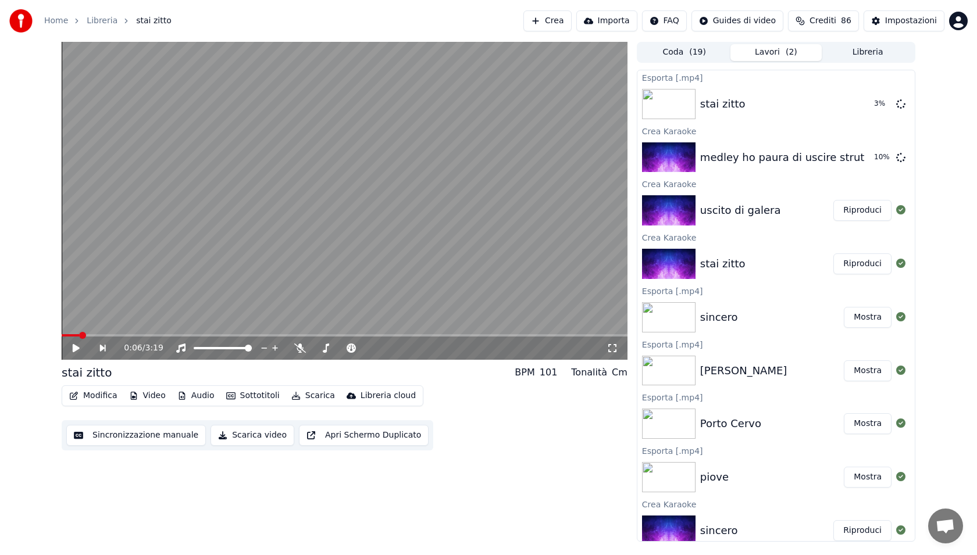
click at [872, 213] on button "Riproduci" at bounding box center [862, 210] width 58 height 21
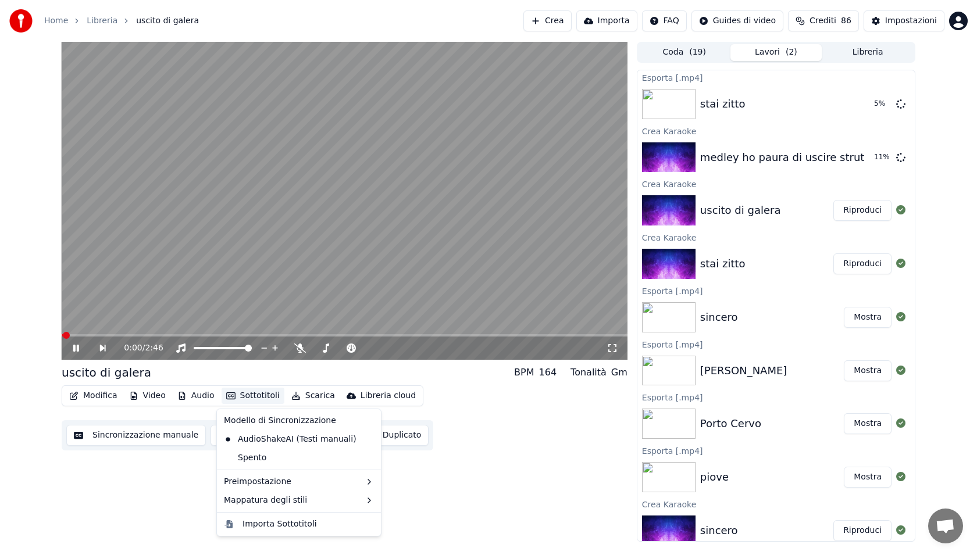
click at [235, 394] on button "Sottotitoli" at bounding box center [253, 396] width 63 height 16
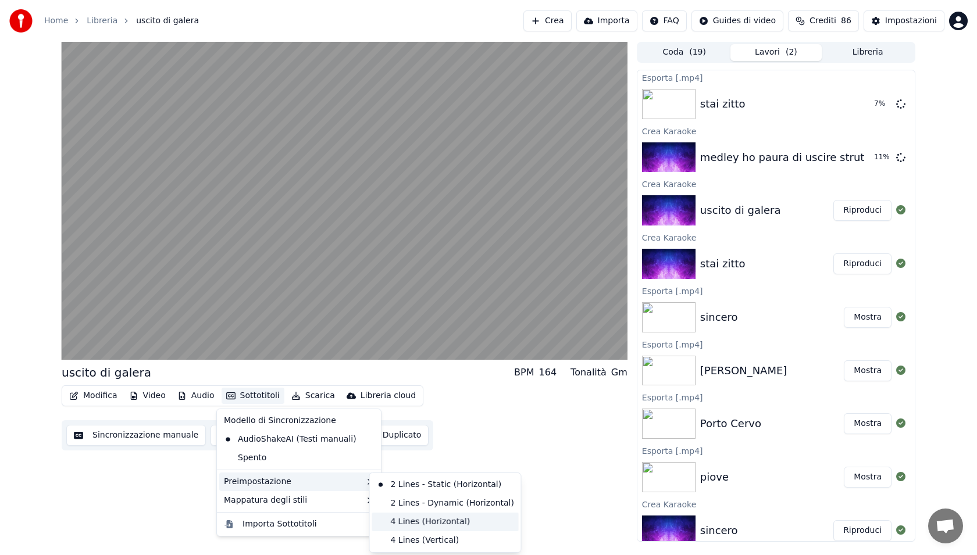
click at [433, 520] on div "4 Lines (Horizontal)" at bounding box center [445, 522] width 147 height 19
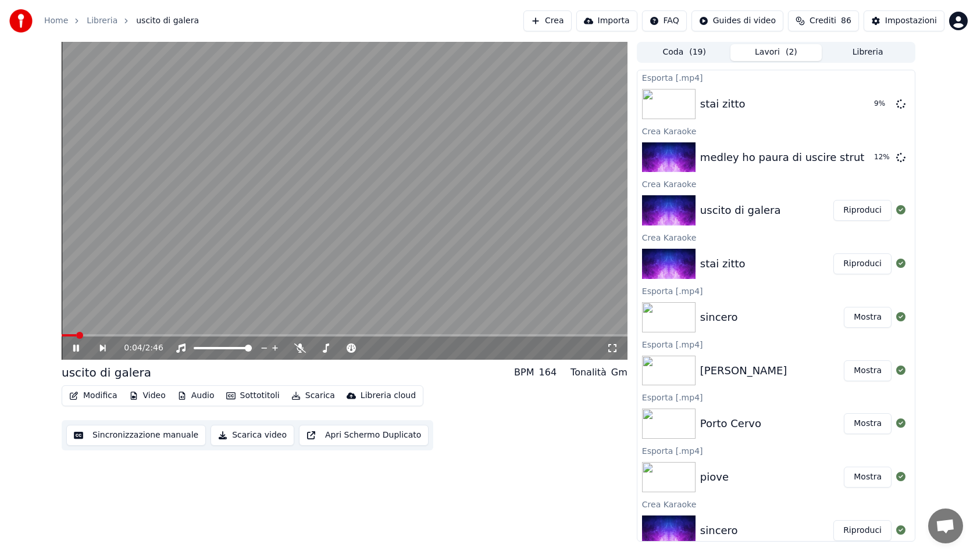
click at [79, 352] on icon at bounding box center [84, 348] width 27 height 9
click at [318, 397] on button "Scarica" at bounding box center [313, 396] width 53 height 16
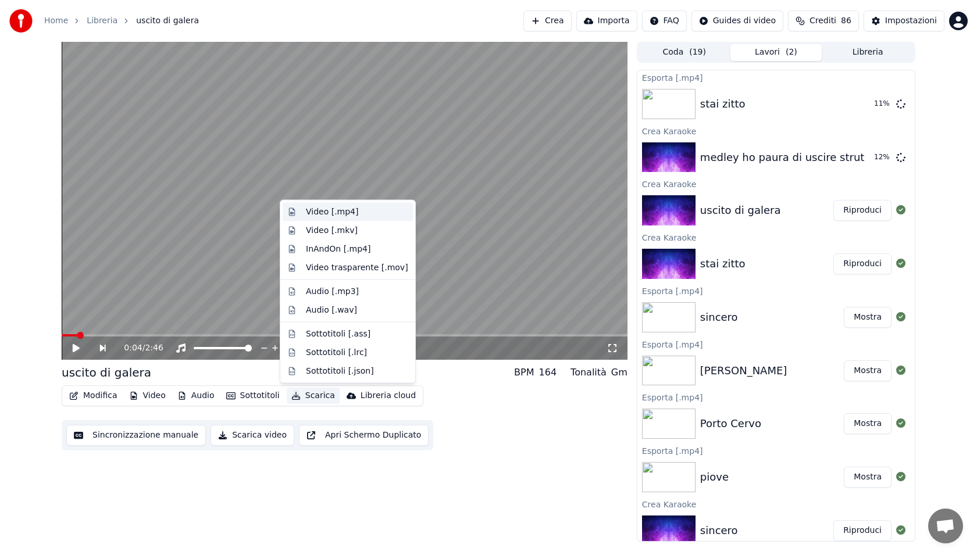
click at [356, 212] on div "Video [.mp4]" at bounding box center [357, 212] width 102 height 12
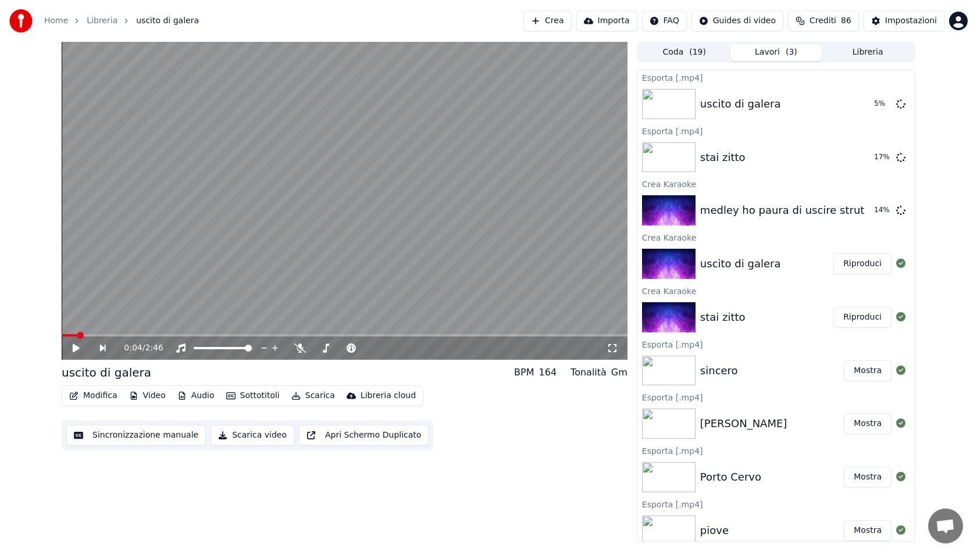
click at [552, 481] on div "0:04 / 2:46 uscito di galera BPM 164 Tonalità Gm Modifica Video Audio Sottotito…" at bounding box center [345, 292] width 566 height 500
click at [872, 365] on button "Mostra" at bounding box center [868, 371] width 48 height 21
click at [561, 19] on button "Crea" at bounding box center [547, 20] width 48 height 21
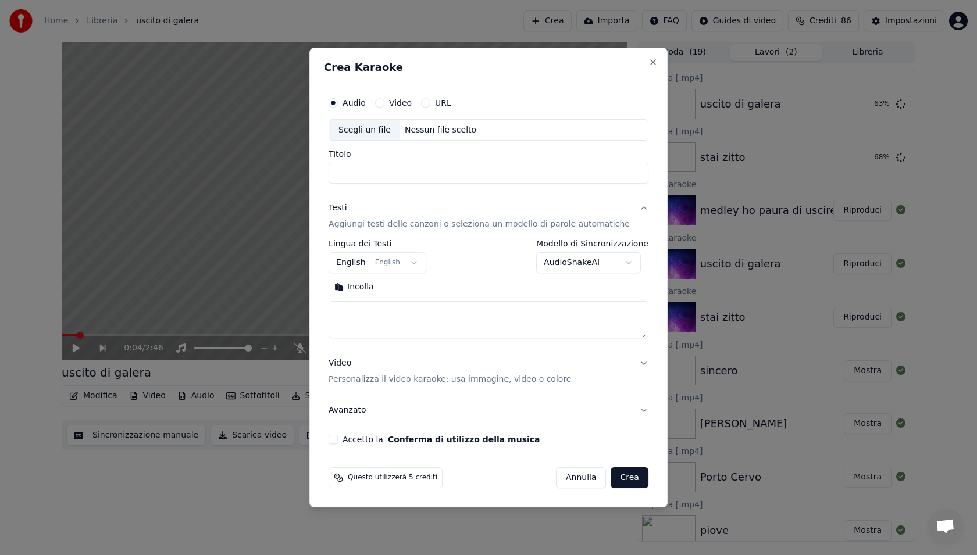
click at [372, 125] on div "Scegli un file" at bounding box center [364, 130] width 71 height 21
click at [422, 315] on textarea at bounding box center [489, 320] width 320 height 37
type input "**********"
click at [380, 266] on body "Home Libreria uscito di galera Crea Importa FAQ Guides di video Crediti 86 Impo…" at bounding box center [488, 277] width 977 height 555
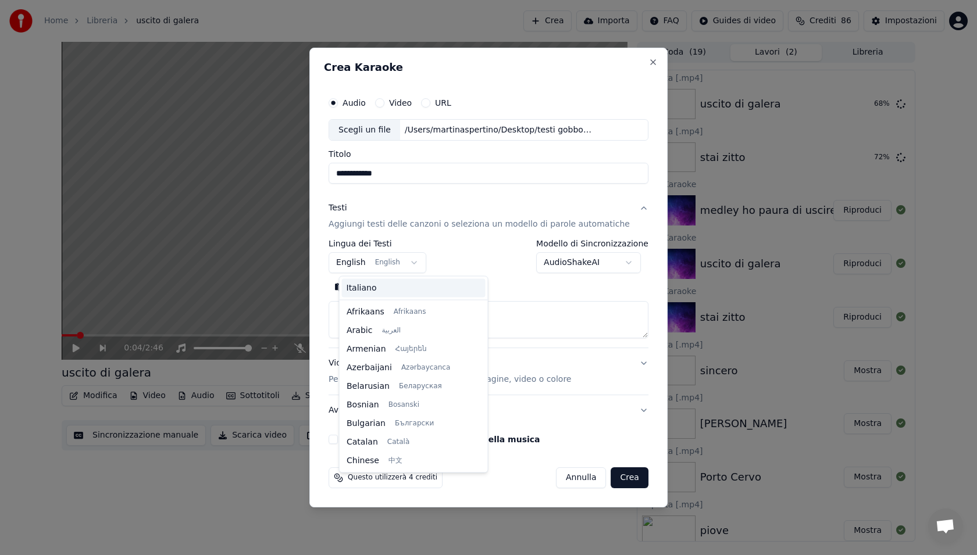
scroll to position [93, 0]
select select "**"
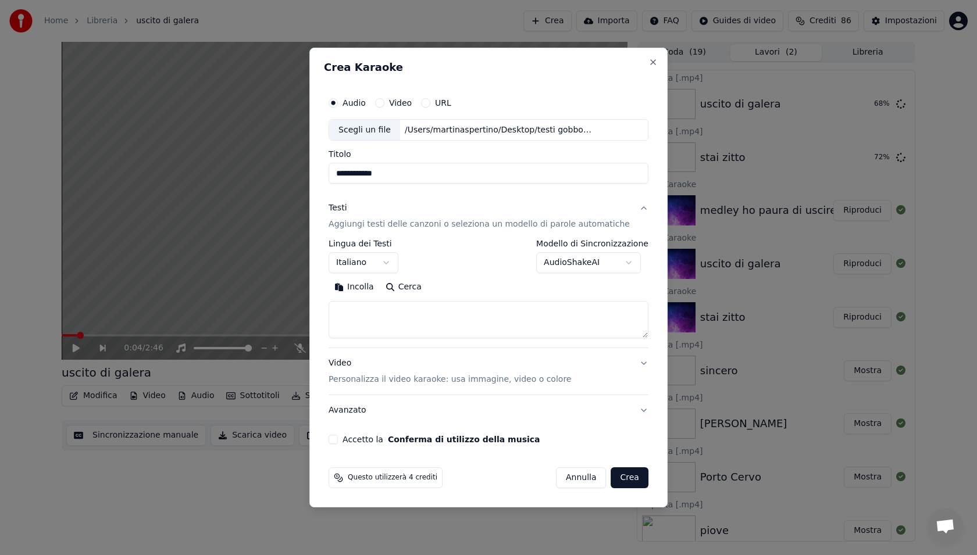
click at [375, 323] on textarea at bounding box center [489, 320] width 320 height 37
click at [420, 309] on textarea at bounding box center [489, 320] width 320 height 37
click at [416, 316] on textarea at bounding box center [489, 320] width 320 height 37
click at [411, 322] on textarea at bounding box center [489, 320] width 320 height 37
paste textarea "**********"
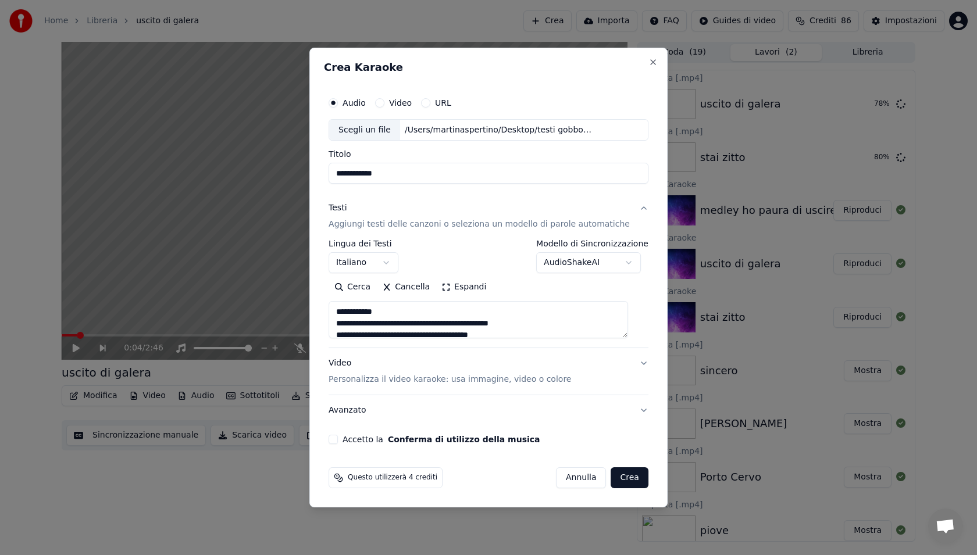
scroll to position [595, 0]
type textarea "**********"
click at [348, 438] on div "Accetto la Conferma di utilizzo della musica" at bounding box center [489, 439] width 320 height 9
click at [338, 440] on button "Accetto la Conferma di utilizzo della musica" at bounding box center [333, 439] width 9 height 9
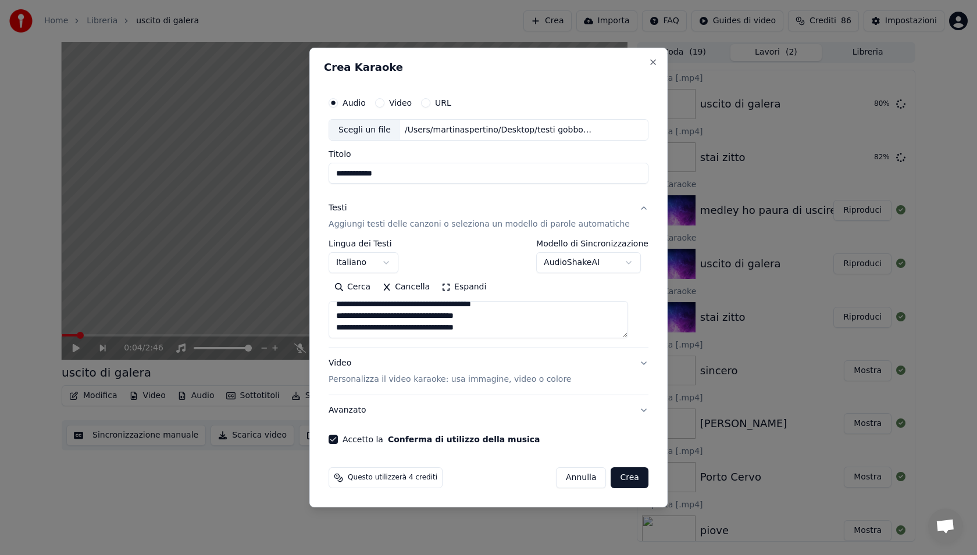
click at [618, 480] on button "Crea" at bounding box center [629, 478] width 37 height 21
select select "**"
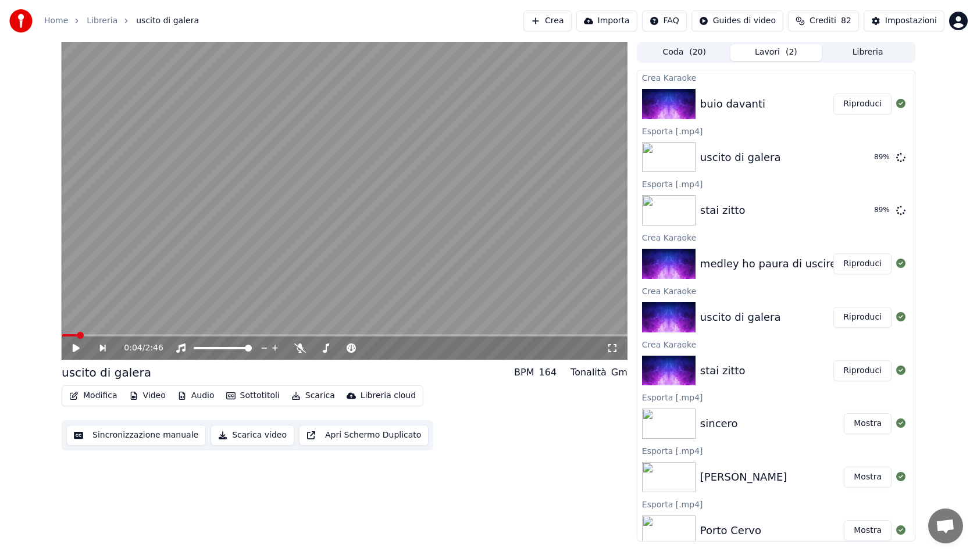
click at [881, 264] on button "Riproduci" at bounding box center [862, 264] width 58 height 21
click at [258, 393] on button "Sottotitoli" at bounding box center [253, 396] width 63 height 16
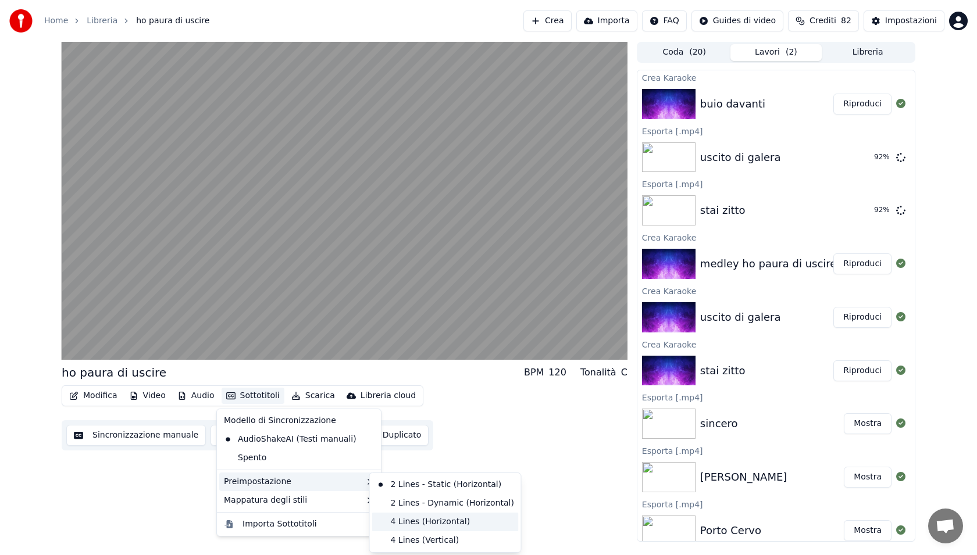
click at [413, 518] on div "4 Lines (Horizontal)" at bounding box center [445, 522] width 147 height 19
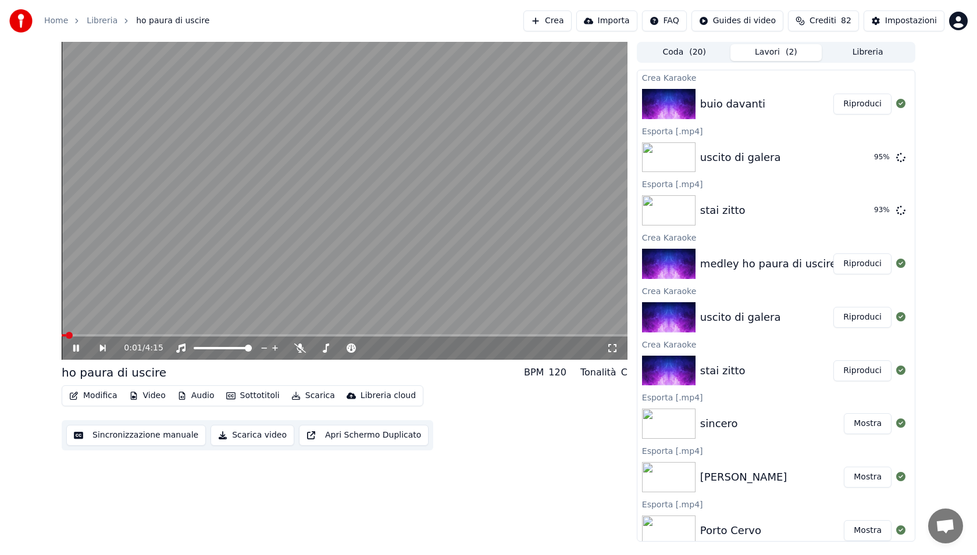
click at [127, 336] on span at bounding box center [345, 335] width 566 height 2
click at [308, 402] on button "Scarica" at bounding box center [313, 396] width 53 height 16
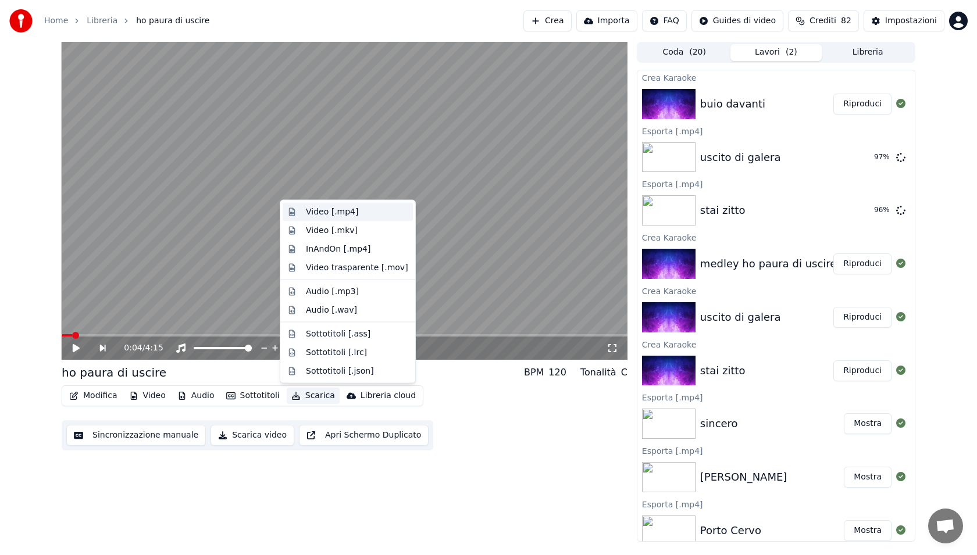
click at [358, 215] on div "Video [.mp4]" at bounding box center [357, 212] width 102 height 12
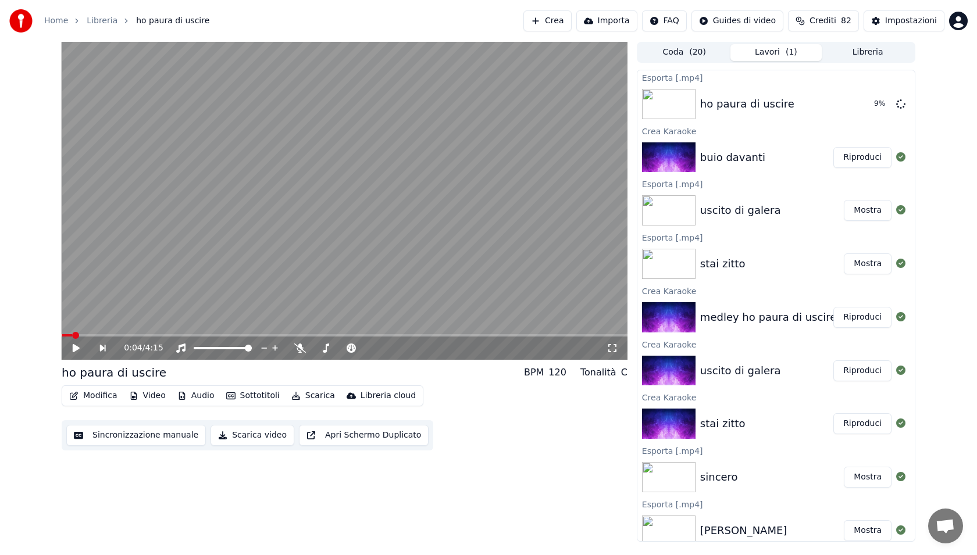
click at [865, 158] on button "Riproduci" at bounding box center [862, 157] width 58 height 21
click at [177, 258] on video at bounding box center [345, 201] width 566 height 318
click at [247, 400] on button "Sottotitoli" at bounding box center [253, 396] width 63 height 16
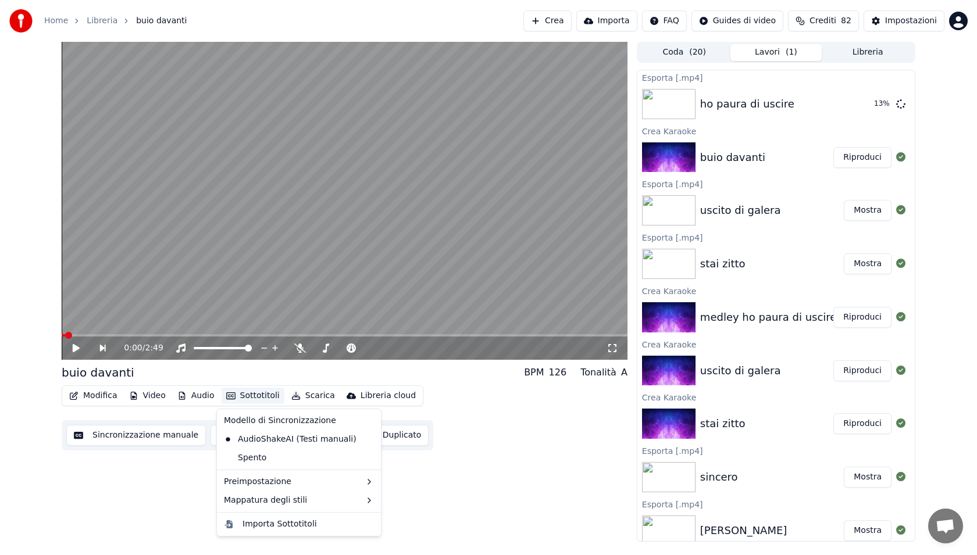
click at [254, 397] on button "Sottotitoli" at bounding box center [253, 396] width 63 height 16
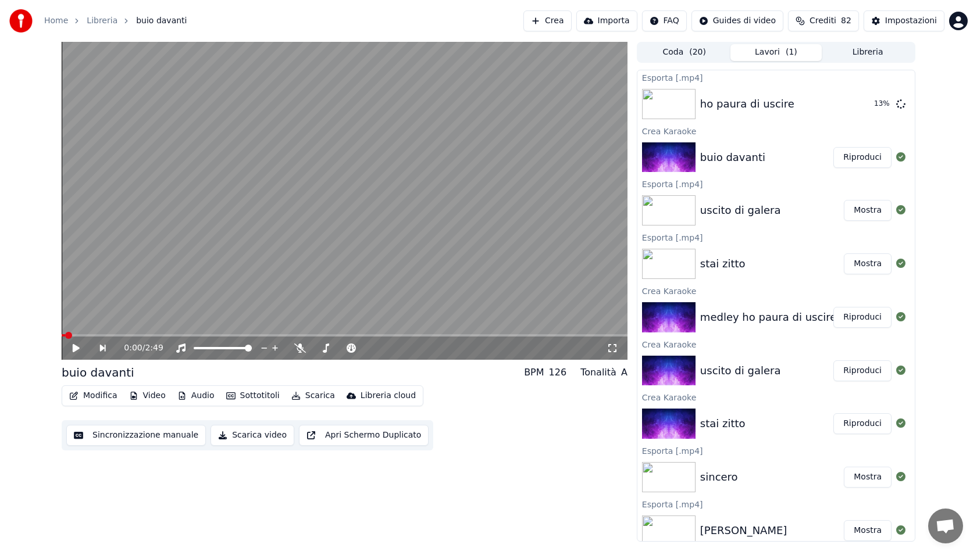
click at [254, 397] on button "Sottotitoli" at bounding box center [253, 396] width 63 height 16
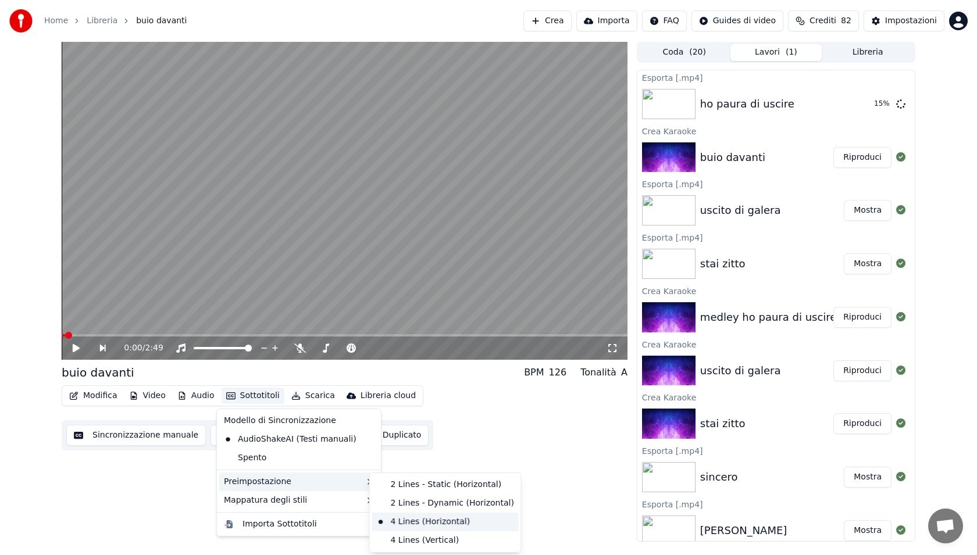
click at [430, 522] on div "4 Lines (Horizontal)" at bounding box center [445, 522] width 147 height 19
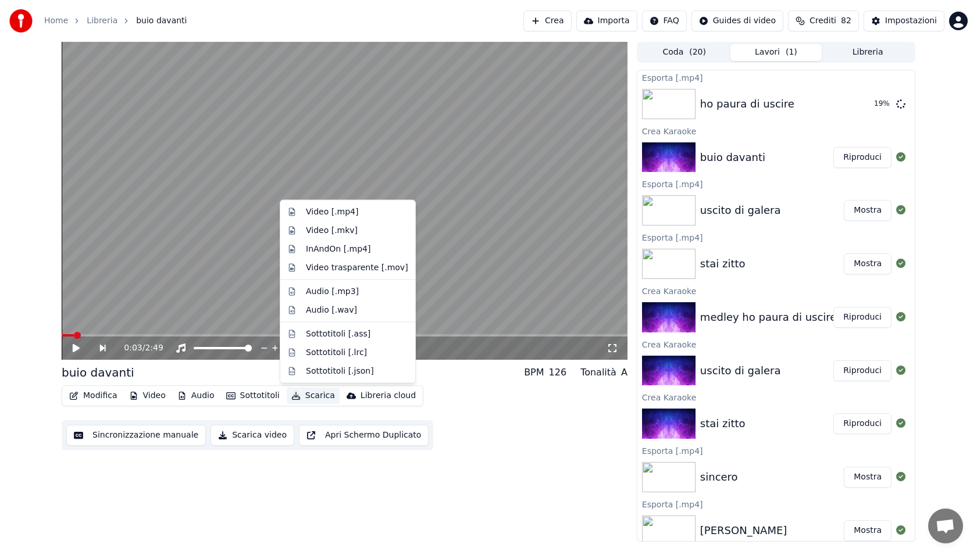
click at [302, 397] on button "Scarica" at bounding box center [313, 396] width 53 height 16
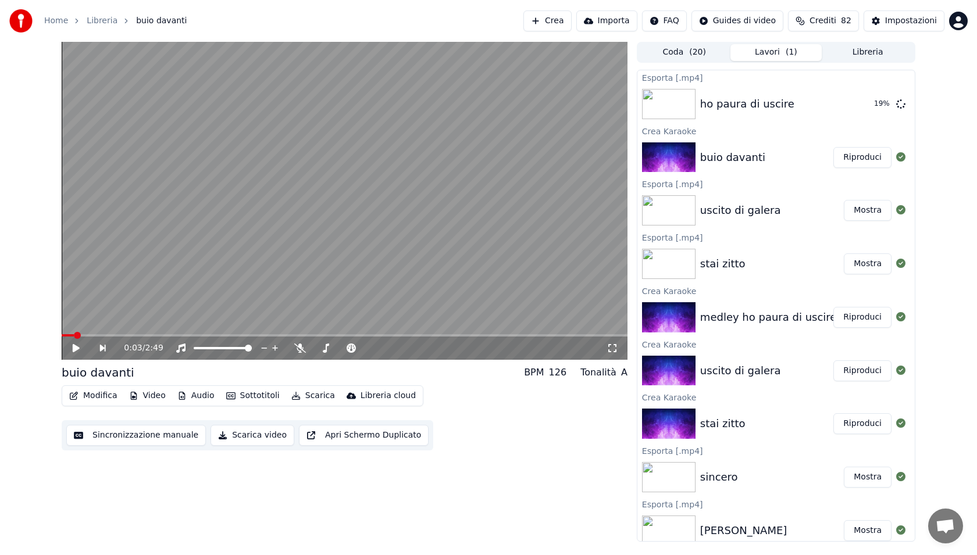
click at [302, 397] on button "Scarica" at bounding box center [313, 396] width 53 height 16
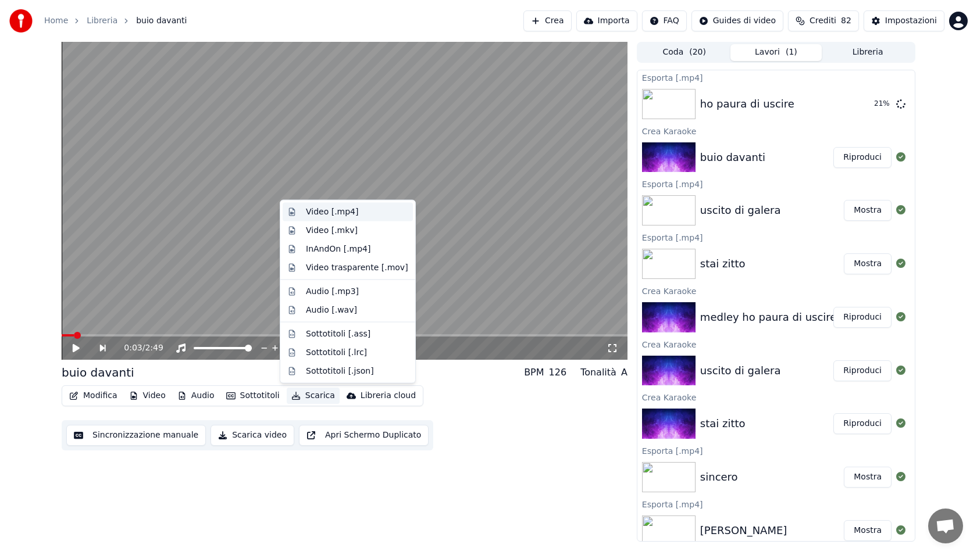
click at [365, 213] on div "Video [.mp4]" at bounding box center [357, 212] width 102 height 12
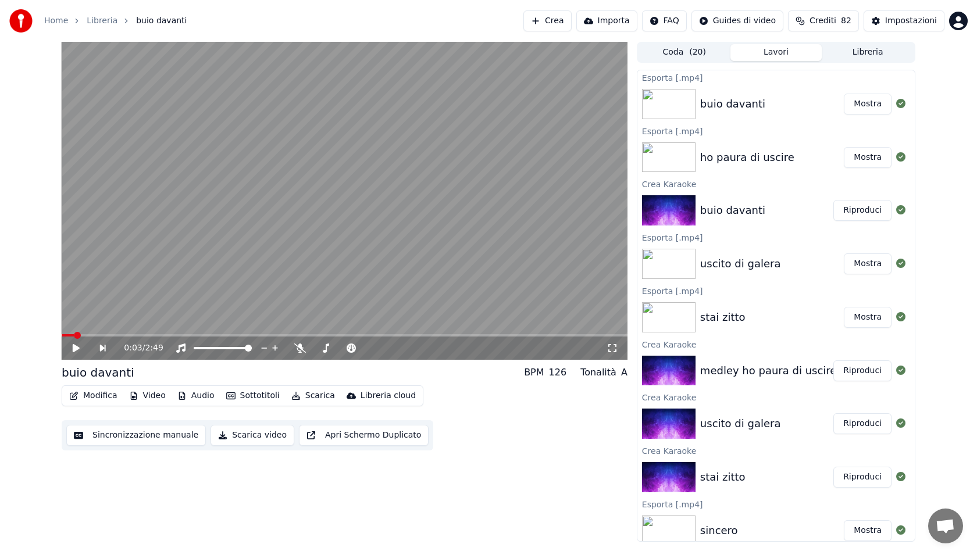
click at [870, 109] on button "Mostra" at bounding box center [868, 104] width 48 height 21
